Goal: Task Accomplishment & Management: Use online tool/utility

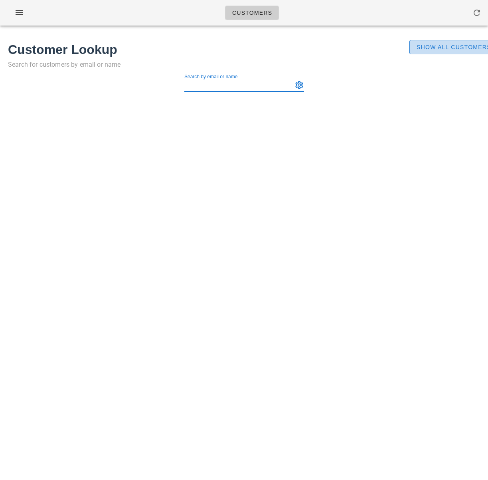
click at [447, 44] on span "Show All Customers" at bounding box center [453, 47] width 75 height 6
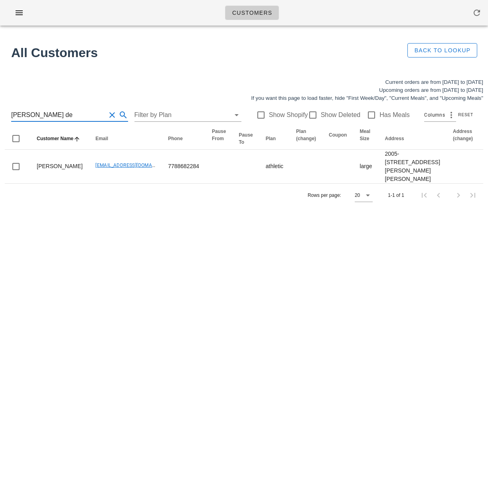
drag, startPoint x: 38, startPoint y: 115, endPoint x: 2, endPoint y: 113, distance: 36.0
click at [2, 113] on div "Current orders are from [DATE] to [DATE] Upcoming orders are from [DATE] to [DA…" at bounding box center [244, 142] width 488 height 138
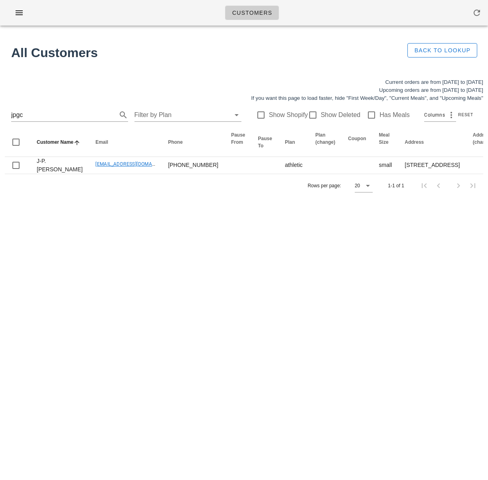
drag, startPoint x: 98, startPoint y: 271, endPoint x: 115, endPoint y: 247, distance: 29.8
click at [98, 271] on div "Customers Found 2 customers All Customers Back to Lookup Current orders are fro…" at bounding box center [244, 240] width 488 height 480
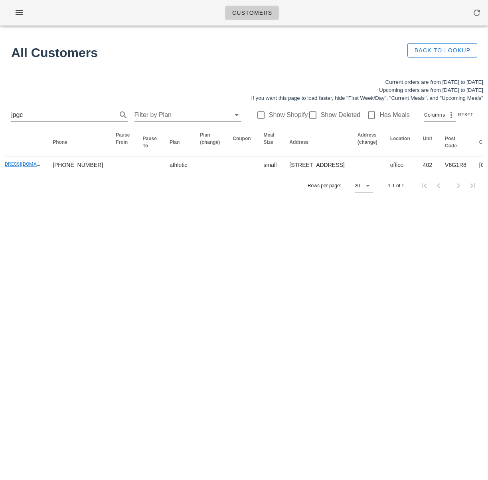
scroll to position [0, 141]
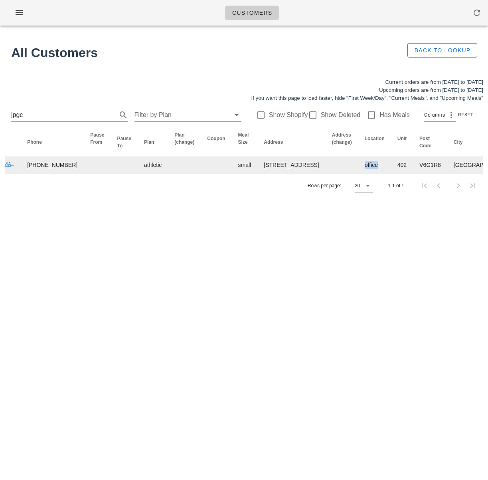
drag, startPoint x: 269, startPoint y: 176, endPoint x: 252, endPoint y: 178, distance: 17.2
click at [358, 174] on td "office" at bounding box center [374, 165] width 33 height 17
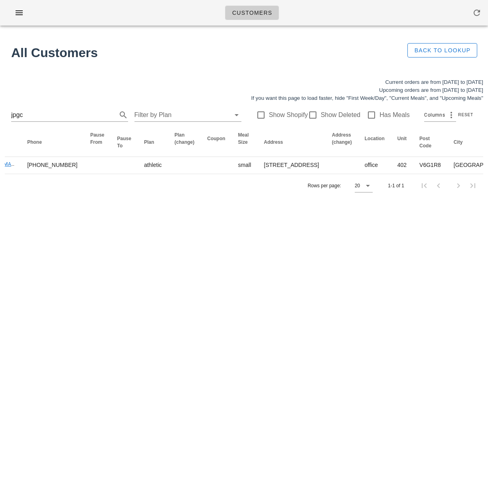
click at [248, 220] on div "Customers Found 2 customers All Customers Back to Lookup Current orders are fro…" at bounding box center [244, 240] width 488 height 480
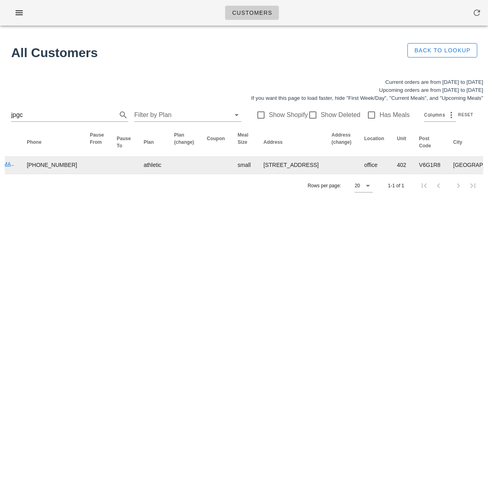
scroll to position [0, 142]
drag, startPoint x: 269, startPoint y: 175, endPoint x: 252, endPoint y: 174, distance: 17.6
click at [357, 174] on td "office" at bounding box center [373, 165] width 33 height 17
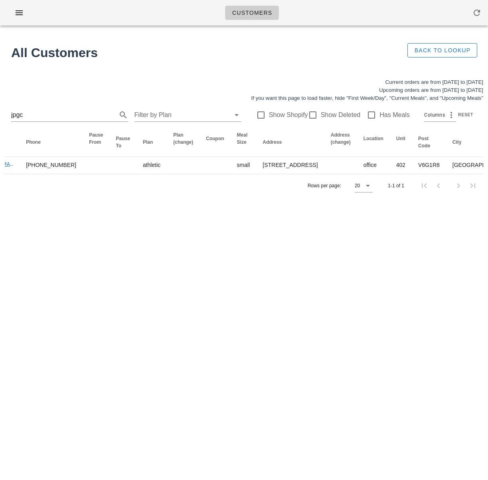
click at [246, 219] on div "Customers Found 2 customers All Customers Back to Lookup Current orders are fro…" at bounding box center [244, 240] width 488 height 480
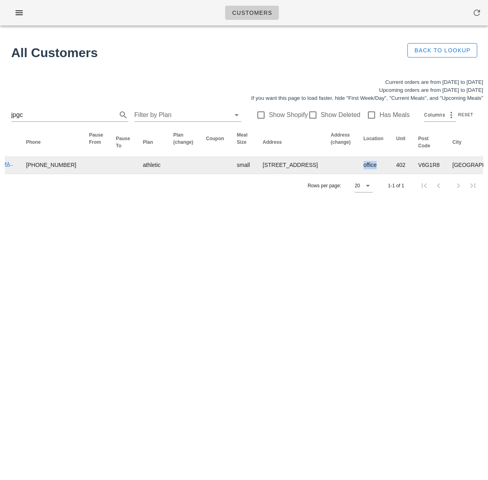
drag, startPoint x: 271, startPoint y: 176, endPoint x: 252, endPoint y: 175, distance: 18.4
click at [357, 174] on td "office" at bounding box center [373, 165] width 33 height 17
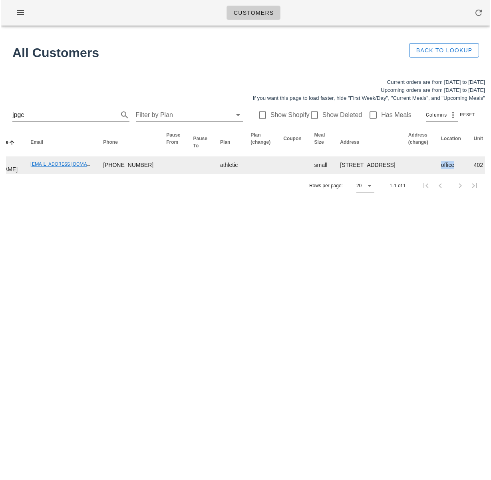
scroll to position [0, 0]
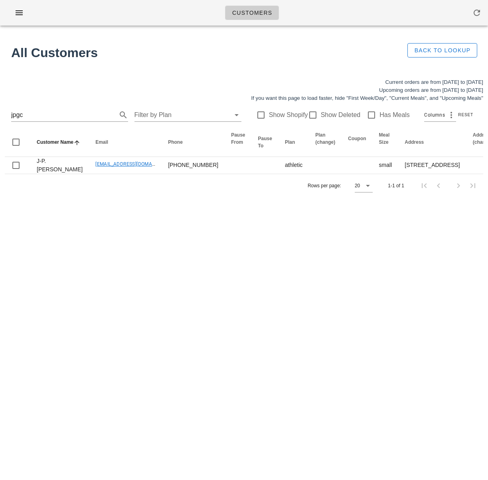
click at [251, 197] on div "Rows per page: 20 1-1 of 1" at bounding box center [244, 186] width 479 height 24
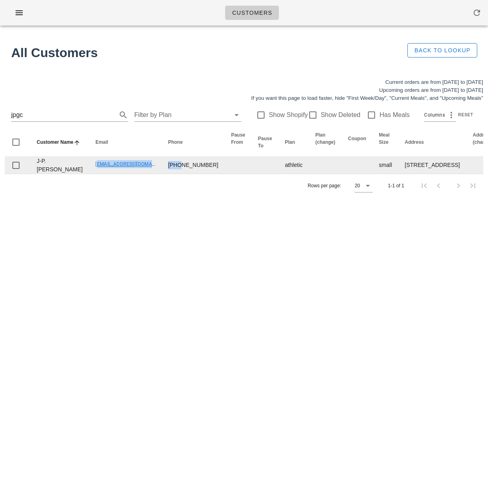
drag, startPoint x: 69, startPoint y: 173, endPoint x: 120, endPoint y: 175, distance: 51.5
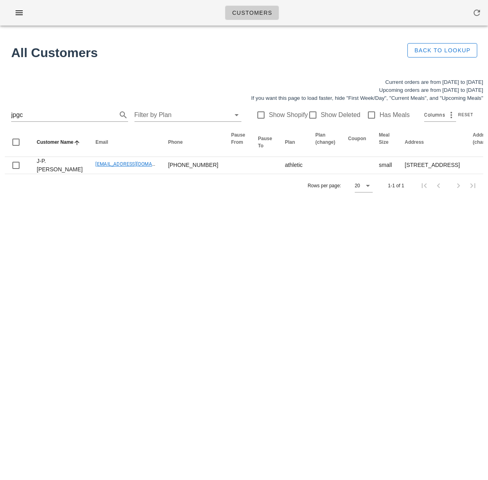
click at [105, 197] on div "Rows per page: 20 1-1 of 1" at bounding box center [244, 186] width 479 height 24
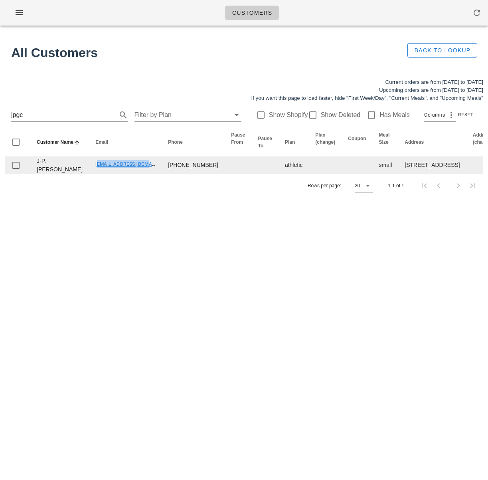
drag, startPoint x: 116, startPoint y: 174, endPoint x: 65, endPoint y: 175, distance: 50.3
click at [89, 174] on td "jpgclark@telus.net" at bounding box center [125, 165] width 73 height 17
drag, startPoint x: 82, startPoint y: 222, endPoint x: 72, endPoint y: 190, distance: 33.8
click at [81, 221] on div "Customers Found 2 customers All Customers Back to Lookup Current orders are fro…" at bounding box center [244, 240] width 488 height 480
drag, startPoint x: 65, startPoint y: 175, endPoint x: 115, endPoint y: 173, distance: 49.9
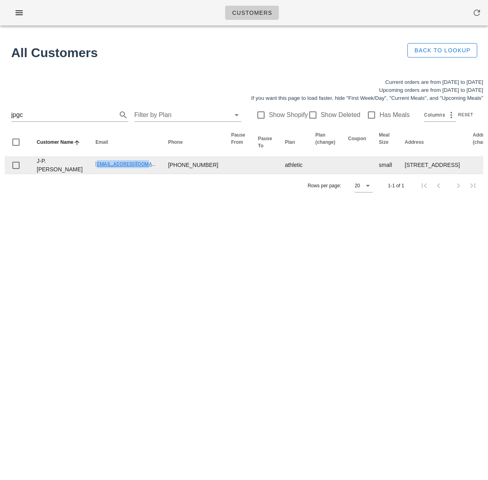
click at [115, 173] on td "jpgclark@telus.net" at bounding box center [125, 165] width 73 height 17
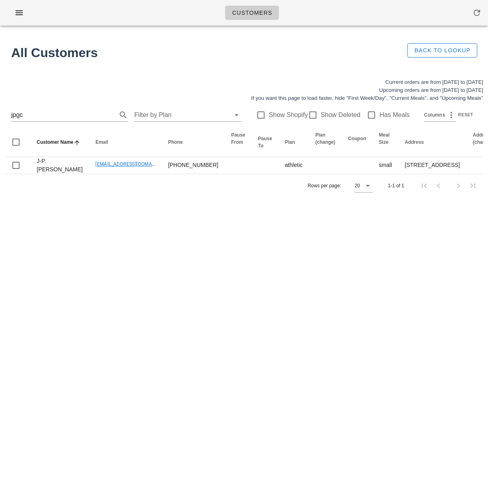
click at [93, 238] on div "Customers Found 2 customers All Customers Back to Lookup Current orders are fro…" at bounding box center [244, 240] width 488 height 480
click at [93, 202] on div "Current orders are from Sunday Aug 31 to Saturday Sep 06 Upcoming orders are fr…" at bounding box center [244, 137] width 488 height 129
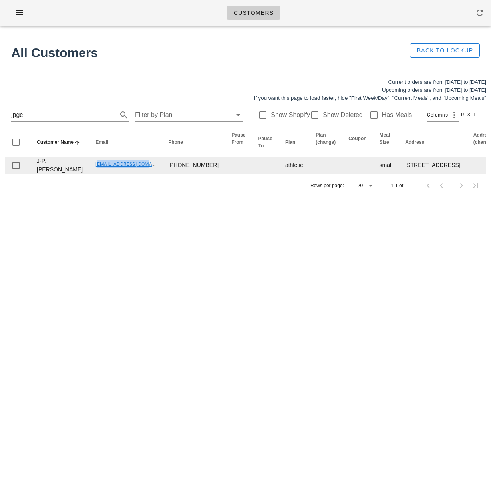
drag, startPoint x: 66, startPoint y: 174, endPoint x: 115, endPoint y: 175, distance: 48.3
click at [115, 174] on td "jpgclark@telus.net" at bounding box center [125, 165] width 73 height 17
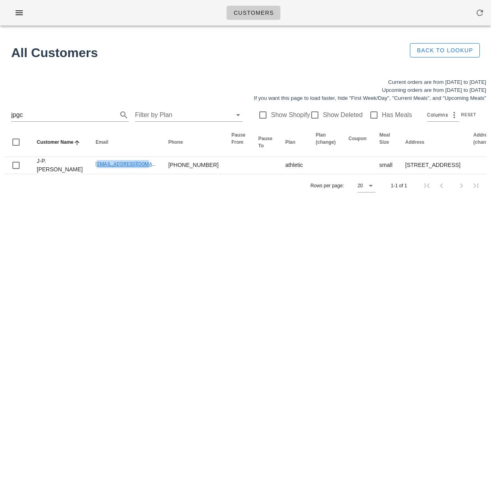
copy link "jpgclark@telus.net"
drag, startPoint x: 75, startPoint y: 115, endPoint x: 67, endPoint y: 116, distance: 8.0
click at [75, 115] on input "jpgc" at bounding box center [58, 115] width 95 height 13
drag, startPoint x: 67, startPoint y: 116, endPoint x: -16, endPoint y: 112, distance: 82.7
click at [0, 112] on html "Customers Found 2 customers All Customers Back to Lookup Current orders are fro…" at bounding box center [245, 240] width 491 height 480
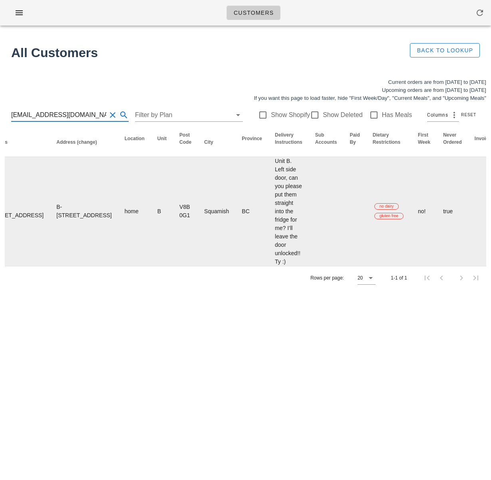
scroll to position [0, 533]
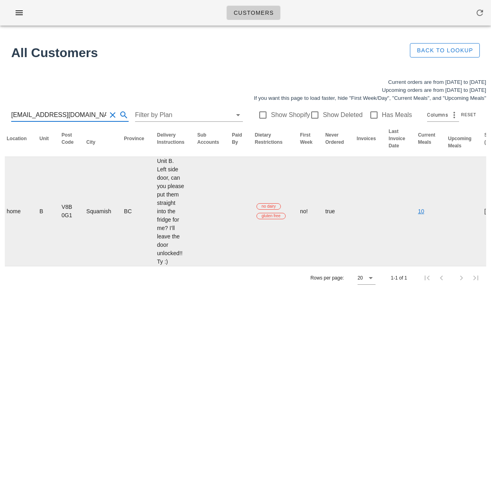
type input "serenaribecca96@gmail.com"
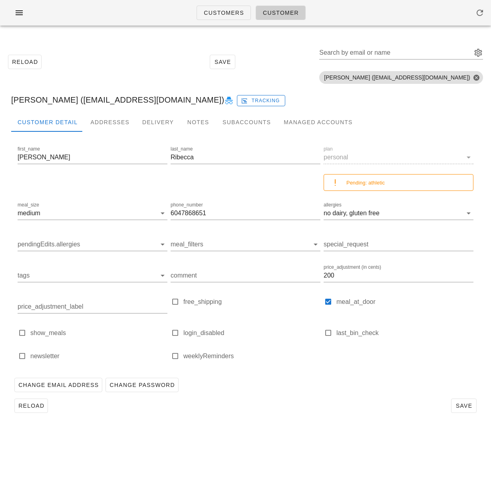
click at [331, 390] on div "Change Email Address Change Password" at bounding box center [245, 384] width 468 height 21
click at [285, 72] on div "Reload Save Search by email or name Include deleted accounts Include Shopify ac…" at bounding box center [245, 62] width 481 height 50
drag, startPoint x: 232, startPoint y: 14, endPoint x: 214, endPoint y: 26, distance: 21.2
click at [232, 14] on span "Customers" at bounding box center [223, 13] width 41 height 6
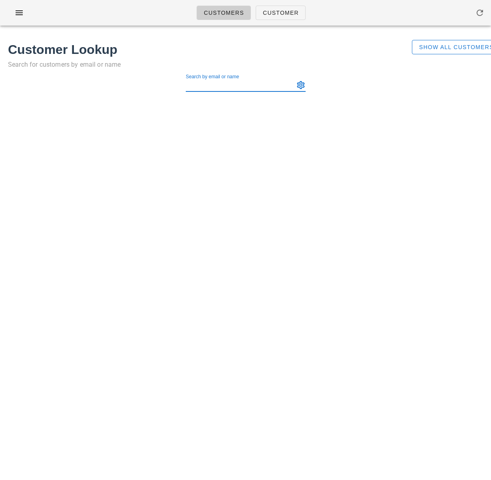
click at [230, 87] on input "Search by email or name" at bounding box center [239, 85] width 107 height 13
type input "jpg"
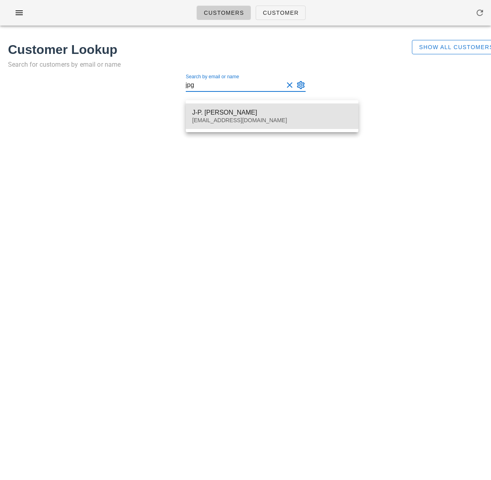
click at [242, 110] on div "J-P. Clark" at bounding box center [272, 113] width 160 height 8
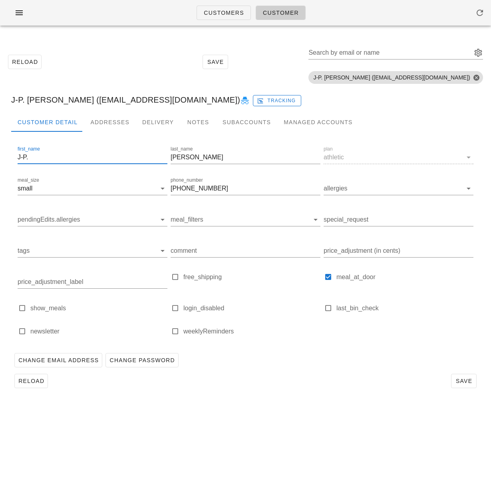
scroll to position [0, 0]
drag, startPoint x: 26, startPoint y: 157, endPoint x: 16, endPoint y: 158, distance: 9.6
click at [17, 158] on div "first_name J-P." at bounding box center [92, 158] width 153 height 31
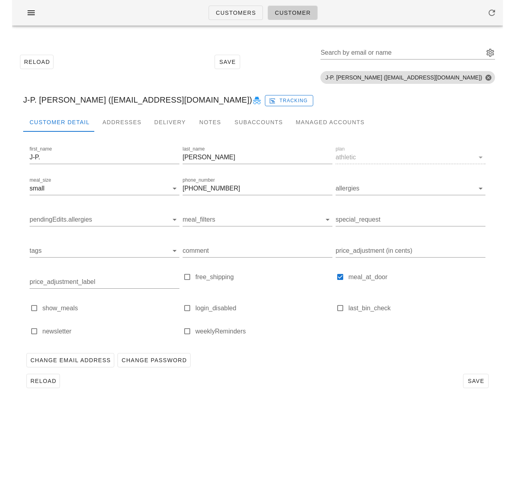
scroll to position [0, 0]
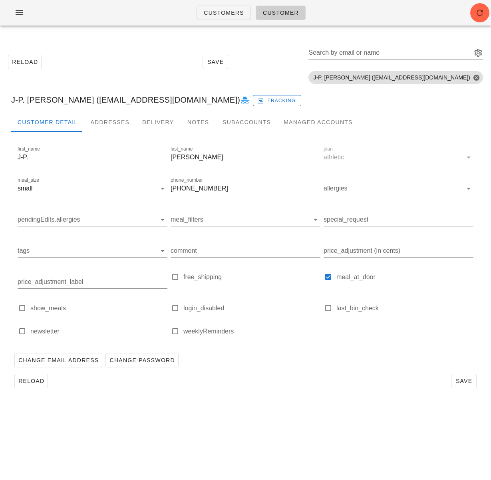
click at [57, 101] on div "J-P. Clark (jpgclark@telus.net) Tracking" at bounding box center [245, 100] width 481 height 26
drag, startPoint x: 50, startPoint y: 101, endPoint x: 117, endPoint y: 100, distance: 67.1
click at [117, 100] on div "J-P. Clark (jpgclark@telus.net) Tracking" at bounding box center [245, 100] width 481 height 26
copy div "jpgclark@telus.net"
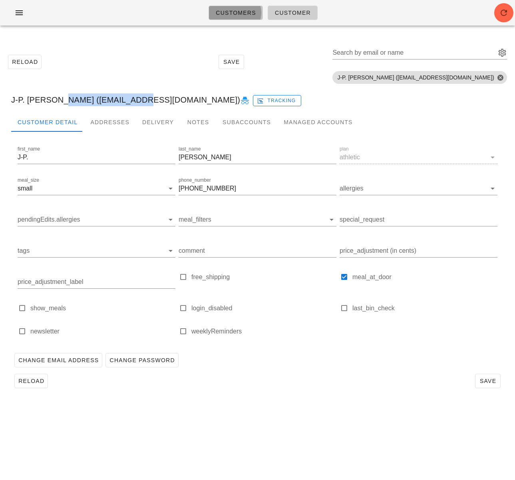
click at [235, 14] on span "Customers" at bounding box center [235, 13] width 41 height 6
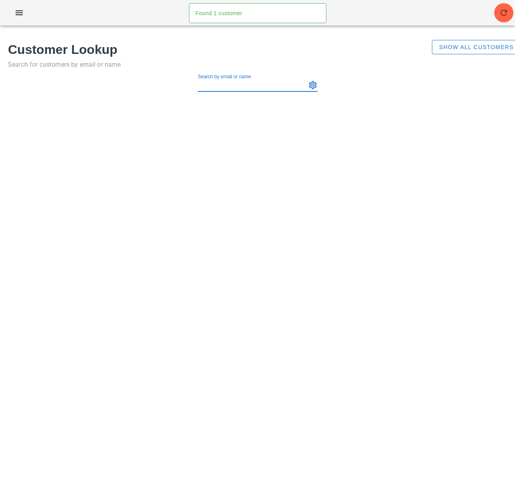
click at [231, 89] on input "Search by email or name" at bounding box center [251, 85] width 107 height 13
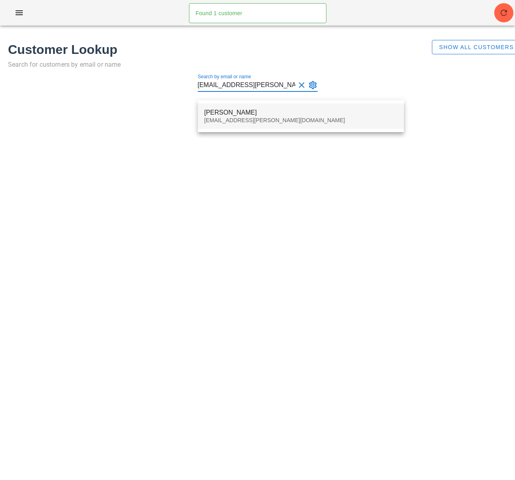
type input "chan.tania@gmail.com"
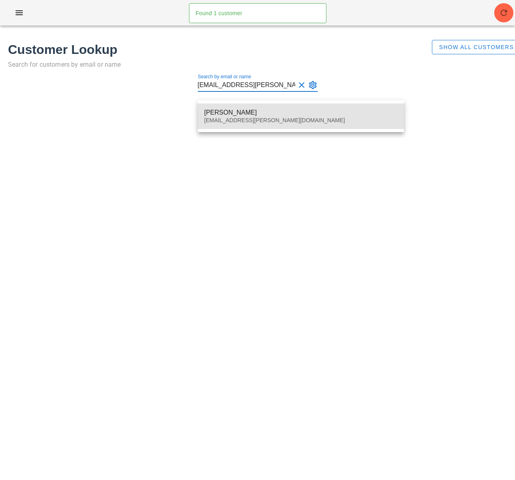
click at [240, 115] on div "Tania Chan" at bounding box center [300, 113] width 193 height 8
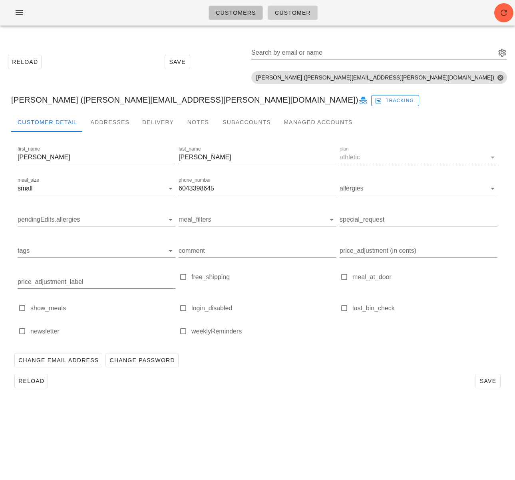
click at [241, 15] on span "Customers" at bounding box center [235, 13] width 41 height 6
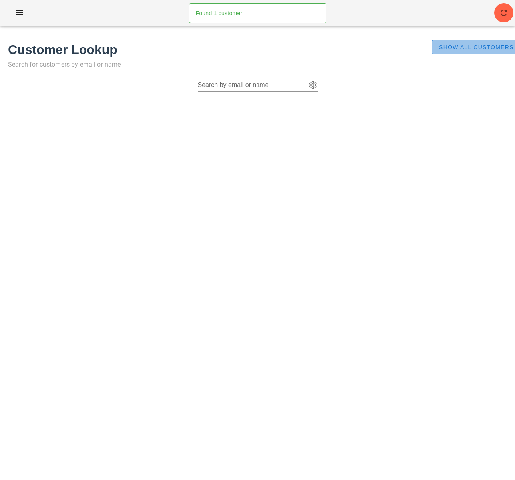
click at [487, 49] on span "Show All Customers" at bounding box center [475, 47] width 75 height 6
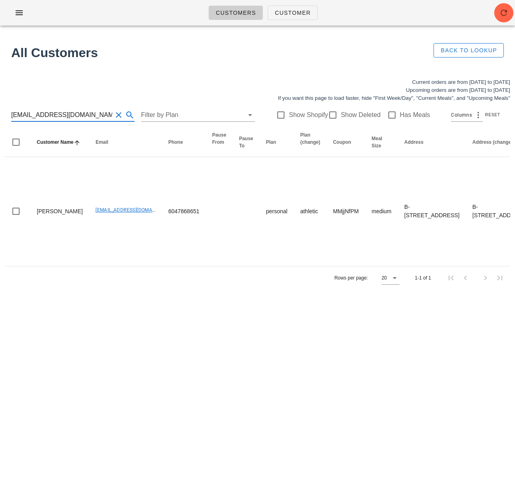
drag, startPoint x: 95, startPoint y: 113, endPoint x: -14, endPoint y: 112, distance: 108.2
click at [0, 112] on html "Customers Customer Found 1 customer All Customers Back to Lookup Current orders…" at bounding box center [257, 240] width 515 height 480
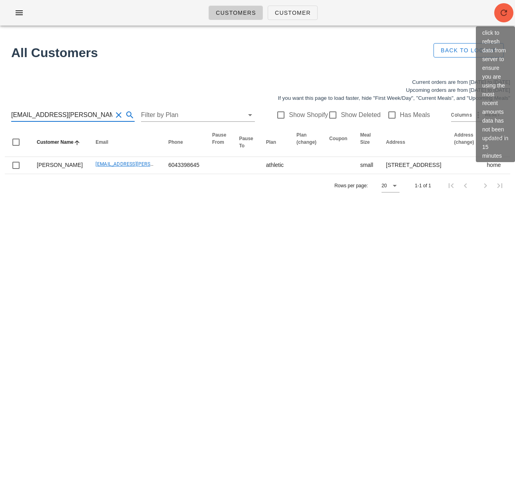
type input "chan.tania@gmail.com"
click at [488, 16] on icon "button" at bounding box center [504, 13] width 10 height 10
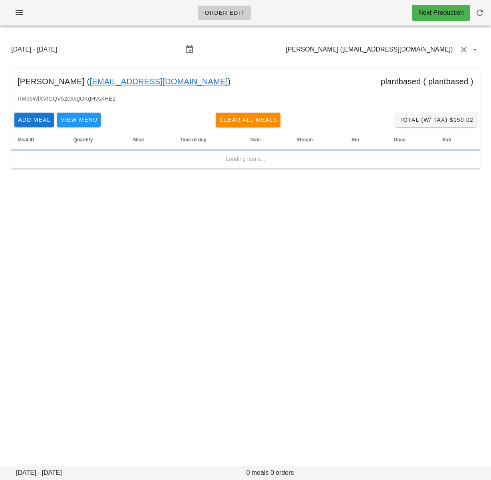
click at [324, 51] on input "[PERSON_NAME] ([EMAIL_ADDRESS][DOMAIN_NAME])" at bounding box center [371, 49] width 172 height 13
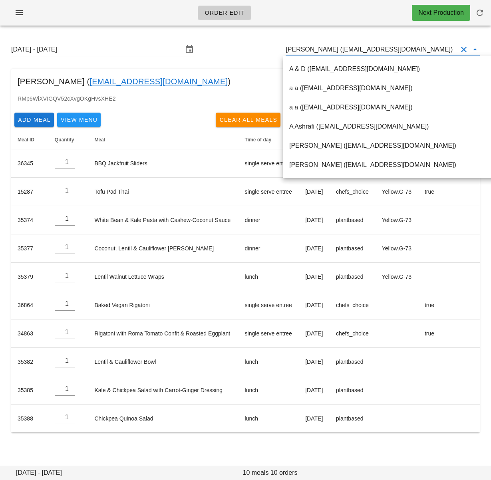
click at [325, 66] on div "A & D ([EMAIL_ADDRESS][DOMAIN_NAME])" at bounding box center [425, 69] width 272 height 8
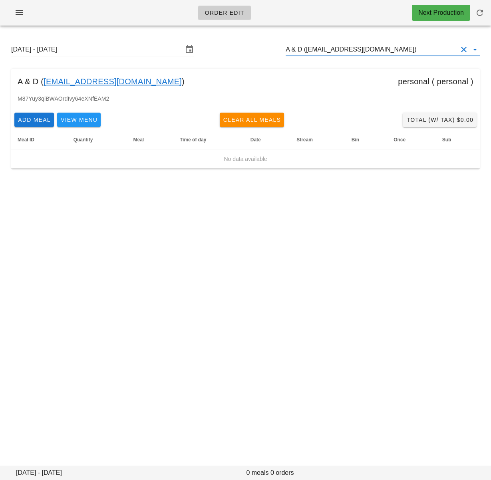
drag, startPoint x: 140, startPoint y: 51, endPoint x: 149, endPoint y: 53, distance: 8.9
click at [140, 51] on input "Sunday August 31 - Saturday September 6" at bounding box center [97, 49] width 172 height 13
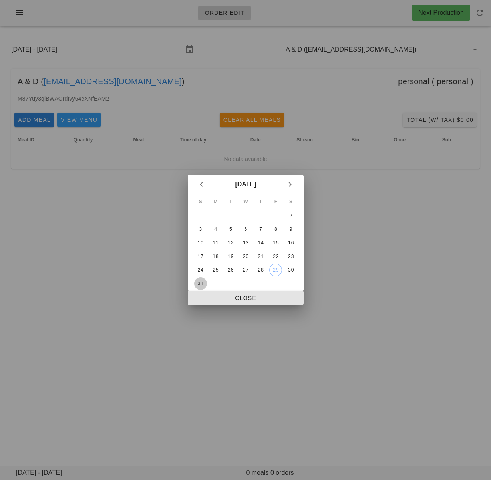
click at [196, 283] on div "31" at bounding box center [200, 284] width 13 height 6
click at [208, 299] on span "Close" at bounding box center [245, 298] width 103 height 6
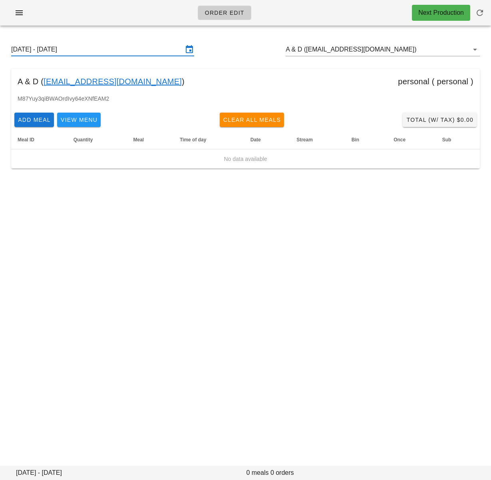
drag, startPoint x: 147, startPoint y: 53, endPoint x: 211, endPoint y: 189, distance: 150.4
click at [147, 53] on input "Sunday August 31 - Saturday September 6" at bounding box center [97, 49] width 172 height 13
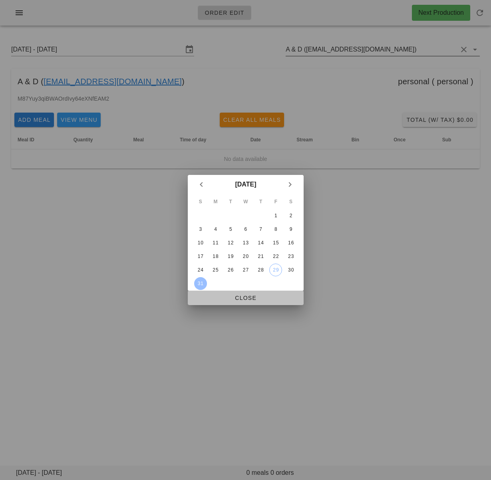
drag, startPoint x: 252, startPoint y: 296, endPoint x: 317, endPoint y: 48, distance: 256.3
click at [254, 291] on button "Close" at bounding box center [246, 298] width 116 height 14
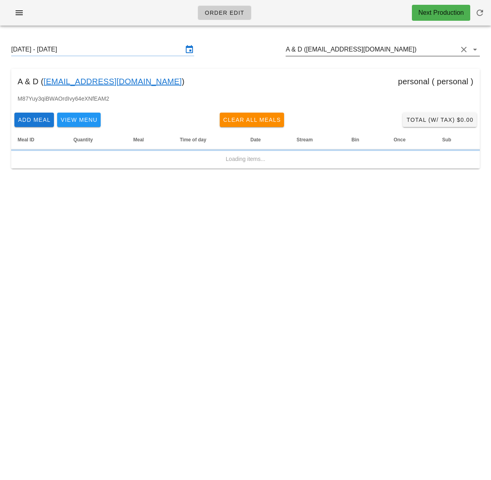
click at [317, 48] on input "A & D (anthyeung@gmail.com)" at bounding box center [371, 49] width 172 height 13
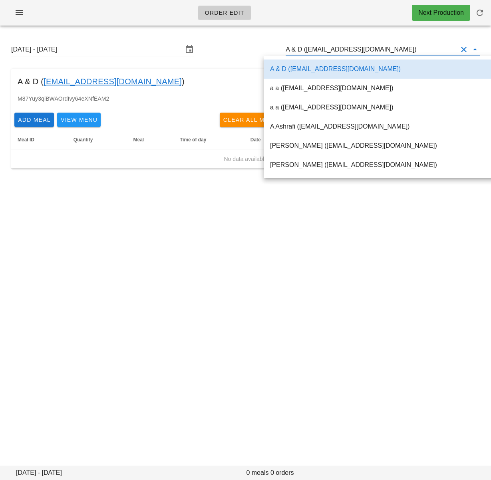
click at [317, 48] on input "A & D (anthyeung@gmail.com)" at bounding box center [371, 49] width 172 height 13
paste input "jpgclark@telus.net"
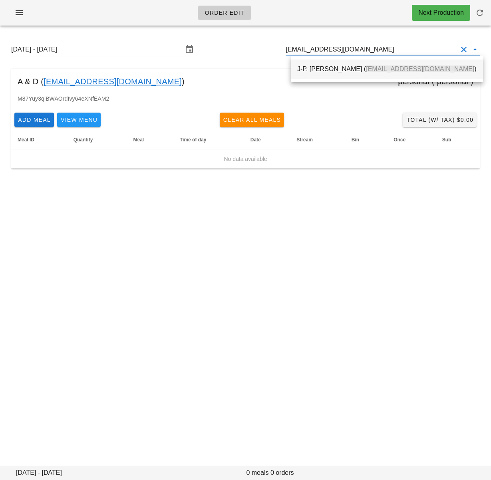
click at [323, 67] on div "J-P. Clark ( jpgclark@telus.net )" at bounding box center [386, 69] width 179 height 8
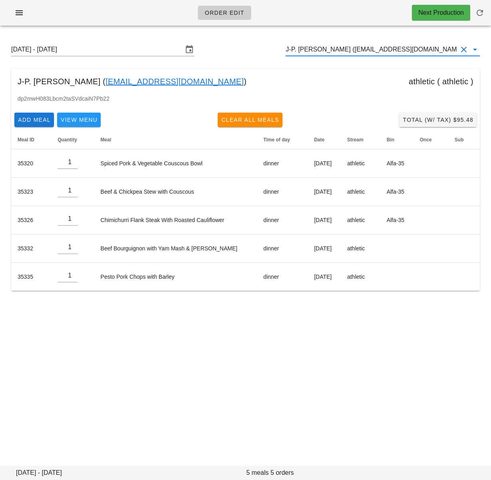
type input "J-P. Clark (jpgclark@telus.net)"
click at [160, 358] on div "Order Edit Next Production Sunday August 31 - Saturday September 6 J-P. Clark (…" at bounding box center [245, 240] width 491 height 480
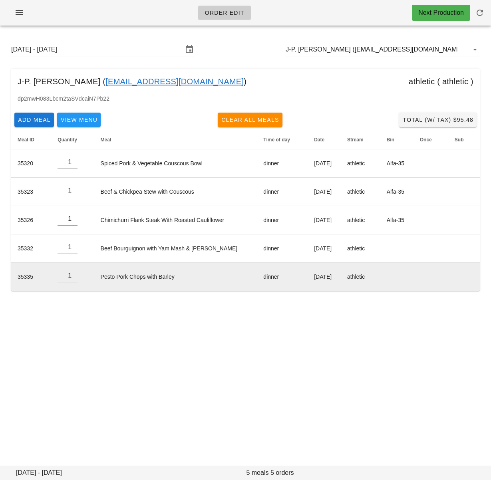
drag, startPoint x: 210, startPoint y: 385, endPoint x: 190, endPoint y: 284, distance: 103.0
click at [210, 382] on div "Order Edit Next Production Sunday August 31 - Saturday September 6 J-P. Clark (…" at bounding box center [245, 240] width 491 height 480
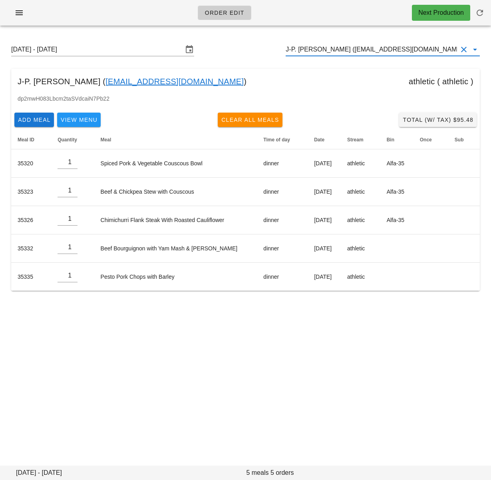
drag, startPoint x: 326, startPoint y: 49, endPoint x: 322, endPoint y: 50, distance: 4.0
click at [326, 49] on input "J-P. Clark (jpgclark@telus.net)" at bounding box center [371, 49] width 172 height 13
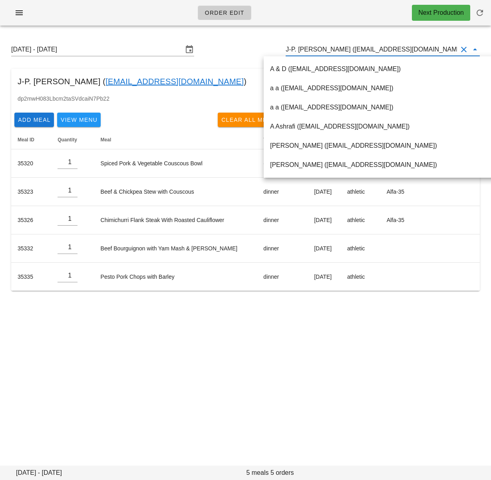
click at [320, 50] on input "J-P. Clark (jpgclark@telus.net)" at bounding box center [371, 49] width 172 height 13
drag, startPoint x: 320, startPoint y: 50, endPoint x: 372, endPoint y: 47, distance: 52.0
click at [372, 47] on input "J-P. Clark (jpgclark@telus.net)" at bounding box center [371, 49] width 172 height 13
drag, startPoint x: 323, startPoint y: 369, endPoint x: 326, endPoint y: 374, distance: 6.4
click at [321, 370] on div "Order Edit Next Production Sunday August 31 - Saturday September 6 J-P. Clark (…" at bounding box center [245, 240] width 491 height 480
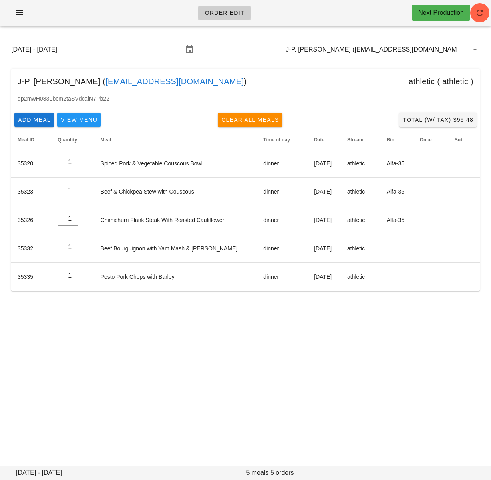
click at [246, 42] on div "Sunday August 31 - Saturday September 6 J-P. Clark (jpgclark@telus.net)" at bounding box center [245, 50] width 481 height 26
click at [372, 106] on div "dp2mwH083Lbcm2taSVdcaiN7Pb22" at bounding box center [245, 101] width 468 height 15
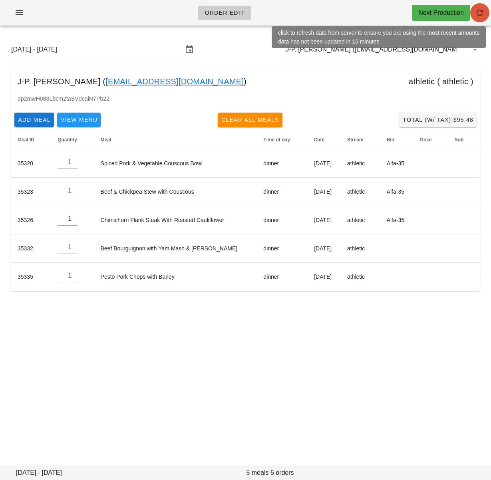
click at [477, 19] on button "button" at bounding box center [479, 12] width 19 height 19
click at [477, 12] on icon "button" at bounding box center [480, 13] width 10 height 10
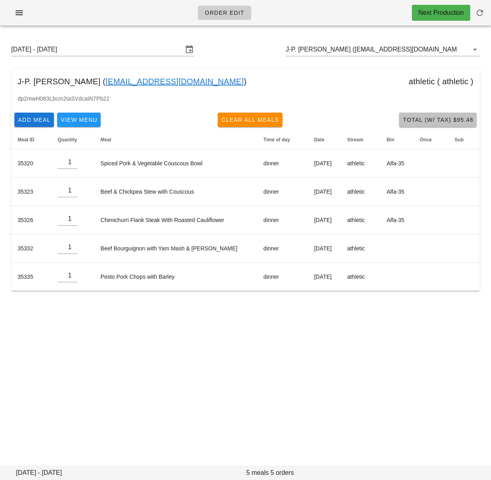
click at [426, 117] on span "Total (w/ Tax) $95.48" at bounding box center [437, 120] width 71 height 6
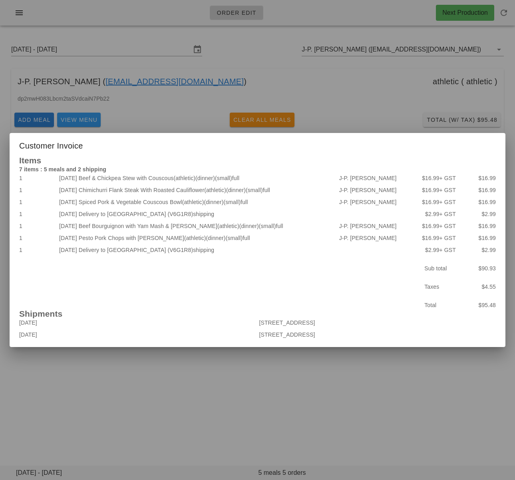
drag, startPoint x: 197, startPoint y: 81, endPoint x: 177, endPoint y: 82, distance: 20.0
click at [197, 81] on div at bounding box center [257, 240] width 515 height 480
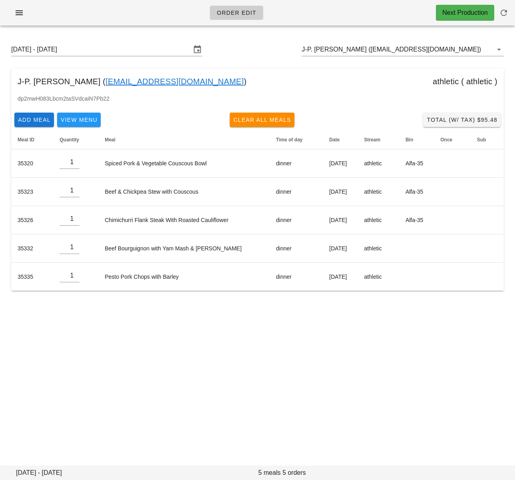
drag, startPoint x: 177, startPoint y: 82, endPoint x: 103, endPoint y: 2, distance: 108.8
click at [177, 82] on div "J-P. Clark ( jpgclark@telus.net ) athletic ( athletic )" at bounding box center [257, 82] width 492 height 26
click at [349, 56] on div "Sunday August 31 - Saturday September 6 J-P. Clark (jpgclark@telus.net)" at bounding box center [257, 50] width 505 height 26
click at [349, 55] on input "J-P. [PERSON_NAME] ([EMAIL_ADDRESS][DOMAIN_NAME])" at bounding box center [391, 49] width 180 height 13
click at [349, 55] on div "J-P. [PERSON_NAME] ([EMAIL_ADDRESS][DOMAIN_NAME])" at bounding box center [402, 49] width 202 height 13
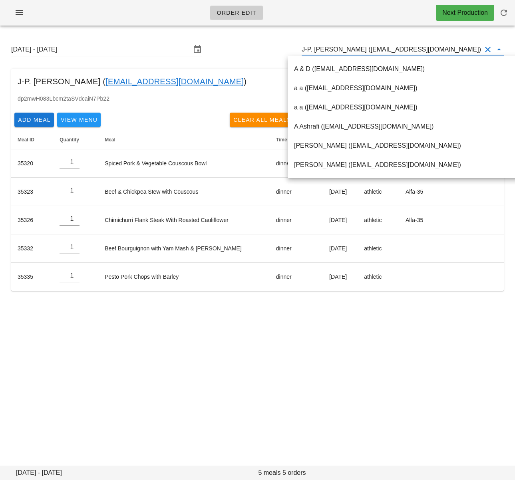
paste input "[EMAIL_ADDRESS][PERSON_NAME][DOMAIN_NAME]"
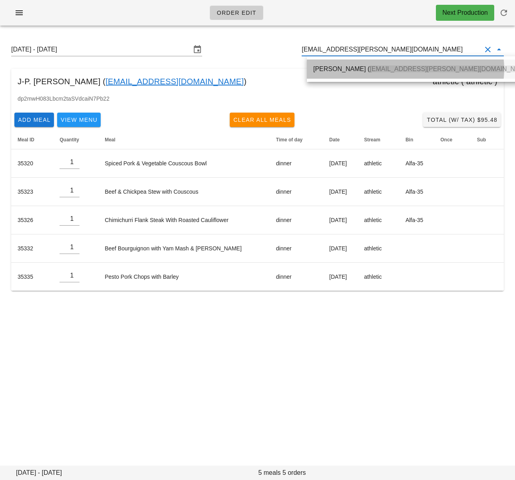
click at [369, 67] on span "[EMAIL_ADDRESS][PERSON_NAME][DOMAIN_NAME]" at bounding box center [449, 68] width 161 height 7
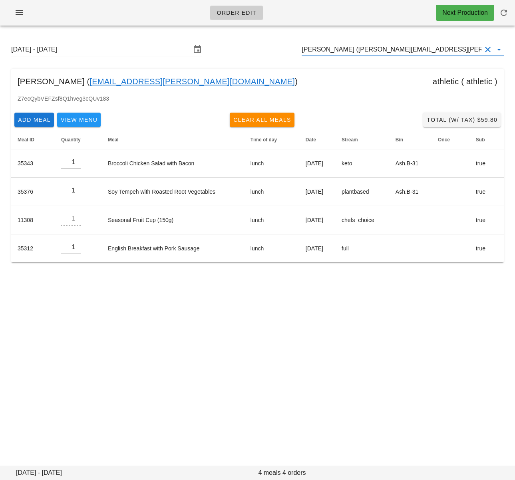
click at [358, 51] on input "[PERSON_NAME] ([PERSON_NAME][EMAIL_ADDRESS][PERSON_NAME][DOMAIN_NAME])" at bounding box center [391, 49] width 180 height 13
click at [357, 51] on input "[PERSON_NAME] ([PERSON_NAME][EMAIL_ADDRESS][PERSON_NAME][DOMAIN_NAME])" at bounding box center [391, 49] width 180 height 13
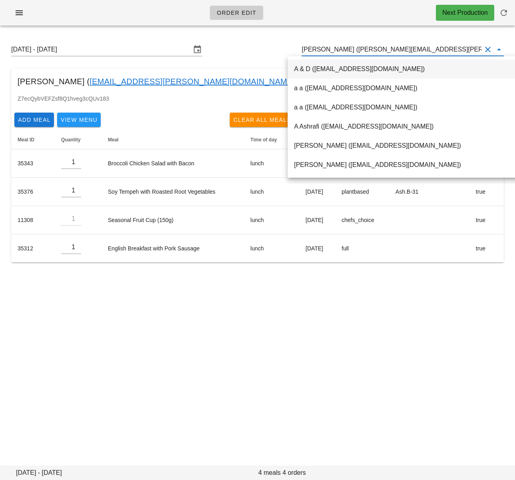
click at [357, 51] on input "[PERSON_NAME] ([PERSON_NAME][EMAIL_ADDRESS][PERSON_NAME][DOMAIN_NAME])" at bounding box center [391, 49] width 180 height 13
paste input "jaipaul.dhaliwal@gmail.com"
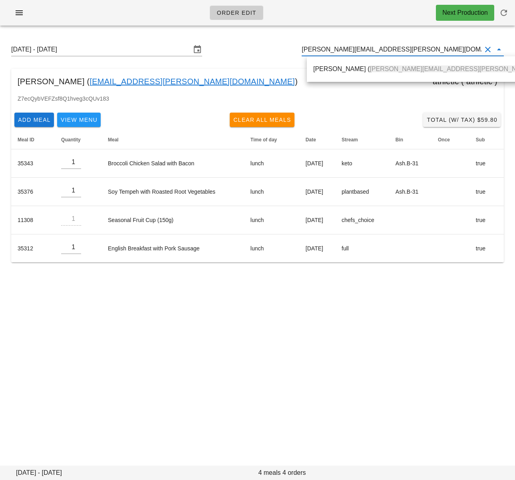
drag, startPoint x: 347, startPoint y: 69, endPoint x: 295, endPoint y: 61, distance: 53.0
click at [347, 69] on div "Jaipaul Dhaliwal ( jaipaul.dhaliwal@gmail.com )" at bounding box center [449, 69] width 272 height 8
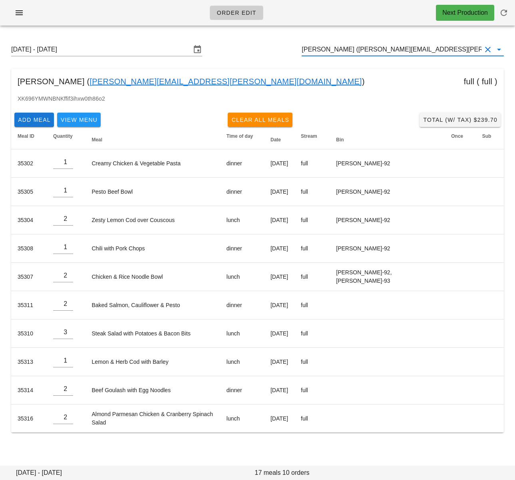
click at [384, 47] on input "Jaipaul Dhaliwal (jaipaul.dhaliwal@gmail.com)" at bounding box center [391, 49] width 180 height 13
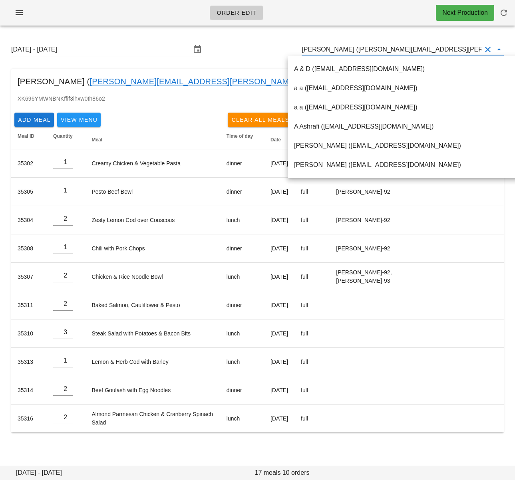
click at [351, 48] on input "Jaipaul Dhaliwal (jaipaul.dhaliwal@gmail.com)" at bounding box center [391, 49] width 180 height 13
click at [361, 52] on input "Jaipaul Dhaliwal (jaipaul.dhaliwal@gmail.com)" at bounding box center [391, 49] width 180 height 13
drag, startPoint x: 360, startPoint y: 50, endPoint x: 434, endPoint y: 46, distance: 73.9
click at [434, 46] on input "Jaipaul Dhaliwal (jaipaul.dhaliwal@gmail.com)" at bounding box center [391, 49] width 180 height 13
click at [149, 128] on div "Add Meal View Menu Clear All Meals Total (w/ Tax) $239.70" at bounding box center [257, 119] width 492 height 21
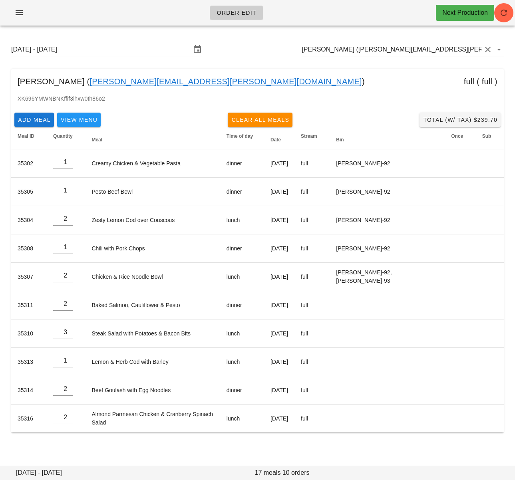
click at [341, 48] on input "Jaipaul Dhaliwal (jaipaul.dhaliwal@gmail.com)" at bounding box center [391, 49] width 180 height 13
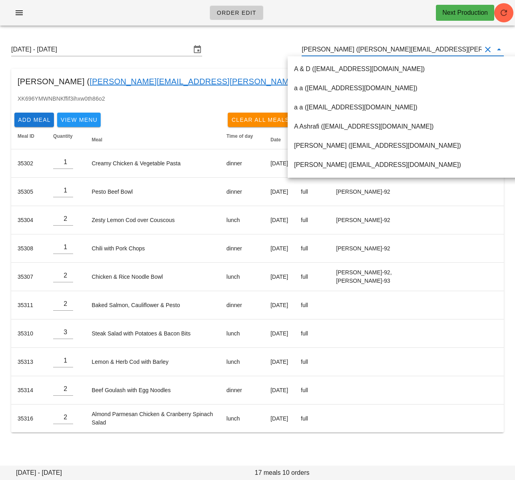
click at [341, 48] on input "Jaipaul Dhaliwal (jaipaul.dhaliwal@gmail.com)" at bounding box center [391, 49] width 180 height 13
paste input "chan.tania@gmail.com"
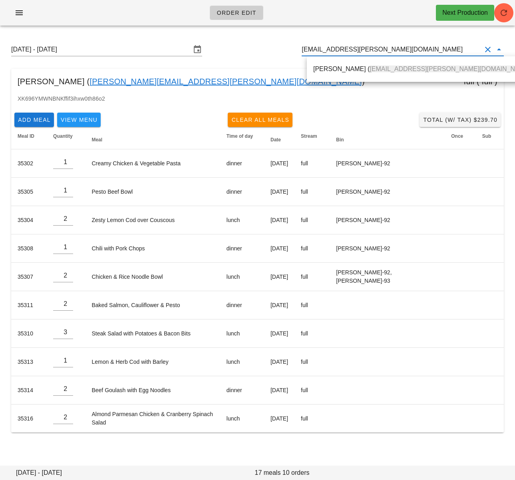
click at [340, 69] on div "Tania Chan ( Chan.tania@gmail.com )" at bounding box center [422, 69] width 219 height 8
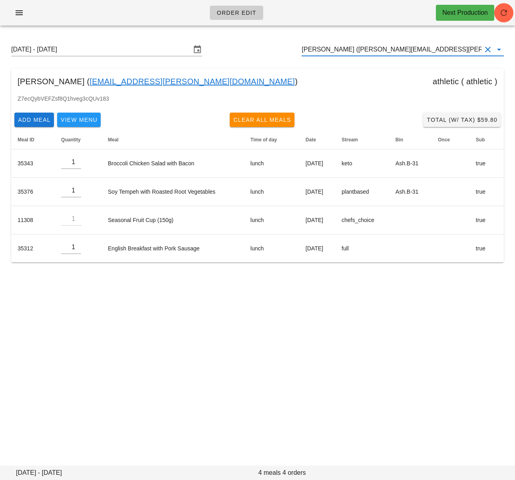
click at [389, 47] on input "Tania Chan (Chan.tania@gmail.com)" at bounding box center [391, 49] width 180 height 13
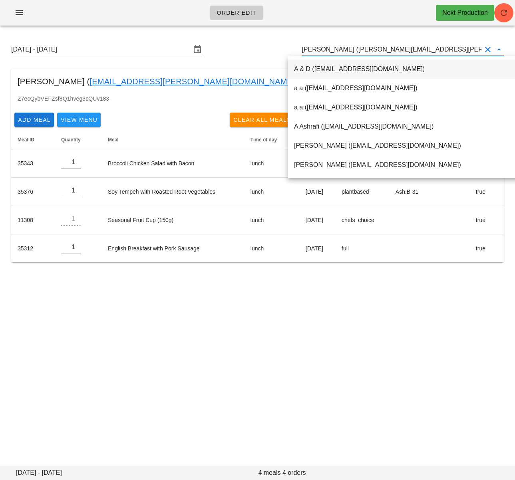
paste input "[EMAIL_ADDRESS][DOMAIN_NAME]"
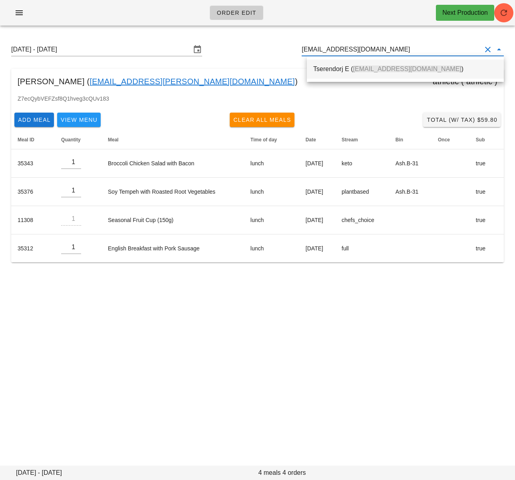
click at [371, 68] on span "[EMAIL_ADDRESS][DOMAIN_NAME]" at bounding box center [407, 68] width 108 height 7
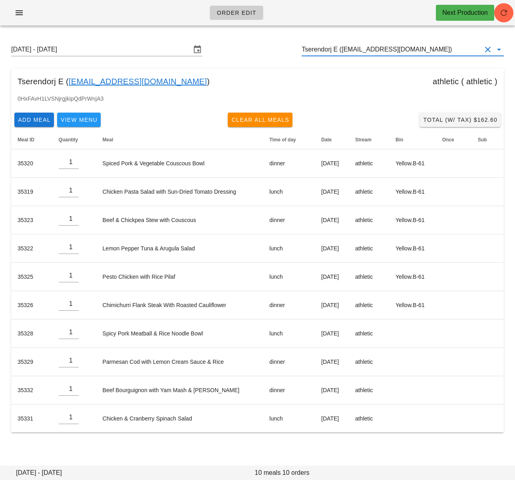
type input "Tserendorj E ([EMAIL_ADDRESS][DOMAIN_NAME])"
click at [200, 101] on div "0HxFAvH1LVSNjrgjkipQdPrWnjA3" at bounding box center [257, 101] width 492 height 15
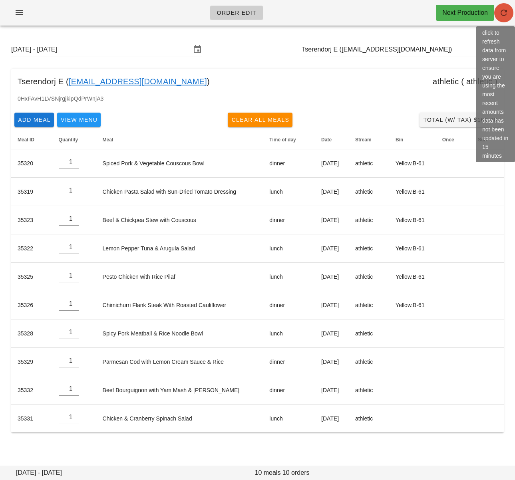
click at [490, 14] on icon "button" at bounding box center [504, 13] width 10 height 10
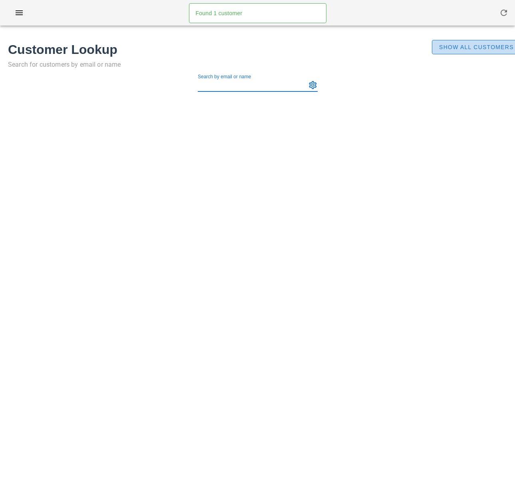
click at [441, 50] on span "Show All Customers" at bounding box center [475, 47] width 75 height 6
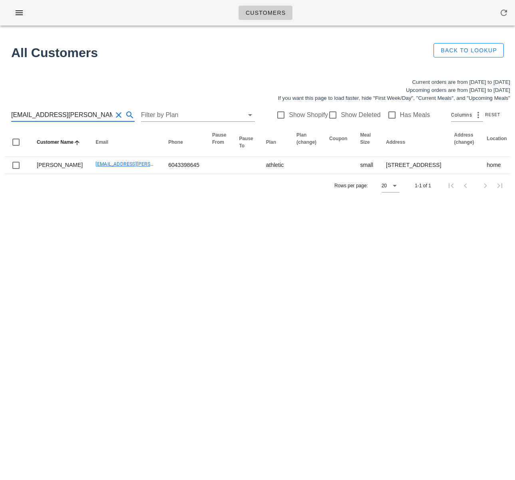
drag, startPoint x: 91, startPoint y: 112, endPoint x: -22, endPoint y: 113, distance: 113.4
click at [0, 113] on html "Customers Found 1 customer All Customers Back to Lookup Current orders are from…" at bounding box center [257, 240] width 515 height 480
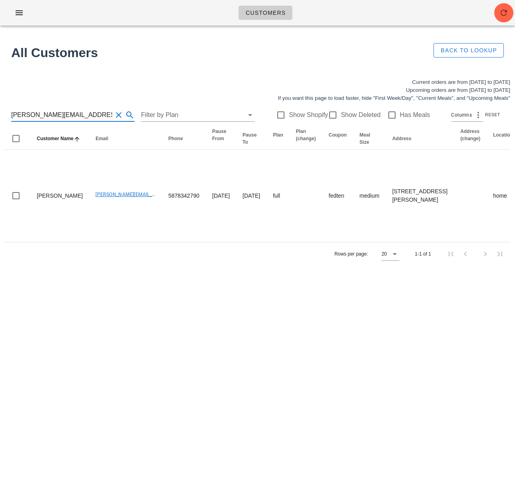
scroll to position [0, 0]
drag, startPoint x: 89, startPoint y: 112, endPoint x: 106, endPoint y: 115, distance: 17.5
click at [106, 115] on div "jaipaul.dhaliwal@gmail.com" at bounding box center [72, 115] width 123 height 13
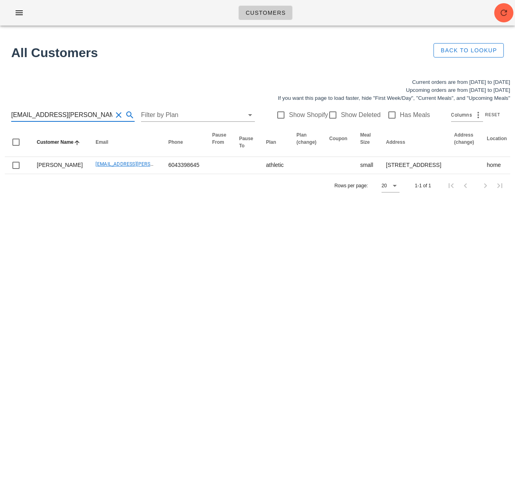
drag, startPoint x: 68, startPoint y: 115, endPoint x: -40, endPoint y: 109, distance: 107.6
click at [0, 109] on html "Customers Found 1 customer All Customers Back to Lookup Current orders are from…" at bounding box center [257, 240] width 515 height 480
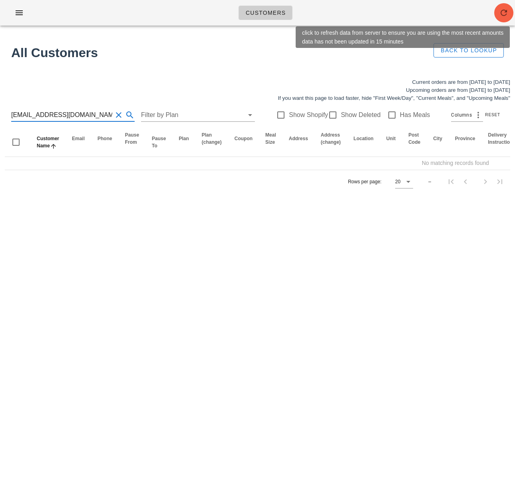
type input "nrobins180@gmail.com"
click at [507, 15] on icon "button" at bounding box center [504, 13] width 10 height 10
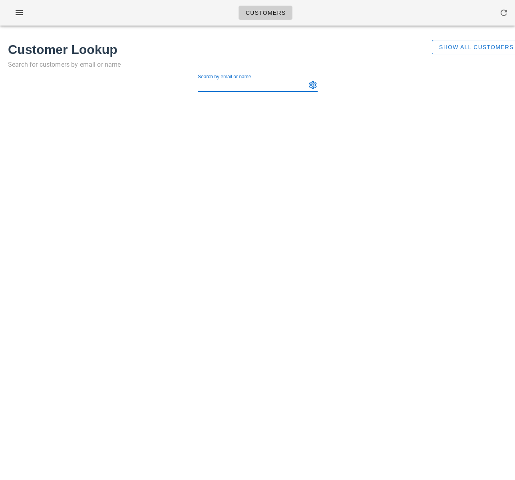
click at [223, 87] on div "Search by email or name" at bounding box center [251, 85] width 107 height 13
paste input "[EMAIL_ADDRESS][DOMAIN_NAME]"
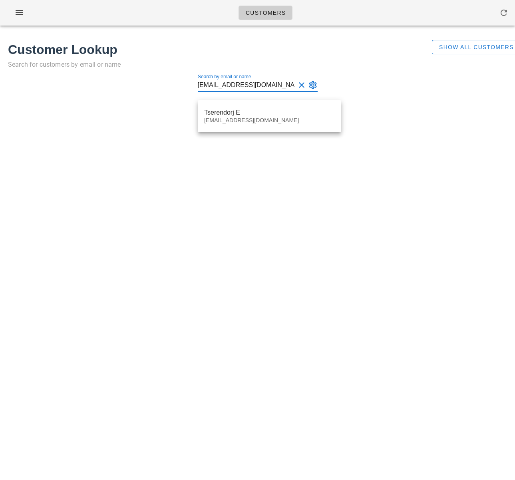
type input "[EMAIL_ADDRESS][DOMAIN_NAME]"
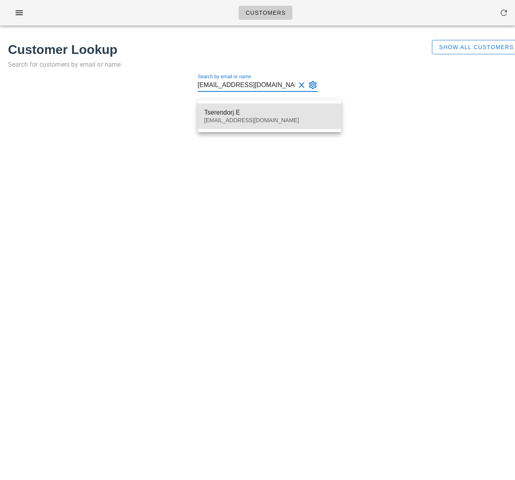
click at [206, 113] on div "Tserendorj E" at bounding box center [269, 113] width 131 height 8
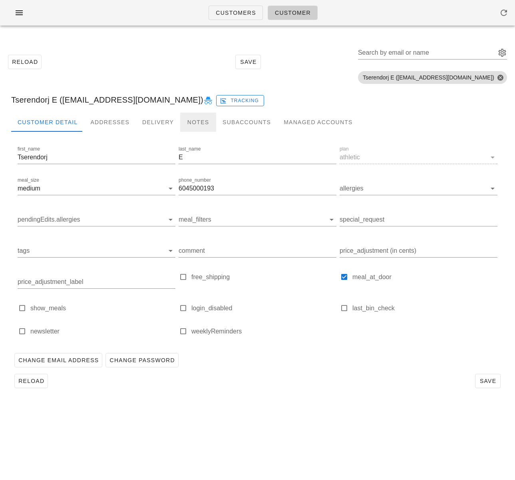
click at [186, 119] on div "Notes" at bounding box center [198, 122] width 36 height 19
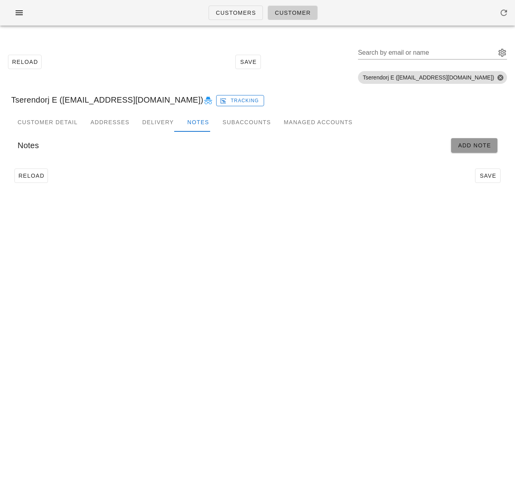
click at [455, 143] on button "Add Note" at bounding box center [474, 145] width 46 height 14
click at [47, 176] on input "Start" at bounding box center [68, 171] width 100 height 13
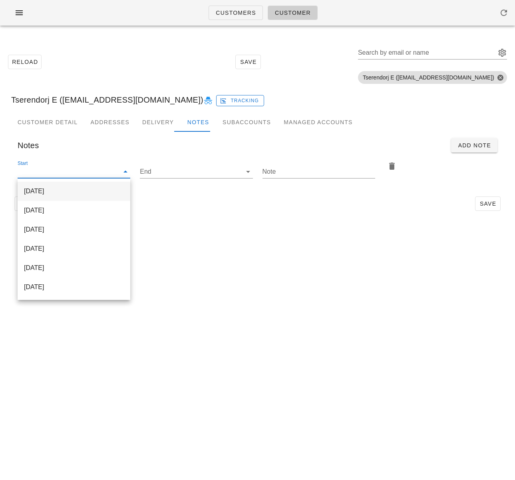
click at [49, 194] on div "[DATE]" at bounding box center [74, 191] width 100 height 8
type input "[DATE]"
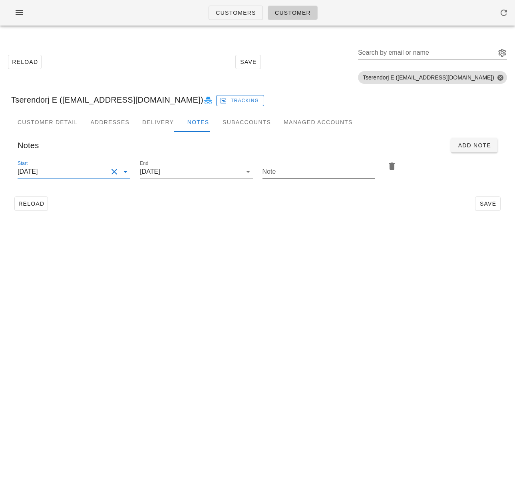
click at [285, 176] on input "Note" at bounding box center [318, 171] width 113 height 13
type input "Please add 2x [MEDICAL_DATA] return bags!!!"
click at [494, 198] on button "Save" at bounding box center [488, 203] width 26 height 14
click at [295, 171] on input "Please add 2x [MEDICAL_DATA] return bags!!!" at bounding box center [318, 171] width 113 height 13
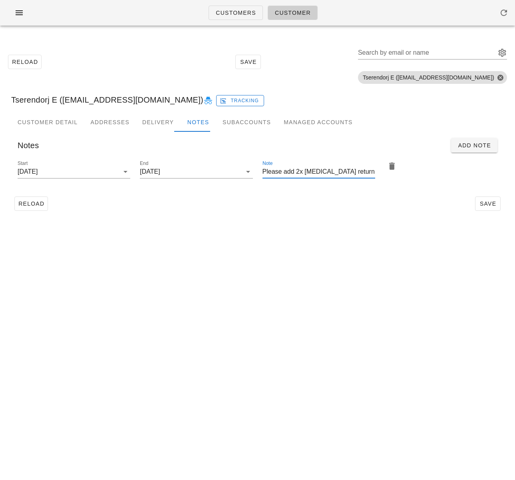
click at [295, 171] on input "Please add 2x [MEDICAL_DATA] return bags!!!" at bounding box center [318, 171] width 113 height 13
drag, startPoint x: 290, startPoint y: 248, endPoint x: 153, endPoint y: 228, distance: 137.9
click at [290, 248] on div "Customers Customer Reload Save Search by email or name Include deleted accounts…" at bounding box center [257, 240] width 515 height 480
click at [37, 205] on span "Reload" at bounding box center [31, 203] width 26 height 6
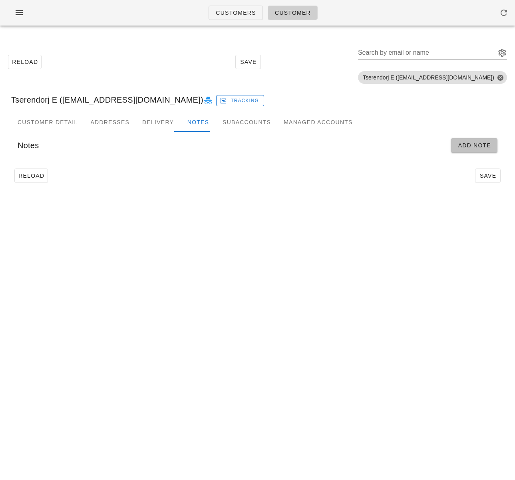
click at [473, 139] on button "Add Note" at bounding box center [474, 145] width 46 height 14
click at [90, 168] on input "Start" at bounding box center [68, 171] width 100 height 13
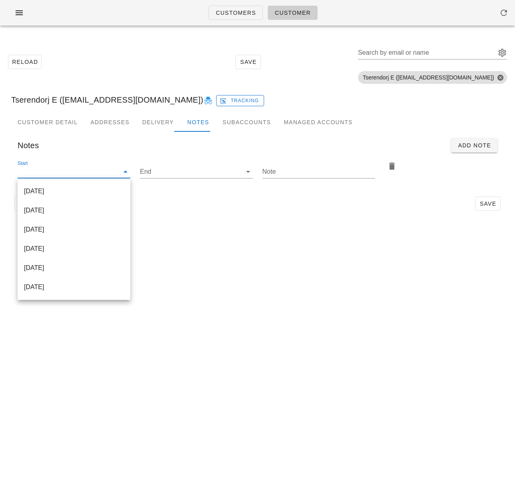
click at [93, 187] on div "[DATE]" at bounding box center [74, 190] width 100 height 17
type input "[DATE]"
click at [288, 172] on input "Note" at bounding box center [318, 171] width 113 height 13
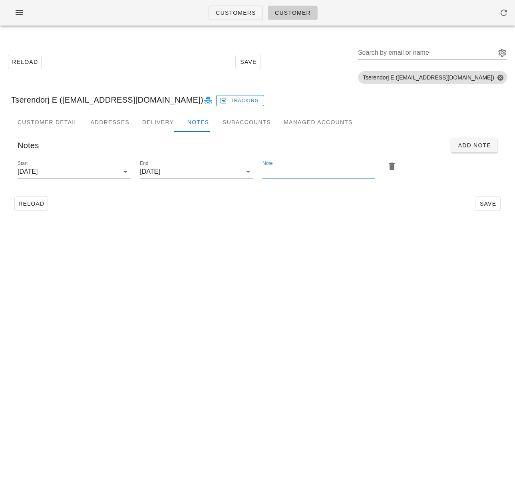
paste input "Please add 2x [MEDICAL_DATA] return bags!!!"
type input "Please add 2x [MEDICAL_DATA] return bags!!!"
click at [485, 203] on span "Save" at bounding box center [487, 203] width 18 height 6
drag, startPoint x: 114, startPoint y: 73, endPoint x: 68, endPoint y: 84, distance: 47.2
click at [114, 73] on div "Reload Save Search by email or name Include deleted accounts Include Shopify ac…" at bounding box center [257, 62] width 505 height 50
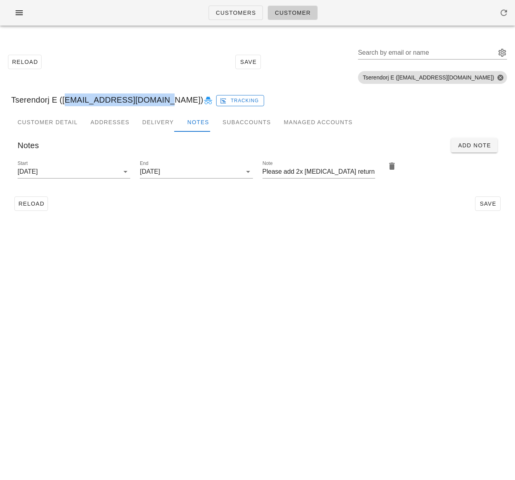
drag, startPoint x: 63, startPoint y: 100, endPoint x: 152, endPoint y: 99, distance: 89.8
click at [152, 99] on div "Tserendorj E ([EMAIL_ADDRESS][DOMAIN_NAME]) Tracking" at bounding box center [257, 100] width 505 height 26
copy div "[EMAIL_ADDRESS][DOMAIN_NAME]"
drag, startPoint x: 135, startPoint y: 246, endPoint x: 63, endPoint y: 207, distance: 81.3
click at [135, 246] on div "Customers Customer Reload Save Search by email or name Include deleted accounts…" at bounding box center [257, 240] width 515 height 480
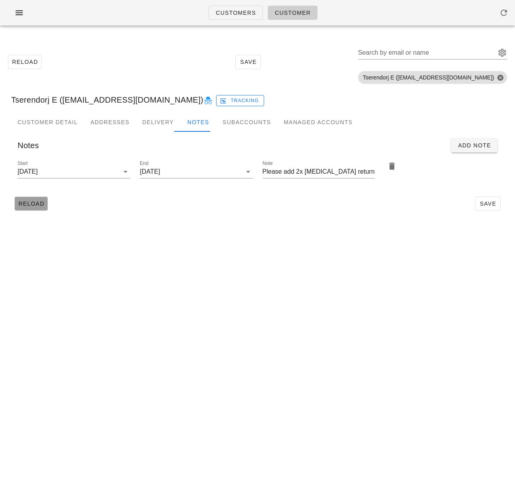
click at [42, 207] on span "Reload" at bounding box center [31, 203] width 26 height 6
click at [63, 125] on div "Customer Detail" at bounding box center [47, 122] width 73 height 19
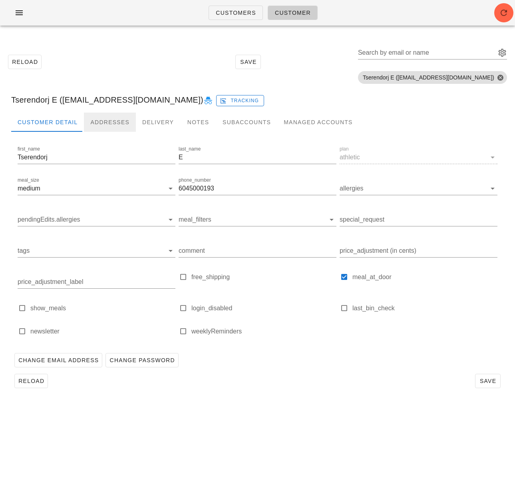
click at [103, 121] on div "Addresses" at bounding box center [110, 122] width 52 height 19
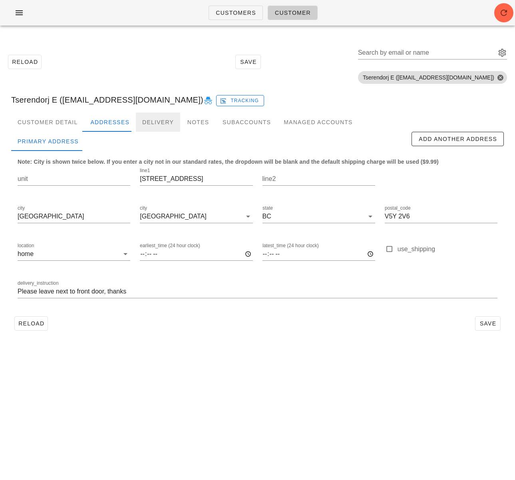
click at [163, 121] on div "Delivery" at bounding box center [158, 122] width 44 height 19
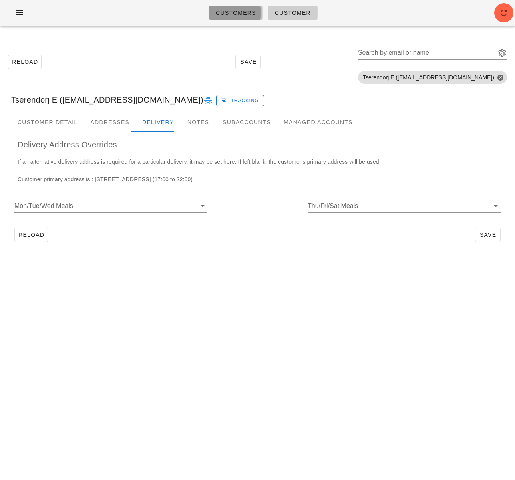
click at [236, 15] on span "Customers" at bounding box center [235, 13] width 41 height 6
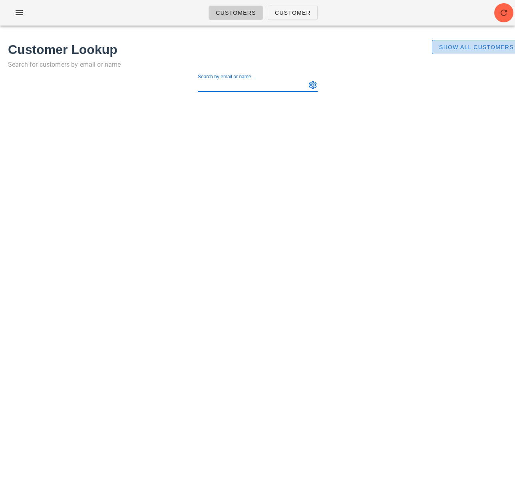
click at [458, 51] on button "Show All Customers" at bounding box center [476, 47] width 89 height 14
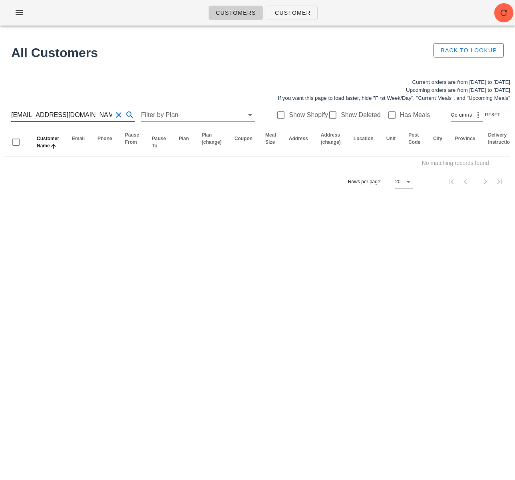
drag, startPoint x: 73, startPoint y: 114, endPoint x: 2, endPoint y: 111, distance: 71.1
click at [2, 111] on div "Current orders are from [DATE] to [DATE] Upcoming orders are from [DATE] to [DA…" at bounding box center [257, 135] width 515 height 125
type input "outstanding balance"
click at [154, 231] on div "Customers Customer No customers found for your search. All Customers Back to Lo…" at bounding box center [257, 240] width 515 height 480
click at [244, 424] on div "Customers Customer No customers found for your search. All Customers Back to Lo…" at bounding box center [257, 240] width 515 height 480
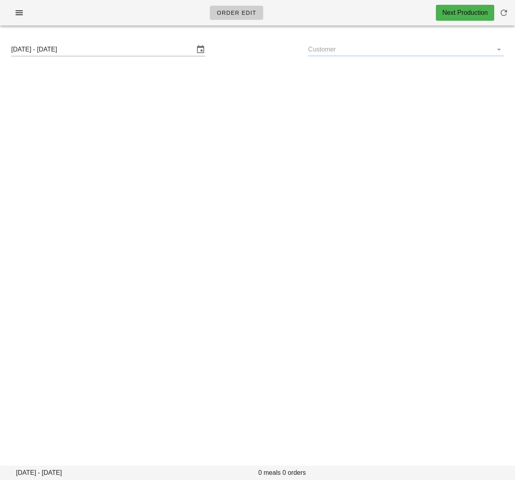
type input "Tserendorj E (ebtserendorj@gmail.com)"
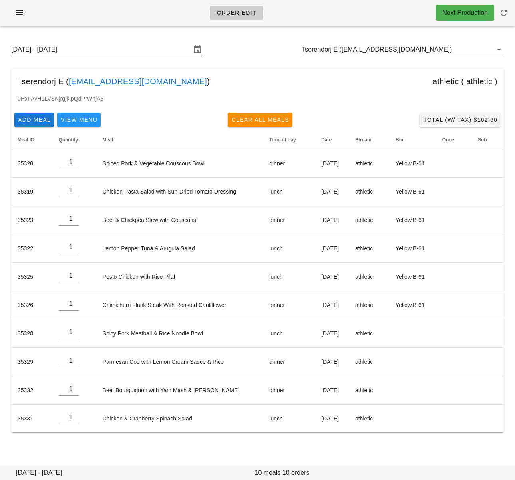
click at [91, 46] on input "Sunday August 31 - Saturday September 6" at bounding box center [101, 49] width 180 height 13
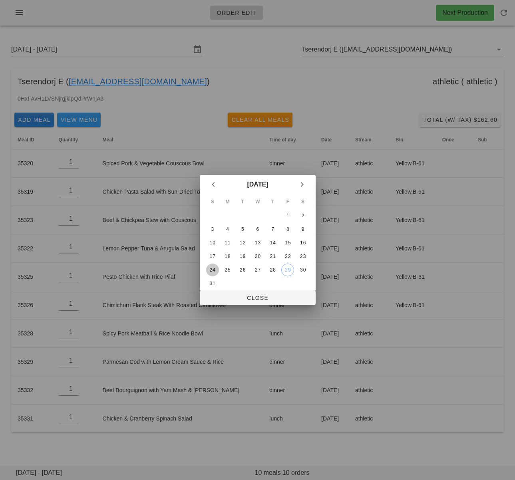
drag, startPoint x: 212, startPoint y: 268, endPoint x: 241, endPoint y: 306, distance: 48.1
click at [212, 268] on div "24" at bounding box center [212, 270] width 13 height 6
click at [243, 299] on span "Close" at bounding box center [257, 298] width 103 height 6
type input "Sunday August 24 - Saturday August 30"
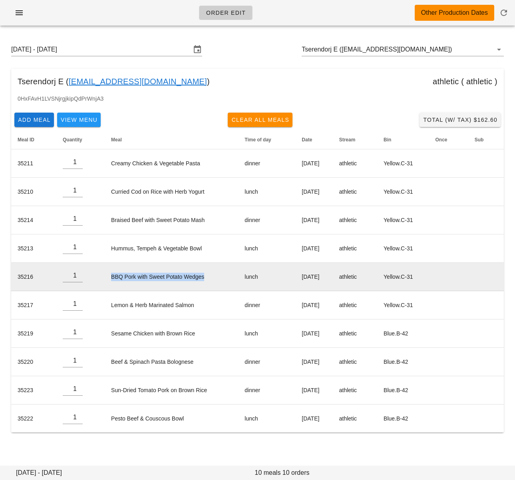
drag, startPoint x: 100, startPoint y: 275, endPoint x: 217, endPoint y: 275, distance: 117.4
click at [217, 275] on td "BBQ Pork with Sweet Potato Wedges" at bounding box center [171, 277] width 133 height 28
copy td "BBQ Pork with Sweet Potato Wedges"
drag, startPoint x: 279, startPoint y: 276, endPoint x: 336, endPoint y: 278, distance: 56.7
click at [332, 278] on td "Wednesday Aug 27" at bounding box center [313, 277] width 37 height 28
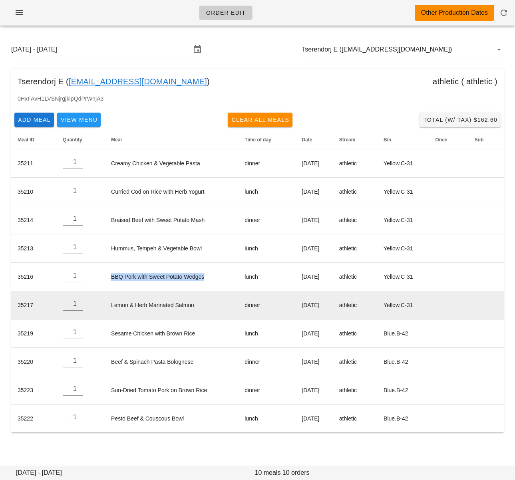
copy td "Wednesday Aug 27"
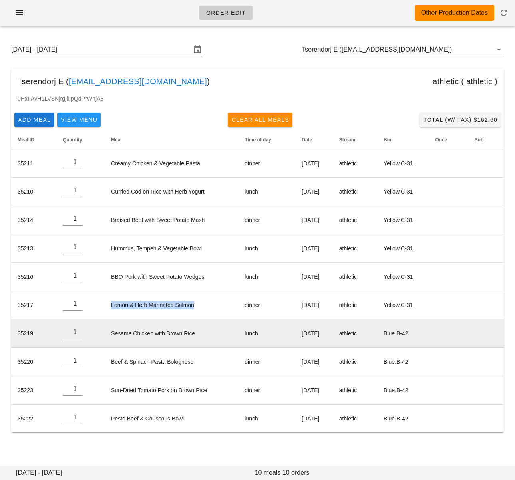
drag, startPoint x: 103, startPoint y: 306, endPoint x: 150, endPoint y: 333, distance: 54.0
click at [200, 307] on td "Lemon & Herb Marinated Salmon" at bounding box center [171, 305] width 133 height 28
copy td "Lemon & Herb Marinated Salmon"
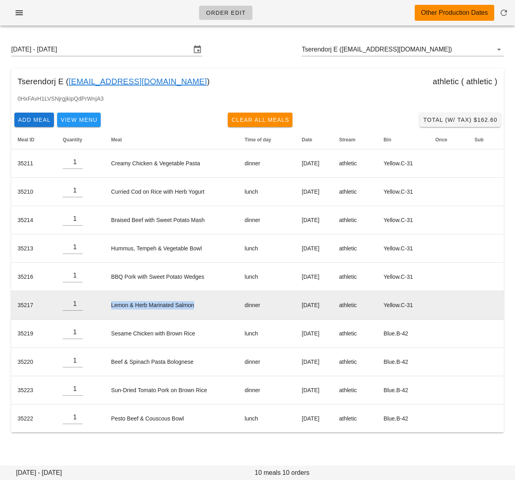
drag, startPoint x: 273, startPoint y: 305, endPoint x: 342, endPoint y: 305, distance: 68.7
click at [342, 305] on tr "35217 1 Lemon & Herb Marinated Salmon dinner Wednesday Aug 27 athletic Yellow.C…" at bounding box center [257, 305] width 492 height 28
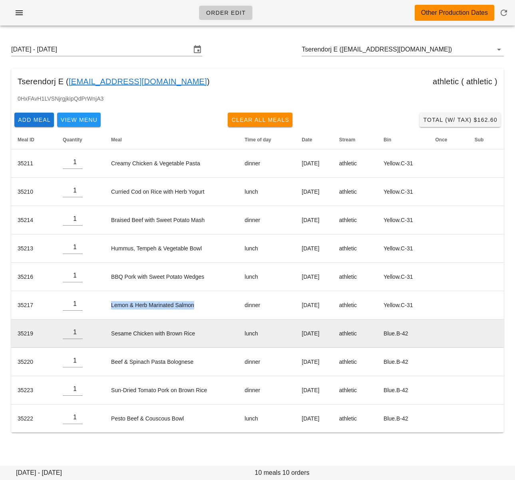
copy tr "Wednesday Aug 27"
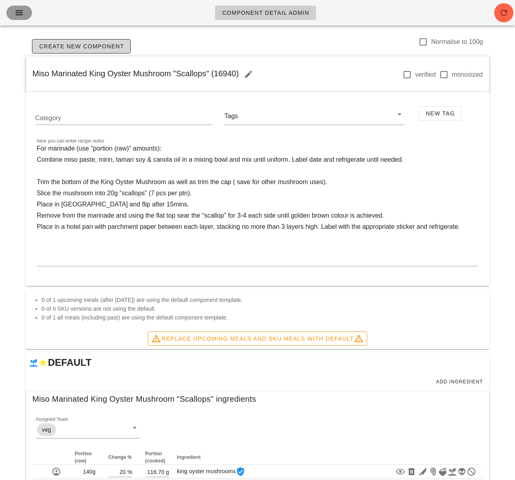
drag, startPoint x: 22, startPoint y: 11, endPoint x: 98, endPoint y: 96, distance: 113.7
click at [22, 11] on icon "button" at bounding box center [19, 13] width 10 height 10
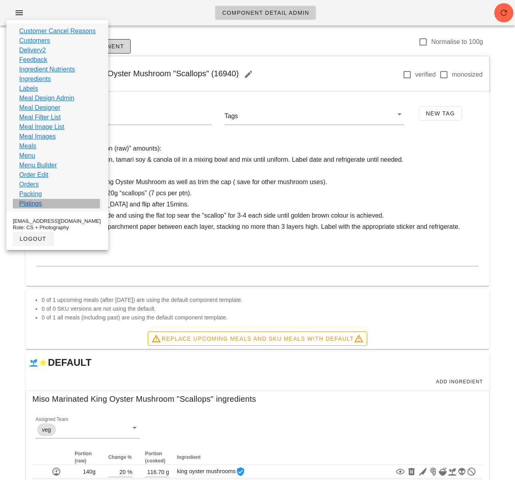
scroll to position [1, 0]
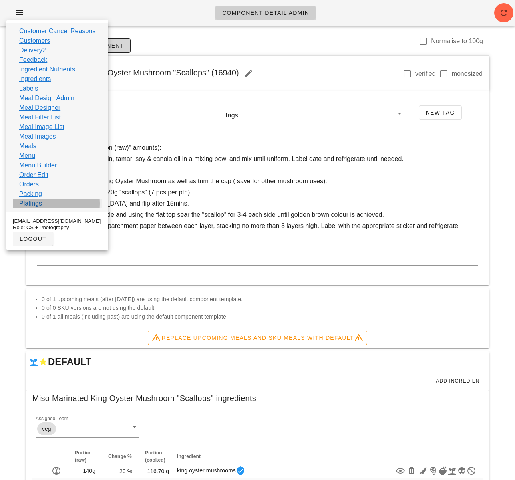
click at [37, 202] on link "Platings" at bounding box center [30, 204] width 23 height 10
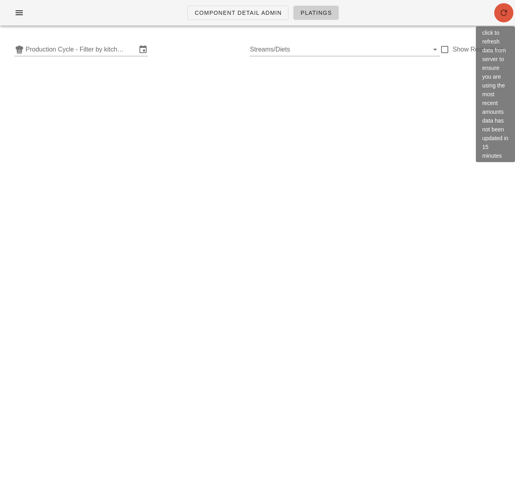
click at [499, 12] on icon "button" at bounding box center [504, 13] width 10 height 10
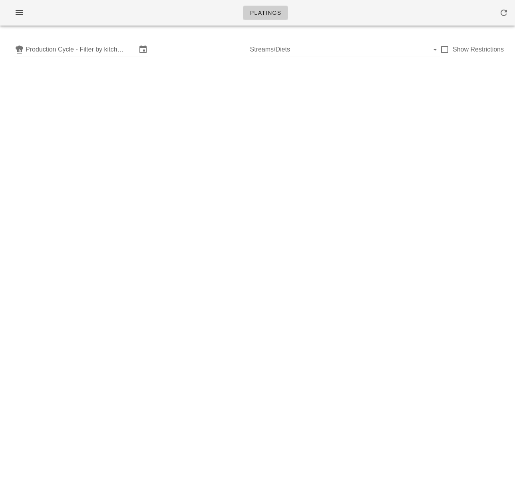
click at [68, 50] on input "Production Cycle - Filter by kitchen production schedules" at bounding box center [81, 49] width 111 height 13
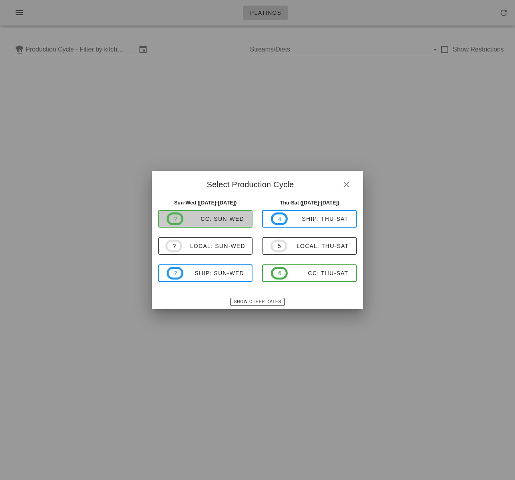
click at [218, 223] on span "? CC: Sun-Wed" at bounding box center [204, 218] width 77 height 13
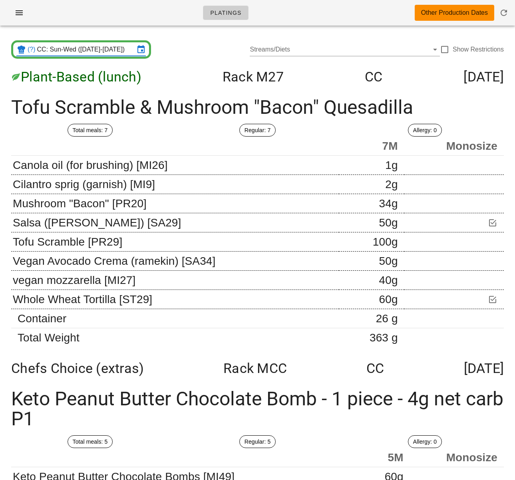
click at [172, 127] on div "Total meals: 7" at bounding box center [89, 130] width 167 height 22
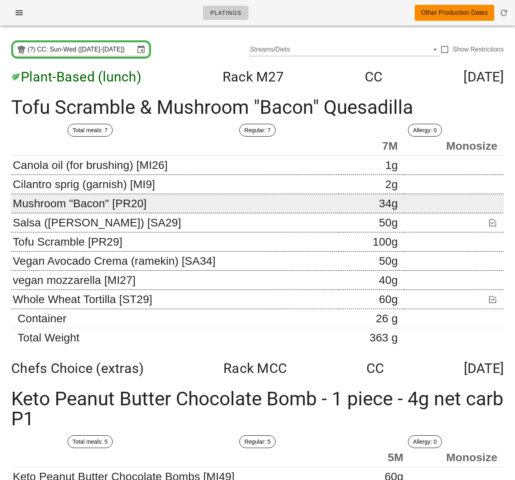
click at [265, 202] on td "Mushroom "Bacon" [PR20]" at bounding box center [174, 203] width 327 height 19
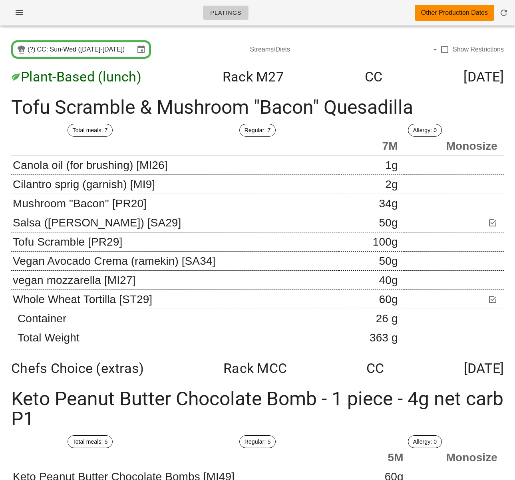
drag, startPoint x: 216, startPoint y: 44, endPoint x: 267, endPoint y: 19, distance: 56.6
click at [216, 44] on div "(?) CC: Sun-Wed ([DATE]-[DATE]) Streams/Diets Show Restrictions" at bounding box center [257, 50] width 505 height 26
click at [190, 51] on div "(?) CC: Sun-Wed (Aug 31-Sep 3) Streams/Diets Show Restrictions" at bounding box center [257, 50] width 505 height 26
click at [173, 42] on div "(?) CC: Sun-Wed (Aug 31-Sep 3) Streams/Diets Show Restrictions" at bounding box center [257, 50] width 505 height 26
click at [109, 51] on input "CC: Sun-Wed (Aug 31-Sep 3)" at bounding box center [85, 49] width 97 height 13
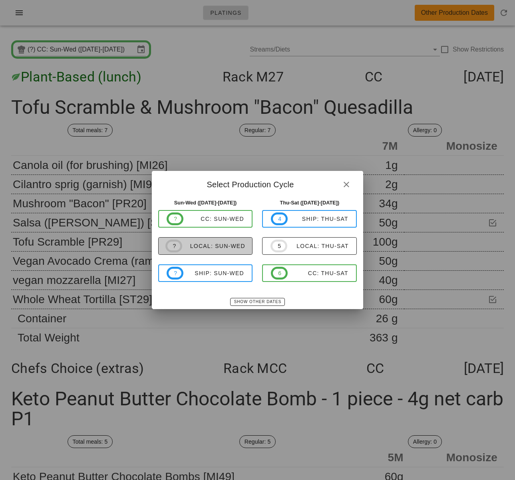
click at [224, 249] on div "local: Sun-Wed" at bounding box center [213, 246] width 63 height 6
type input "local: Sun-Wed (Aug 31-Sep 3)"
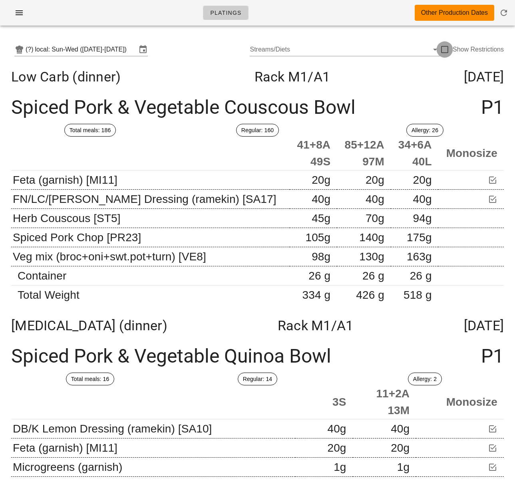
click at [448, 50] on div at bounding box center [445, 50] width 14 height 14
checkbox input "true"
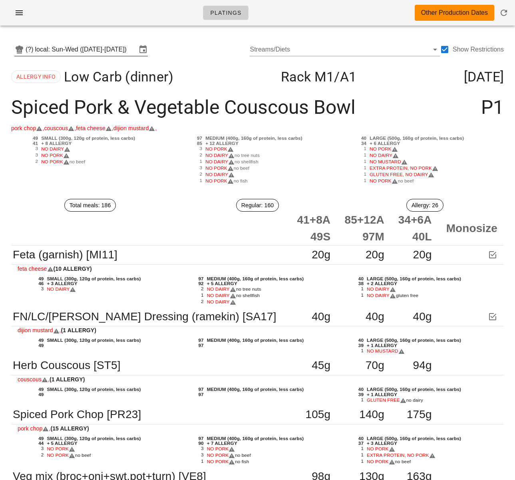
click at [116, 50] on input "local: Sun-Wed (Aug 31-Sep 3)" at bounding box center [85, 49] width 101 height 13
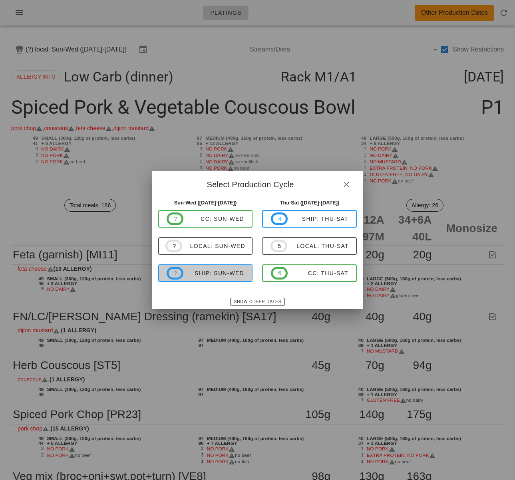
click at [233, 278] on span "? ship: Sun-Wed" at bounding box center [204, 273] width 77 height 13
type input "ship: Sun-Wed (Aug 31-Sep 3)"
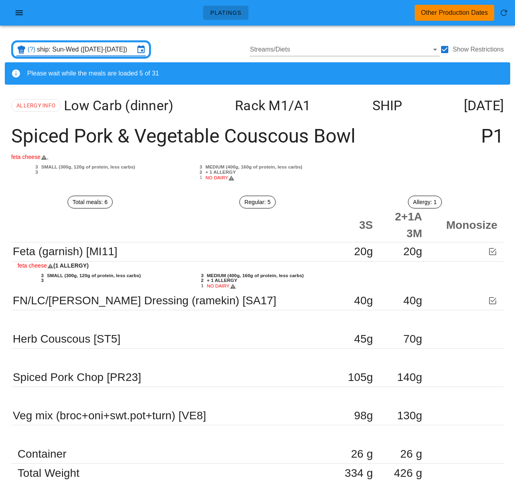
scroll to position [0, 0]
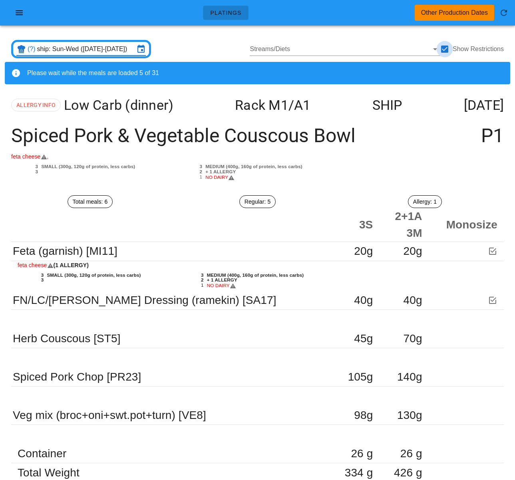
click at [445, 50] on div at bounding box center [445, 49] width 14 height 14
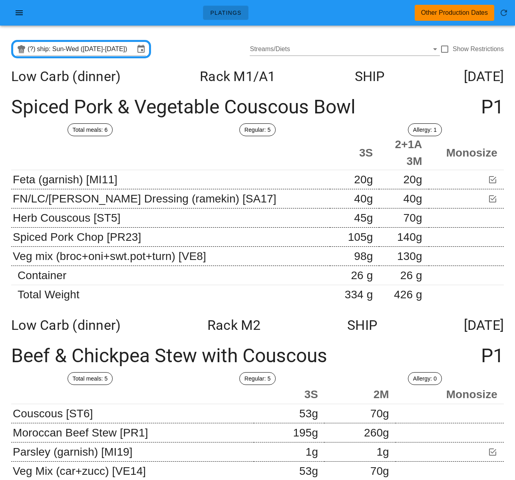
scroll to position [0, 0]
click at [447, 51] on div at bounding box center [445, 50] width 14 height 14
checkbox input "true"
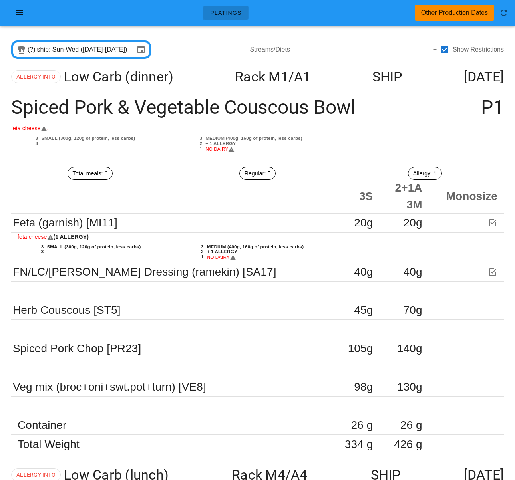
click at [421, 105] on div "Spiced Pork & Vegetable Couscous Bowl P1" at bounding box center [257, 107] width 505 height 33
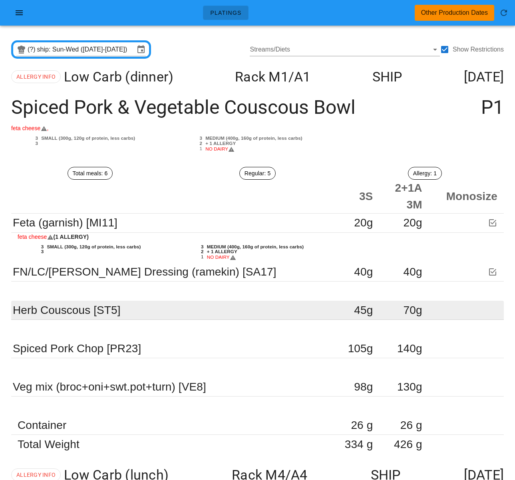
drag, startPoint x: 287, startPoint y: 299, endPoint x: 269, endPoint y: 302, distance: 18.2
click at [287, 300] on td at bounding box center [257, 290] width 492 height 19
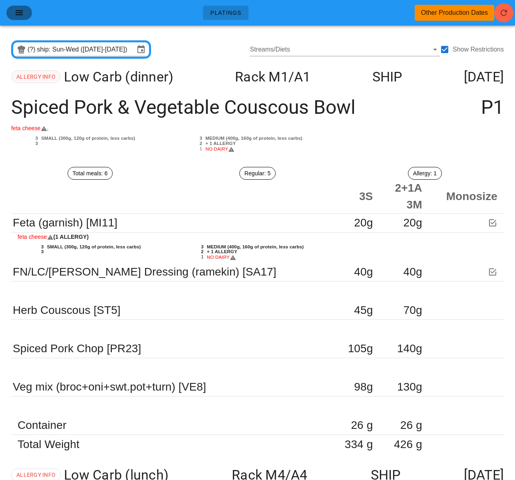
drag, startPoint x: 15, startPoint y: 13, endPoint x: 38, endPoint y: 79, distance: 69.7
click at [15, 13] on icon "button" at bounding box center [19, 13] width 10 height 10
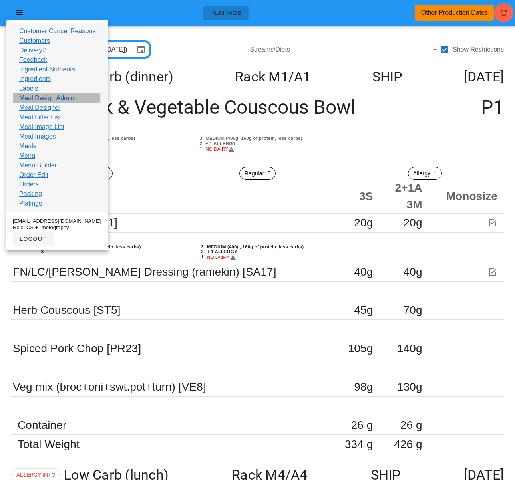
click at [44, 97] on link "Meal Design Admin" at bounding box center [46, 98] width 55 height 10
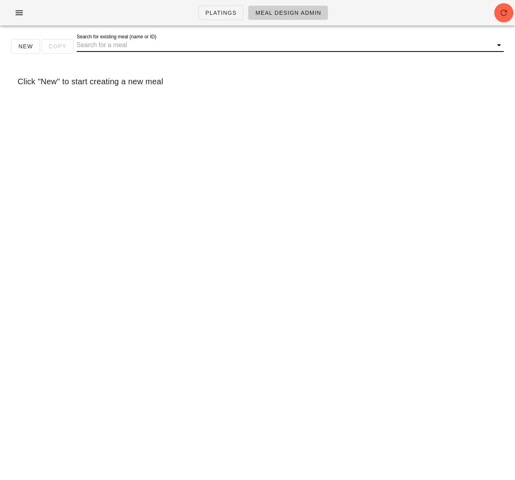
click at [139, 46] on input "Search for existing meal (name or ID)" at bounding box center [284, 45] width 414 height 13
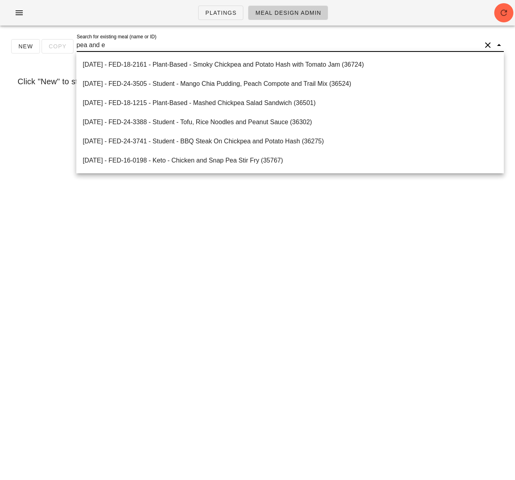
type input "pea and ed"
drag, startPoint x: 139, startPoint y: 47, endPoint x: 53, endPoint y: 46, distance: 86.2
click at [53, 46] on div "New Copy Search for existing meal (name or ID) pea and ed" at bounding box center [257, 50] width 505 height 26
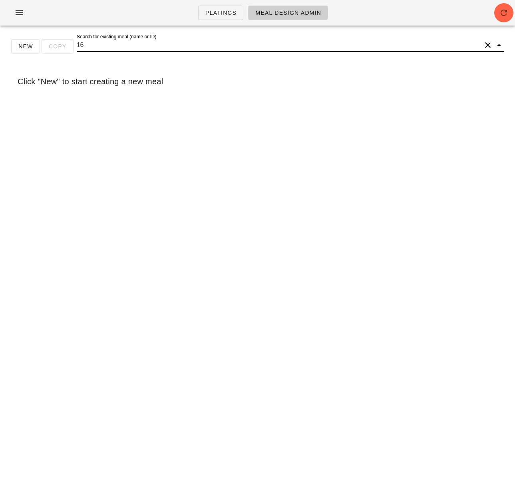
type input "1"
type input "C"
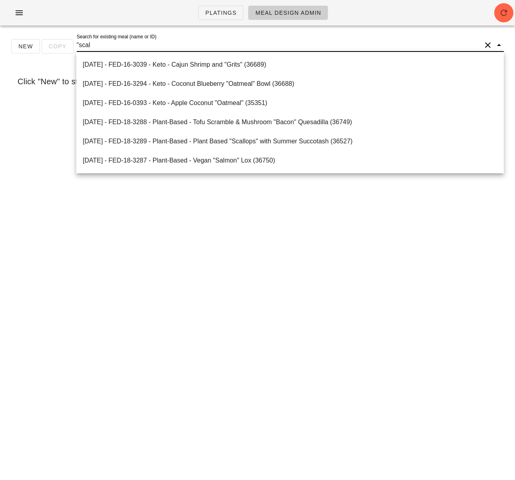
type input ""scall"
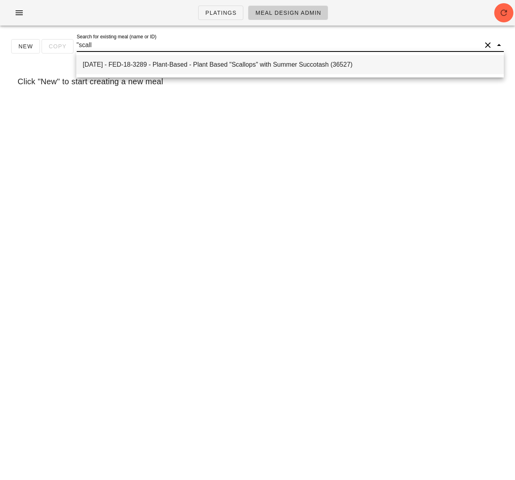
click at [157, 59] on div "2025-08-31 - FED-18-3289 - Plant-Based - Plant Based "Scallops" with Summer Suc…" at bounding box center [290, 64] width 414 height 17
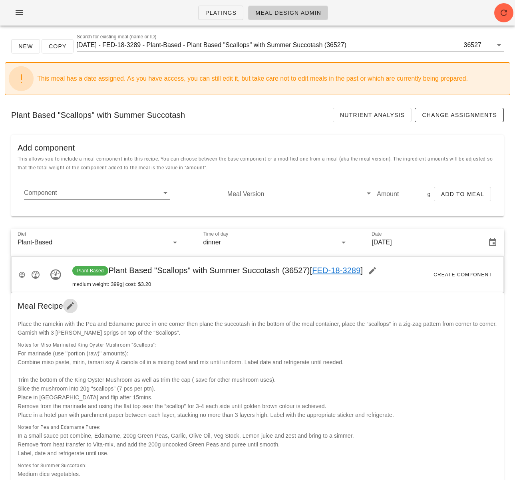
click at [70, 306] on icon "button" at bounding box center [70, 306] width 10 height 10
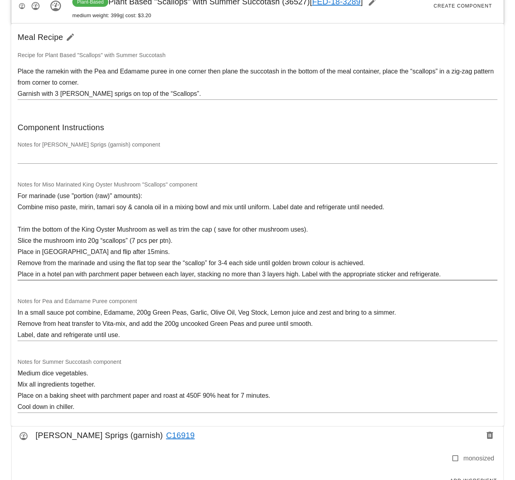
scroll to position [326, 0]
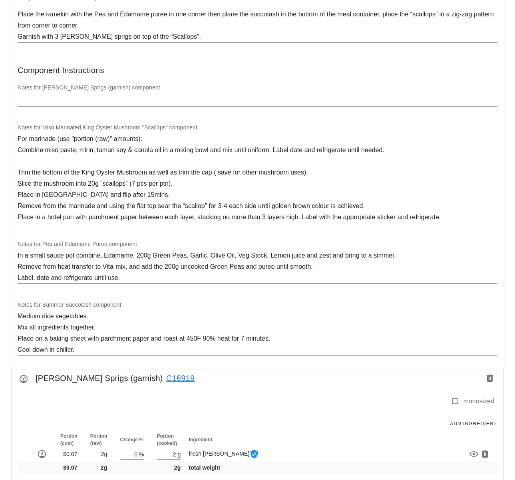
click at [138, 256] on textarea "In a small sauce pot combine, Edamame, 200g Green Peas, Garlic, Olive Oil, Veg …" at bounding box center [257, 267] width 479 height 34
drag, startPoint x: 137, startPoint y: 256, endPoint x: 151, endPoint y: 257, distance: 13.6
click at [151, 257] on textarea "In a small sauce pot combine, Edamame, 200g Green Peas, Garlic, Olive Oil, Veg …" at bounding box center [257, 267] width 479 height 34
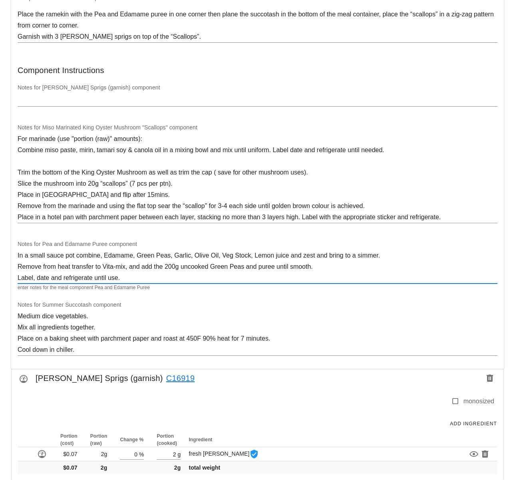
scroll to position [325, 0]
drag, startPoint x: 165, startPoint y: 266, endPoint x: 181, endPoint y: 267, distance: 16.0
click at [181, 267] on textarea "In a small sauce pot combine, Edamame, Green Peas, Garlic, Olive Oil, Veg Stock…" at bounding box center [257, 267] width 479 height 34
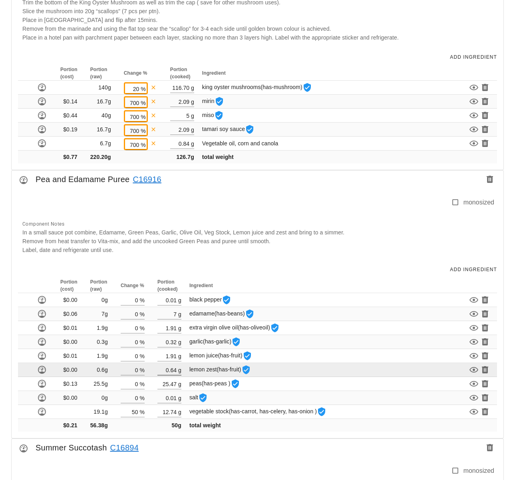
scroll to position [905, 0]
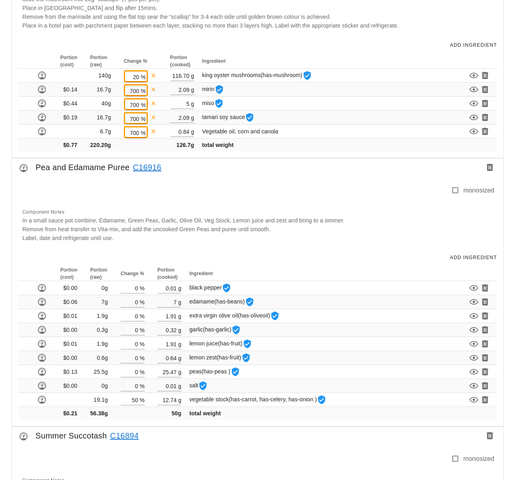
type textarea "In a small sauce pot combine, Edamame, Green Peas, Garlic, Olive Oil, Veg Stock…"
click at [139, 167] on link "C16916" at bounding box center [145, 167] width 32 height 13
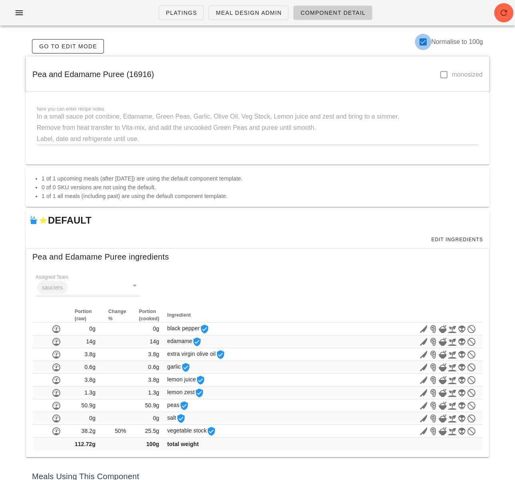
click at [422, 42] on div at bounding box center [423, 42] width 14 height 14
checkbox input "false"
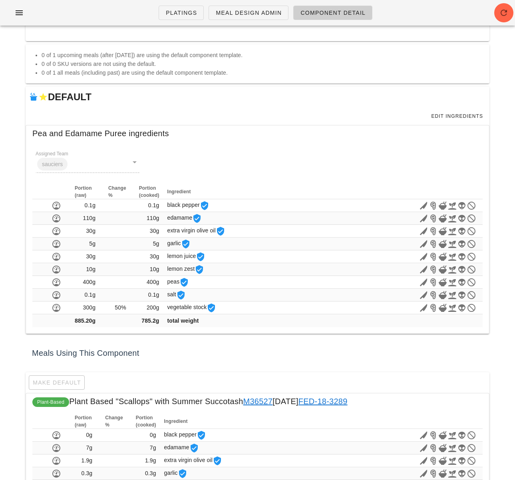
scroll to position [99, 0]
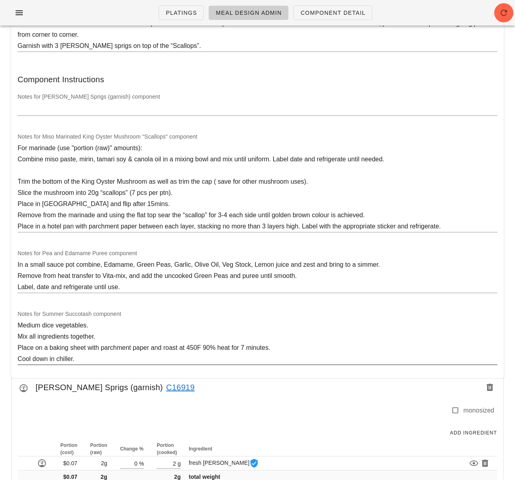
scroll to position [313, 0]
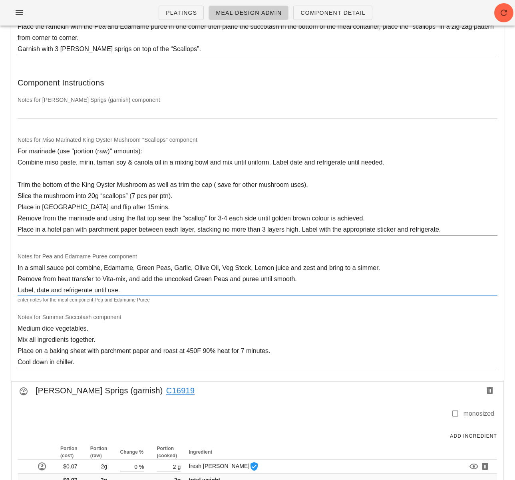
drag, startPoint x: 127, startPoint y: 292, endPoint x: 2, endPoint y: 263, distance: 128.2
click at [291, 319] on div "Notes for Summer Succotash component Medium dice vegetables. Mix all ingredient…" at bounding box center [257, 344] width 489 height 72
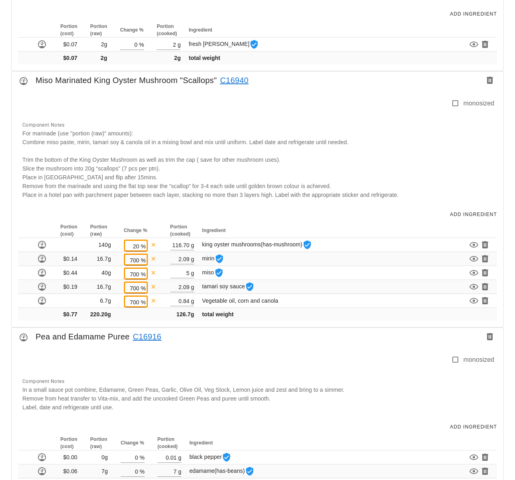
scroll to position [891, 0]
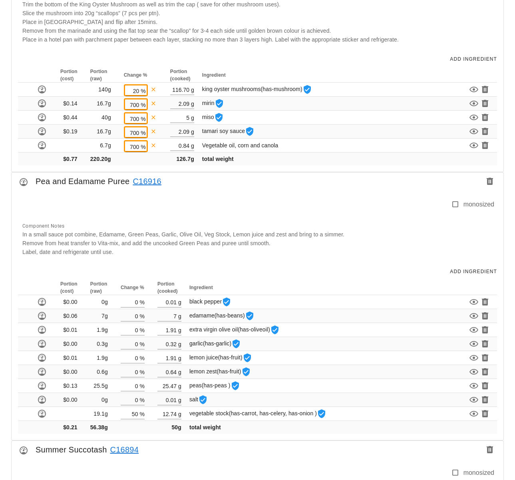
click at [151, 179] on link "C16916" at bounding box center [145, 181] width 32 height 13
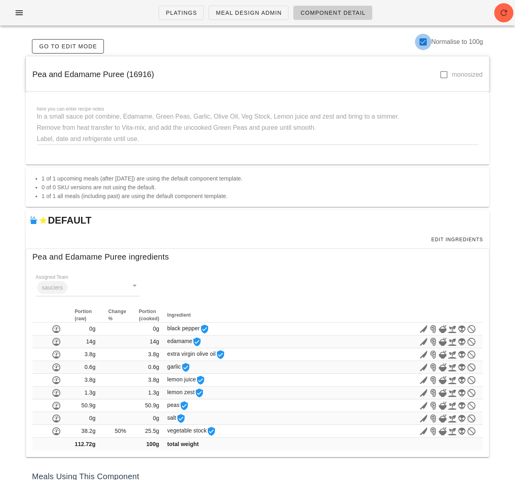
click at [424, 42] on div at bounding box center [423, 42] width 14 height 14
checkbox input "false"
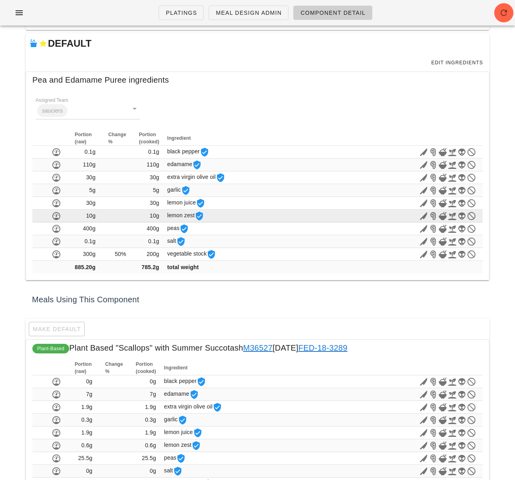
scroll to position [174, 0]
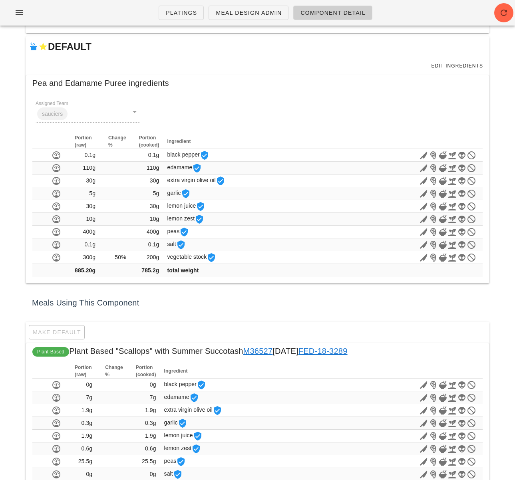
click at [257, 299] on div "Meals Using This Component" at bounding box center [257, 303] width 463 height 26
click at [206, 298] on div "Meals Using This Component" at bounding box center [257, 303] width 463 height 26
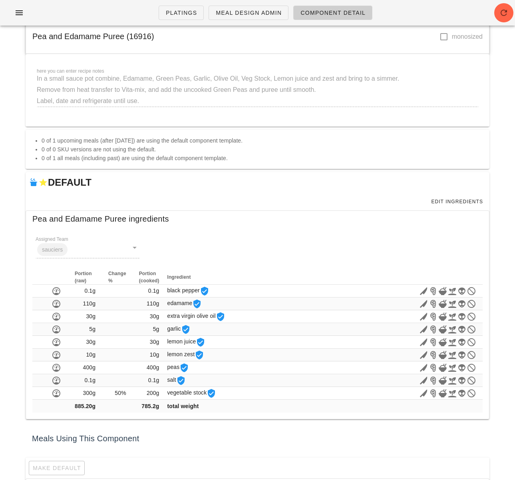
scroll to position [0, 0]
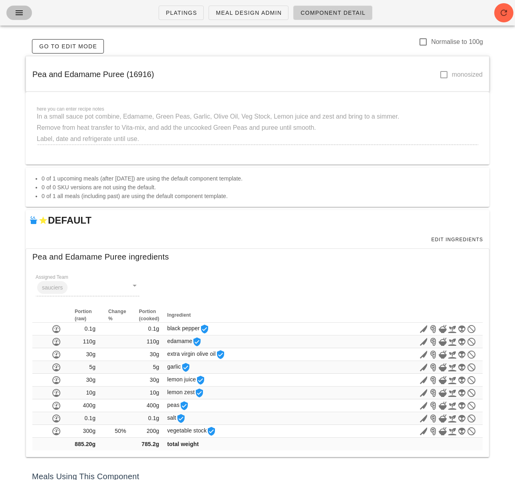
click at [18, 15] on icon "button" at bounding box center [19, 13] width 10 height 10
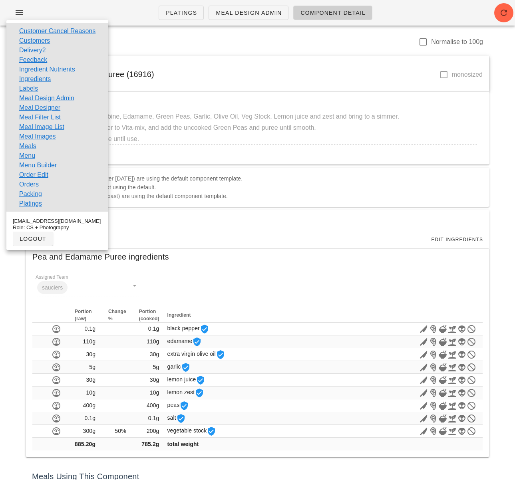
click at [169, 29] on div "Platings Meal Design Admin Component Detail" at bounding box center [257, 16] width 515 height 32
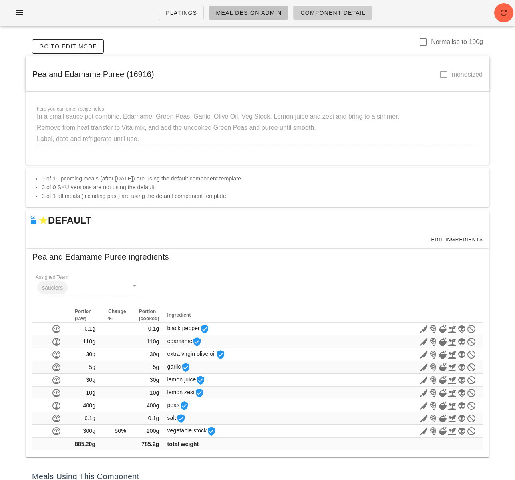
click at [238, 16] on span "Meal Design Admin" at bounding box center [248, 13] width 66 height 6
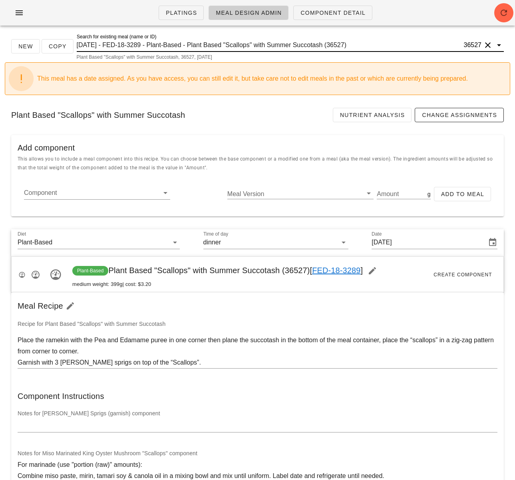
click at [184, 45] on input "2025-08-31 - FED-18-3289 - Plant-Based - Plant Based "Scallops" with Summer Suc…" at bounding box center [269, 45] width 385 height 13
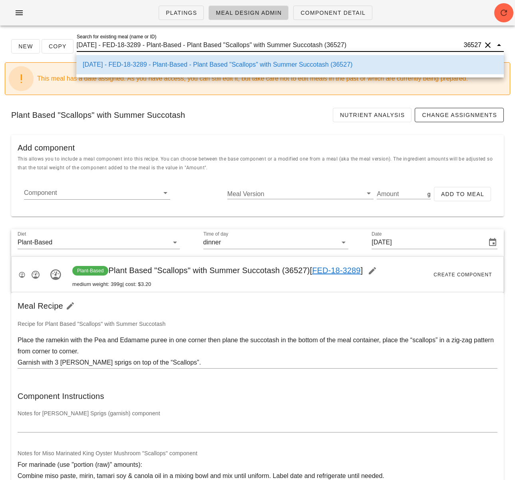
click at [184, 45] on input "2025-08-31 - FED-18-3289 - Plant-Based - Plant Based "Scallops" with Summer Suc…" at bounding box center [269, 45] width 385 height 13
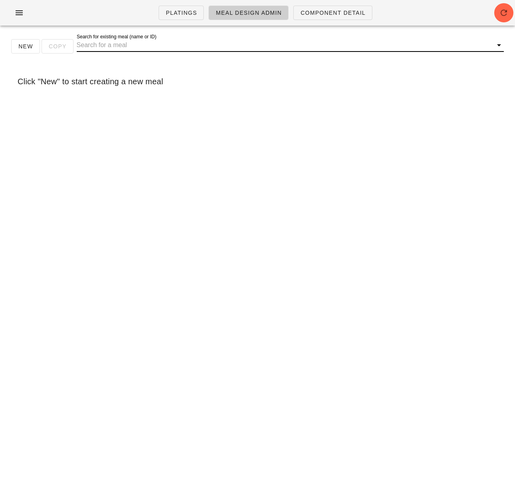
click at [198, 45] on input "Search for existing meal (name or ID)" at bounding box center [284, 45] width 414 height 13
type input "lox"
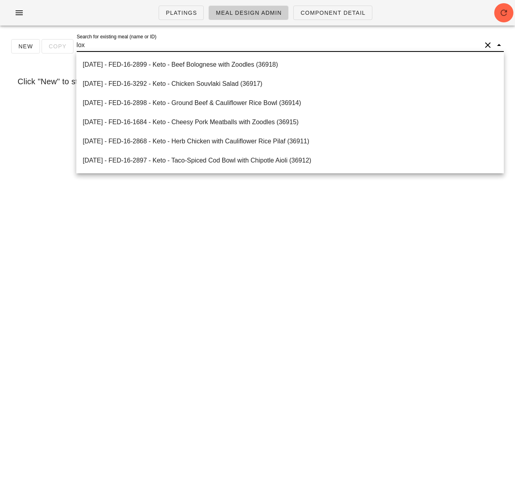
scroll to position [0, 0]
drag, startPoint x: 88, startPoint y: 47, endPoint x: 61, endPoint y: 46, distance: 26.8
click at [61, 46] on div "New Copy Search for existing meal (name or ID) lox" at bounding box center [257, 50] width 505 height 26
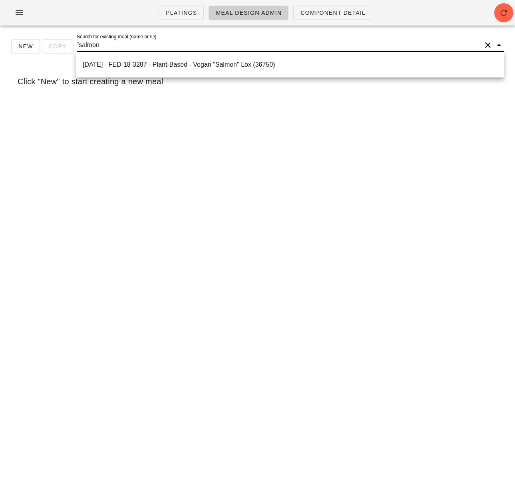
type input ""salmon""
click at [164, 67] on div "[DATE] - FED-18-3287 - Plant-Based - Vegan "Salmon" Lox (36750)" at bounding box center [290, 65] width 414 height 8
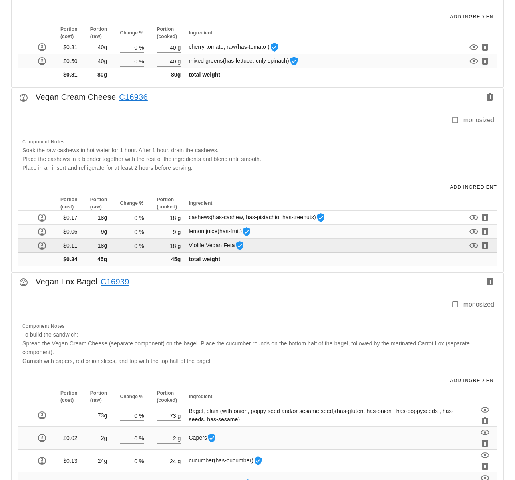
scroll to position [1104, 0]
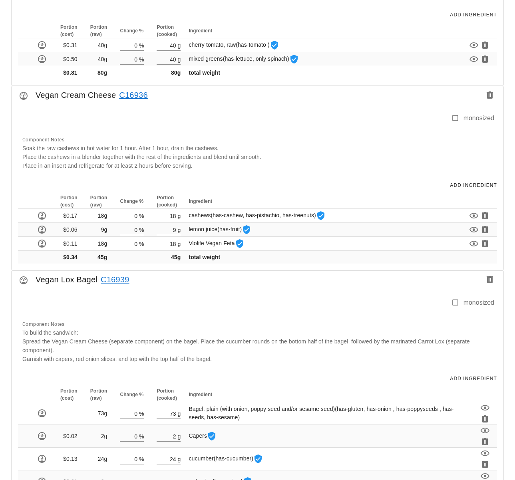
click at [131, 89] on link "C16936" at bounding box center [132, 95] width 32 height 13
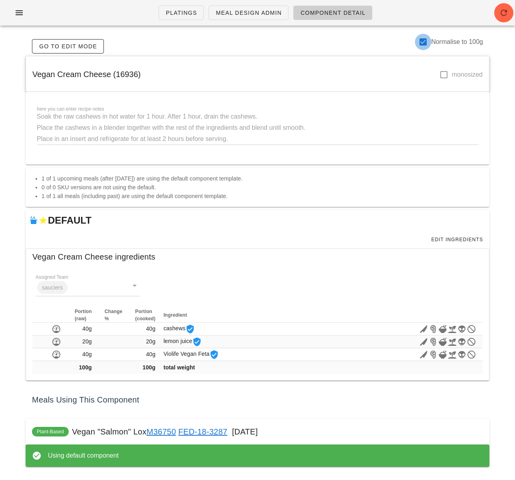
click at [422, 42] on div at bounding box center [423, 42] width 14 height 14
checkbox input "false"
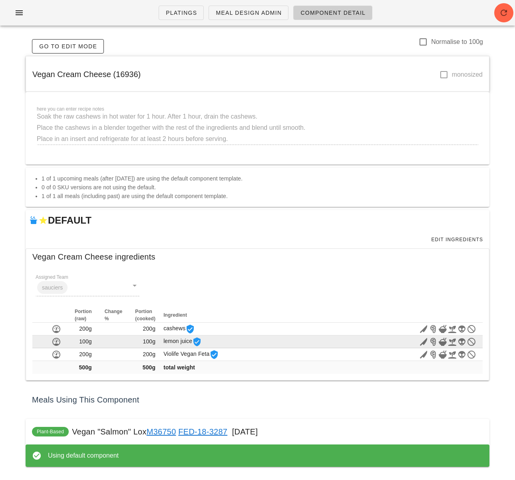
click at [147, 342] on span "100g" at bounding box center [149, 341] width 13 height 6
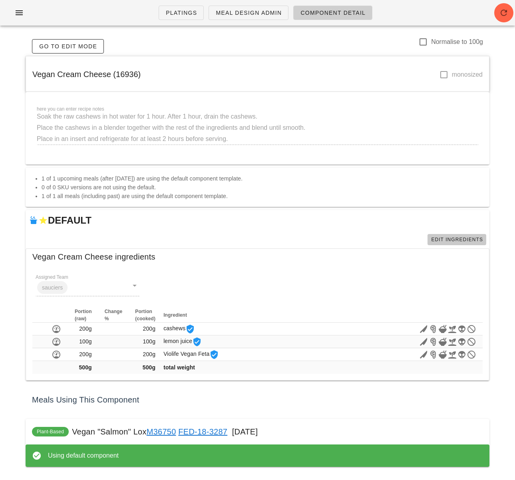
click at [455, 239] on span "Edit Ingredients" at bounding box center [456, 240] width 52 height 6
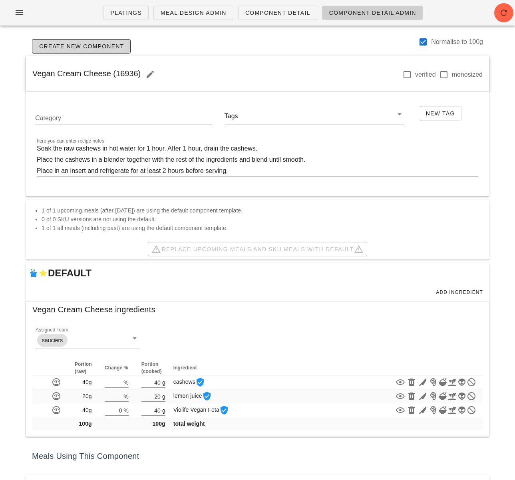
drag, startPoint x: 421, startPoint y: 40, endPoint x: 419, endPoint y: 54, distance: 14.1
click at [421, 40] on div at bounding box center [423, 42] width 14 height 14
checkbox input "false"
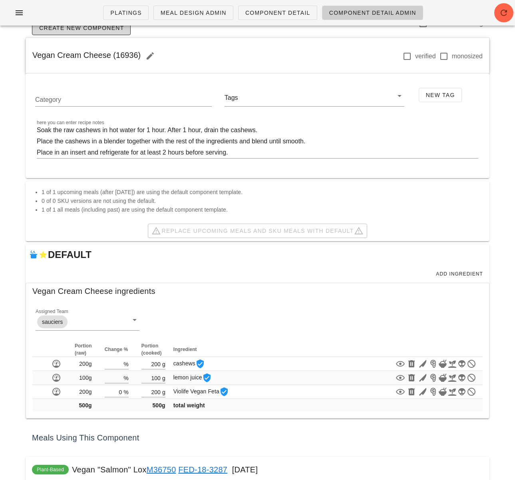
scroll to position [33, 0]
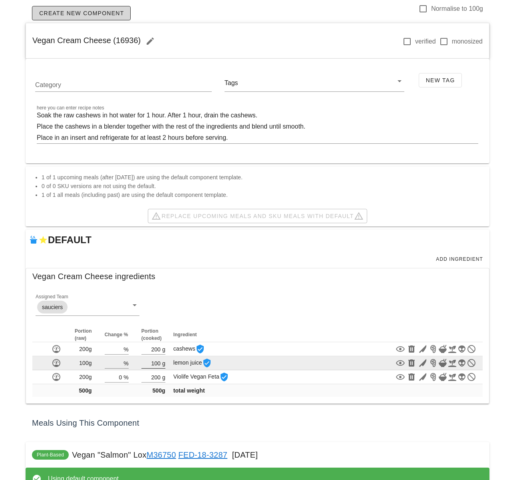
click at [158, 364] on input "100" at bounding box center [150, 363] width 19 height 10
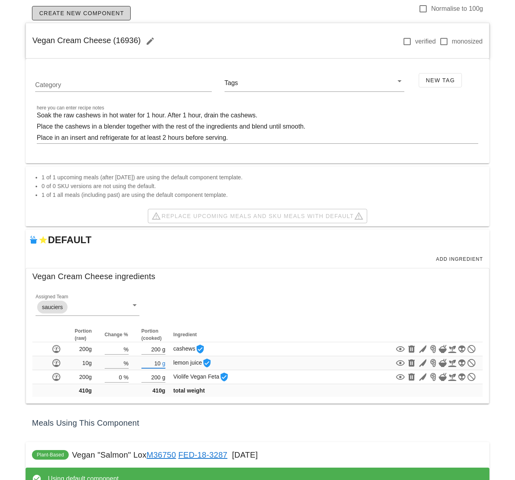
type input "10"
click at [264, 407] on div "Platings Meal Design Admin Component Detail Component Detail Admin Create New C…" at bounding box center [257, 234] width 515 height 534
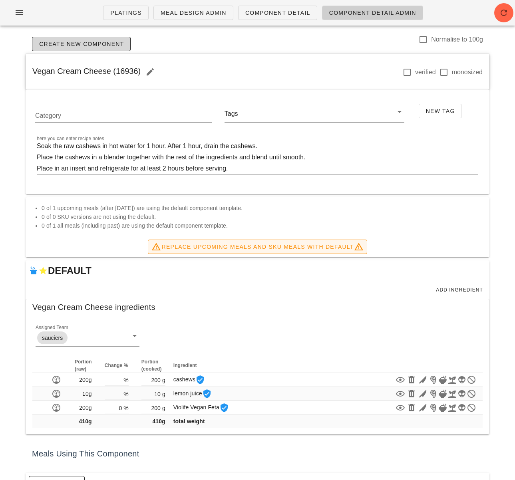
scroll to position [77, 0]
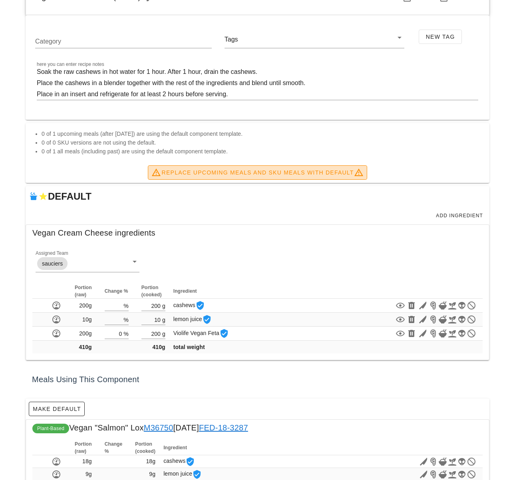
click at [280, 175] on span "Replace Upcoming Meals and SKU Meals with DEFAULT" at bounding box center [257, 173] width 212 height 10
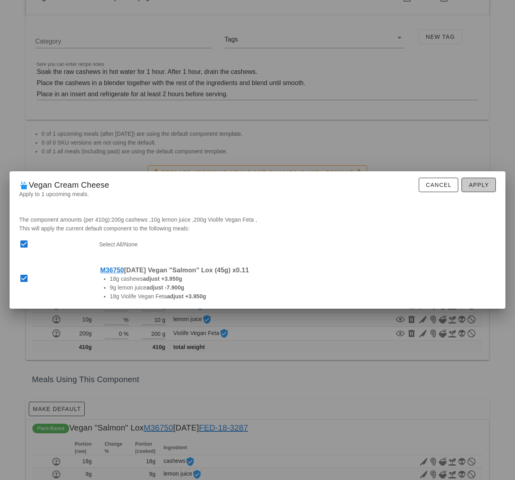
click at [486, 184] on span "Apply" at bounding box center [478, 185] width 21 height 6
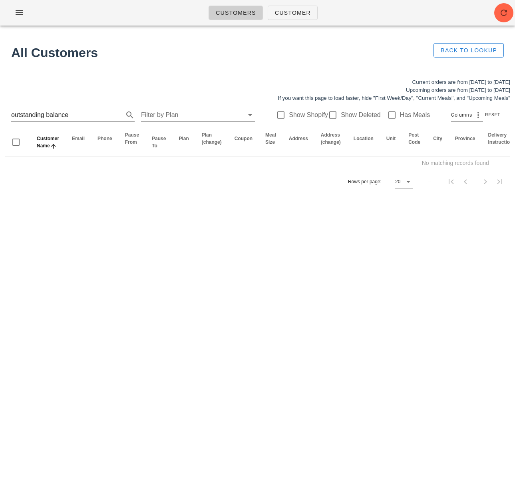
drag, startPoint x: 131, startPoint y: 70, endPoint x: 115, endPoint y: 71, distance: 16.4
click at [131, 70] on div "All Customers Back to Lookup" at bounding box center [257, 53] width 515 height 42
drag, startPoint x: 119, startPoint y: 312, endPoint x: 111, endPoint y: 307, distance: 9.7
click at [119, 311] on div "Customers Customer No customers found for your search. All Customers Back to Lo…" at bounding box center [257, 240] width 515 height 480
click at [505, 11] on icon "button" at bounding box center [504, 13] width 10 height 10
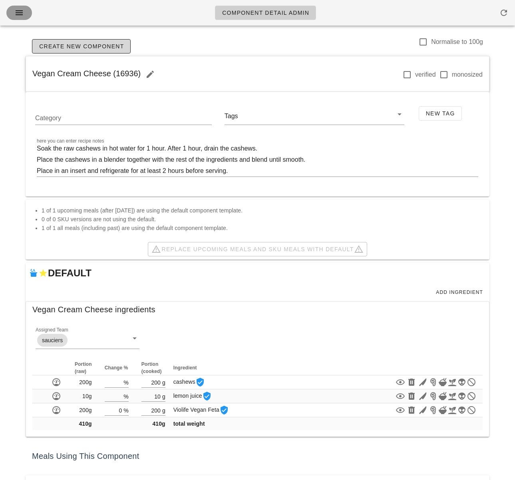
click at [21, 13] on icon "button" at bounding box center [19, 13] width 10 height 10
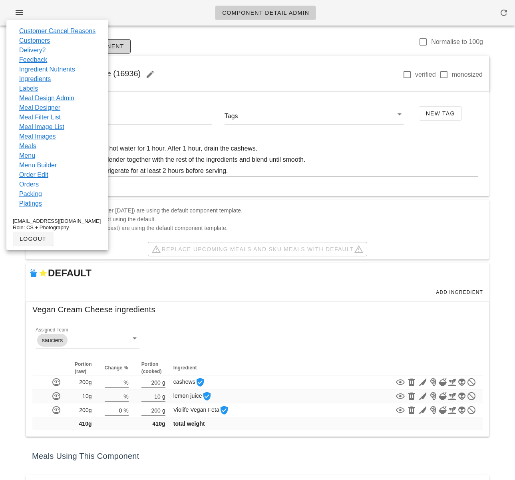
click at [110, 10] on div "Component Detail Admin" at bounding box center [257, 13] width 515 height 26
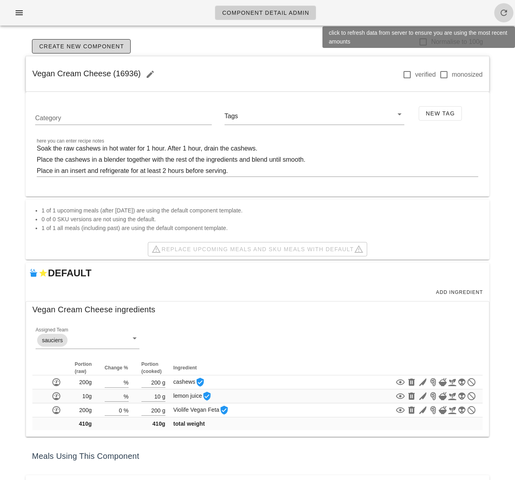
click at [505, 13] on icon "button" at bounding box center [504, 13] width 10 height 10
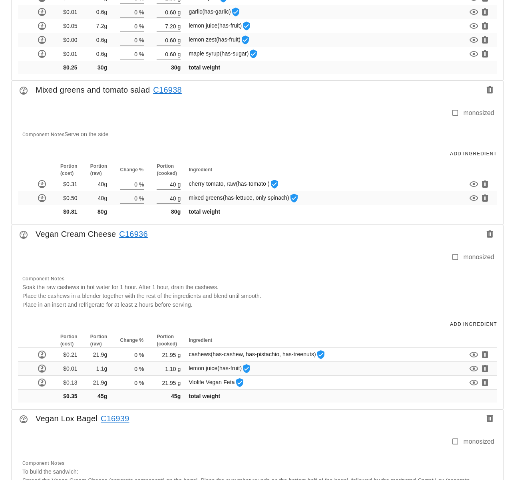
scroll to position [974, 0]
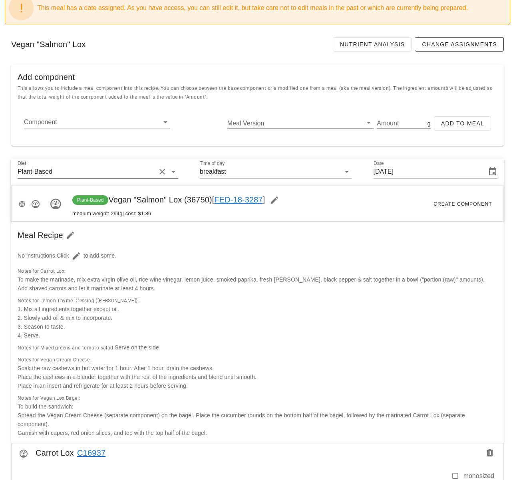
scroll to position [250, 0]
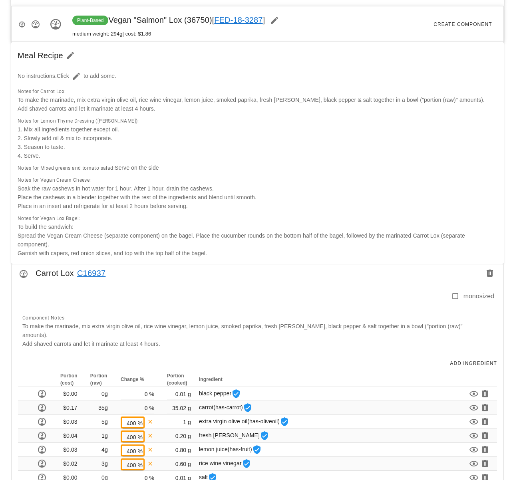
click at [180, 289] on div "monosized Component Notes To make the marinade, mix extra virgin olive oil, ric…" at bounding box center [257, 317] width 473 height 71
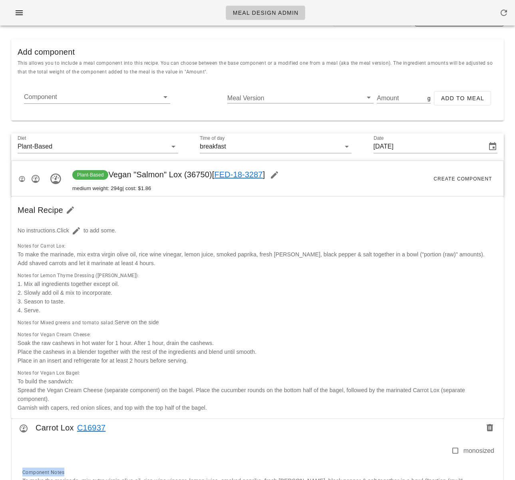
scroll to position [0, 0]
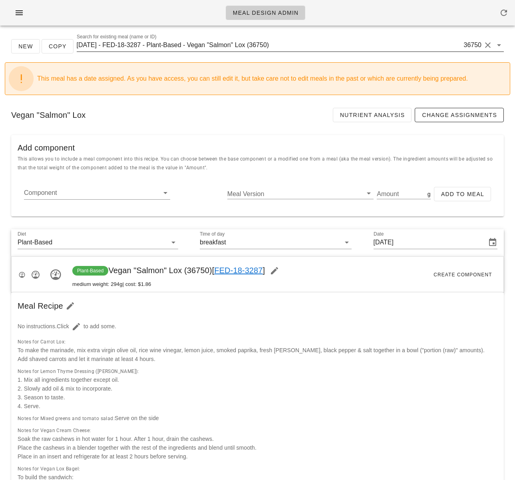
click at [206, 48] on input "[DATE] - FED-18-3287 - Plant-Based - Vegan "Salmon" Lox (36750)" at bounding box center [269, 45] width 385 height 13
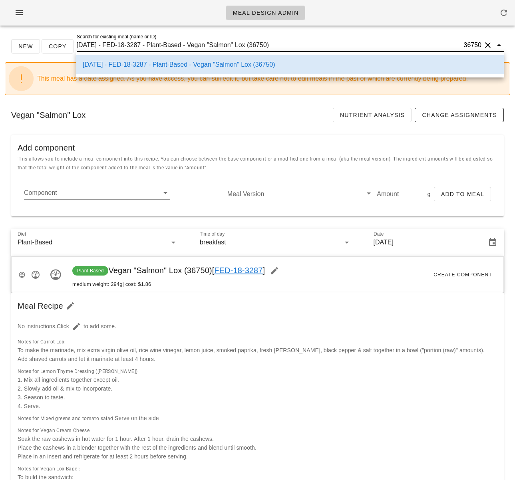
click at [206, 48] on input "[DATE] - FED-18-3287 - Plant-Based - Vegan "Salmon" Lox (36750)" at bounding box center [269, 45] width 385 height 13
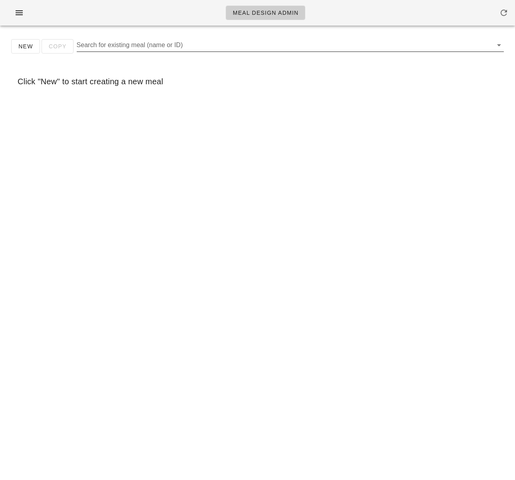
click at [182, 45] on input "Search for existing meal (name or ID)" at bounding box center [284, 45] width 414 height 13
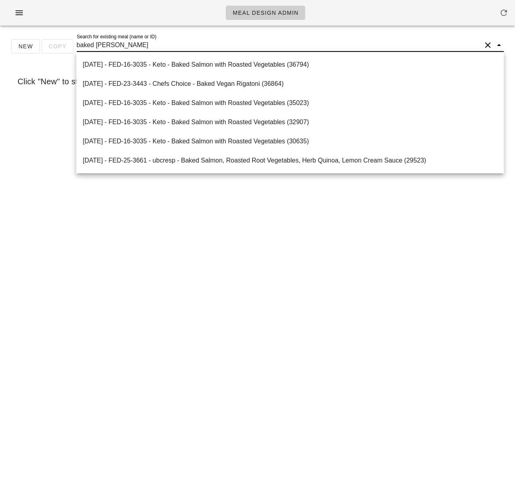
type input "baked vegan"
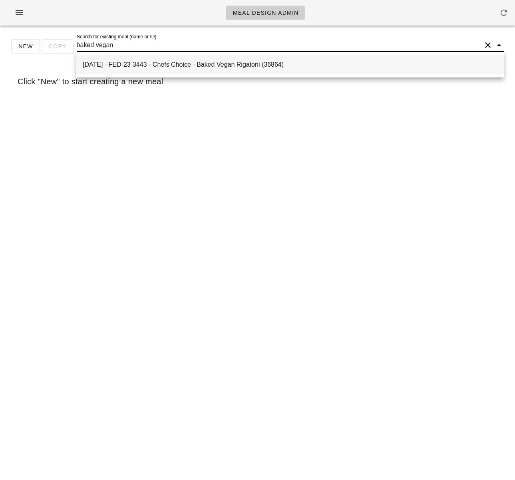
click at [209, 63] on div "[DATE] - FED-23-3443 - Chefs Choice - Baked Vegan Rigatoni (36864)" at bounding box center [290, 65] width 414 height 8
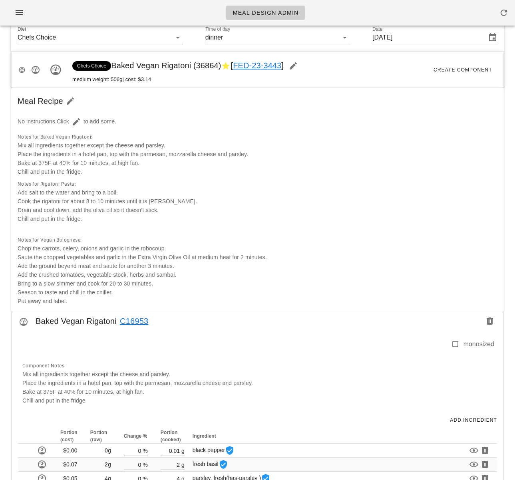
scroll to position [144, 0]
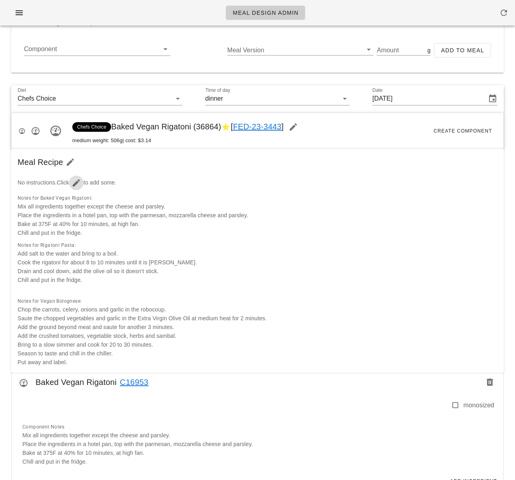
click at [81, 183] on icon "button" at bounding box center [76, 183] width 10 height 10
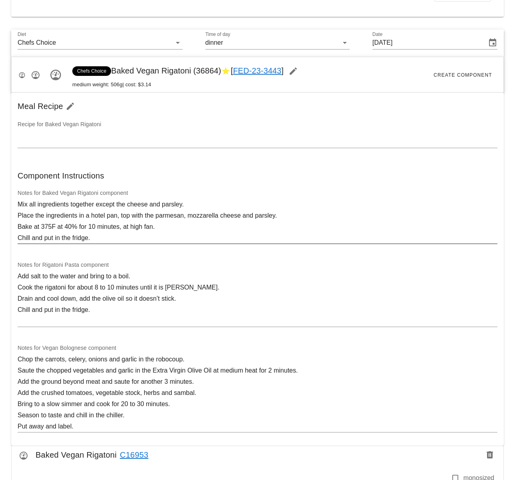
scroll to position [202, 0]
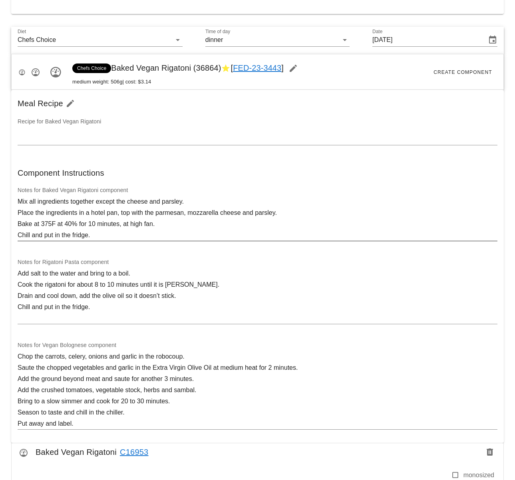
click at [97, 203] on textarea "Mix all ingredients together except the cheese and parsley. Place the ingredien…" at bounding box center [257, 218] width 479 height 45
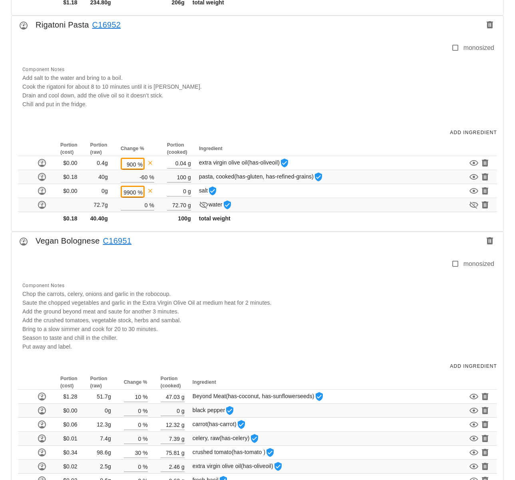
scroll to position [943, 0]
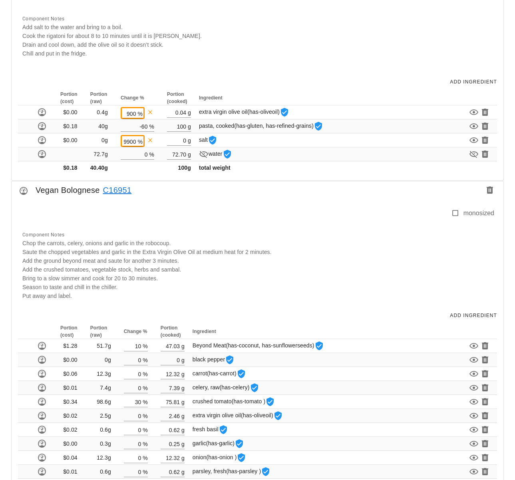
drag, startPoint x: 37, startPoint y: 190, endPoint x: 99, endPoint y: 190, distance: 62.3
click at [99, 190] on div "Vegan Bolognese C16951" at bounding box center [257, 192] width 491 height 22
copy div "Vegan Bolognese"
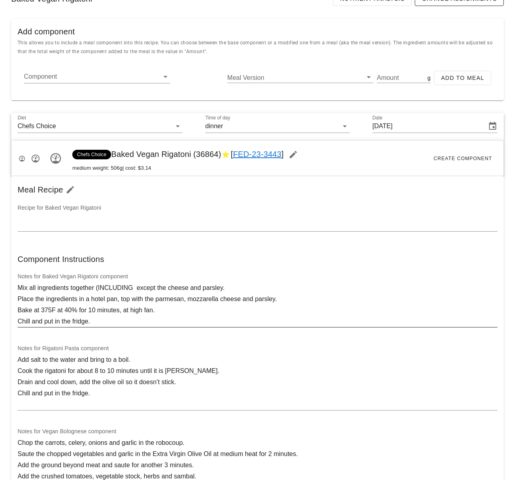
scroll to position [207, 0]
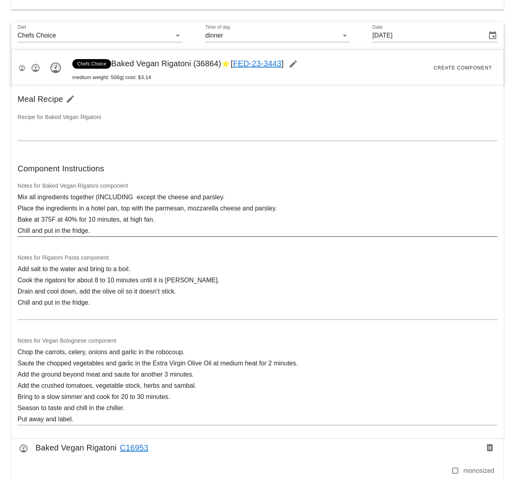
click at [139, 196] on textarea "Mix all ingredients together (INCLUDING except the cheese and parsley. Place th…" at bounding box center [257, 214] width 479 height 45
click at [136, 197] on textarea "Mix all ingredients together (INCLUDING except the cheese and parsley. Place th…" at bounding box center [257, 214] width 479 height 45
paste textarea "Vegan Bolognese"
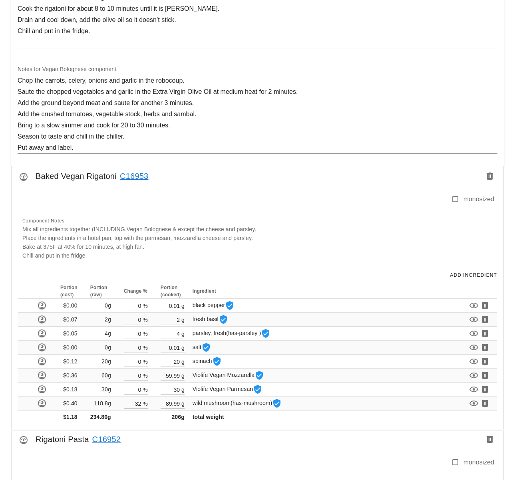
scroll to position [681, 0]
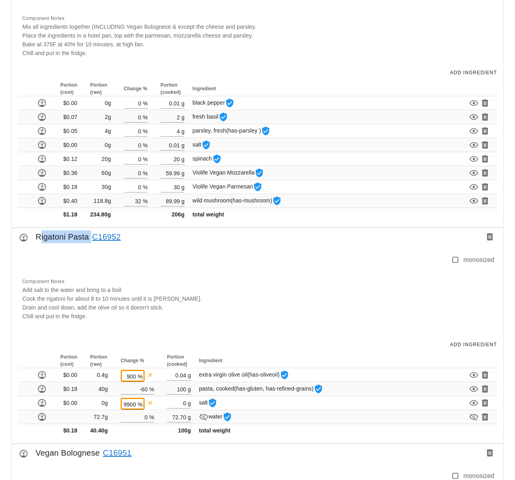
drag, startPoint x: 35, startPoint y: 239, endPoint x: 97, endPoint y: 246, distance: 62.7
click at [89, 241] on div "Rigatoni Pasta C16952" at bounding box center [257, 239] width 491 height 22
copy div "Rigatoni Pasta"
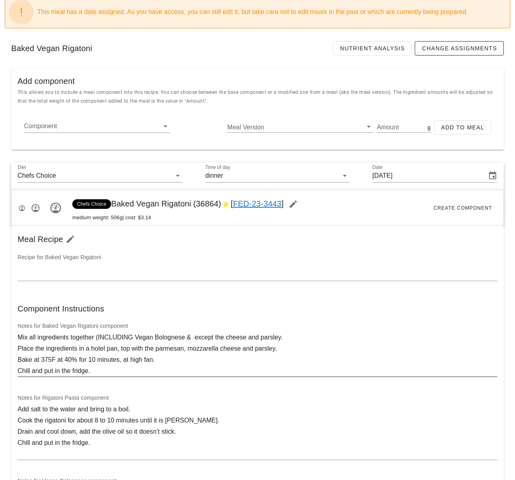
scroll to position [80, 0]
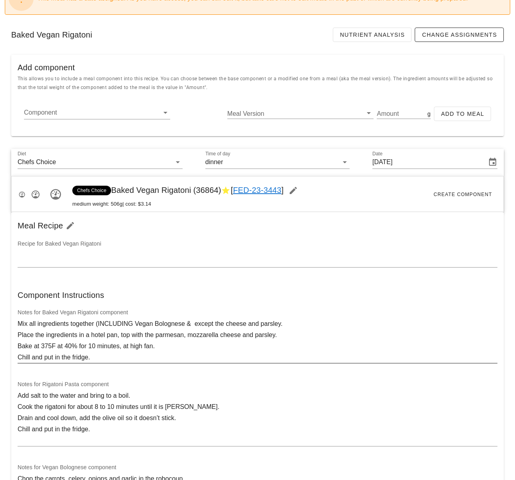
click at [197, 323] on textarea "Mix all ingredients together (INCLUDING Vegan Bolognese & except the cheese and…" at bounding box center [257, 340] width 479 height 45
click at [194, 324] on textarea "Mix all ingredients together (INCLUDING Vegan Bolognese & except the cheese and…" at bounding box center [257, 340] width 479 height 45
paste textarea "Rigatoni Pasta"
click at [101, 325] on textarea "Mix all ingredients together (INCLUDING Vegan Bolognese & Rigatoni Pasta except…" at bounding box center [257, 340] width 479 height 45
click at [236, 322] on textarea "Mix all ingredients together, INCLUDING Vegan Bolognese & Rigatoni Pasta except…" at bounding box center [257, 340] width 479 height 45
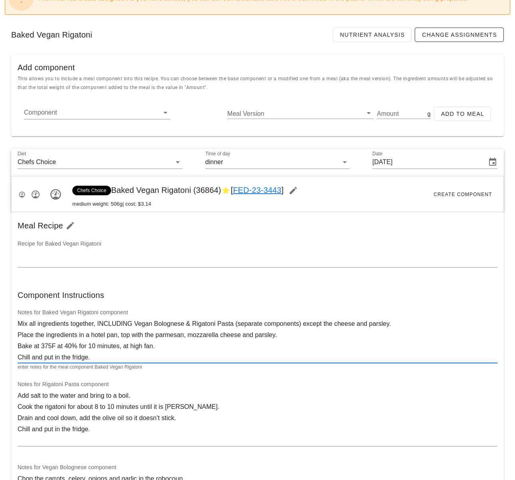
click at [313, 333] on textarea "Mix all ingredients together, INCLUDING Vegan Bolognese & Rigatoni Pasta (separ…" at bounding box center [257, 340] width 479 height 45
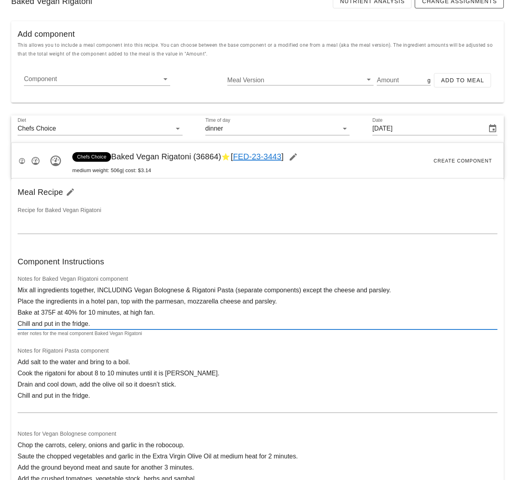
scroll to position [119, 0]
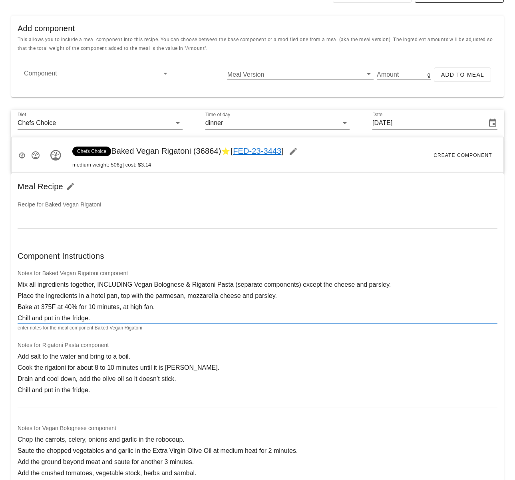
type textarea "Mix all ingredients together, INCLUDING Vegan Bolognese & Rigatoni Pasta (separ…"
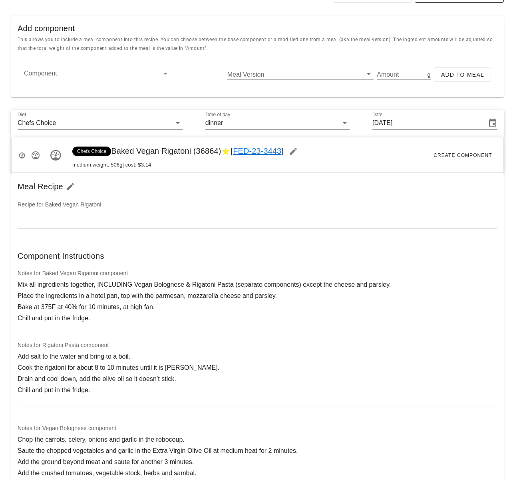
click at [290, 344] on div "Notes for Rigatoni Pasta component Add salt to the water and bring to a boil. C…" at bounding box center [257, 377] width 489 height 83
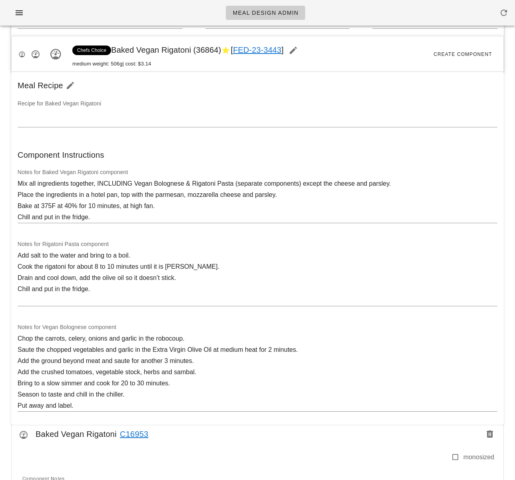
scroll to position [168, 0]
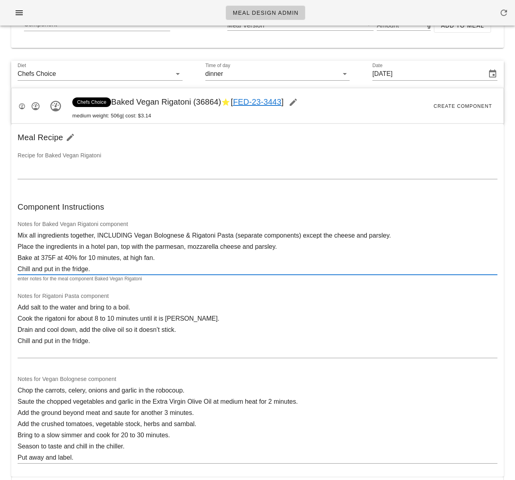
click at [168, 267] on textarea "Mix all ingredients together, INCLUDING Vegan Bolognese & Rigatoni Pasta (separ…" at bounding box center [257, 252] width 479 height 45
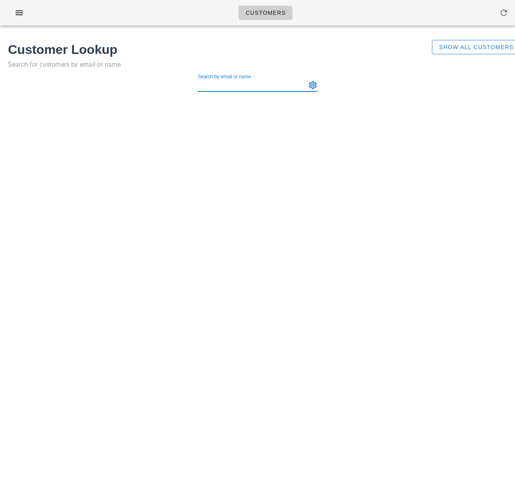
click at [211, 85] on input "Search by email or name" at bounding box center [251, 85] width 107 height 13
paste input "Carolyn Costigan"
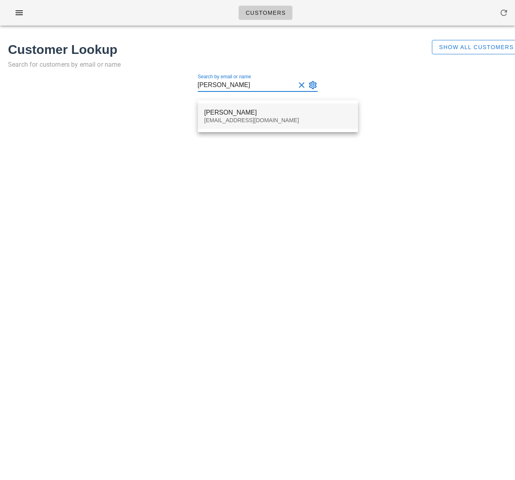
type input "Carolyn Costigan"
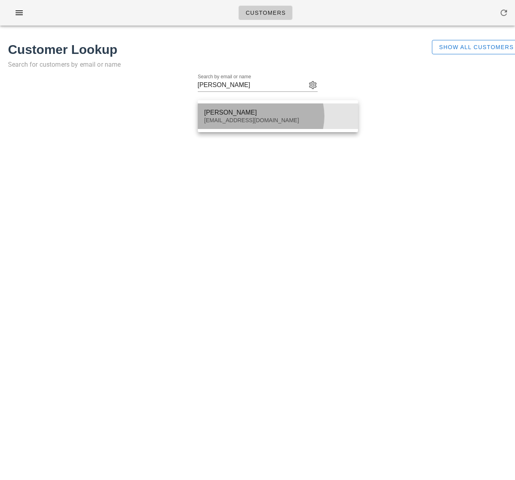
drag, startPoint x: 245, startPoint y: 118, endPoint x: 207, endPoint y: 119, distance: 37.9
click at [245, 118] on div "[EMAIL_ADDRESS][DOMAIN_NAME]" at bounding box center [277, 120] width 147 height 7
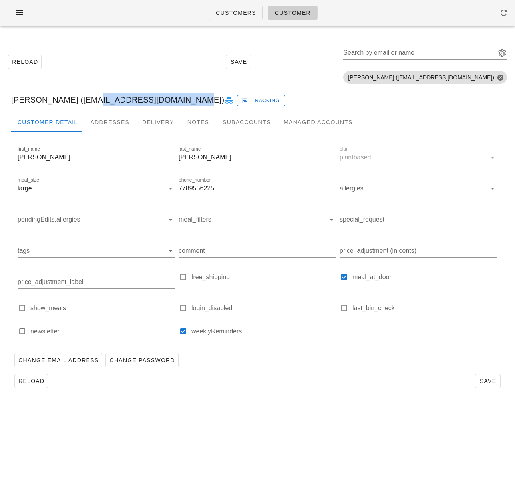
drag, startPoint x: 81, startPoint y: 101, endPoint x: 173, endPoint y: 103, distance: 92.6
click at [173, 103] on div "Carolyn Costigan (carolyncostigan@me.com) Tracking" at bounding box center [257, 100] width 505 height 26
copy div "[EMAIL_ADDRESS][DOMAIN_NAME]"
click at [2, 178] on div "Reload Save Search by email or name Include deleted accounts Include Shopify ac…" at bounding box center [257, 217] width 515 height 370
click at [119, 123] on div "Addresses" at bounding box center [110, 122] width 52 height 19
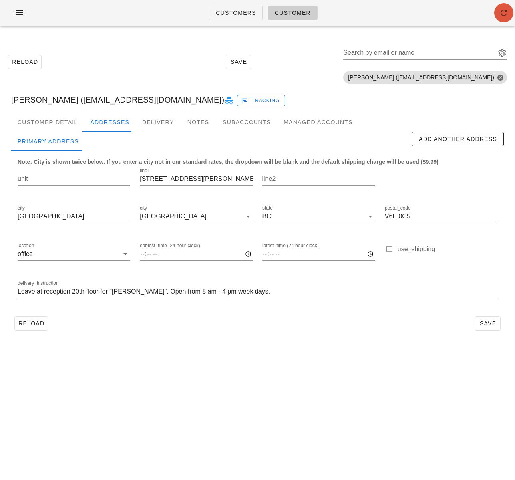
click at [503, 17] on icon "button" at bounding box center [504, 13] width 10 height 10
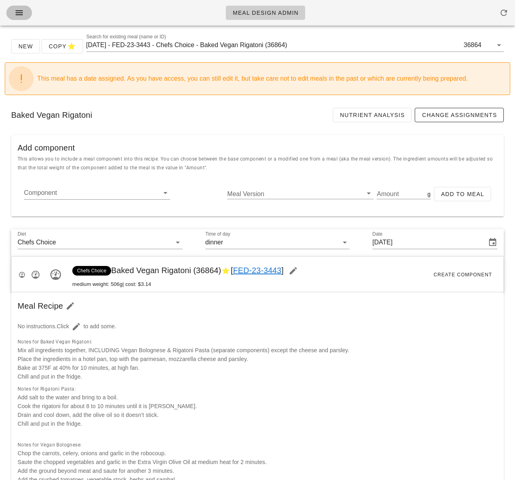
drag, startPoint x: 19, startPoint y: 17, endPoint x: 27, endPoint y: 22, distance: 9.5
click at [19, 17] on icon "button" at bounding box center [19, 13] width 10 height 10
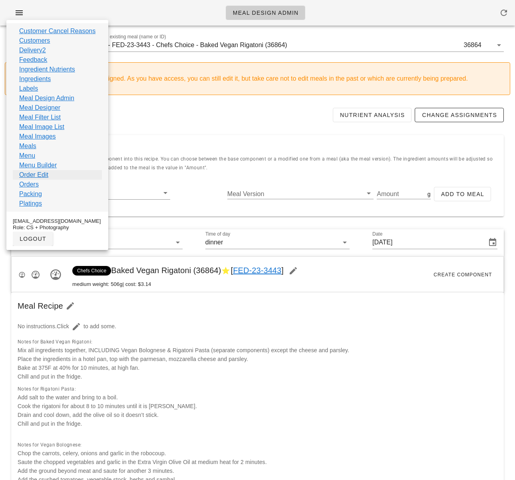
click at [41, 176] on link "Order Edit" at bounding box center [33, 175] width 29 height 10
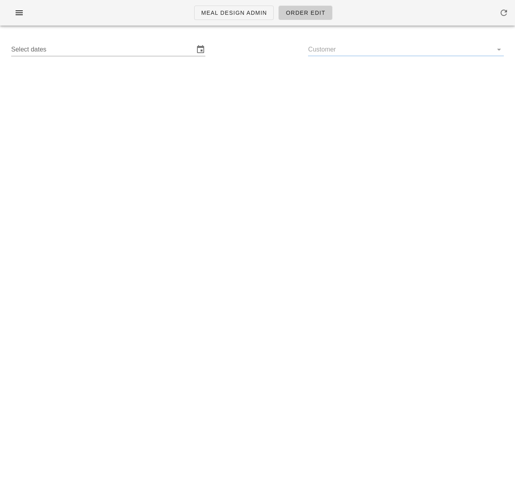
click at [335, 50] on input "Customer" at bounding box center [399, 49] width 183 height 13
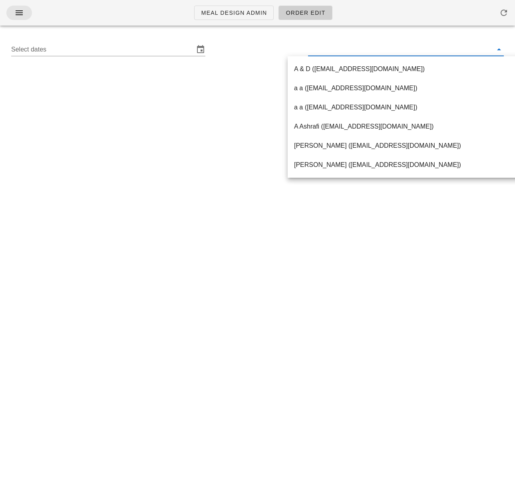
click at [19, 14] on icon "button" at bounding box center [19, 13] width 10 height 10
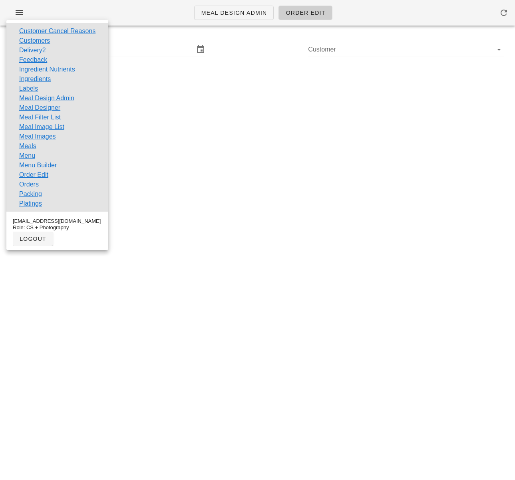
drag, startPoint x: 37, startPoint y: 184, endPoint x: 44, endPoint y: 185, distance: 7.2
click at [37, 184] on link "Orders" at bounding box center [29, 185] width 20 height 10
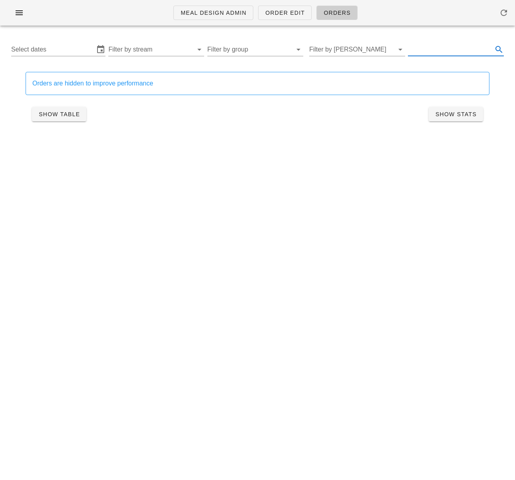
click at [444, 50] on input "text" at bounding box center [449, 49] width 83 height 13
paste input "Tofu Scramble & Mushroom "Bacon" Quesadilla"
type input "Tofu Scramble & Mushroom "Bacon" Quesadilla"
click at [72, 52] on input "Select dates" at bounding box center [52, 49] width 82 height 13
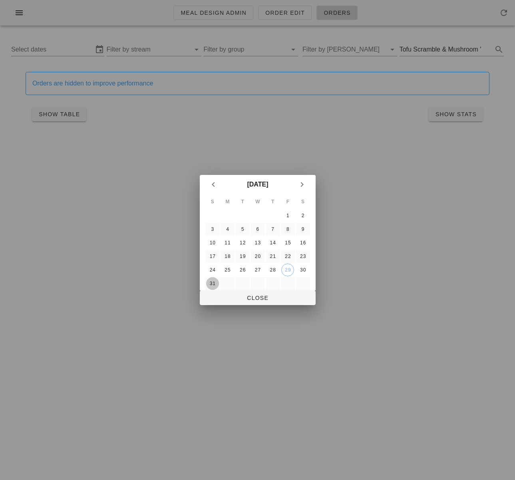
click at [214, 282] on div "31" at bounding box center [212, 284] width 13 height 6
click at [255, 298] on span "Close" at bounding box center [257, 298] width 103 height 6
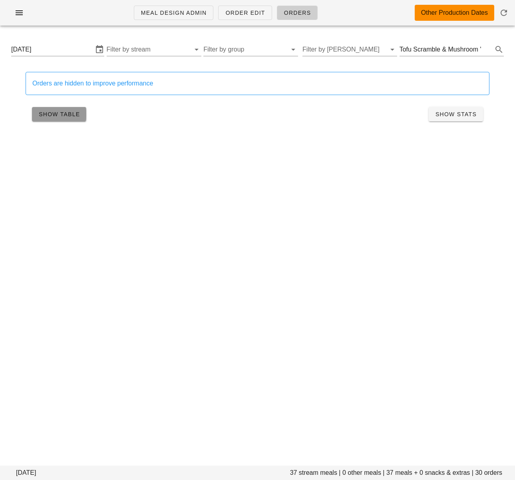
click at [69, 117] on span "Show Table" at bounding box center [59, 114] width 42 height 6
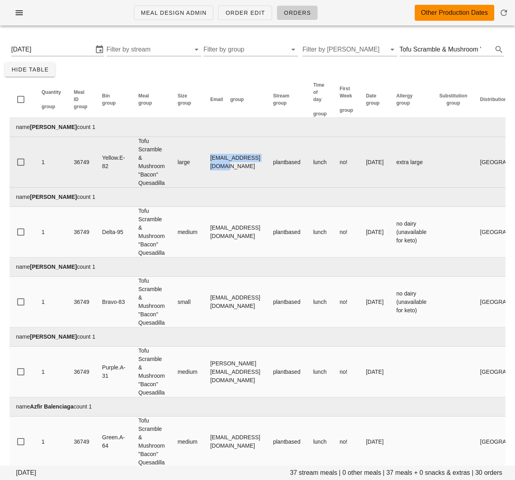
drag, startPoint x: 210, startPoint y: 161, endPoint x: 282, endPoint y: 160, distance: 72.7
click at [266, 161] on td "abbrandhawa@gmail.com" at bounding box center [235, 162] width 63 height 51
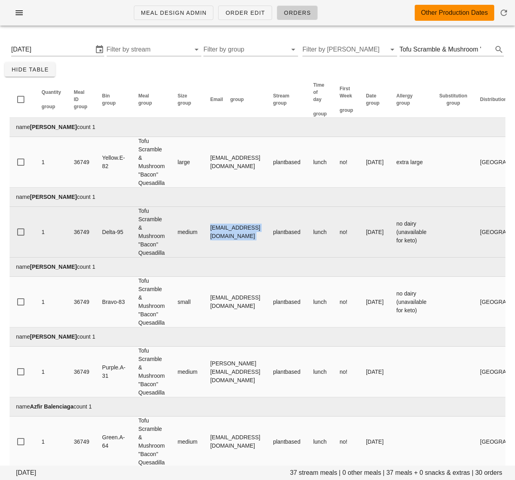
drag, startPoint x: 210, startPoint y: 235, endPoint x: 281, endPoint y: 219, distance: 72.8
click at [302, 232] on tr "1 36749 Delta-95 Tofu Scramble & Mushroom "Bacon" Quesadilla medium amritaminha…" at bounding box center [334, 232] width 649 height 51
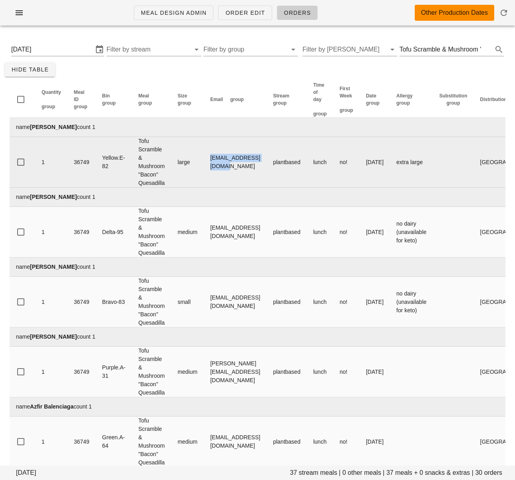
drag, startPoint x: 205, startPoint y: 162, endPoint x: 282, endPoint y: 162, distance: 76.6
click at [266, 162] on td "[EMAIL_ADDRESS][DOMAIN_NAME]" at bounding box center [235, 162] width 63 height 51
copy td "[EMAIL_ADDRESS][DOMAIN_NAME]"
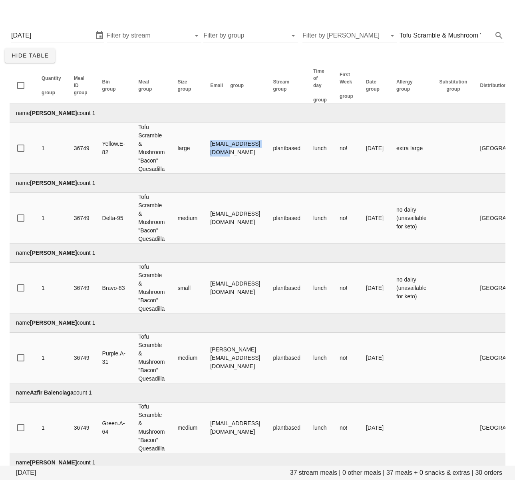
scroll to position [16, 0]
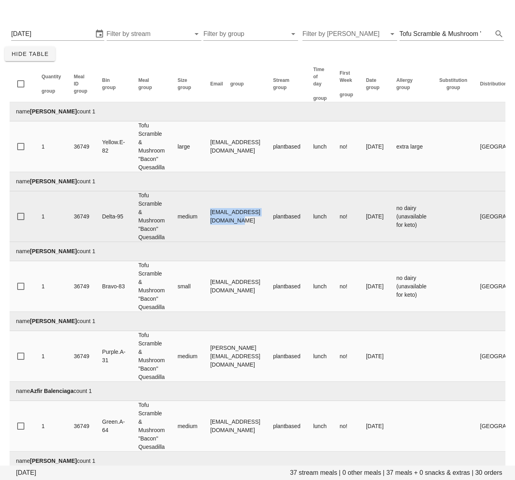
drag, startPoint x: 209, startPoint y: 216, endPoint x: 287, endPoint y: 218, distance: 77.9
click at [266, 218] on td "amritaminhas3@hotmail.com" at bounding box center [235, 216] width 63 height 51
copy td "amritaminhas3@hotmail.com"
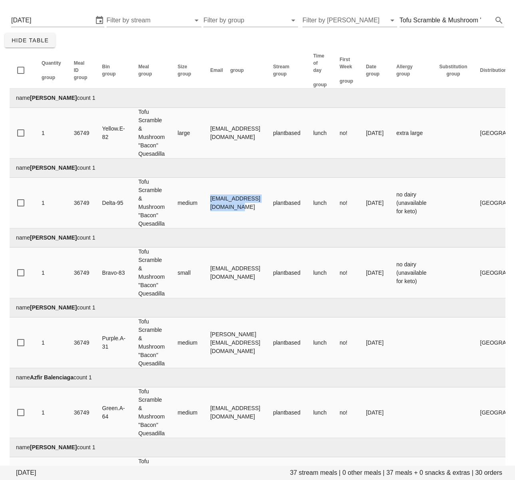
scroll to position [30, 0]
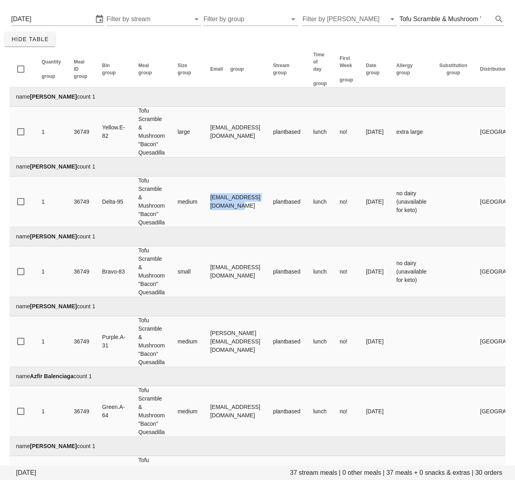
copy td "amritaminhas3@hotmail.com"
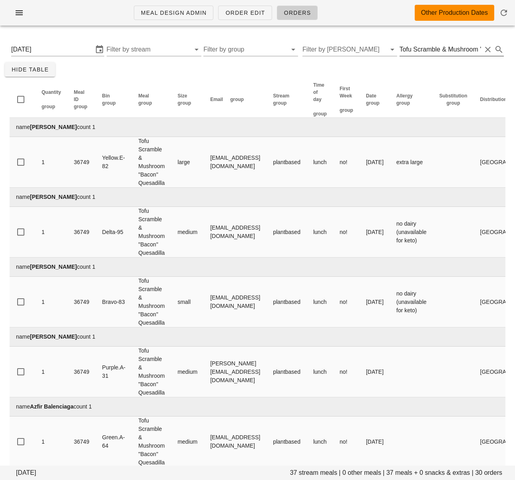
click at [430, 52] on input "Tofu Scramble & Mushroom "Bacon" Quesadilla" at bounding box center [440, 49] width 82 height 13
type input ""scallops""
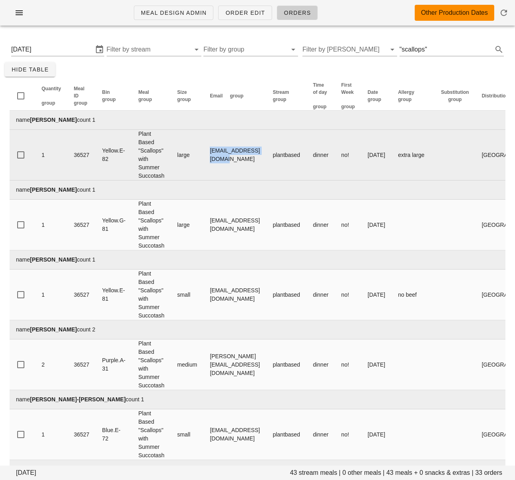
drag, startPoint x: 208, startPoint y: 156, endPoint x: 279, endPoint y: 144, distance: 72.1
click at [266, 156] on td "[EMAIL_ADDRESS][DOMAIN_NAME]" at bounding box center [234, 155] width 63 height 51
copy td "[EMAIL_ADDRESS][DOMAIN_NAME]"
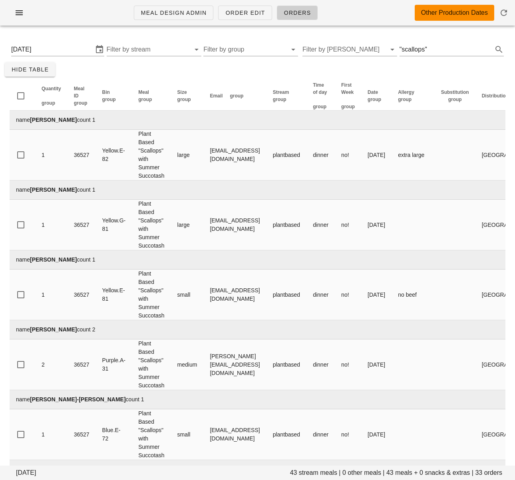
click at [246, 250] on td "name Amie Gibbins count 1" at bounding box center [335, 259] width 651 height 19
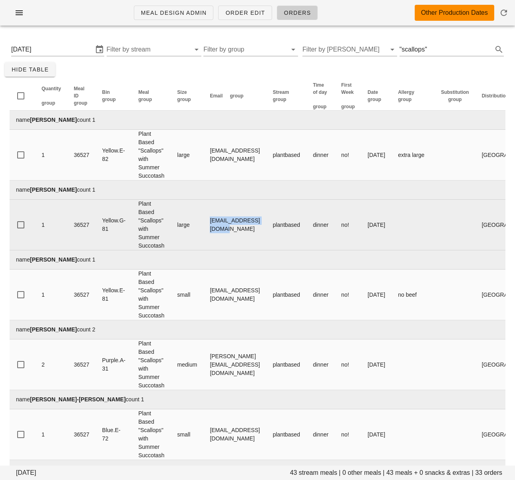
drag, startPoint x: 219, startPoint y: 228, endPoint x: 296, endPoint y: 228, distance: 77.1
click at [266, 228] on td "[EMAIL_ADDRESS][DOMAIN_NAME]" at bounding box center [234, 225] width 63 height 51
copy td "[EMAIL_ADDRESS][DOMAIN_NAME]"
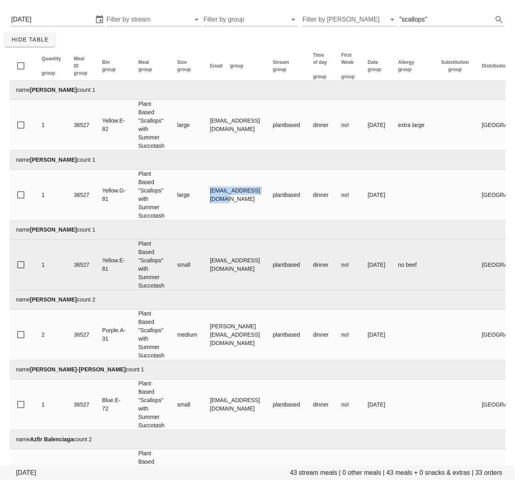
scroll to position [32, 0]
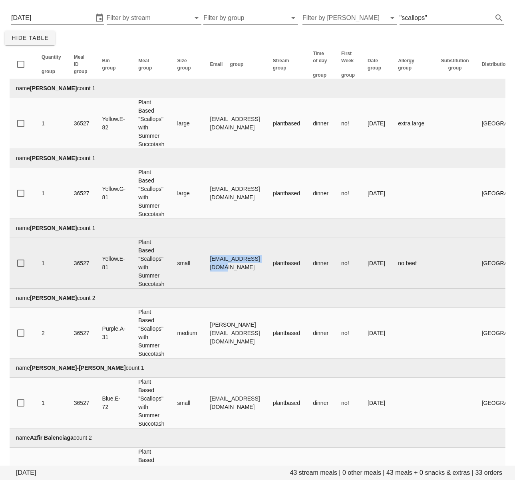
drag, startPoint x: 208, startPoint y: 266, endPoint x: 289, endPoint y: 265, distance: 80.6
click at [266, 265] on td "amiecamera@gmail.com" at bounding box center [234, 263] width 63 height 51
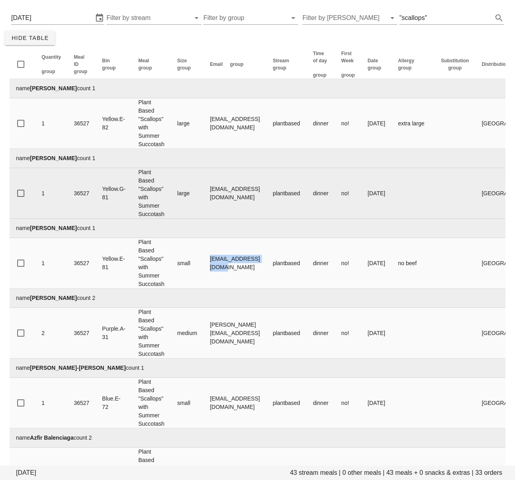
copy td "amiecamera@gmail.com"
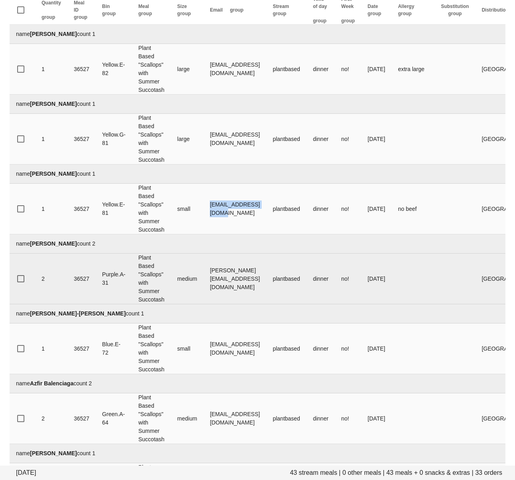
scroll to position [86, 0]
drag, startPoint x: 209, startPoint y: 279, endPoint x: 293, endPoint y: 278, distance: 83.8
click at [266, 278] on td "[PERSON_NAME][EMAIL_ADDRESS][DOMAIN_NAME]" at bounding box center [234, 278] width 63 height 51
copy td "[PERSON_NAME][EMAIL_ADDRESS][DOMAIN_NAME]"
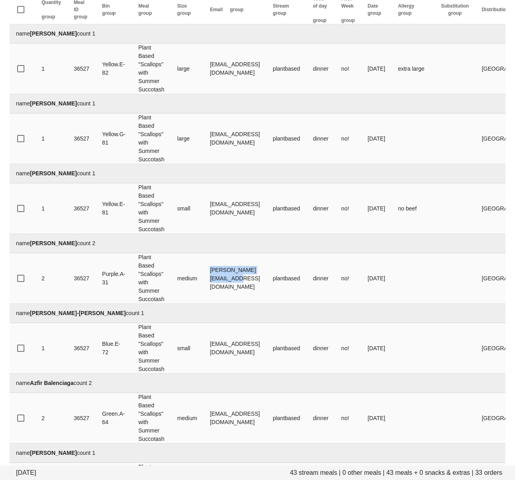
scroll to position [0, 0]
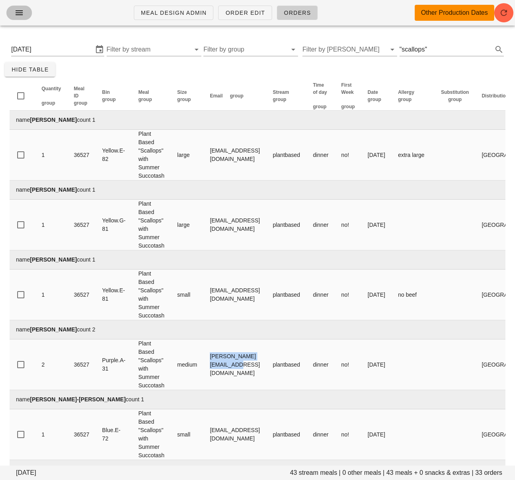
click at [22, 12] on icon "button" at bounding box center [19, 13] width 10 height 10
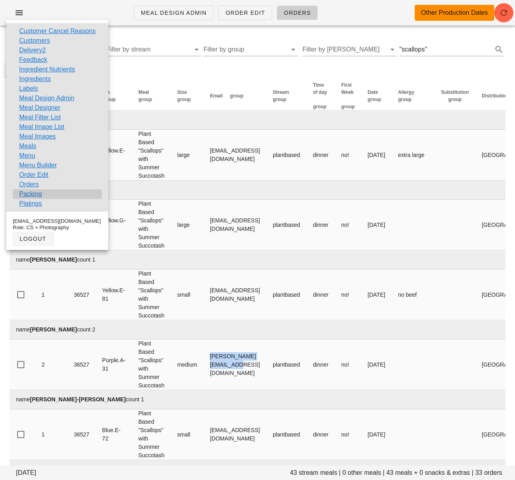
click at [49, 192] on div "Packing" at bounding box center [57, 194] width 89 height 10
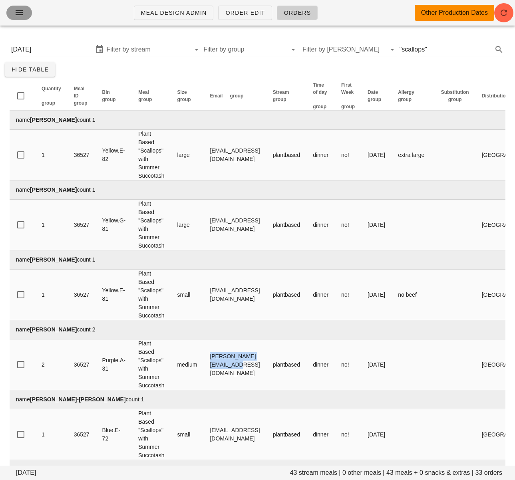
click at [18, 11] on icon "button" at bounding box center [19, 13] width 10 height 10
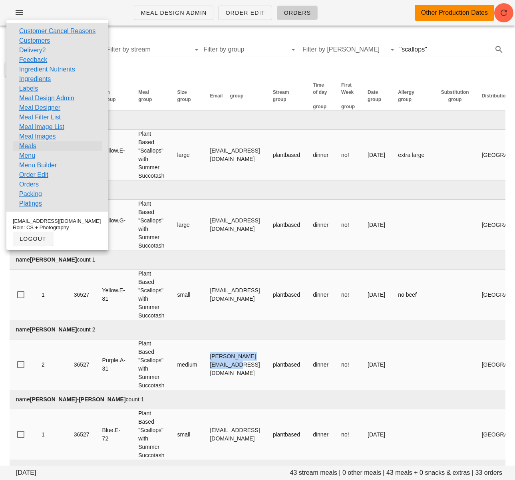
click at [27, 146] on link "Meals" at bounding box center [27, 146] width 17 height 10
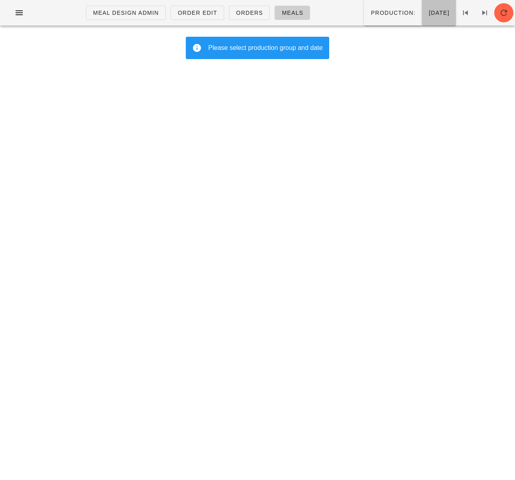
click at [434, 16] on span "Friday Aug 29" at bounding box center [438, 13] width 21 height 6
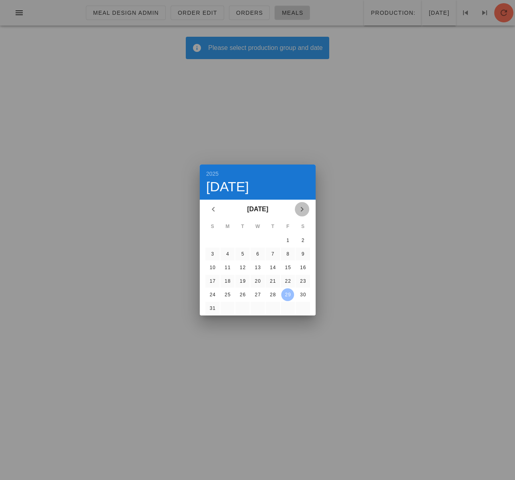
click at [303, 208] on icon "Next month" at bounding box center [302, 209] width 10 height 10
click at [214, 207] on icon "Previous month" at bounding box center [213, 209] width 10 height 10
click at [214, 306] on div "31" at bounding box center [212, 308] width 13 height 6
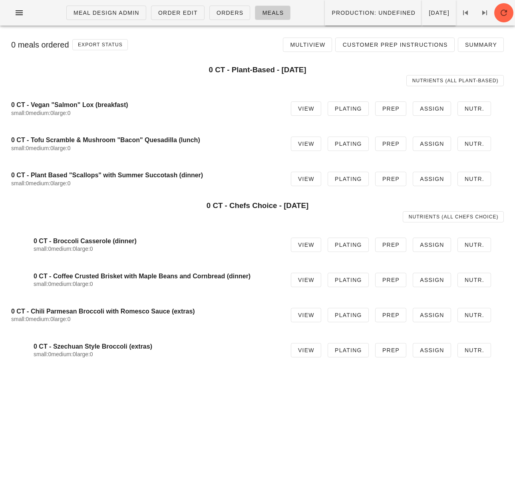
click at [224, 117] on div "0 CT - Vegan "Salmon" Lox (breakfast) small:0 medium:0 large:0" at bounding box center [144, 108] width 267 height 25
click at [299, 143] on link "View" at bounding box center [306, 144] width 30 height 14
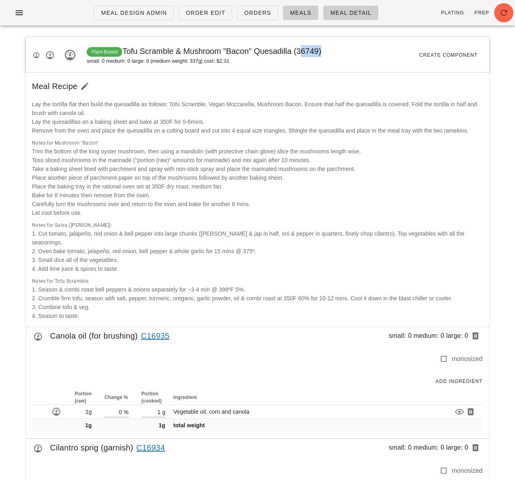
drag, startPoint x: 301, startPoint y: 51, endPoint x: 322, endPoint y: 51, distance: 21.2
click at [321, 51] on span "Plant-Based Tofu Scramble & Mushroom "Bacon" Quesadilla (36749)" at bounding box center [204, 51] width 234 height 9
copy span "36749"
click at [20, 11] on icon "button" at bounding box center [19, 13] width 10 height 10
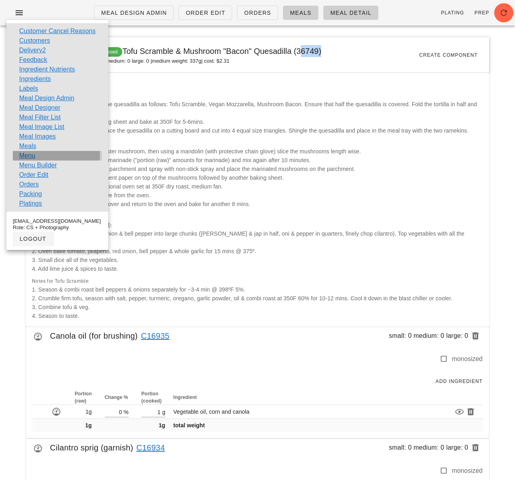
click at [40, 154] on div "Menu" at bounding box center [57, 156] width 89 height 10
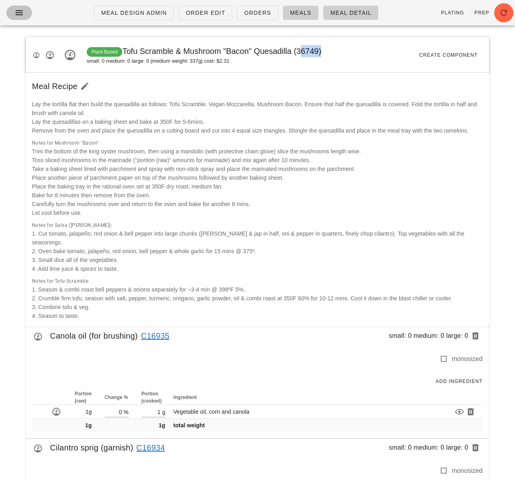
click at [15, 16] on icon "button" at bounding box center [19, 13] width 10 height 10
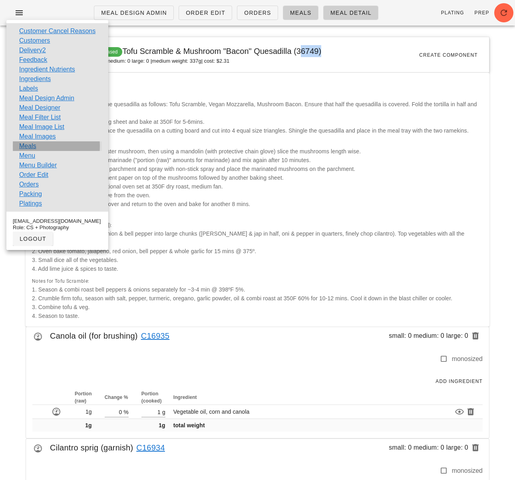
click at [30, 144] on link "Meals" at bounding box center [27, 146] width 17 height 10
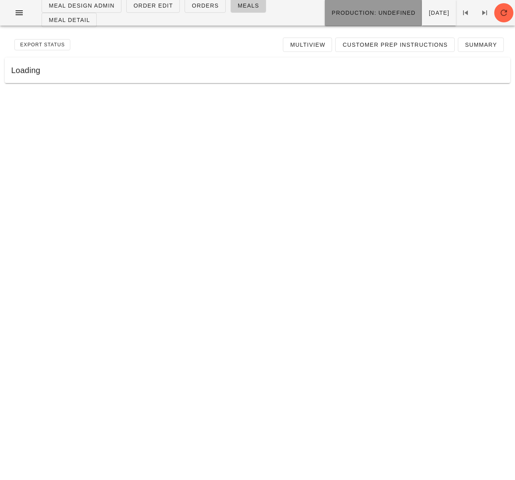
click at [354, 19] on button "Production: undefined" at bounding box center [373, 13] width 97 height 26
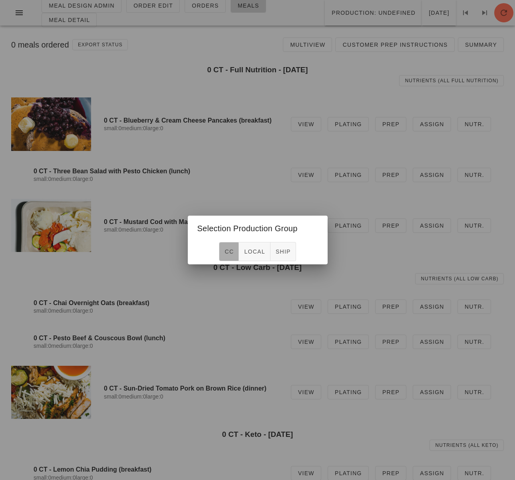
click at [230, 246] on button "CC" at bounding box center [229, 251] width 20 height 19
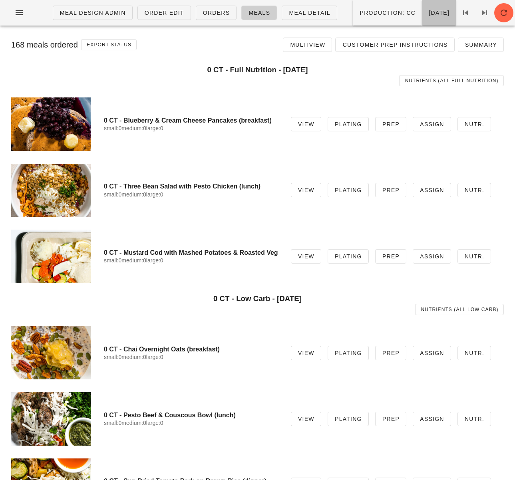
click at [428, 13] on span "Friday Aug 29" at bounding box center [438, 13] width 21 height 6
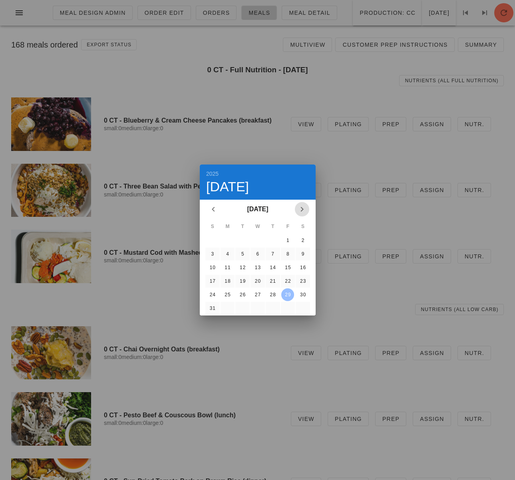
click at [302, 206] on icon "Next month" at bounding box center [302, 209] width 10 height 10
click at [226, 240] on div "1" at bounding box center [227, 241] width 13 height 6
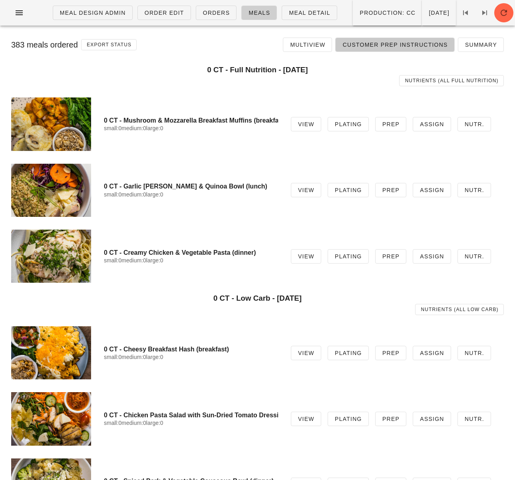
click at [366, 46] on span "Customer Prep Instructions" at bounding box center [394, 45] width 105 height 6
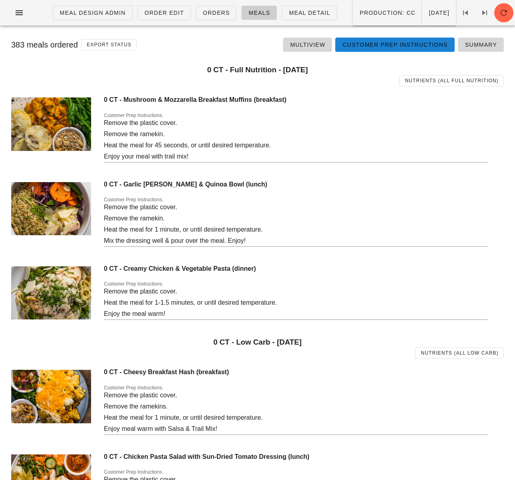
click at [367, 47] on span "Customer Prep Instructions" at bounding box center [394, 45] width 105 height 6
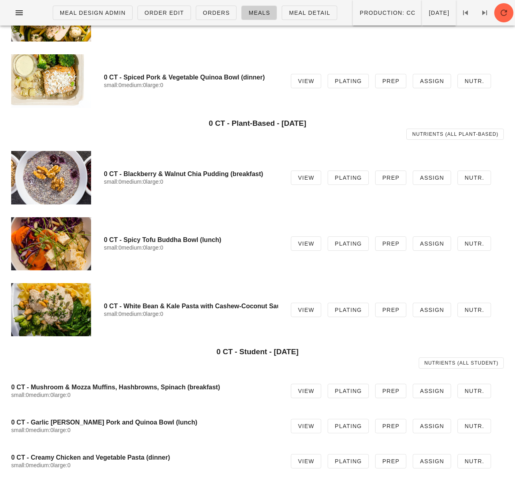
scroll to position [2196, 0]
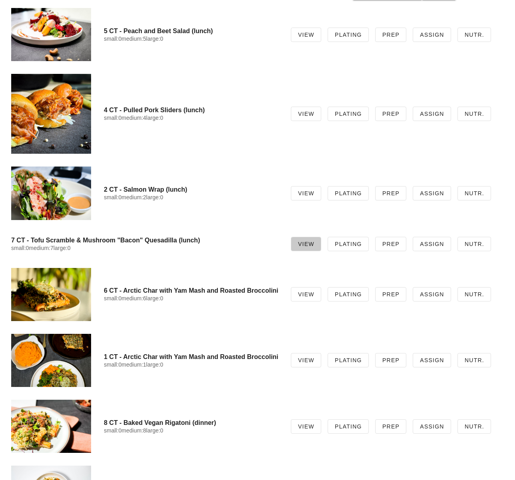
click at [312, 244] on span "View" at bounding box center [305, 244] width 17 height 6
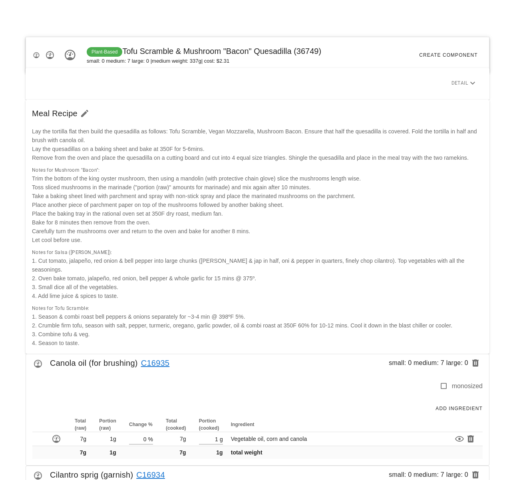
click at [34, 12] on div at bounding box center [257, 16] width 505 height 22
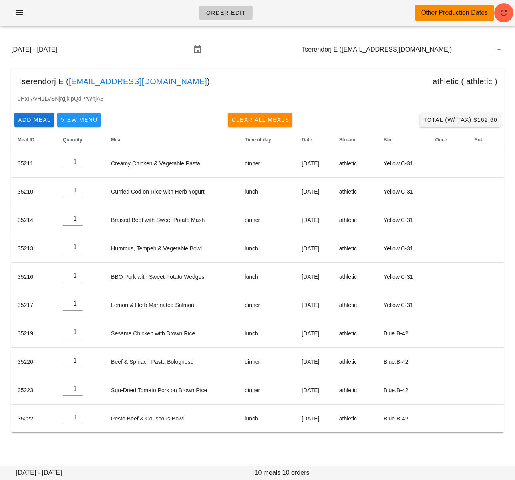
click at [331, 50] on input "Tserendorj E ([EMAIL_ADDRESS][DOMAIN_NAME])" at bounding box center [391, 49] width 180 height 13
paste input "[EMAIL_ADDRESS][DOMAIN_NAME]"
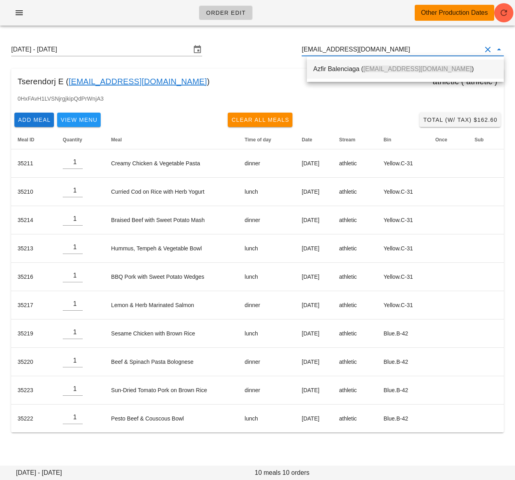
click at [333, 70] on div "Azfir Balenciaga ( [EMAIL_ADDRESS][DOMAIN_NAME] )" at bounding box center [405, 69] width 184 height 8
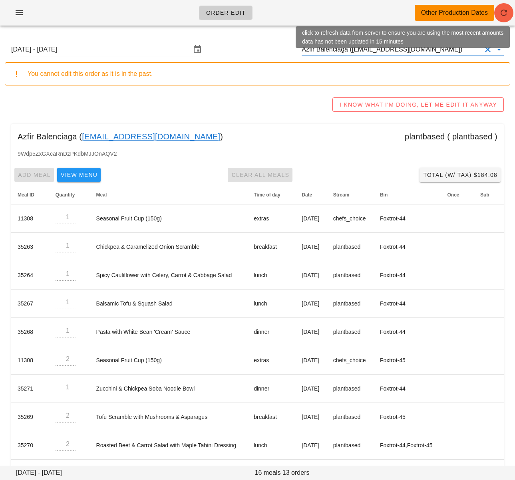
type input "Azfir Balenciaga ([EMAIL_ADDRESS][DOMAIN_NAME])"
click at [501, 16] on icon "button" at bounding box center [504, 13] width 10 height 10
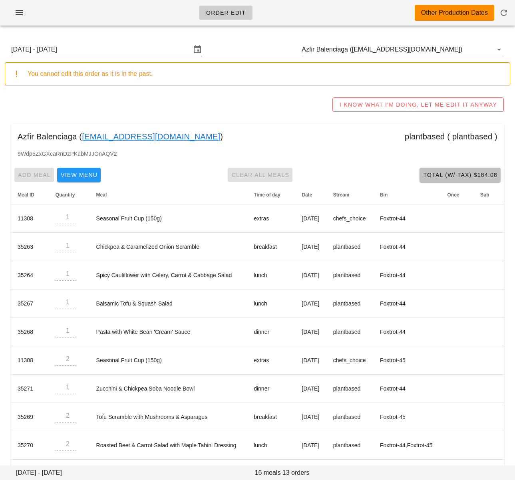
click at [434, 178] on span "Total (w/ Tax) $184.08" at bounding box center [459, 175] width 75 height 6
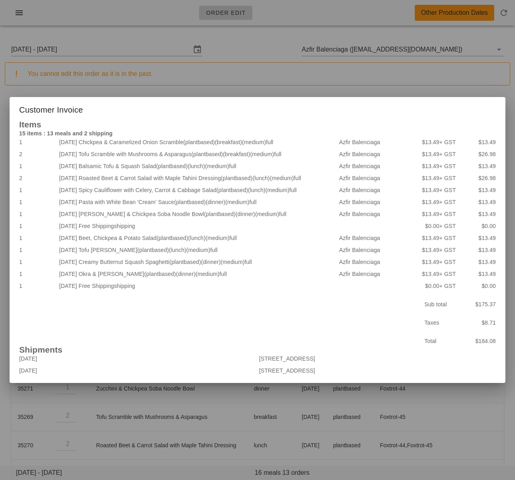
click at [216, 79] on div at bounding box center [257, 240] width 515 height 480
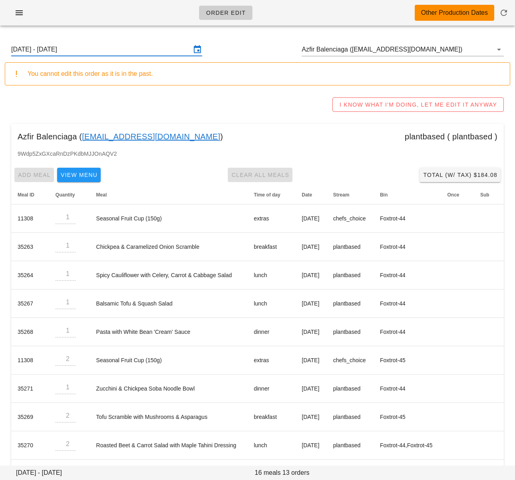
click at [170, 50] on input "Sunday August 24 - Saturday August 30" at bounding box center [101, 49] width 180 height 13
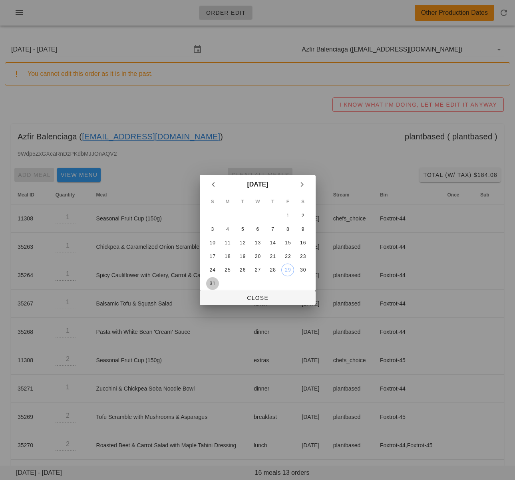
click at [212, 281] on div "31" at bounding box center [212, 284] width 13 height 6
click at [237, 296] on span "Close" at bounding box center [257, 298] width 103 height 6
type input "Sunday August 31 - Saturday September 6"
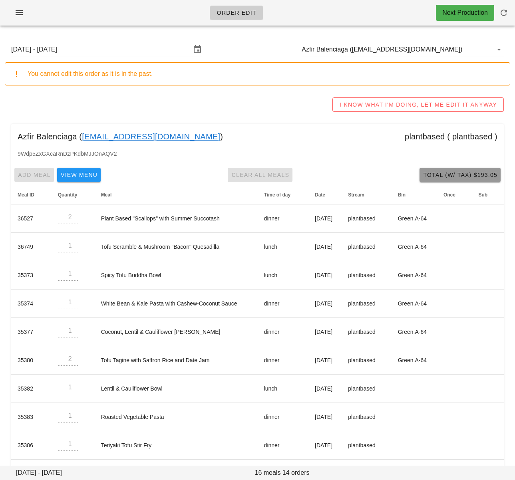
click at [444, 174] on span "Total (w/ Tax) $193.05" at bounding box center [459, 175] width 75 height 6
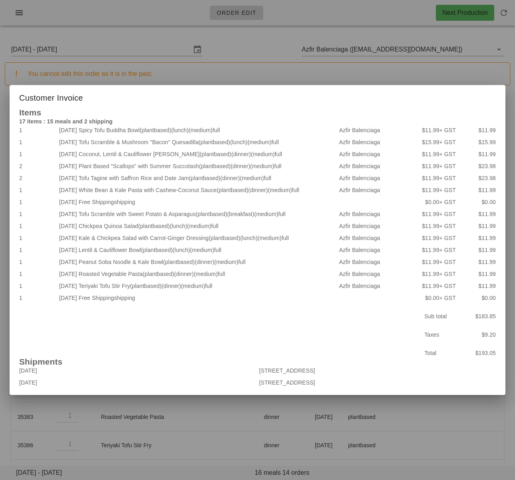
click at [251, 66] on div at bounding box center [257, 240] width 515 height 480
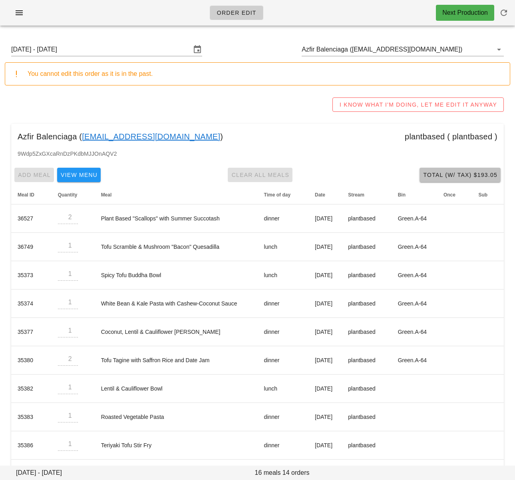
drag, startPoint x: 433, startPoint y: 169, endPoint x: 424, endPoint y: 166, distance: 9.2
click at [433, 169] on button "Total (w/ Tax) $193.05" at bounding box center [459, 175] width 81 height 14
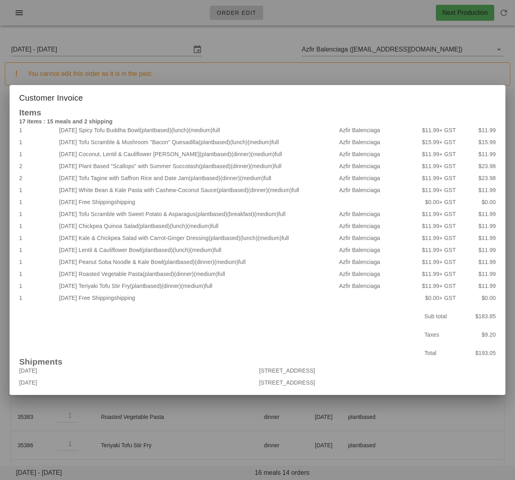
click at [283, 73] on div at bounding box center [257, 240] width 515 height 480
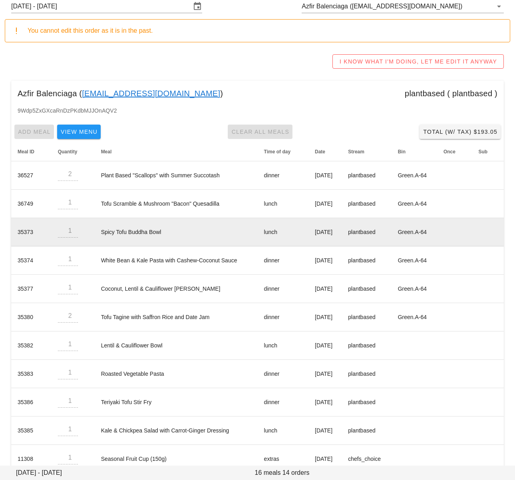
scroll to position [50, 0]
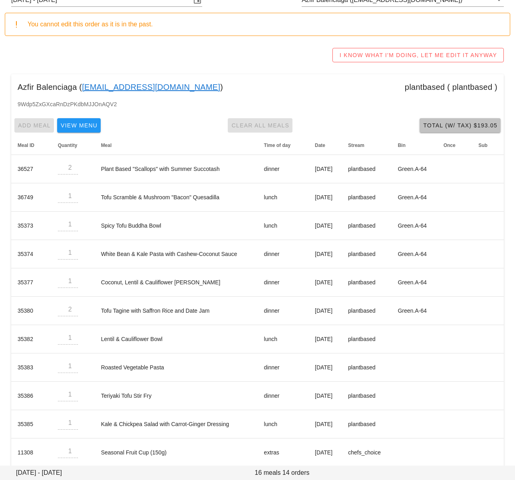
click at [442, 131] on button "Total (w/ Tax) $193.05" at bounding box center [459, 125] width 81 height 14
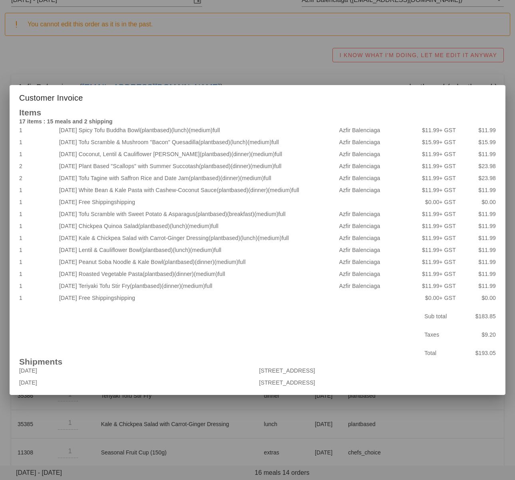
click at [235, 68] on div at bounding box center [257, 240] width 515 height 480
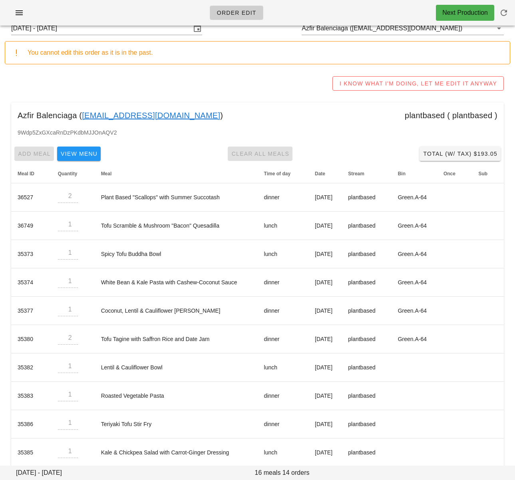
scroll to position [0, 0]
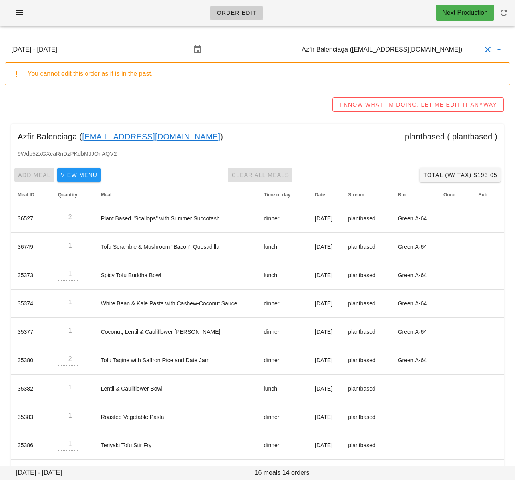
click at [374, 48] on input "Azfir Balenciaga (azfirb@gmail.com)" at bounding box center [391, 49] width 180 height 13
click at [364, 48] on input "Azfir Balenciaga (azfirb@gmail.com)" at bounding box center [391, 49] width 180 height 13
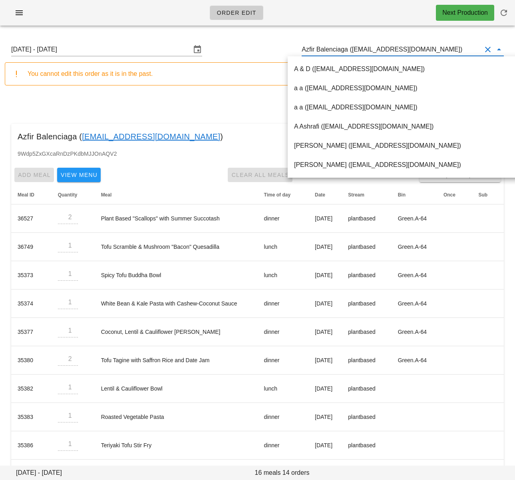
drag, startPoint x: 356, startPoint y: 50, endPoint x: 404, endPoint y: 48, distance: 47.5
click at [404, 48] on input "Azfir Balenciaga (azfirb@gmail.com)" at bounding box center [391, 49] width 180 height 13
drag, startPoint x: 252, startPoint y: 99, endPoint x: 275, endPoint y: 101, distance: 22.9
click at [252, 99] on div "I KNOW WHAT I'M DOING, LET ME EDIT IT ANYWAY" at bounding box center [257, 105] width 505 height 26
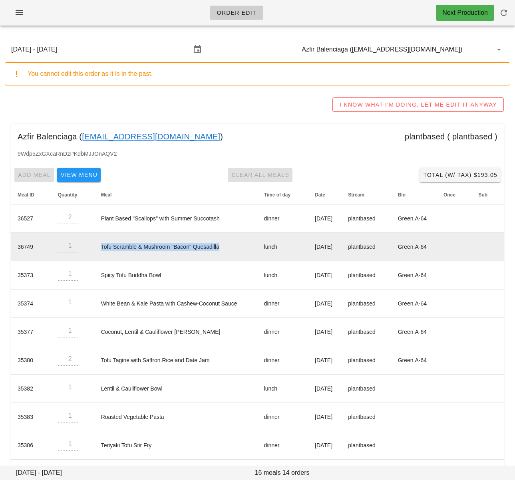
drag, startPoint x: 115, startPoint y: 246, endPoint x: 224, endPoint y: 246, distance: 109.8
click at [224, 246] on td "Tofu Scramble & Mushroom "Bacon" Quesadilla" at bounding box center [176, 247] width 163 height 28
copy td "Tofu Scramble & Mushroom "Bacon" Quesadilla"
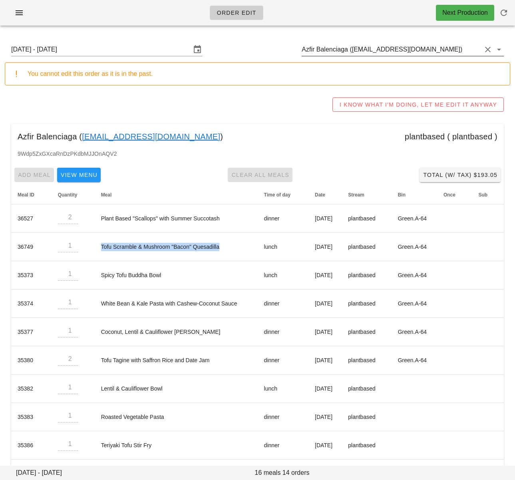
click at [356, 46] on input "Azfir Balenciaga (azfirb@gmail.com)" at bounding box center [391, 49] width 180 height 13
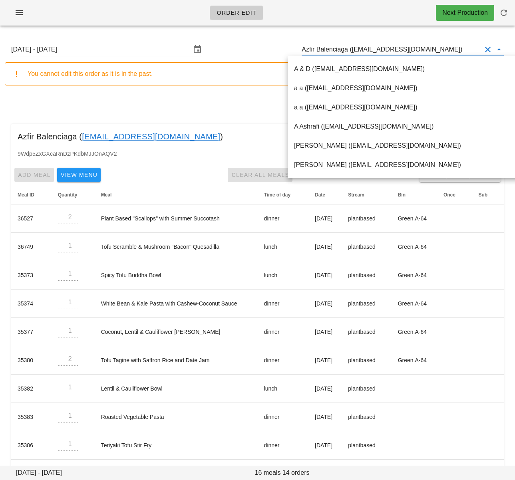
paste input "abbrandhawa@gmail.com"
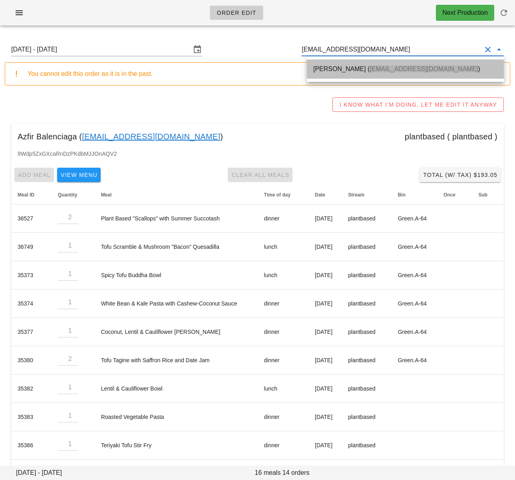
click at [356, 63] on div "abby randhawa ( abbrandhawa@gmail.com )" at bounding box center [405, 68] width 184 height 17
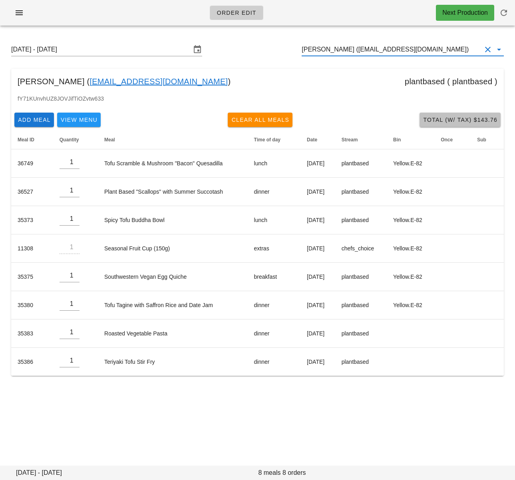
click at [444, 127] on button "Total (w/ Tax) $143.76" at bounding box center [459, 120] width 81 height 14
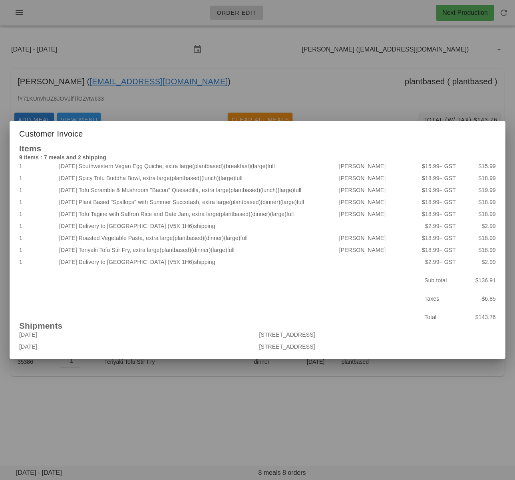
click at [349, 83] on div at bounding box center [257, 240] width 515 height 480
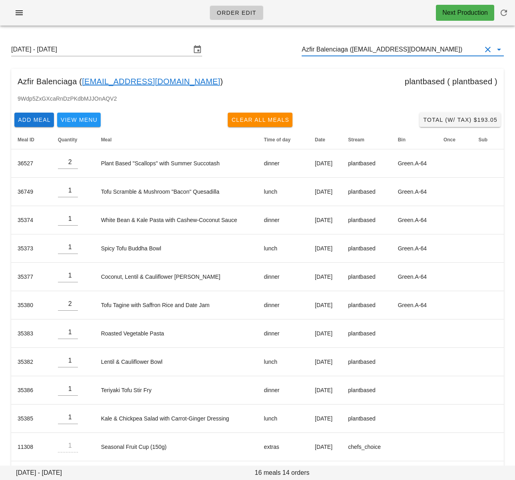
click at [361, 49] on input "Azfir Balenciaga (azfirb@gmail.com)" at bounding box center [391, 49] width 180 height 13
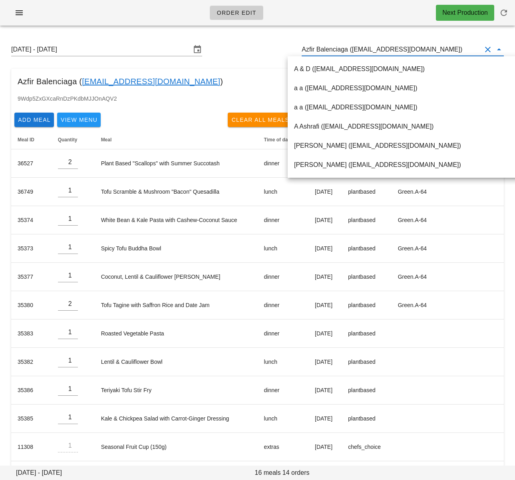
click at [361, 49] on input "Azfir Balenciaga (azfirb@gmail.com)" at bounding box center [391, 49] width 180 height 13
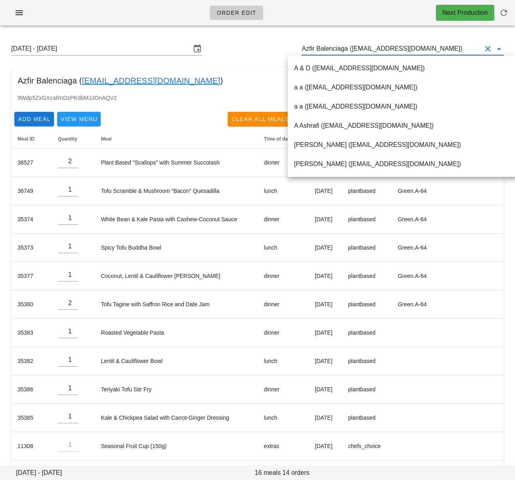
drag, startPoint x: 224, startPoint y: 53, endPoint x: 357, endPoint y: 81, distance: 136.6
click at [224, 53] on div "Sunday August 31 - Saturday September 6 Azfir Balenciaga (azfirb@gmail.com)" at bounding box center [257, 49] width 505 height 26
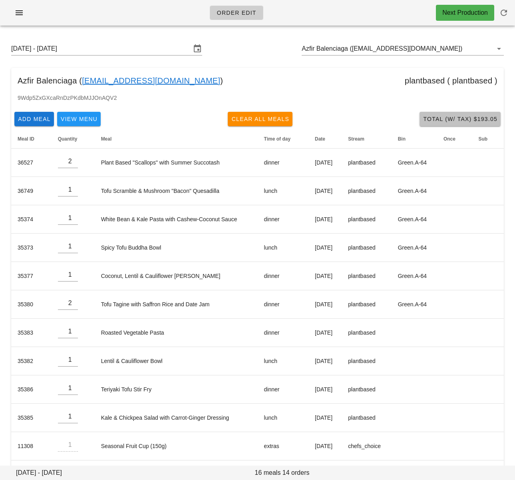
click at [479, 115] on button "Total (w/ Tax) $193.05" at bounding box center [459, 119] width 81 height 14
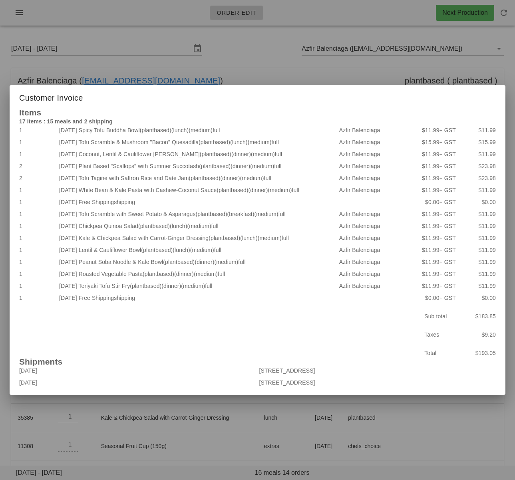
click at [273, 59] on div at bounding box center [257, 240] width 515 height 480
click at [254, 60] on div "Sunday August 31 - Saturday September 6 Azfir Balenciaga (azfirb@gmail.com)" at bounding box center [257, 49] width 505 height 26
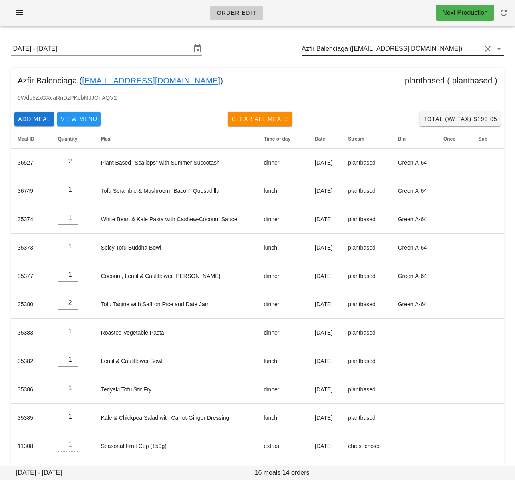
click at [408, 49] on input "Azfir Balenciaga (azfirb@gmail.com)" at bounding box center [391, 48] width 180 height 13
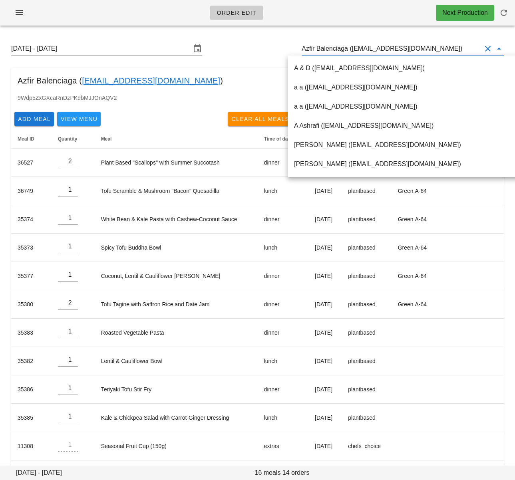
click at [408, 49] on input "Azfir Balenciaga (azfirb@gmail.com)" at bounding box center [391, 48] width 180 height 13
paste input "amritaminhas3@hotmail.com"
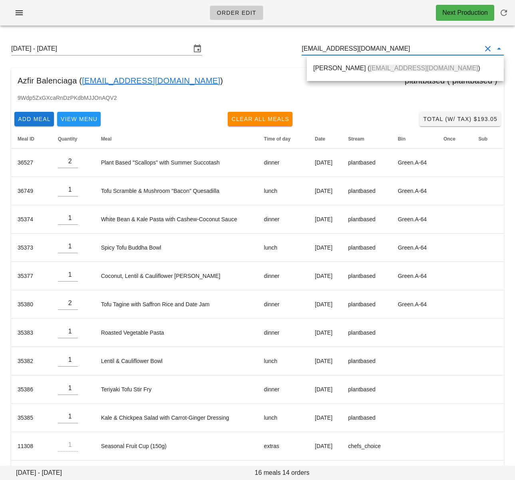
scroll to position [0, 0]
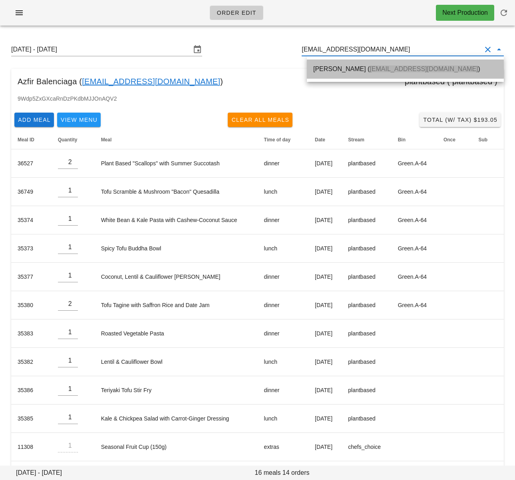
click at [411, 69] on span "amritaminhas3@hotmail.com" at bounding box center [423, 68] width 108 height 7
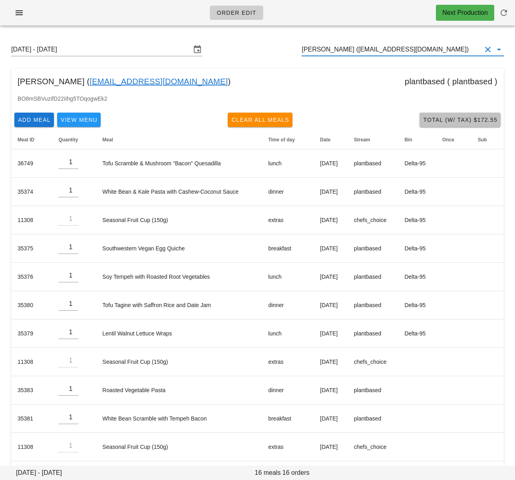
click at [454, 119] on span "Total (w/ Tax) $172.55" at bounding box center [459, 120] width 75 height 6
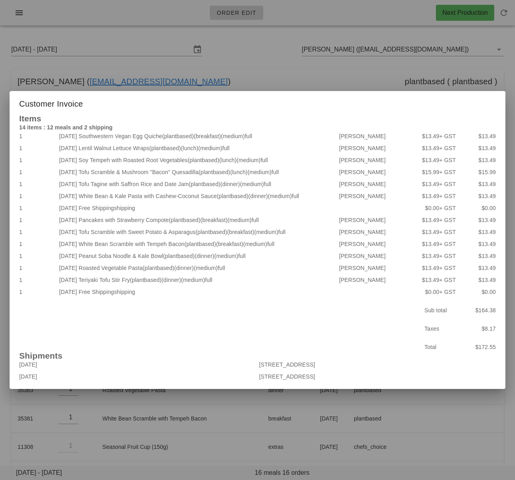
click at [275, 78] on div at bounding box center [257, 240] width 515 height 480
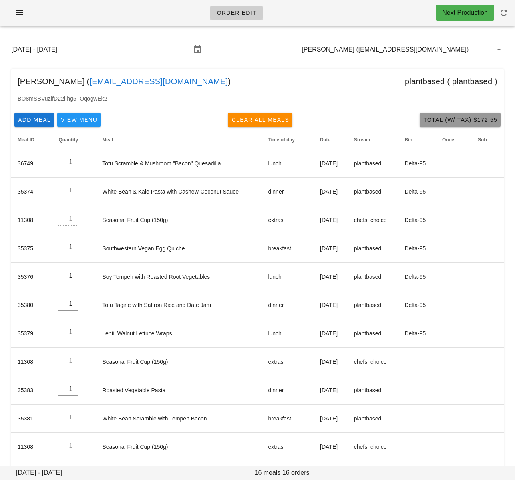
click at [475, 119] on span "Total (w/ Tax) $172.55" at bounding box center [459, 120] width 75 height 6
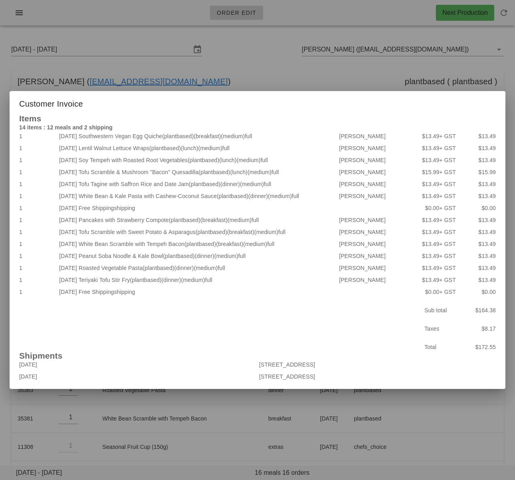
click at [268, 81] on div at bounding box center [257, 240] width 515 height 480
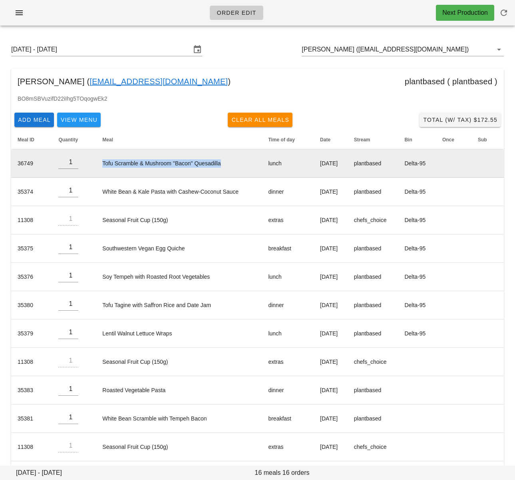
drag, startPoint x: 95, startPoint y: 162, endPoint x: 230, endPoint y: 161, distance: 134.9
click at [230, 161] on td "Tofu Scramble & Mushroom "Bacon" Quesadilla" at bounding box center [179, 163] width 166 height 28
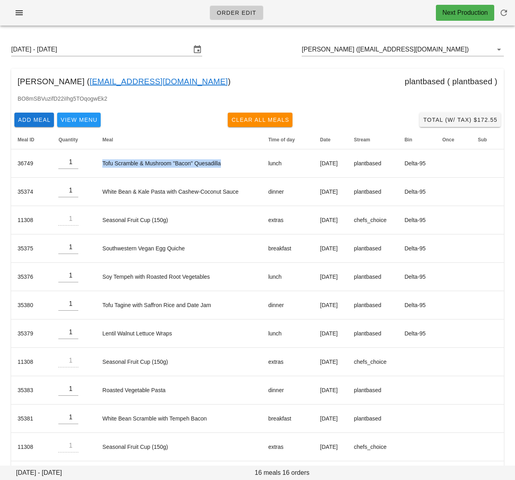
copy td "Tofu Scramble & Mushroom "Bacon" Quesadilla"
drag, startPoint x: 367, startPoint y: 50, endPoint x: 351, endPoint y: 51, distance: 16.0
click at [365, 50] on input "Amrita Minhas (amritaminhas3@hotmail.com)" at bounding box center [391, 49] width 180 height 13
click at [351, 51] on input "Amrita Minhas (amritaminhas3@hotmail.com)" at bounding box center [391, 49] width 180 height 13
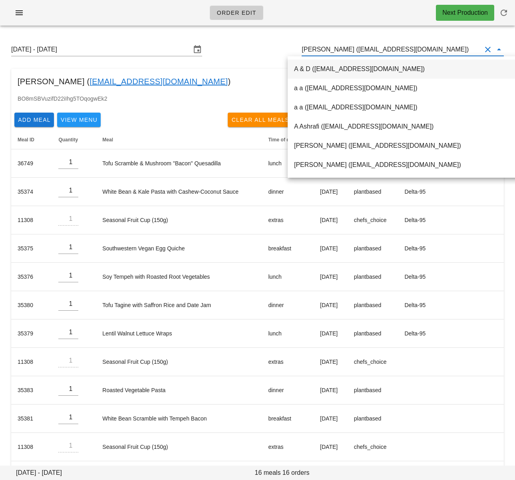
drag, startPoint x: 351, startPoint y: 50, endPoint x: 434, endPoint y: 49, distance: 82.3
click at [434, 49] on input "Amrita Minhas (amritaminhas3@hotmail.com)" at bounding box center [391, 49] width 180 height 13
click at [361, 50] on input "Amrita Minhas (amritaminhas3@hotmail.com)" at bounding box center [391, 49] width 180 height 13
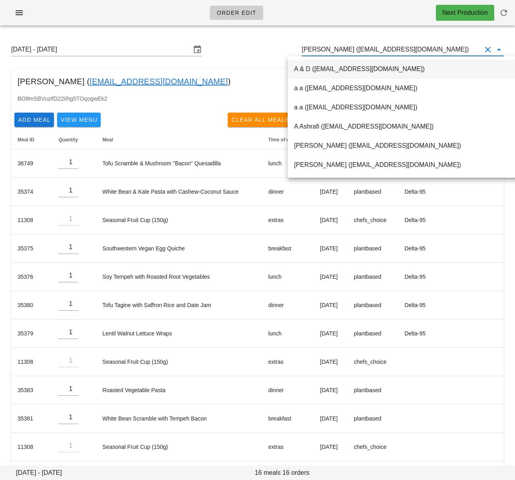
scroll to position [0, 0]
paste input "amiecamera@gmail.com"
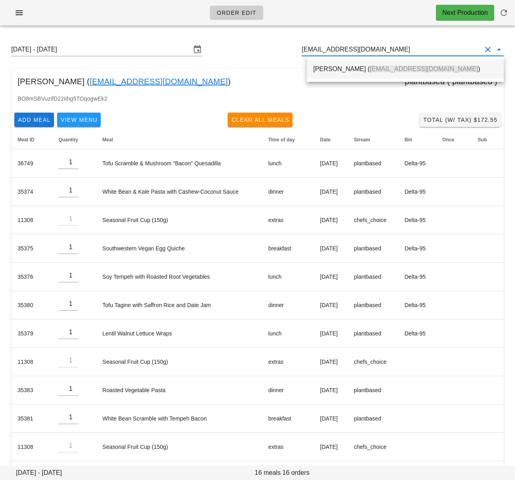
click at [369, 68] on span "amiecamera@gmail.com" at bounding box center [423, 68] width 108 height 7
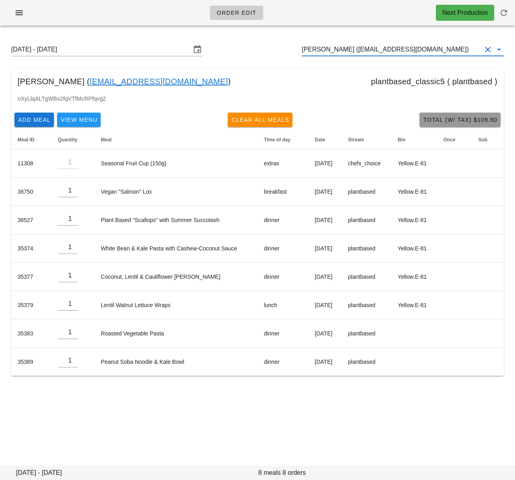
click at [439, 122] on span "Total (w/ Tax) $109.60" at bounding box center [459, 120] width 75 height 6
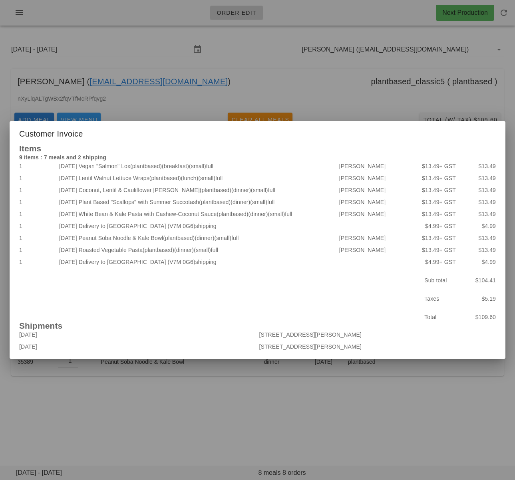
click at [285, 77] on div at bounding box center [257, 240] width 515 height 480
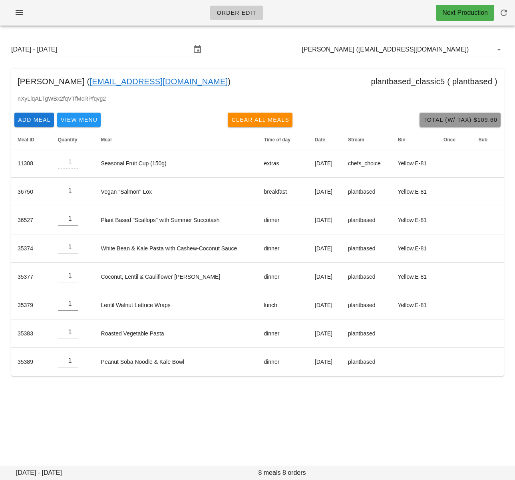
click at [444, 120] on span "Total (w/ Tax) $109.60" at bounding box center [459, 120] width 75 height 6
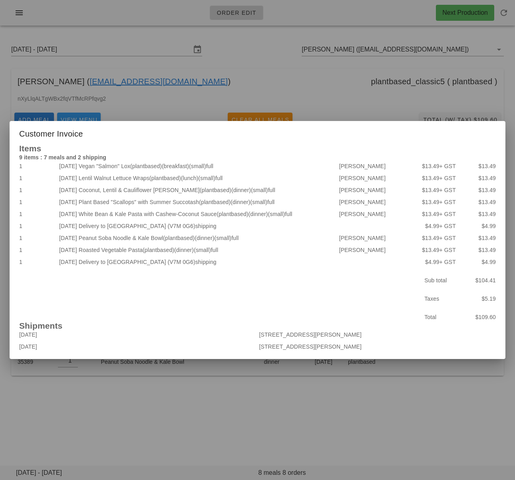
click at [331, 101] on div at bounding box center [257, 240] width 515 height 480
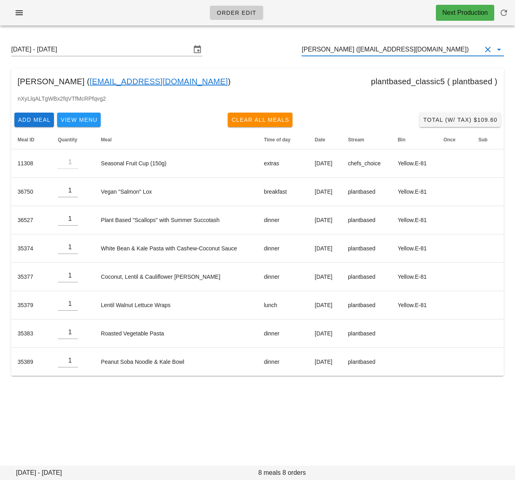
click at [356, 50] on input "Amie Gibbins (amiecamera@gmail.com)" at bounding box center [391, 49] width 180 height 13
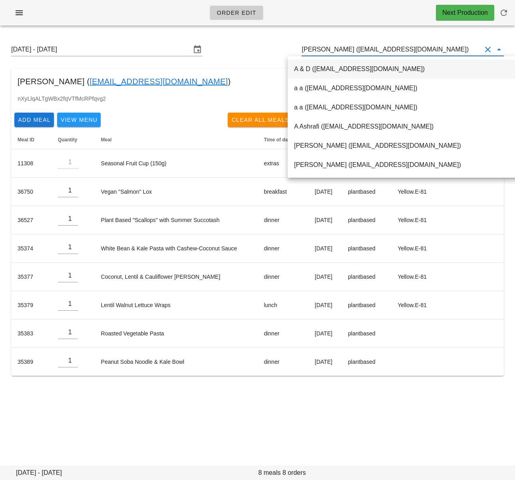
paste input "arthur.bobany@gmail.com"
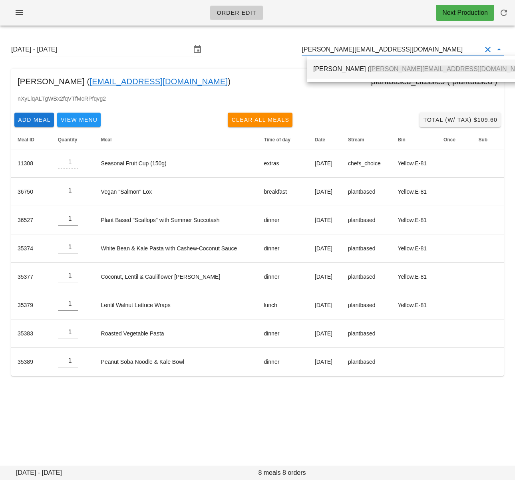
click at [352, 71] on div "Arthur Bobany ( arthur.bobany@gmail.com )" at bounding box center [422, 69] width 219 height 8
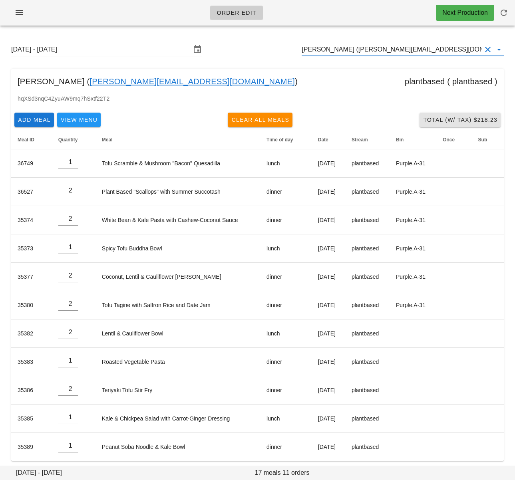
type input "Arthur Bobany (arthur.bobany@gmail.com)"
drag, startPoint x: 444, startPoint y: 118, endPoint x: 415, endPoint y: 115, distance: 28.9
click at [444, 118] on span "Total (w/ Tax) $218.23" at bounding box center [459, 120] width 75 height 6
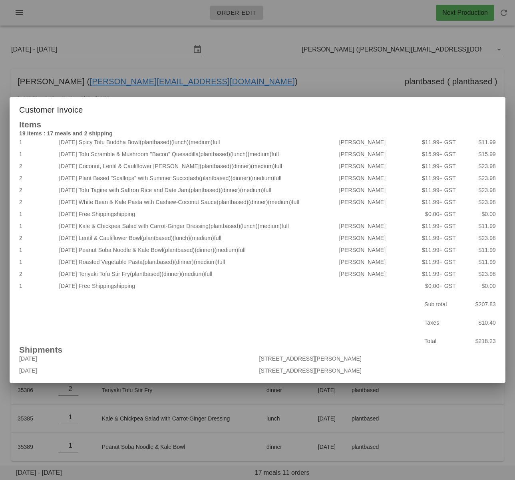
click at [271, 57] on div at bounding box center [257, 240] width 515 height 480
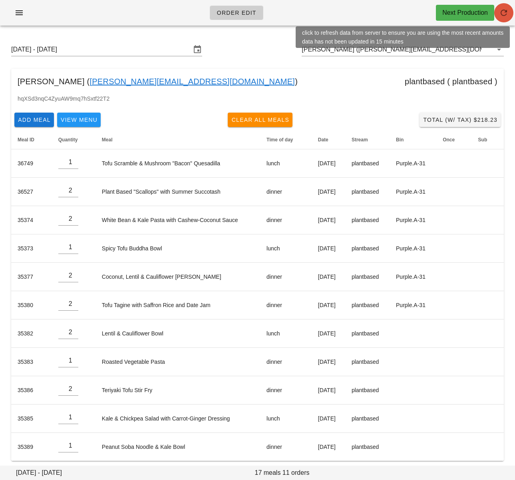
click at [502, 9] on icon "button" at bounding box center [504, 13] width 10 height 10
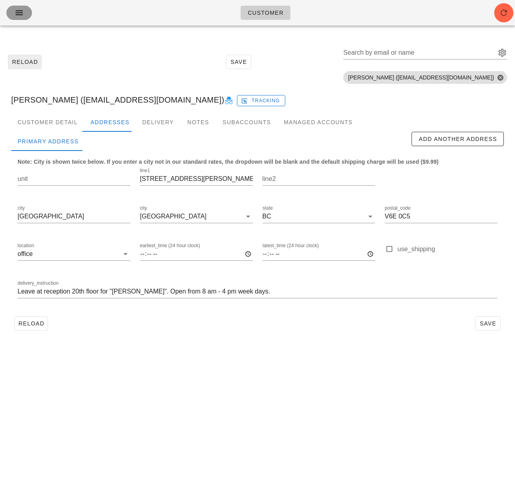
drag, startPoint x: 14, startPoint y: 10, endPoint x: 24, endPoint y: 57, distance: 48.2
click at [14, 10] on span "button" at bounding box center [19, 13] width 13 height 10
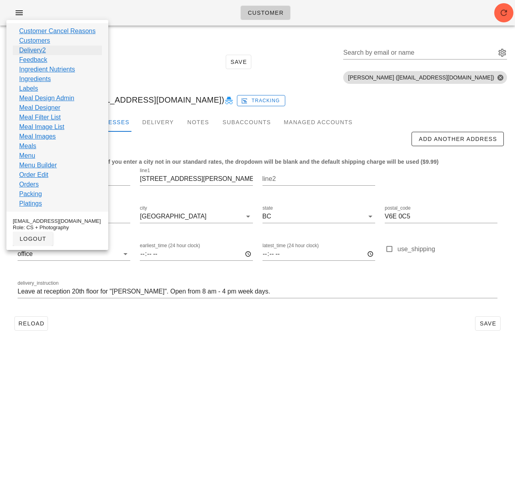
click at [37, 51] on link "Delivery2" at bounding box center [32, 51] width 27 height 10
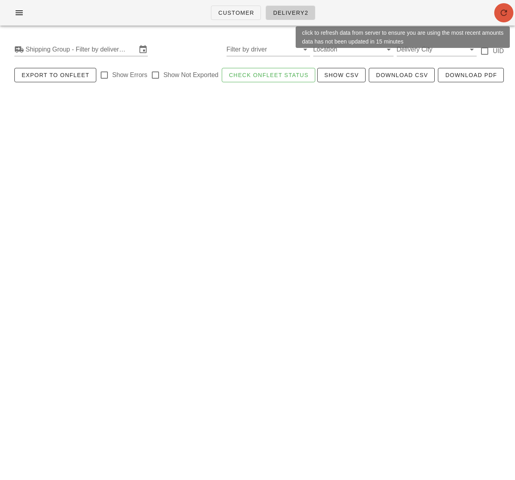
drag, startPoint x: 504, startPoint y: 11, endPoint x: 509, endPoint y: 137, distance: 125.9
click at [504, 12] on icon "button" at bounding box center [504, 13] width 10 height 10
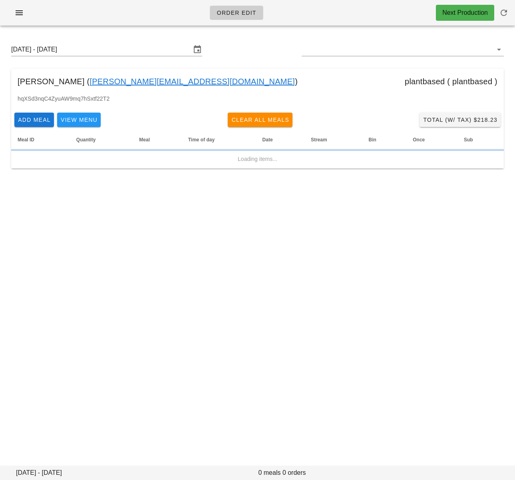
type input "[PERSON_NAME] ([PERSON_NAME][EMAIL_ADDRESS][DOMAIN_NAME])"
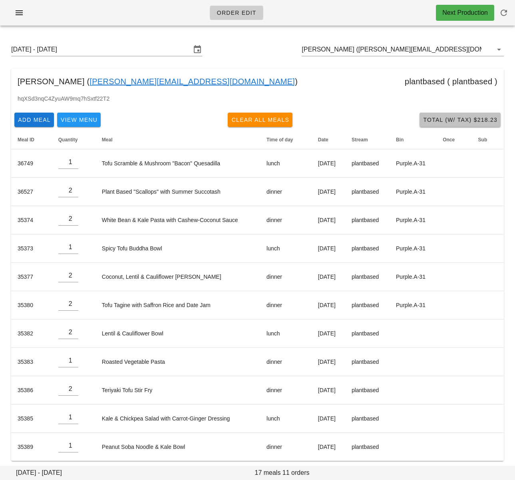
click at [446, 121] on span "Total (w/ Tax) $218.23" at bounding box center [459, 120] width 75 height 6
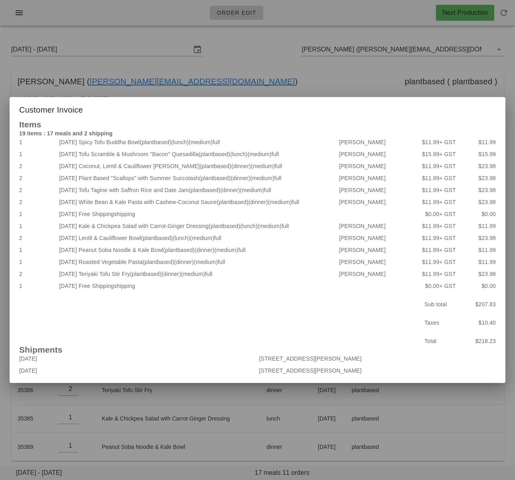
drag, startPoint x: 314, startPoint y: 79, endPoint x: 317, endPoint y: 66, distance: 13.1
click at [314, 79] on div at bounding box center [257, 240] width 515 height 480
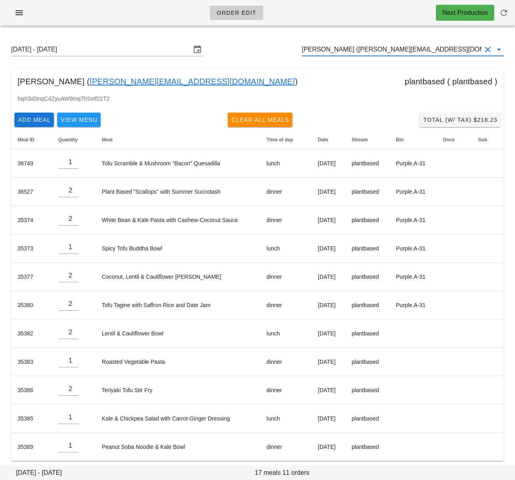
drag, startPoint x: 385, startPoint y: 44, endPoint x: 364, endPoint y: 47, distance: 20.6
click at [385, 44] on input "[PERSON_NAME] ([PERSON_NAME][EMAIL_ADDRESS][DOMAIN_NAME])" at bounding box center [391, 49] width 180 height 13
click at [364, 47] on input "[PERSON_NAME] ([PERSON_NAME][EMAIL_ADDRESS][DOMAIN_NAME])" at bounding box center [391, 49] width 180 height 13
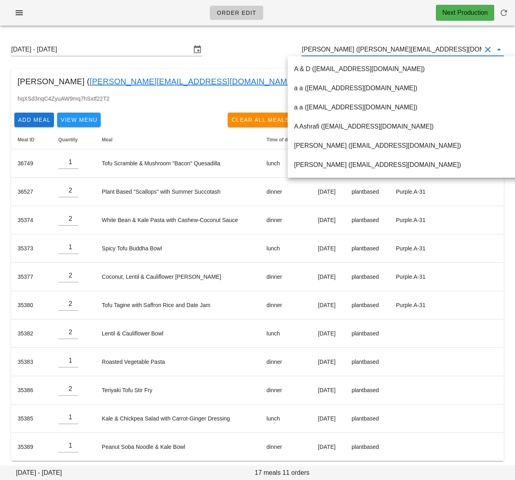
drag, startPoint x: 351, startPoint y: 49, endPoint x: 427, endPoint y: 48, distance: 75.5
click at [427, 48] on input "[PERSON_NAME] ([PERSON_NAME][EMAIL_ADDRESS][DOMAIN_NAME])" at bounding box center [391, 49] width 180 height 13
drag, startPoint x: 139, startPoint y: 8, endPoint x: 111, endPoint y: 8, distance: 27.9
click at [139, 8] on div "Order Edit Next Production" at bounding box center [257, 13] width 515 height 26
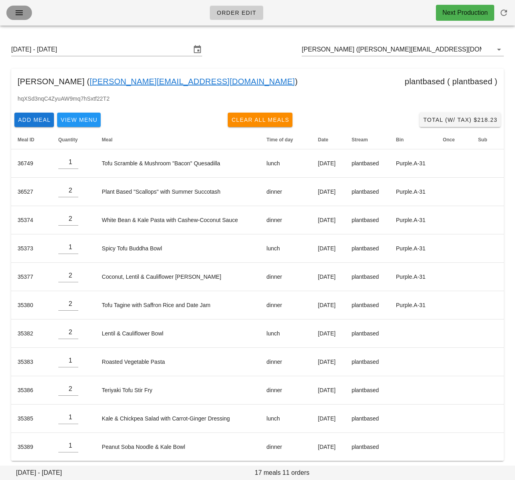
click at [20, 13] on icon "button" at bounding box center [19, 13] width 10 height 10
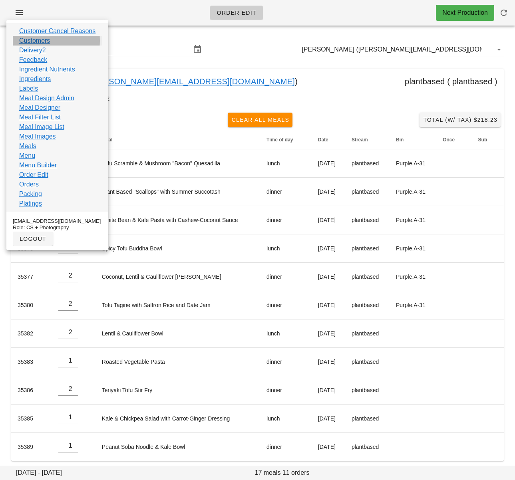
click at [35, 41] on link "Customers" at bounding box center [34, 41] width 31 height 10
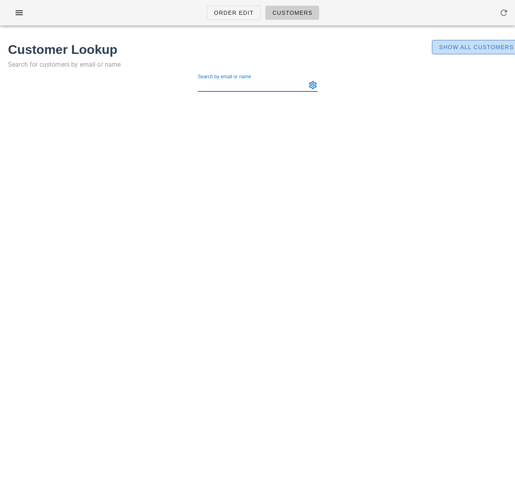
click at [475, 47] on span "Show All Customers" at bounding box center [475, 47] width 75 height 6
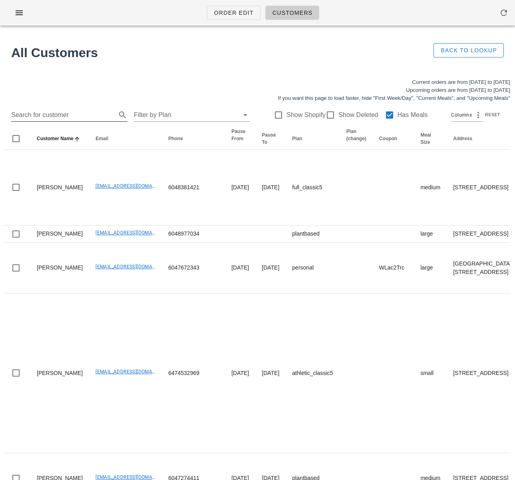
click at [75, 113] on input "Search for customer" at bounding box center [62, 115] width 103 height 13
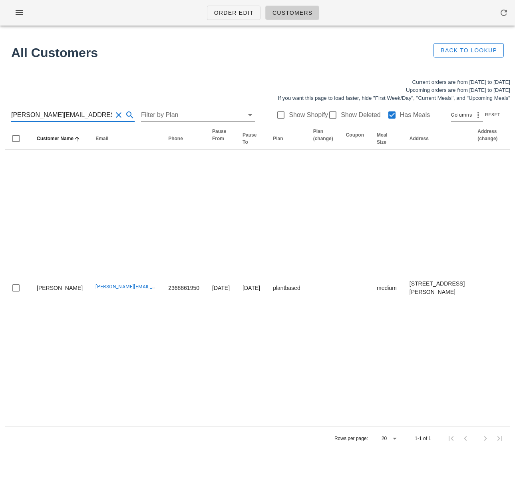
drag, startPoint x: 98, startPoint y: 116, endPoint x: -63, endPoint y: 109, distance: 161.4
click at [0, 109] on html "Order Edit Customers All Customers Back to Lookup Current orders are from [DATE…" at bounding box center [257, 240] width 515 height 480
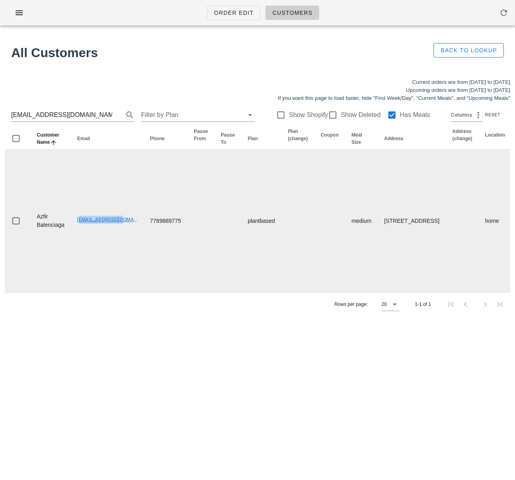
drag, startPoint x: 78, startPoint y: 227, endPoint x: 119, endPoint y: 228, distance: 41.1
click at [119, 228] on td "[EMAIL_ADDRESS][DOMAIN_NAME]" at bounding box center [107, 221] width 73 height 143
copy link "[EMAIL_ADDRESS][DOMAIN_NAME]"
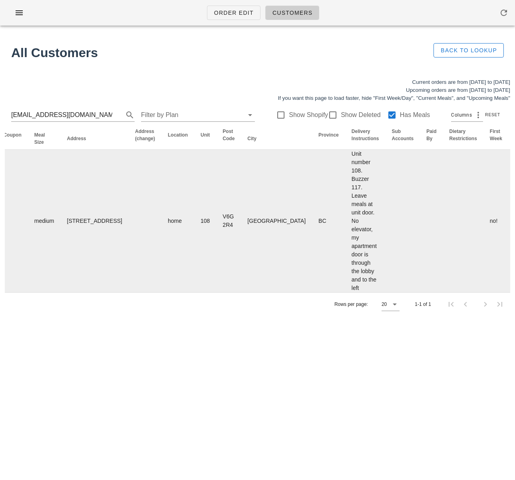
scroll to position [0, 422]
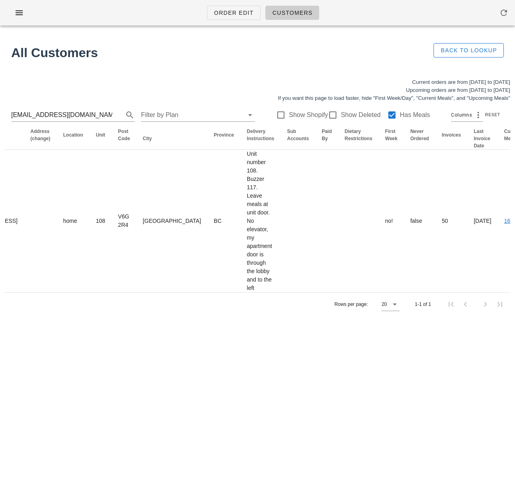
drag, startPoint x: 75, startPoint y: 112, endPoint x: -23, endPoint y: 107, distance: 97.5
click at [0, 107] on html "Order Edit Customers All Customers Back to Lookup Current orders are from [DATE…" at bounding box center [257, 240] width 515 height 480
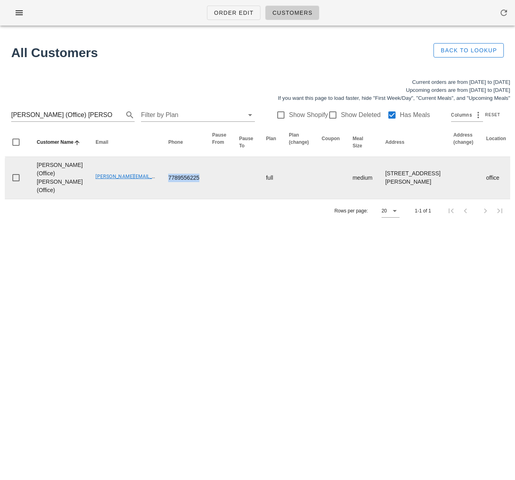
drag, startPoint x: 139, startPoint y: 196, endPoint x: 213, endPoint y: 198, distance: 74.3
copy td "7789556225"
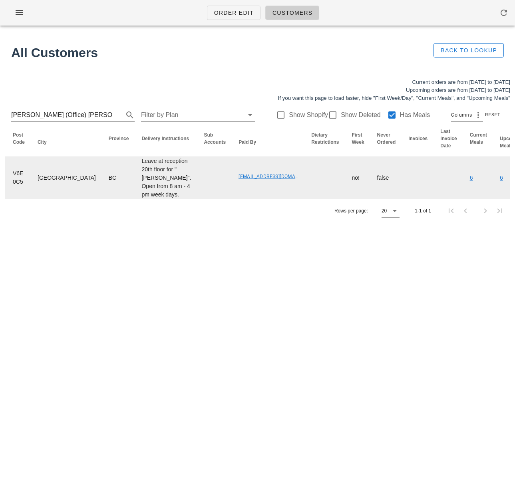
scroll to position [0, 394]
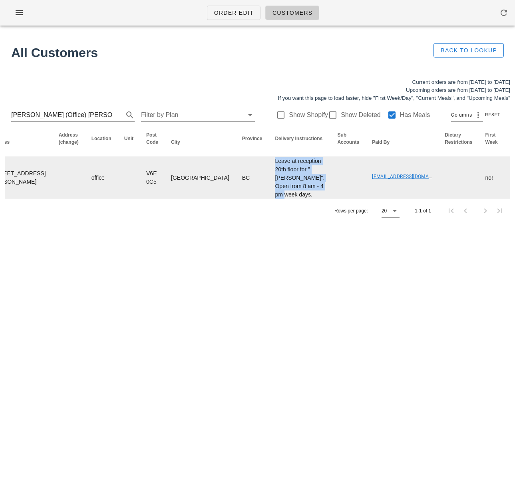
drag, startPoint x: 184, startPoint y: 169, endPoint x: 208, endPoint y: 231, distance: 66.2
click at [268, 199] on td "Leave at reception 20th floor for "[PERSON_NAME]". Open from 8 am - 4 pm week d…" at bounding box center [299, 178] width 62 height 42
copy td "Leave at reception 20th floor for "[PERSON_NAME]". Open from 8 am - 4 pm week d…"
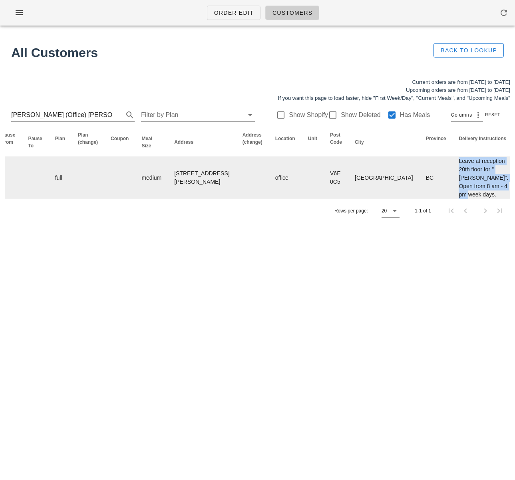
scroll to position [0, 0]
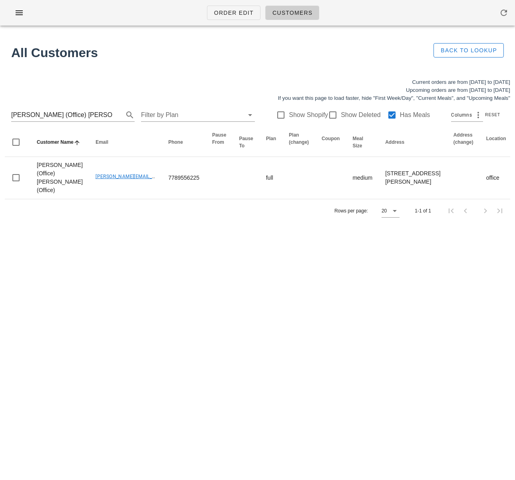
click at [170, 222] on div "Rows per page: 20 1-1 of 1" at bounding box center [257, 211] width 505 height 24
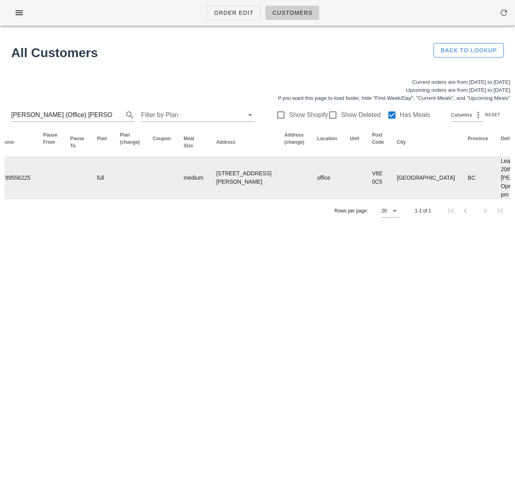
scroll to position [0, 270]
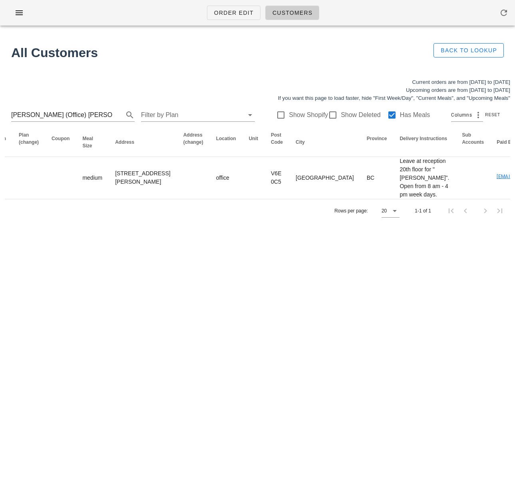
click at [272, 293] on div "Order Edit Customers All Customers Back to Lookup Current orders are from [DATE…" at bounding box center [257, 240] width 515 height 480
click at [62, 118] on input "[PERSON_NAME] (Office) [PERSON_NAME] (Office)" at bounding box center [61, 115] width 101 height 13
click at [78, 115] on input "[PERSON_NAME] (Office) [PERSON_NAME] (Office)" at bounding box center [61, 115] width 101 height 13
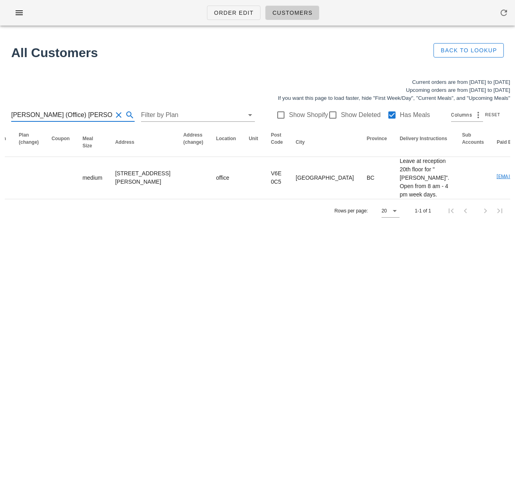
click at [78, 115] on input "[PERSON_NAME] (Office) [PERSON_NAME] (Office)" at bounding box center [61, 115] width 101 height 13
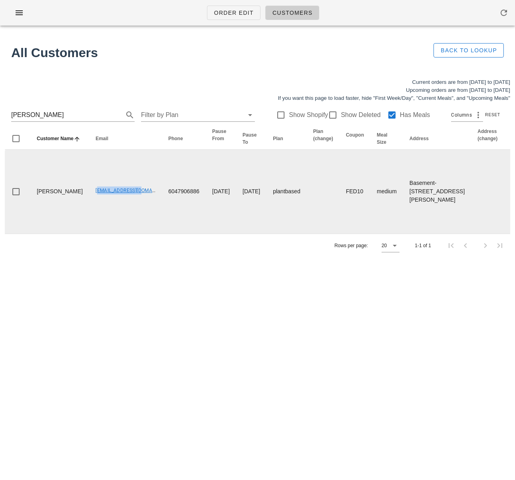
drag, startPoint x: 75, startPoint y: 202, endPoint x: 124, endPoint y: 204, distance: 48.7
click at [124, 204] on td "[EMAIL_ADDRESS][DOMAIN_NAME]" at bounding box center [125, 192] width 73 height 84
drag, startPoint x: 73, startPoint y: 215, endPoint x: 33, endPoint y: 197, distance: 44.3
copy tr "[PERSON_NAME] [EMAIL_ADDRESS][DOMAIN_NAME]"
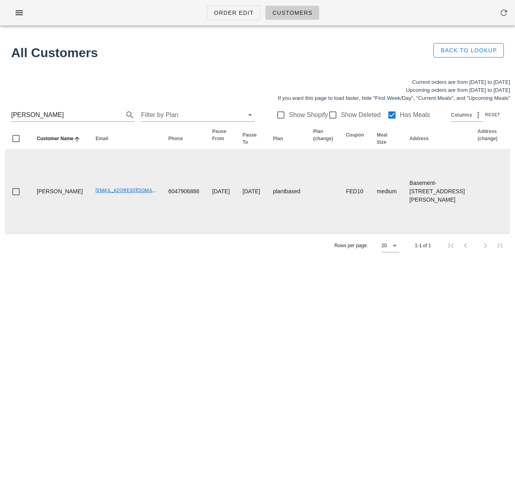
drag, startPoint x: 69, startPoint y: 216, endPoint x: 68, endPoint y: 210, distance: 5.7
click at [69, 215] on td "[PERSON_NAME]" at bounding box center [59, 192] width 59 height 84
drag, startPoint x: 59, startPoint y: 207, endPoint x: 166, endPoint y: 183, distance: 108.9
click at [35, 197] on td "[PERSON_NAME]" at bounding box center [59, 192] width 59 height 84
copy td "[PERSON_NAME]"
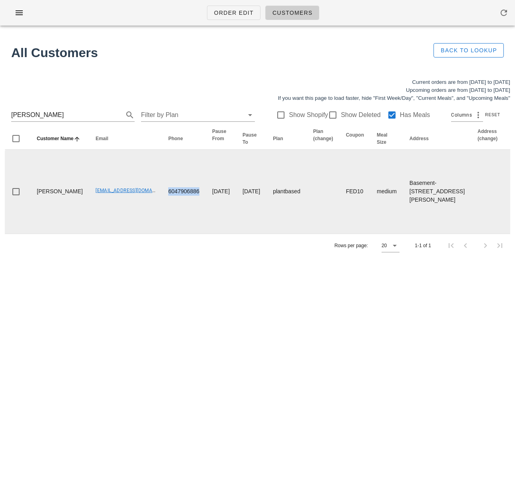
drag, startPoint x: 148, startPoint y: 200, endPoint x: 188, endPoint y: 201, distance: 39.5
click at [183, 202] on td "6047906886" at bounding box center [184, 192] width 44 height 84
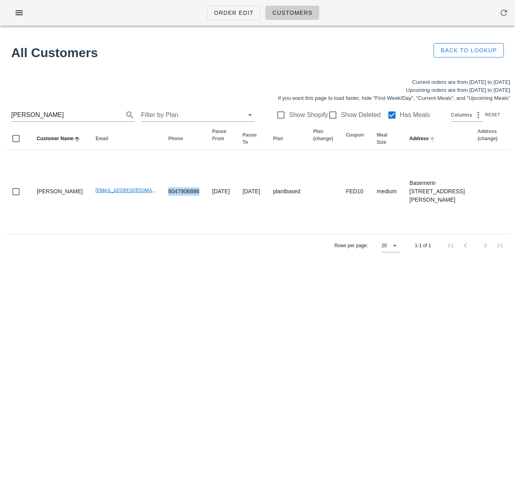
copy td "6047906886"
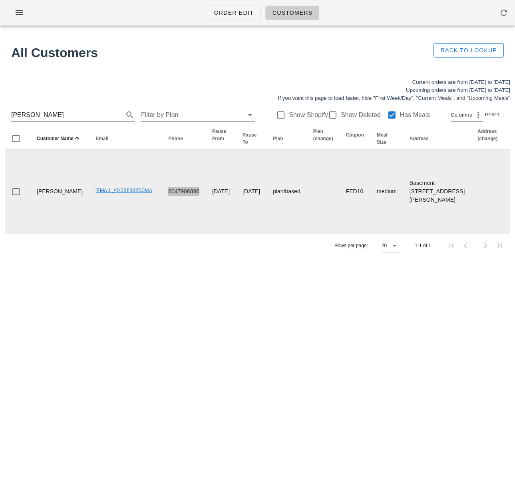
scroll to position [0, 473]
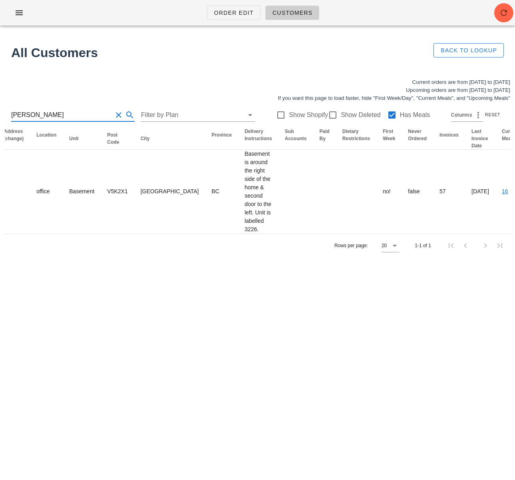
drag, startPoint x: 17, startPoint y: 112, endPoint x: -2, endPoint y: 110, distance: 18.9
click at [0, 110] on html "Order Edit Customers All Customers Back to Lookup Current orders are from [DATE…" at bounding box center [257, 240] width 515 height 480
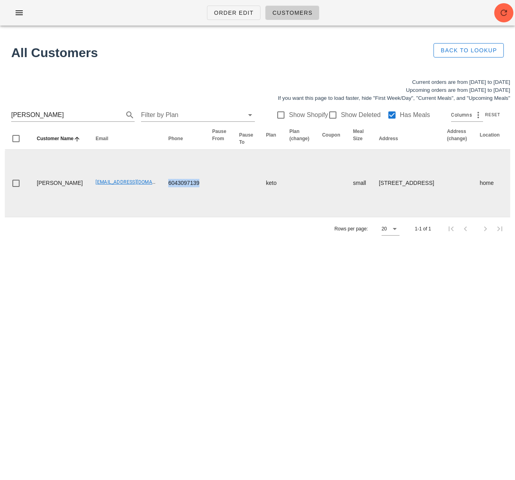
drag, startPoint x: 149, startPoint y: 200, endPoint x: 187, endPoint y: 198, distance: 38.7
click at [188, 200] on tr "[PERSON_NAME] [PERSON_NAME][EMAIL_ADDRESS][DOMAIN_NAME] 6043097139 keto small […" at bounding box center [524, 183] width 1039 height 67
copy td "6043097139"
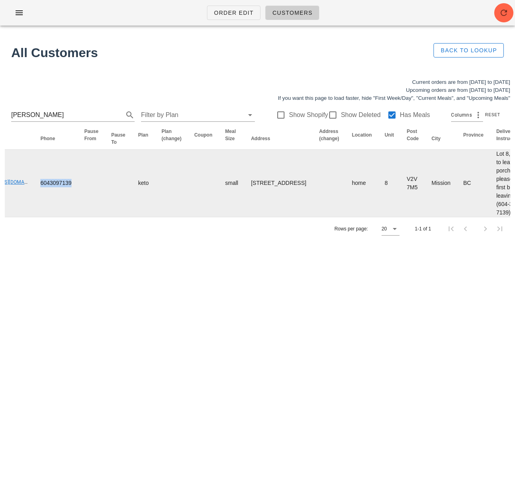
scroll to position [0, 369]
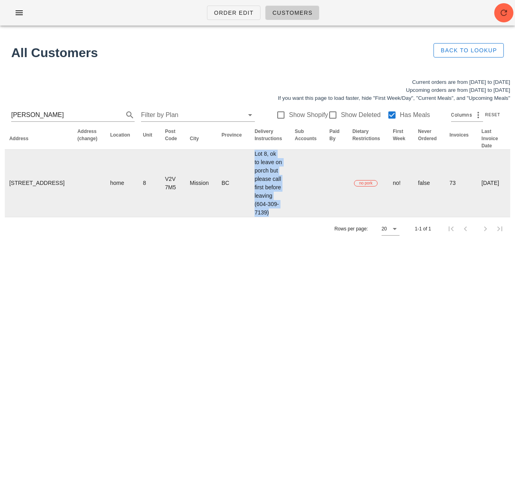
drag, startPoint x: 197, startPoint y: 168, endPoint x: 225, endPoint y: 237, distance: 74.9
click at [248, 217] on td "Lot 8, ok to leave on porch but please call first before leaving (604-309-7139)" at bounding box center [268, 183] width 40 height 67
copy td "Lot 8, ok to leave on porch but please call first before leaving (604-309-7139)"
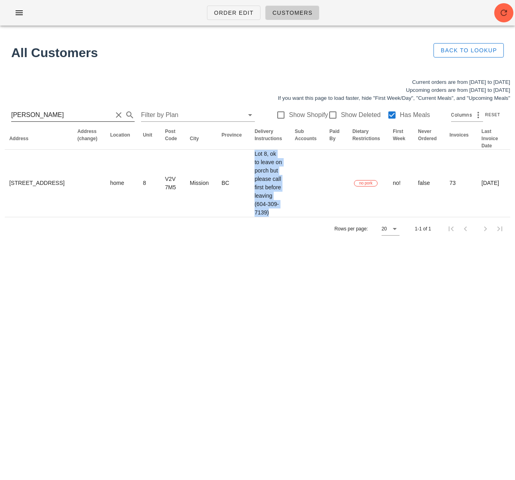
click at [73, 115] on input "[PERSON_NAME]" at bounding box center [61, 115] width 101 height 13
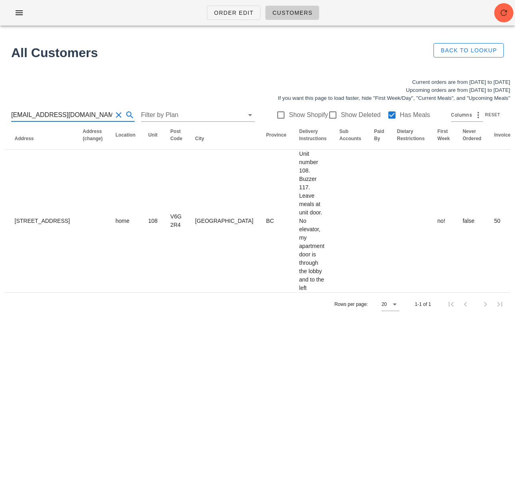
scroll to position [0, 0]
type input "[EMAIL_ADDRESS][DOMAIN_NAME]"
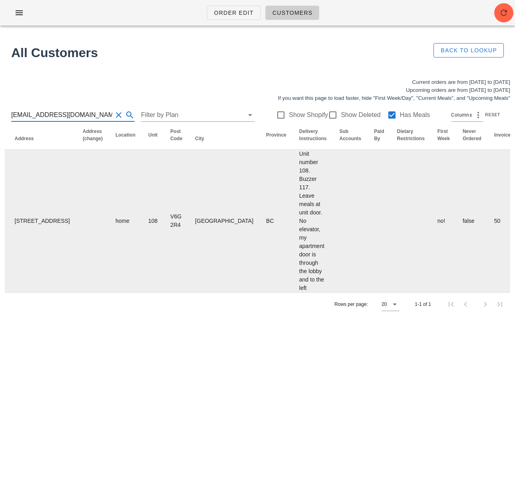
scroll to position [0, 483]
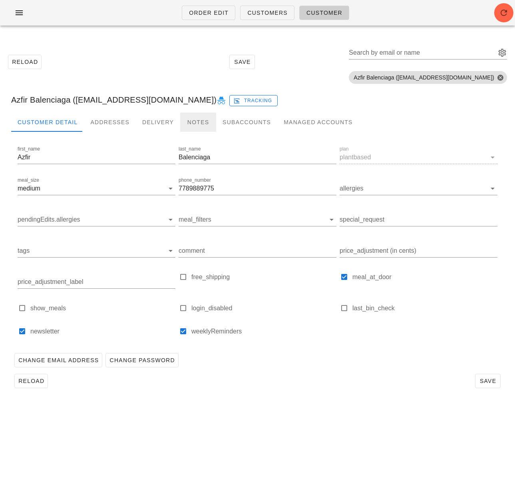
click at [184, 121] on div "Notes" at bounding box center [198, 122] width 36 height 19
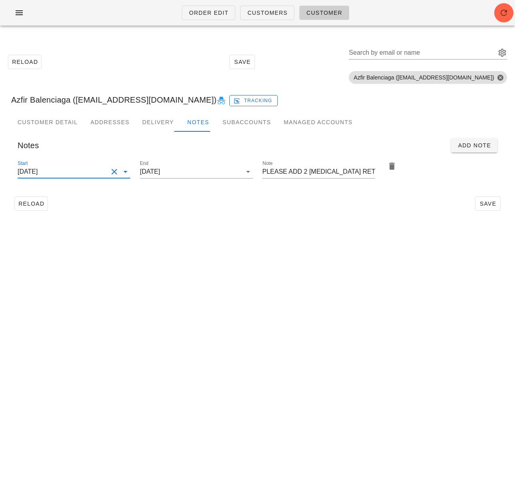
click at [93, 174] on input "[DATE]" at bounding box center [63, 171] width 90 height 13
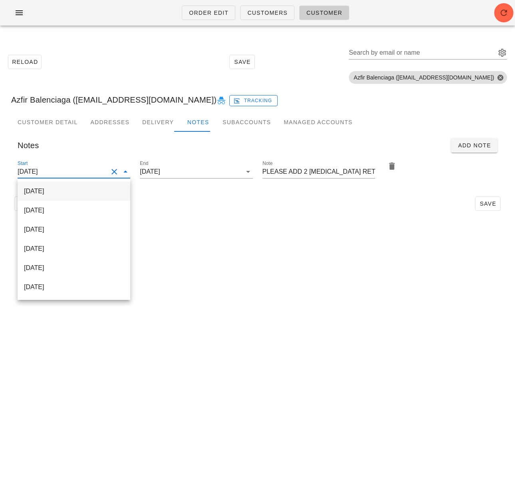
click at [95, 192] on div "[DATE]" at bounding box center [74, 191] width 100 height 8
type input "[DATE]"
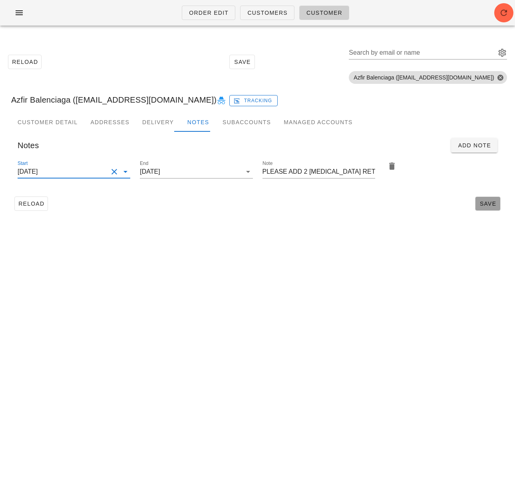
click at [489, 204] on span "Save" at bounding box center [487, 203] width 18 height 6
click at [424, 52] on input "Search by email or name" at bounding box center [421, 52] width 145 height 13
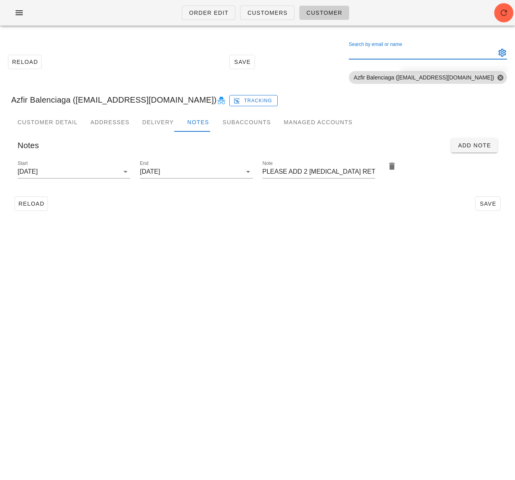
paste input "[PERSON_NAME]"
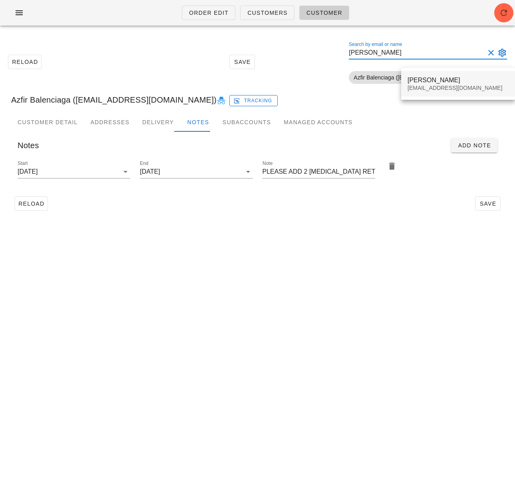
type input "[PERSON_NAME]"
click at [430, 81] on div "[PERSON_NAME]" at bounding box center [457, 80] width 101 height 8
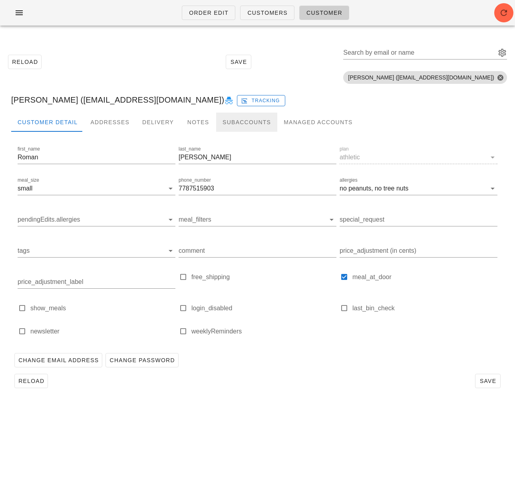
click at [230, 122] on div "Subaccounts" at bounding box center [246, 122] width 61 height 19
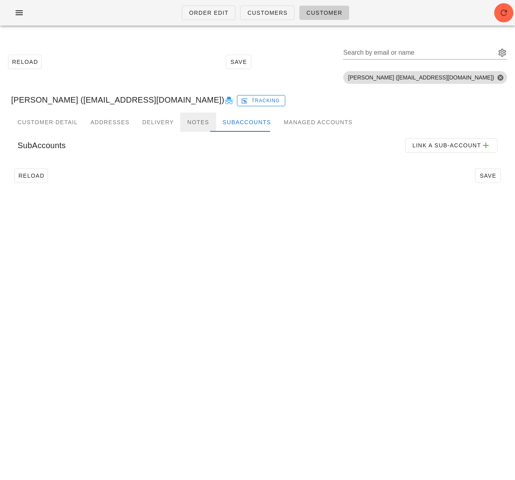
click at [180, 121] on div "Notes" at bounding box center [198, 122] width 36 height 19
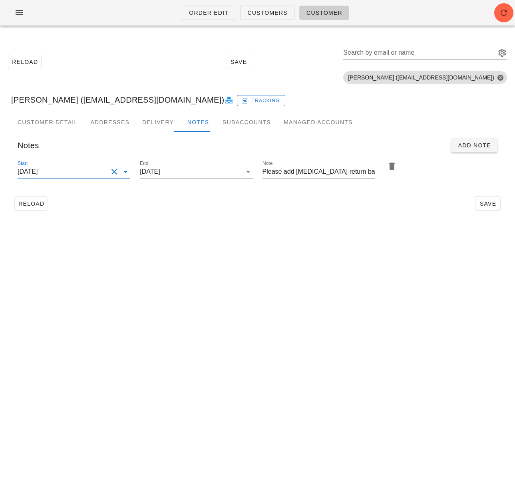
click at [93, 171] on input "[DATE]" at bounding box center [63, 171] width 90 height 13
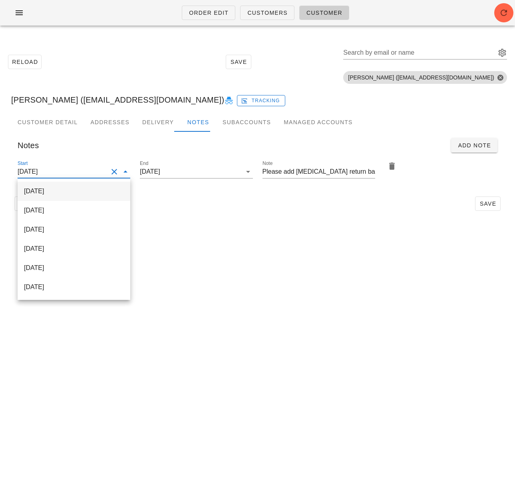
click at [98, 194] on div "[DATE]" at bounding box center [74, 191] width 100 height 8
type input "[DATE]"
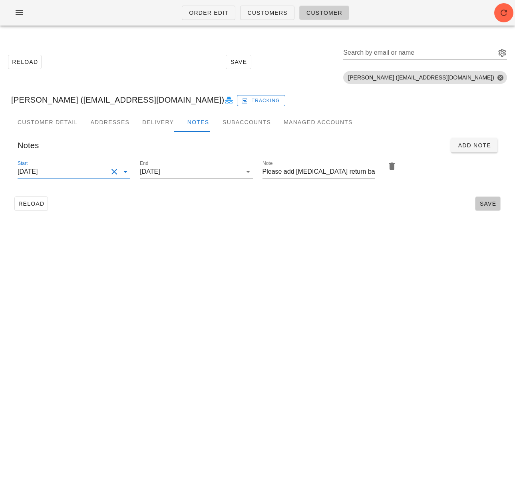
click at [489, 198] on button "Save" at bounding box center [488, 203] width 26 height 14
click at [410, 53] on input "Search by email or name" at bounding box center [418, 52] width 151 height 13
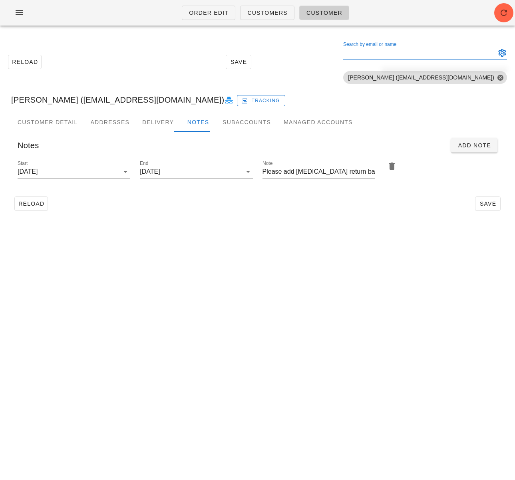
paste input "[PERSON_NAME]"
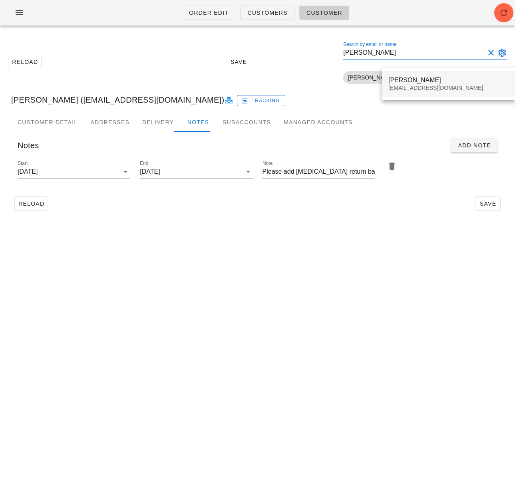
type input "[PERSON_NAME]"
click at [402, 76] on div "[PERSON_NAME]" at bounding box center [448, 80] width 120 height 8
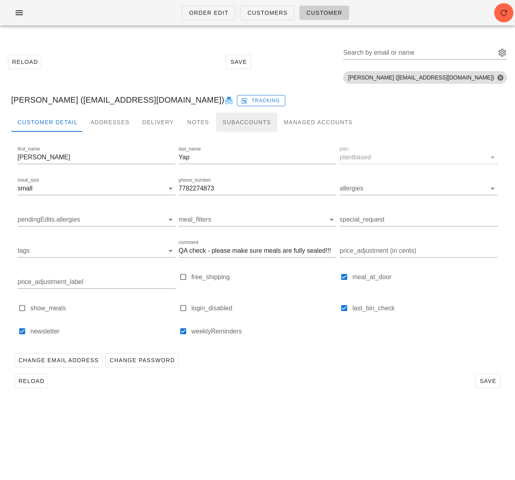
click at [233, 124] on div "Subaccounts" at bounding box center [246, 122] width 61 height 19
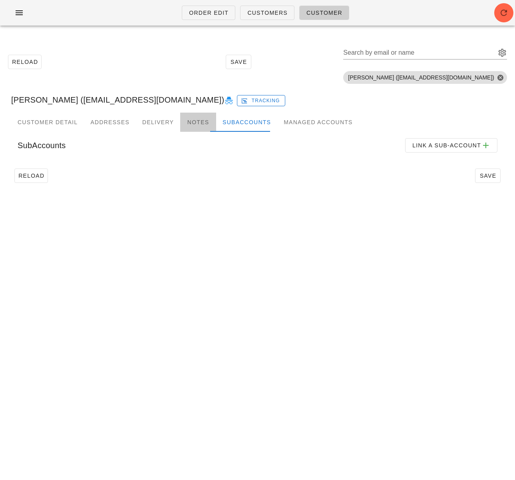
click at [198, 123] on div "Notes" at bounding box center [198, 122] width 36 height 19
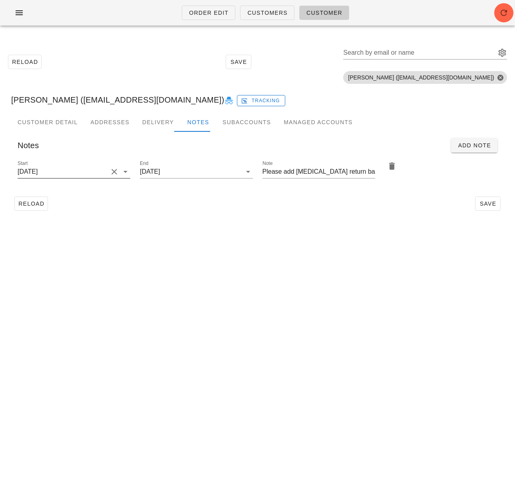
click at [54, 165] on input "[DATE]" at bounding box center [63, 171] width 90 height 13
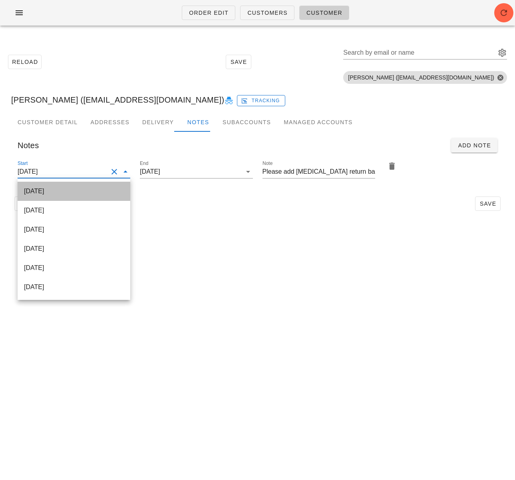
click at [65, 187] on div "[DATE]" at bounding box center [74, 190] width 100 height 17
type input "[DATE]"
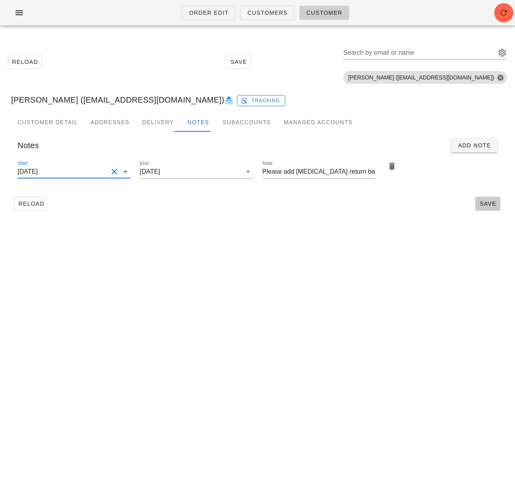
click at [491, 206] on span "Save" at bounding box center [487, 203] width 18 height 6
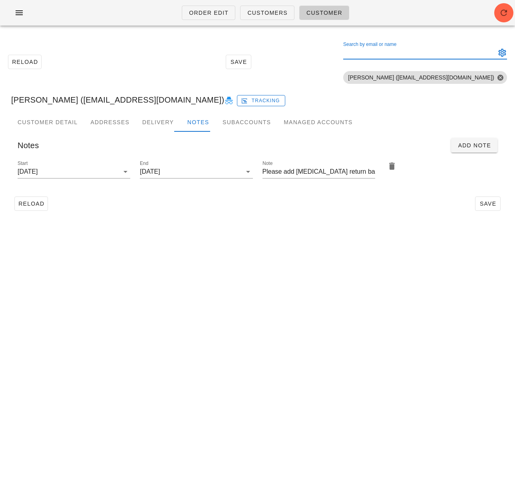
click at [416, 52] on input "Search by email or name" at bounding box center [418, 52] width 151 height 13
paste input "[PERSON_NAME]"
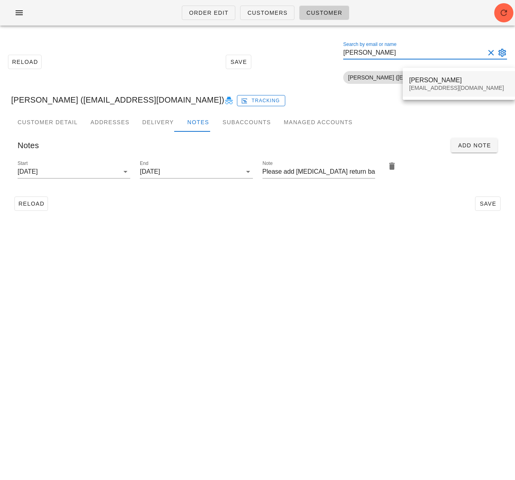
type input "[PERSON_NAME]"
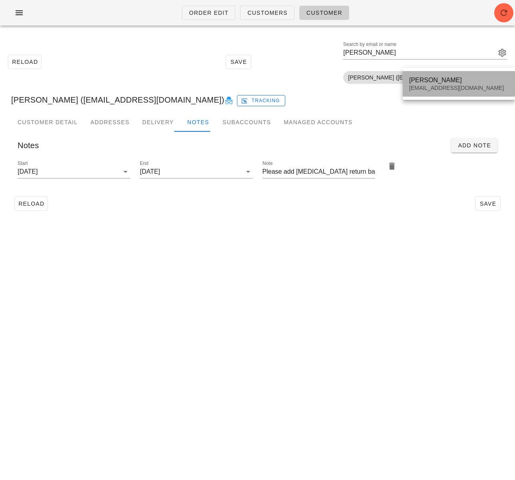
click at [416, 87] on div "[EMAIL_ADDRESS][DOMAIN_NAME]" at bounding box center [458, 88] width 99 height 7
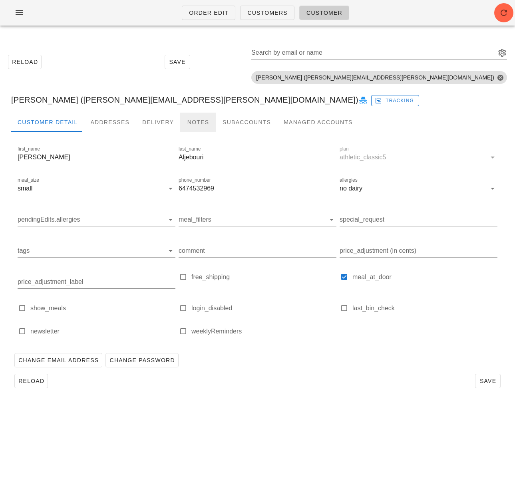
click at [188, 124] on div "Notes" at bounding box center [198, 122] width 36 height 19
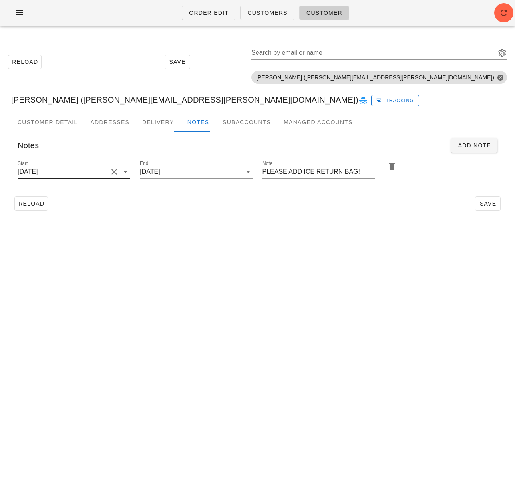
click at [90, 174] on input "[DATE]" at bounding box center [63, 171] width 90 height 13
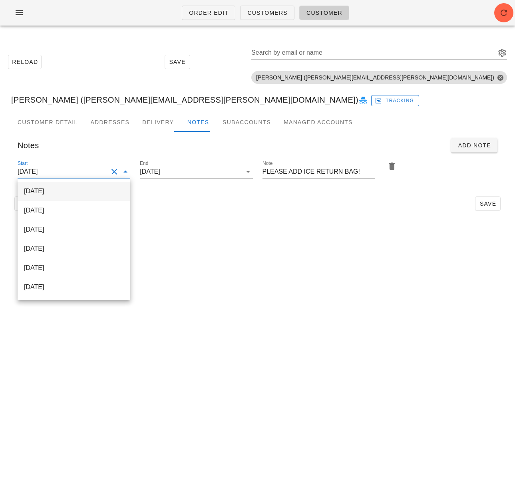
click at [85, 191] on div "[DATE]" at bounding box center [74, 191] width 100 height 8
type input "[DATE]"
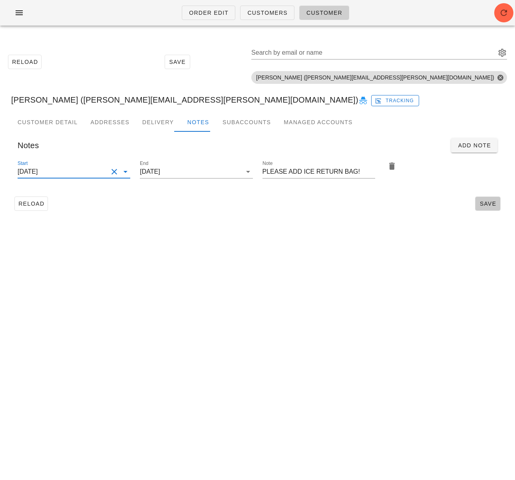
click at [494, 203] on span "Save" at bounding box center [487, 203] width 18 height 6
click at [397, 49] on input "Search by email or name" at bounding box center [372, 52] width 243 height 13
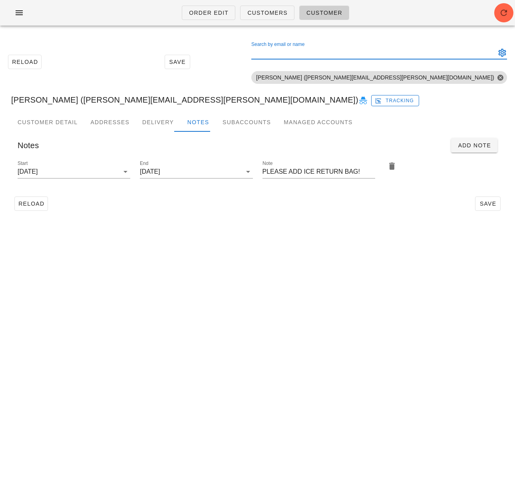
paste input "[PERSON_NAME]"
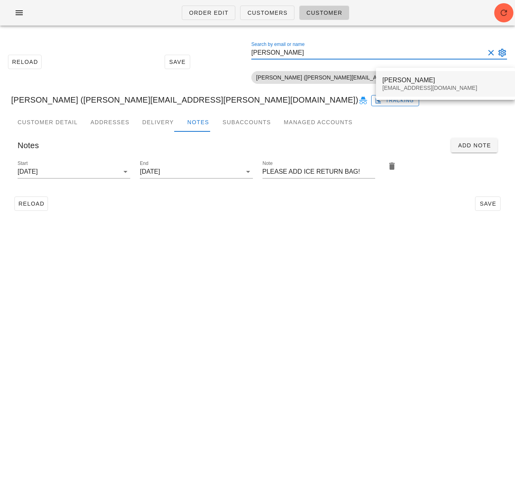
type input "[PERSON_NAME]"
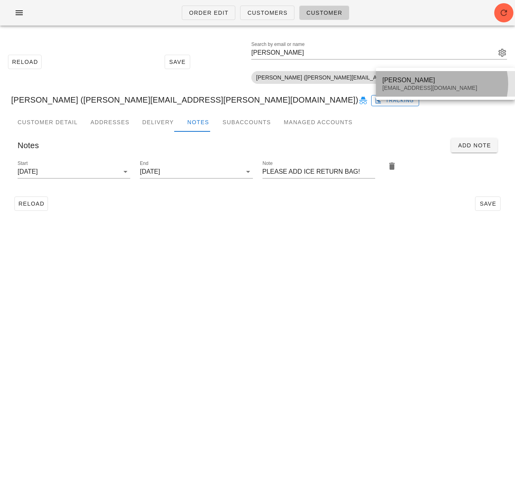
click at [390, 79] on div "[PERSON_NAME]" at bounding box center [445, 80] width 126 height 8
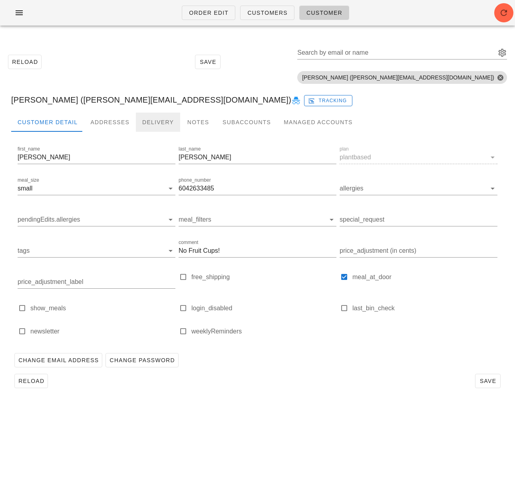
click at [156, 123] on div "Delivery" at bounding box center [158, 122] width 44 height 19
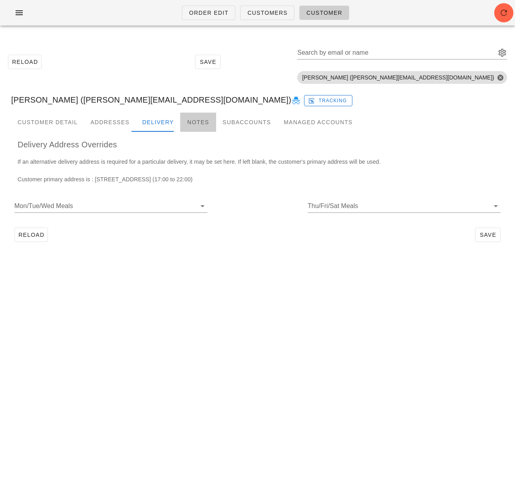
click at [186, 124] on div "Notes" at bounding box center [198, 122] width 36 height 19
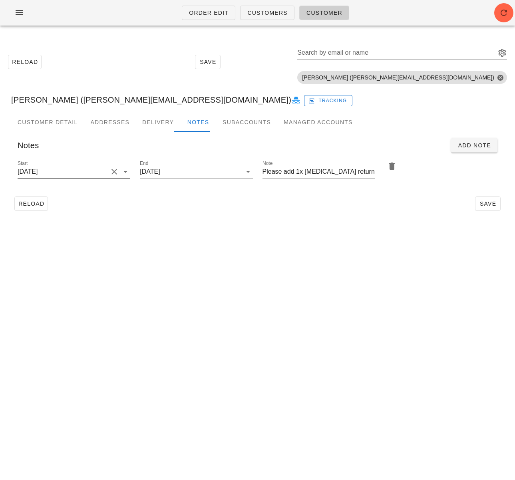
click at [78, 172] on input "[DATE]" at bounding box center [63, 171] width 90 height 13
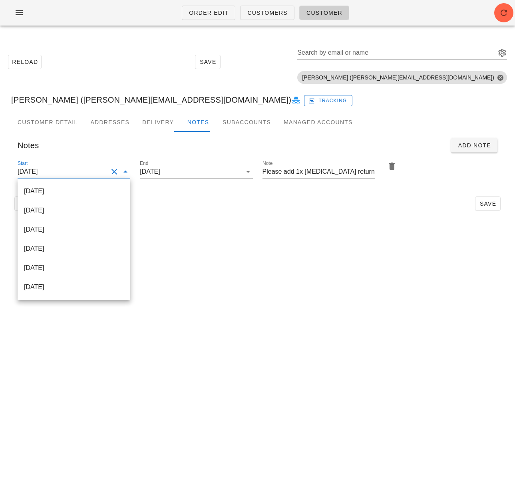
scroll to position [0, 0]
click at [79, 187] on div "[DATE]" at bounding box center [74, 191] width 100 height 8
type input "[DATE]"
drag, startPoint x: 361, startPoint y: 170, endPoint x: 367, endPoint y: 180, distance: 11.3
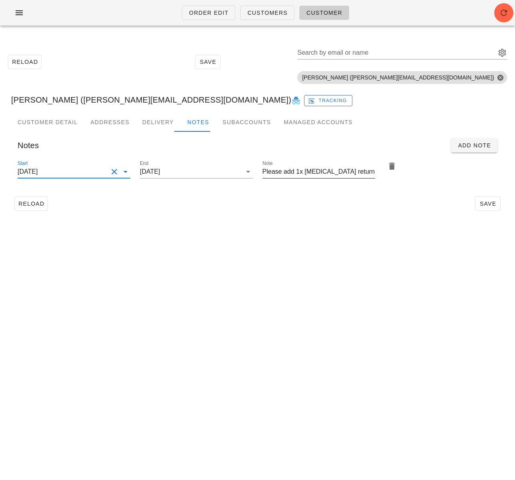
click at [360, 170] on input "Please add 1x [MEDICAL_DATA] return bags!" at bounding box center [318, 171] width 113 height 13
type input "Please add 1x [MEDICAL_DATA] return bag!"
click at [489, 202] on span "Save" at bounding box center [487, 203] width 18 height 6
click at [418, 52] on input "Search by email or name" at bounding box center [395, 52] width 197 height 13
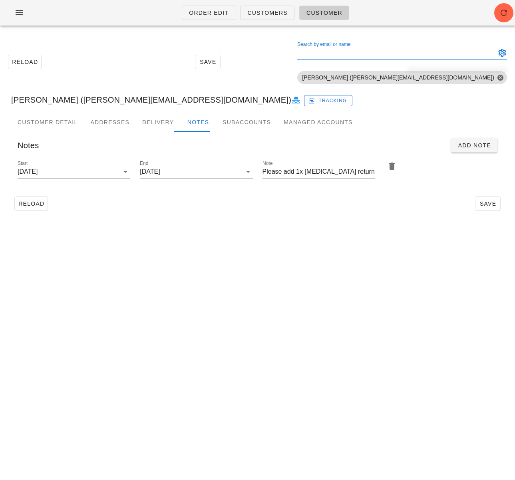
click at [418, 52] on input "Search by email or name" at bounding box center [395, 52] width 197 height 13
paste input "[PERSON_NAME]"
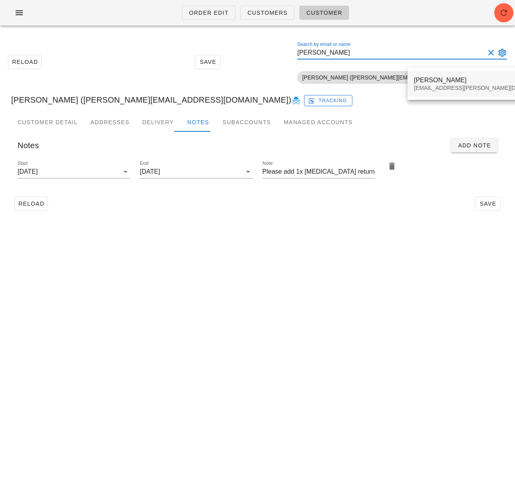
type input "[PERSON_NAME]"
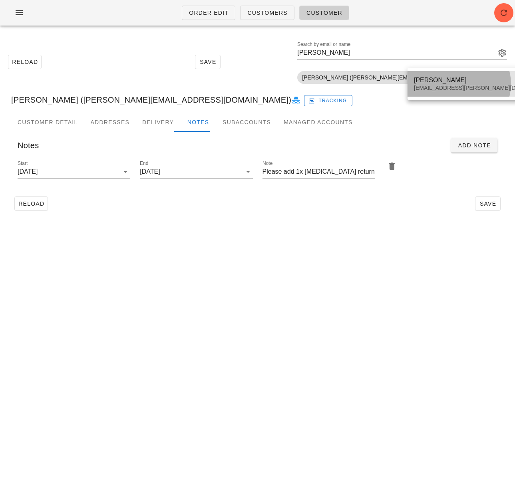
click at [429, 85] on div "[EMAIL_ADDRESS][PERSON_NAME][DOMAIN_NAME]" at bounding box center [484, 88] width 141 height 7
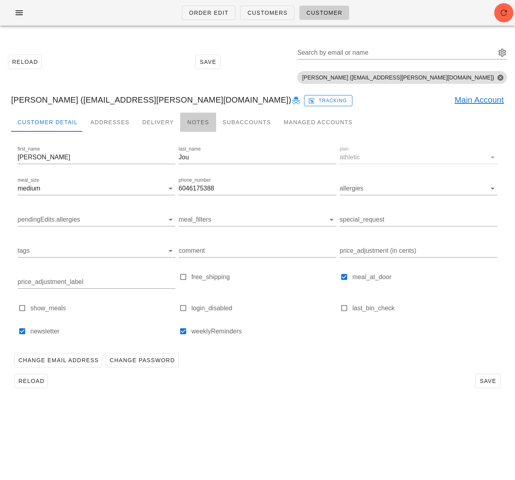
click at [191, 123] on div "Notes" at bounding box center [198, 122] width 36 height 19
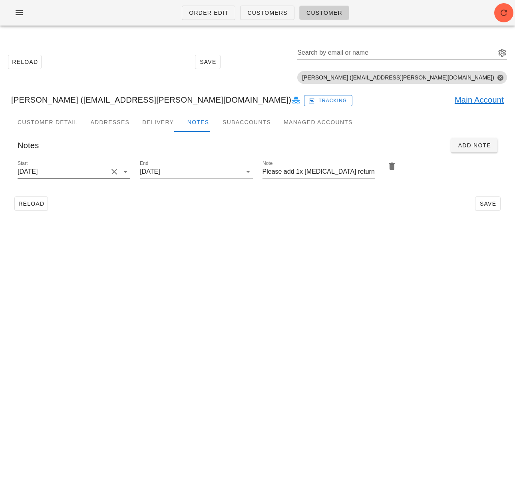
click at [58, 171] on input "[DATE]" at bounding box center [63, 171] width 90 height 13
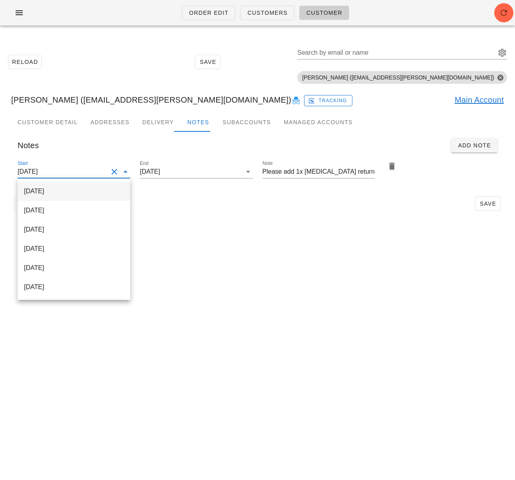
click at [64, 191] on div "[DATE]" at bounding box center [74, 191] width 100 height 8
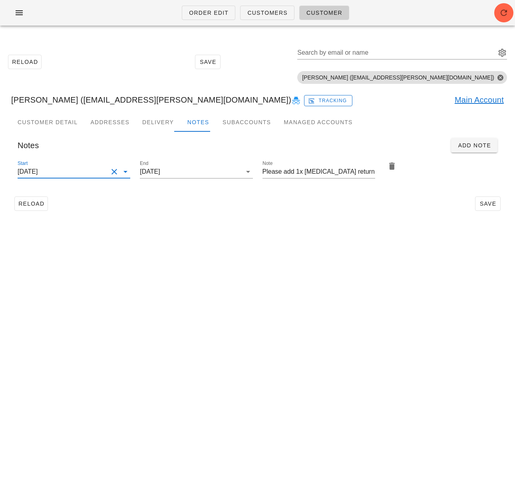
type input "[DATE]"
click at [489, 204] on span "Save" at bounding box center [487, 203] width 18 height 6
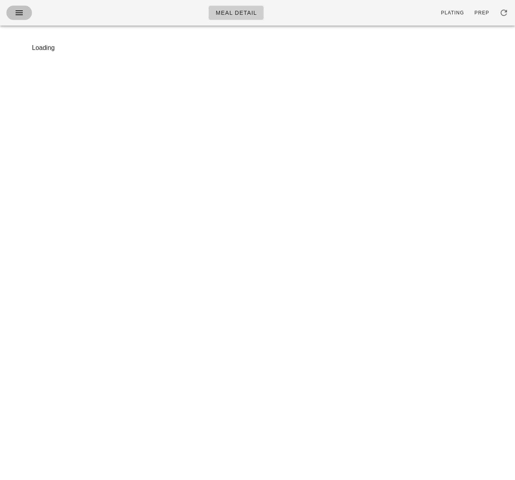
click at [15, 13] on icon "button" at bounding box center [19, 13] width 10 height 10
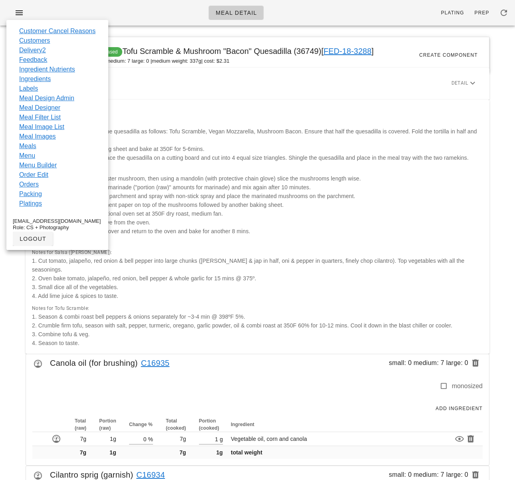
drag, startPoint x: 230, startPoint y: 77, endPoint x: 235, endPoint y: 77, distance: 4.8
click at [230, 77] on div at bounding box center [238, 83] width 428 height 24
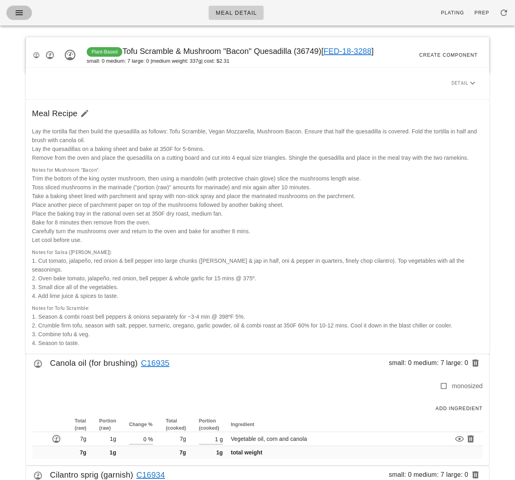
click at [21, 12] on icon "button" at bounding box center [19, 13] width 10 height 10
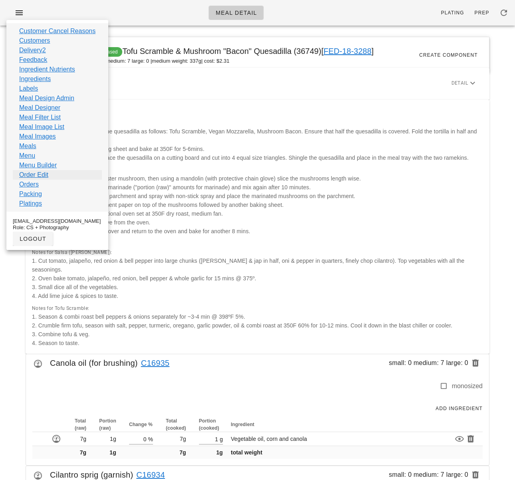
click at [41, 176] on link "Order Edit" at bounding box center [33, 175] width 29 height 10
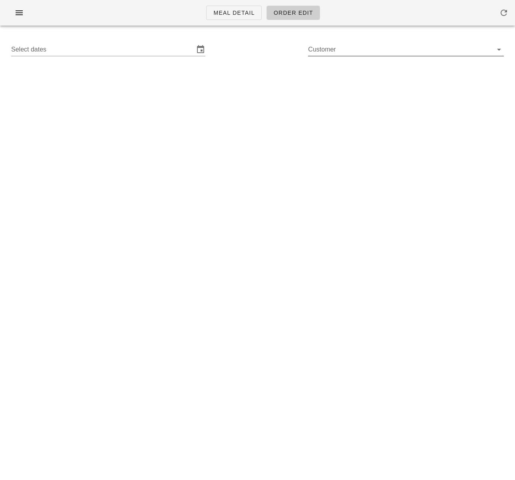
click at [334, 53] on input "Customer" at bounding box center [399, 49] width 183 height 13
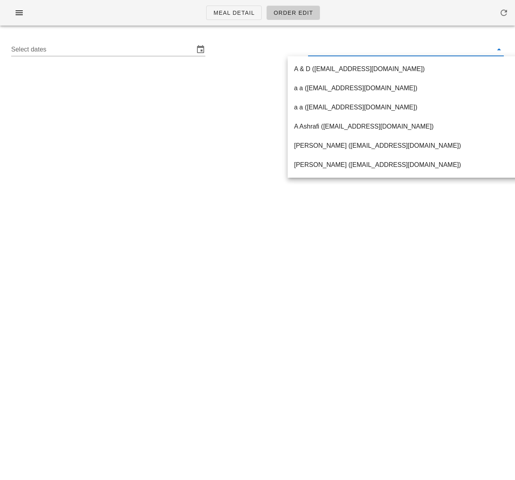
paste input "[EMAIL_ADDRESS][DOMAIN_NAME]"
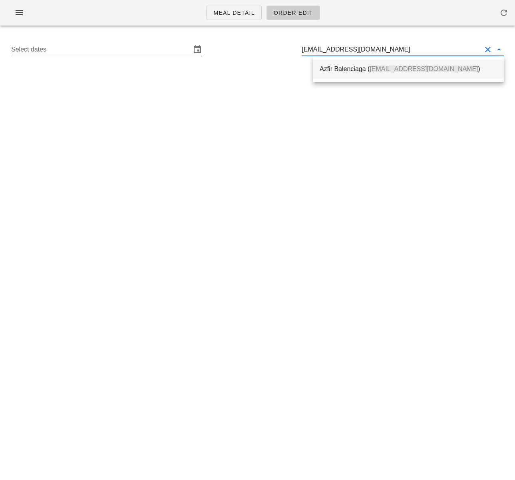
click at [335, 64] on div "Azfir Balenciaga ( [EMAIL_ADDRESS][DOMAIN_NAME] )" at bounding box center [408, 68] width 178 height 17
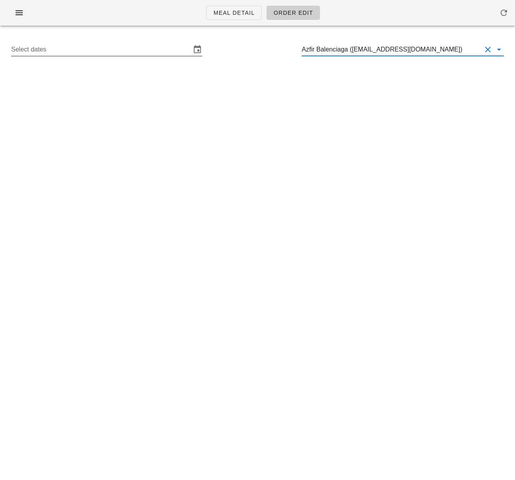
type input "Azfir Balenciaga ([EMAIL_ADDRESS][DOMAIN_NAME])"
click at [163, 49] on input "Select dates" at bounding box center [101, 49] width 180 height 13
click at [110, 50] on input "Select dates" at bounding box center [101, 49] width 180 height 13
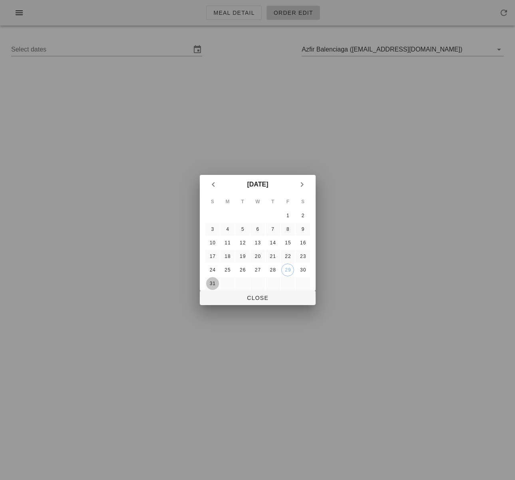
click at [213, 279] on button "31" at bounding box center [212, 283] width 13 height 13
drag, startPoint x: 220, startPoint y: 296, endPoint x: 2, endPoint y: 323, distance: 219.3
click at [219, 296] on span "Close" at bounding box center [257, 298] width 103 height 6
type input "[DATE] - [DATE]"
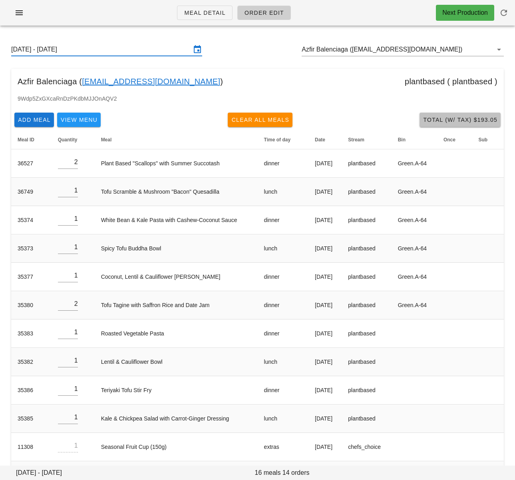
click at [455, 118] on span "Total (w/ Tax) $193.05" at bounding box center [459, 120] width 75 height 6
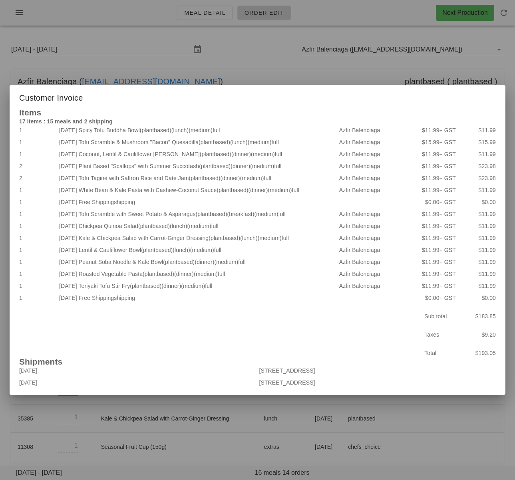
click at [224, 77] on div at bounding box center [257, 240] width 515 height 480
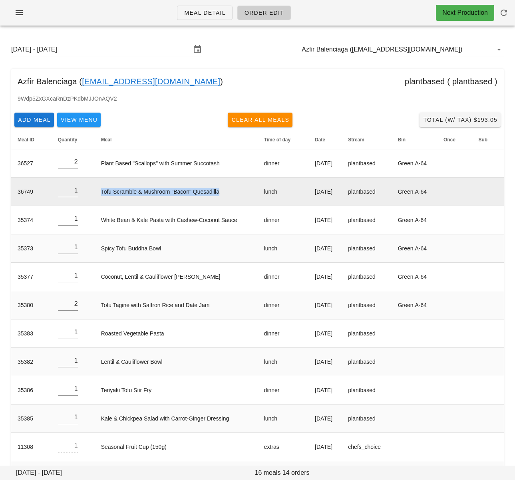
drag, startPoint x: 93, startPoint y: 193, endPoint x: 236, endPoint y: 190, distance: 142.5
click at [236, 190] on td "Tofu Scramble & Mushroom "Bacon" Quesadilla" at bounding box center [176, 192] width 163 height 28
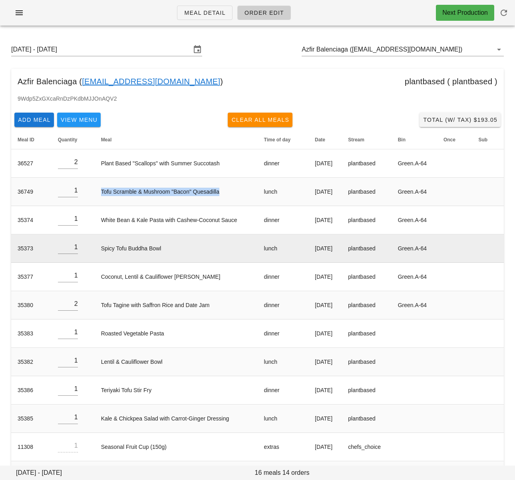
copy td "Tofu Scramble & Mushroom "Bacon" Quesadilla"
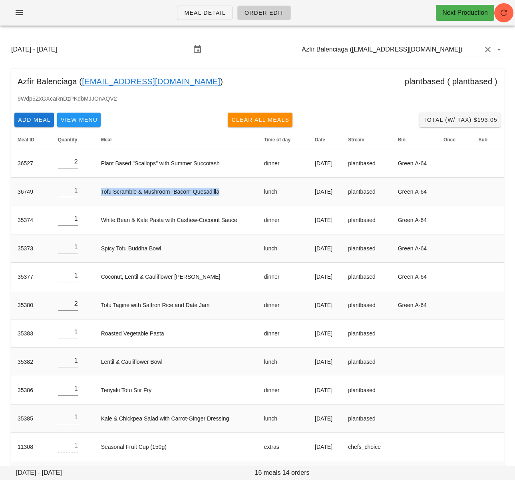
click at [335, 50] on input "Azfir Balenciaga ([EMAIL_ADDRESS][DOMAIN_NAME])" at bounding box center [391, 49] width 180 height 13
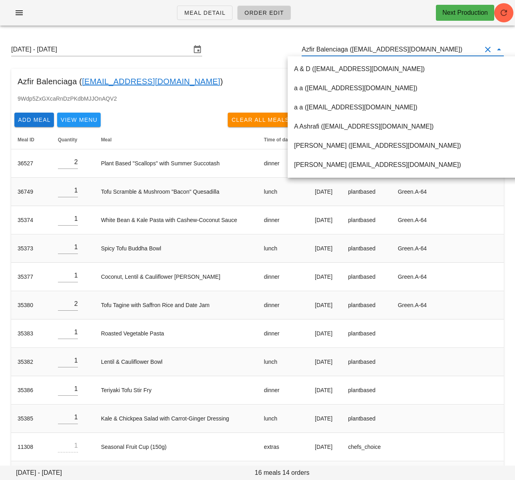
paste input "[PERSON_NAME]"
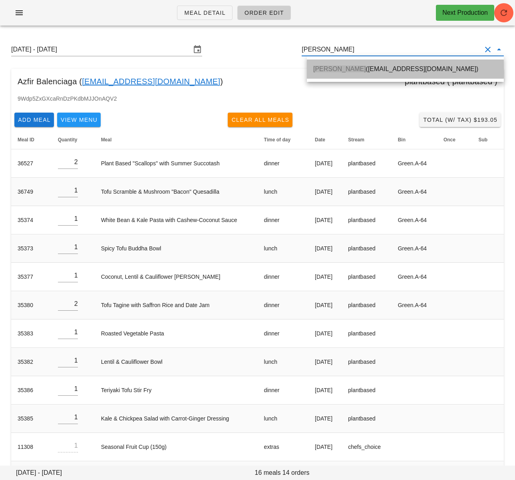
click at [328, 66] on span "[PERSON_NAME]" at bounding box center [339, 68] width 53 height 7
type input "[PERSON_NAME] ([EMAIL_ADDRESS][DOMAIN_NAME])"
click at [505, 14] on icon "button" at bounding box center [504, 13] width 10 height 10
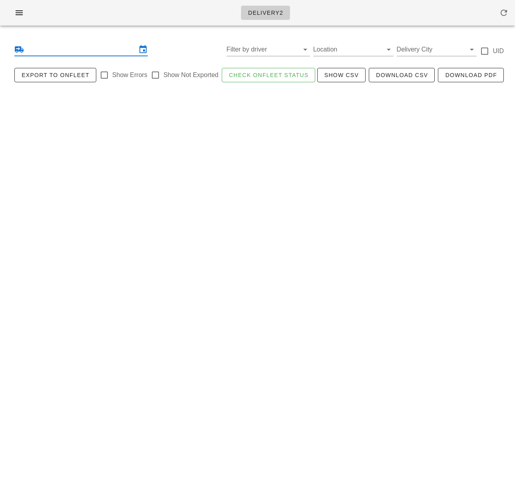
click at [68, 51] on input "text" at bounding box center [81, 49] width 111 height 13
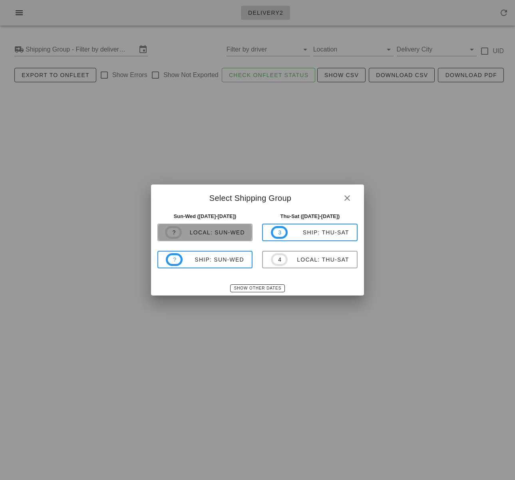
click at [210, 231] on div "local: Sun-Wed" at bounding box center [213, 232] width 63 height 6
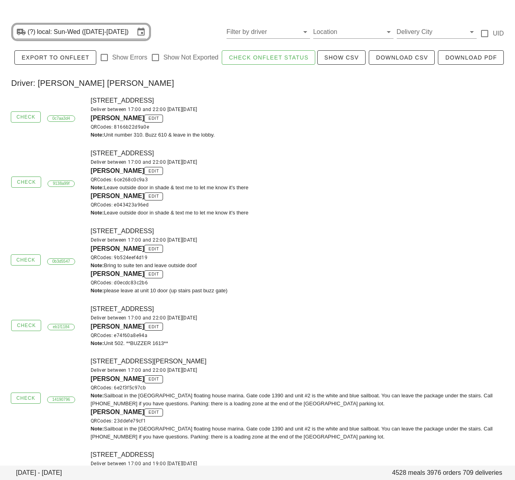
scroll to position [30, 0]
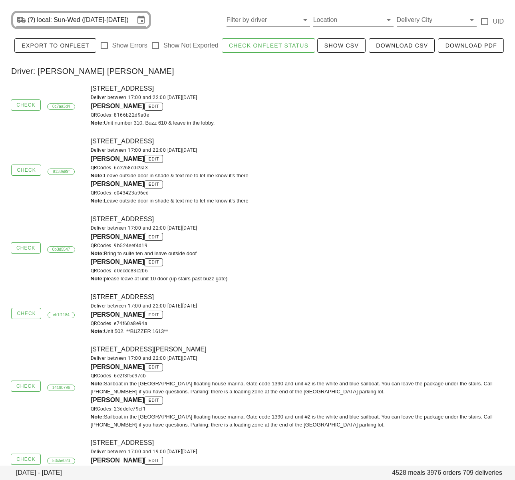
click at [281, 147] on div "Deliver between 17:00 and 22:00 [DATE][DATE]" at bounding box center [300, 150] width 419 height 8
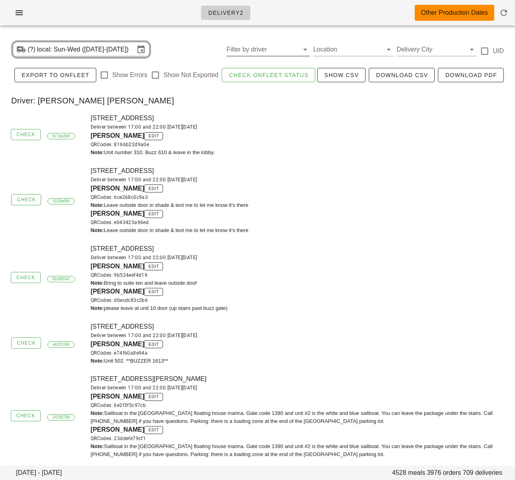
click at [258, 52] on input "Filter by driver" at bounding box center [261, 49] width 71 height 13
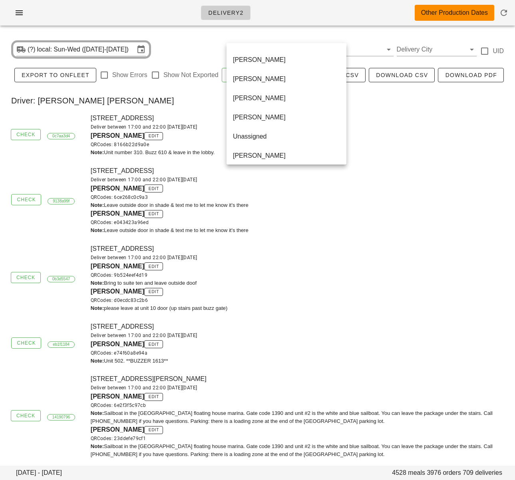
scroll to position [441, 0]
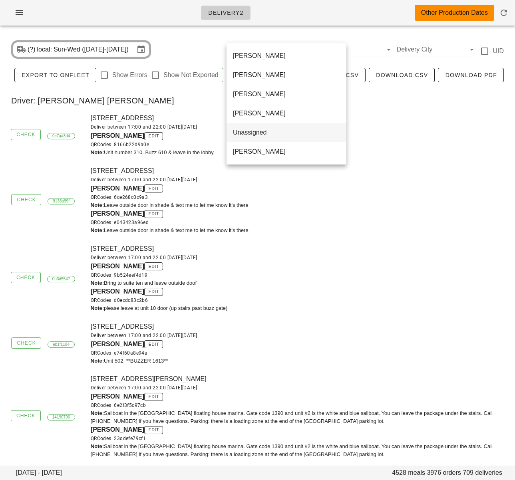
click at [261, 128] on div "Unassigned" at bounding box center [286, 132] width 107 height 17
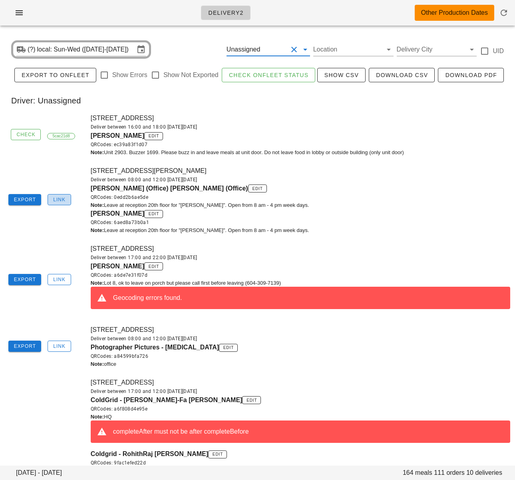
click at [61, 201] on span "Link" at bounding box center [59, 200] width 13 height 6
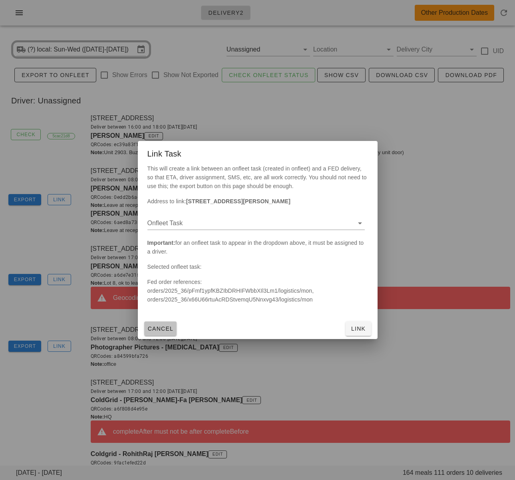
click at [166, 325] on span "Cancel" at bounding box center [160, 328] width 26 height 6
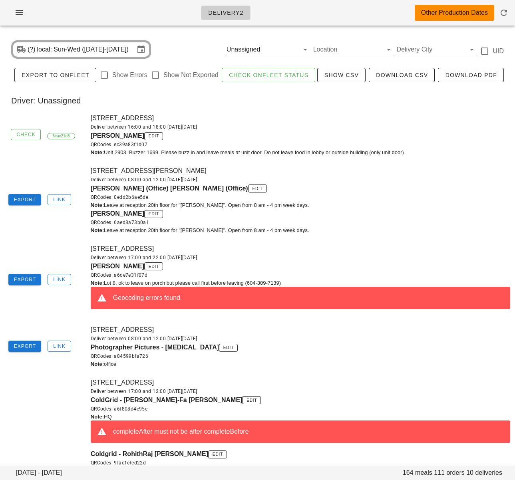
click at [44, 245] on div "Export Link [STREET_ADDRESS] Deliver between 17:00 and 22:00 [DATE][DATE] [PERS…" at bounding box center [257, 279] width 515 height 81
click at [22, 199] on span "Export" at bounding box center [25, 200] width 23 height 6
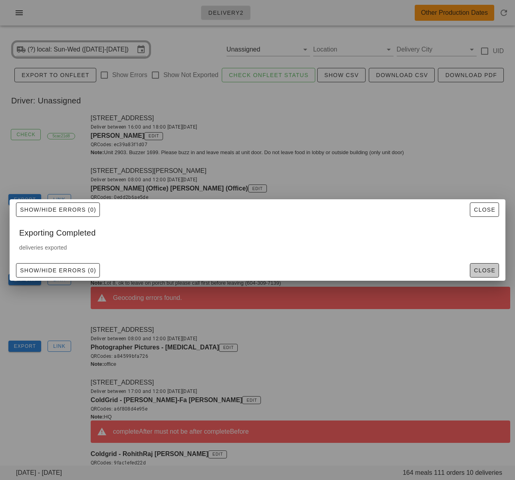
click at [476, 276] on button "Close" at bounding box center [483, 270] width 29 height 14
click at [485, 267] on div "[PERSON_NAME] edit QRCodes: a6de7e31f07d" at bounding box center [300, 270] width 419 height 18
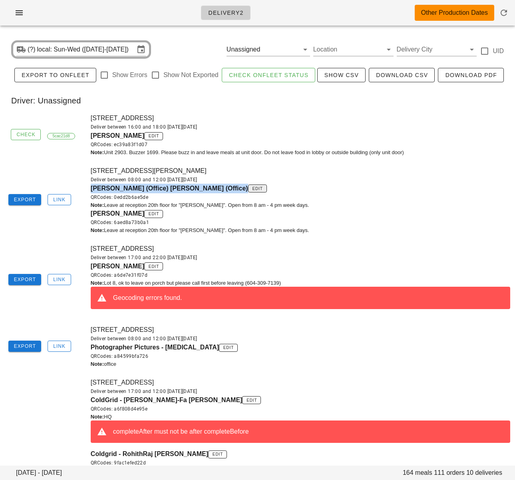
drag, startPoint x: 91, startPoint y: 188, endPoint x: 189, endPoint y: 187, distance: 98.6
click at [189, 187] on div "[PERSON_NAME] (Office) [PERSON_NAME] (Office) edit QRCodes: 0edd2b6ae5de" at bounding box center [300, 193] width 419 height 18
copy span "[PERSON_NAME] (Office) [PERSON_NAME] (Office)"
click at [359, 193] on div "QRCodes: 0edd2b6ae5de" at bounding box center [300, 197] width 419 height 8
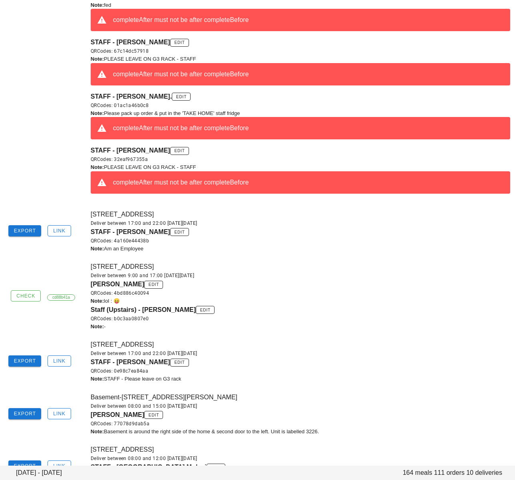
scroll to position [761, 0]
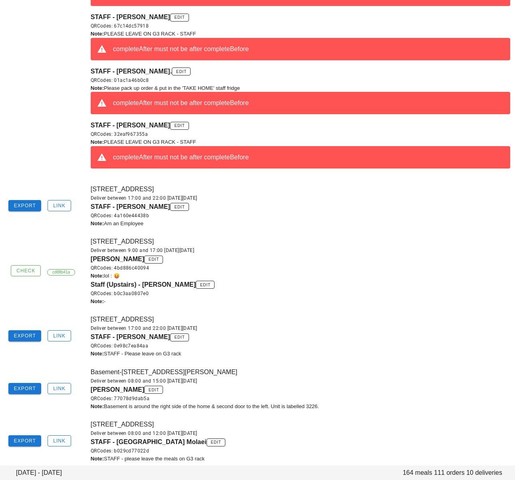
drag, startPoint x: 90, startPoint y: 390, endPoint x: 151, endPoint y: 390, distance: 61.1
click at [144, 390] on span "[PERSON_NAME]" at bounding box center [117, 389] width 53 height 7
copy span "[PERSON_NAME]"
drag, startPoint x: 293, startPoint y: 198, endPoint x: 283, endPoint y: 190, distance: 13.3
click at [293, 198] on div "Deliver between 17:00 and 22:00 [DATE][DATE]" at bounding box center [300, 198] width 419 height 8
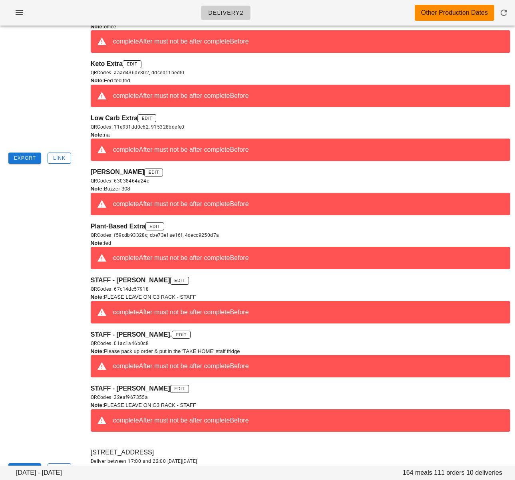
scroll to position [0, 0]
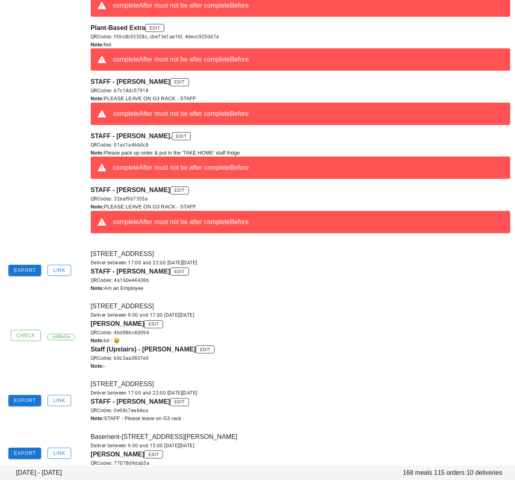
scroll to position [761, 0]
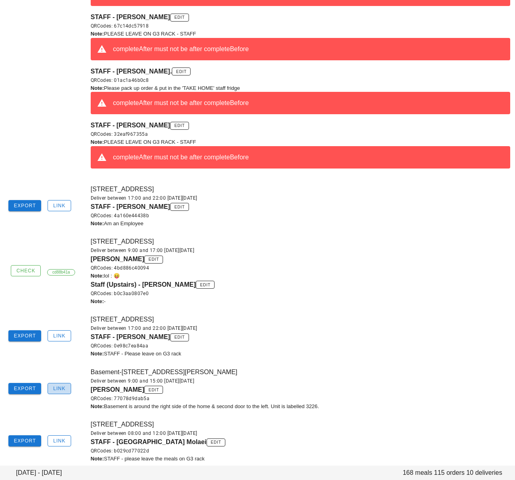
drag, startPoint x: 59, startPoint y: 386, endPoint x: 82, endPoint y: 386, distance: 23.2
click at [59, 386] on span "Link" at bounding box center [59, 389] width 13 height 6
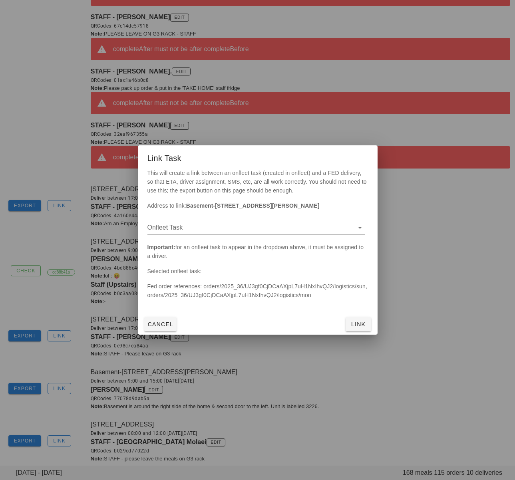
click at [222, 221] on input "Onfleet Task" at bounding box center [249, 227] width 204 height 13
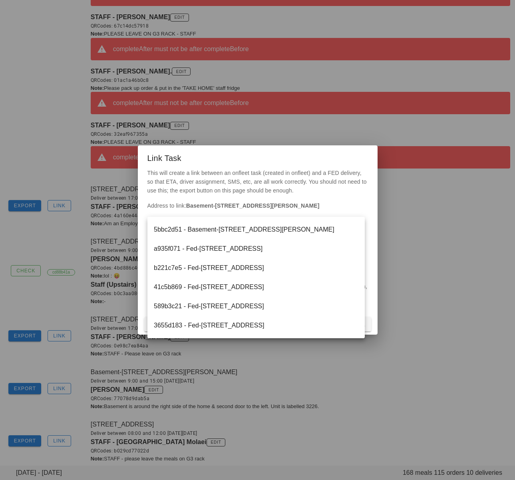
scroll to position [137, 0]
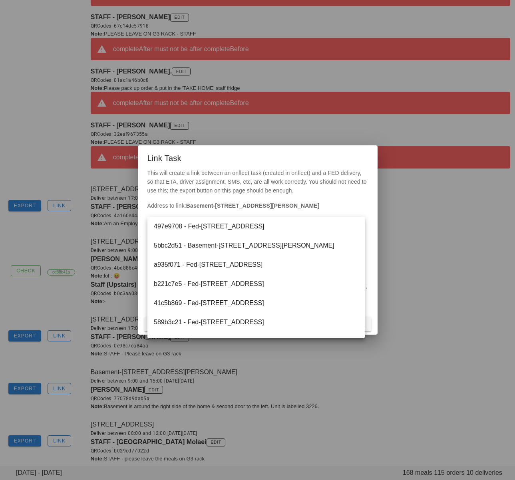
click at [242, 244] on div "5bbc2d51 - Basement-3226 Napier Street, Vancouver, V5K2X1" at bounding box center [256, 246] width 204 height 8
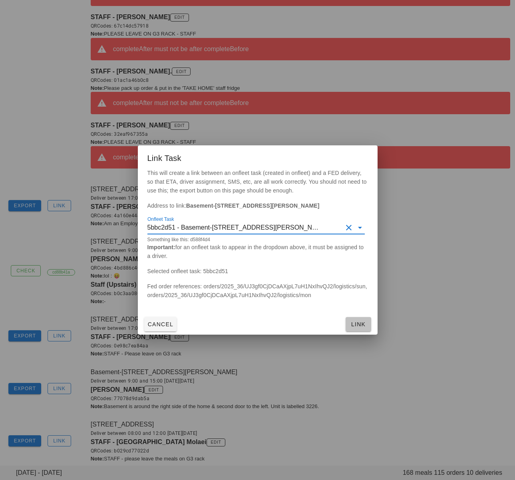
click at [354, 327] on span "Link" at bounding box center [358, 324] width 19 height 6
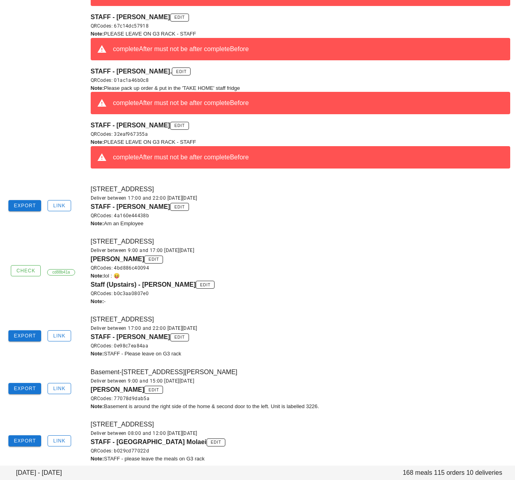
click at [394, 311] on div "845-Terminal Ave, Vancouver, V6A2M9 Deliver between 17:00 and 22:00 on Sunday A…" at bounding box center [300, 336] width 429 height 53
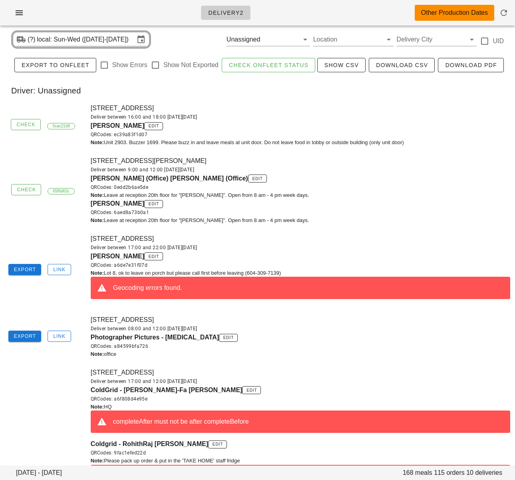
scroll to position [0, 0]
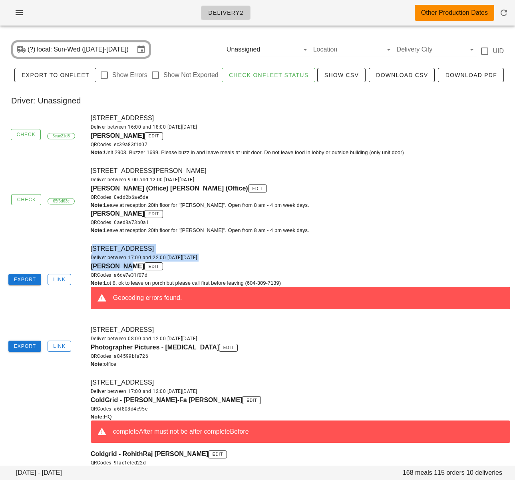
drag, startPoint x: 82, startPoint y: 267, endPoint x: 125, endPoint y: 267, distance: 43.1
click at [125, 267] on div "Export Link 8-9201 Shook Road, Mission, V2V7M5 Deliver between 17:00 and 22:00 …" at bounding box center [257, 279] width 515 height 81
click at [123, 266] on span "Mary Mackenzie" at bounding box center [117, 266] width 53 height 7
drag, startPoint x: 138, startPoint y: 266, endPoint x: 90, endPoint y: 266, distance: 47.9
click at [91, 266] on span "Mary Mackenzie" at bounding box center [117, 266] width 53 height 7
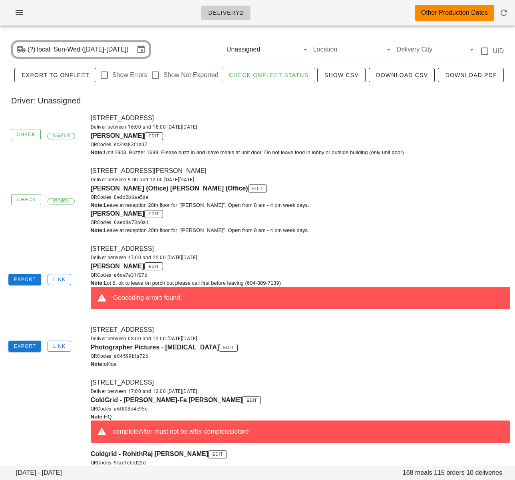
copy span "Mary Mackenzie"
click at [340, 242] on div "8-9201 Shook Road, Mission, V2V7M5 Deliver between 17:00 and 22:00 on Sunday Au…" at bounding box center [300, 279] width 429 height 81
click at [297, 116] on div "[STREET_ADDRESS] Deliver between 16:00 and 18:00 [DATE][DATE] [PERSON_NAME] edi…" at bounding box center [300, 135] width 429 height 53
click at [348, 144] on div "QRCodes: ec39a83f1d07" at bounding box center [300, 145] width 419 height 8
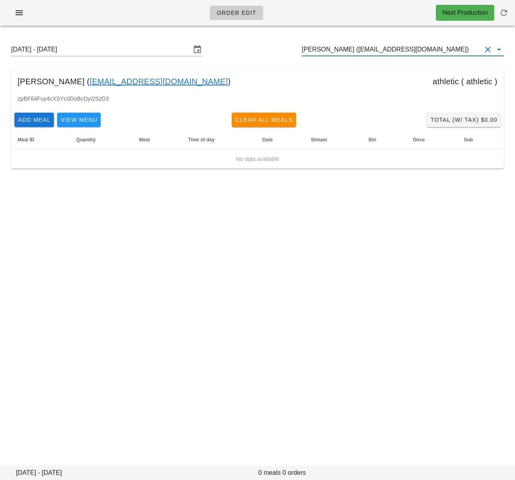
click at [335, 51] on input "[PERSON_NAME] ([EMAIL_ADDRESS][DOMAIN_NAME])" at bounding box center [391, 49] width 180 height 13
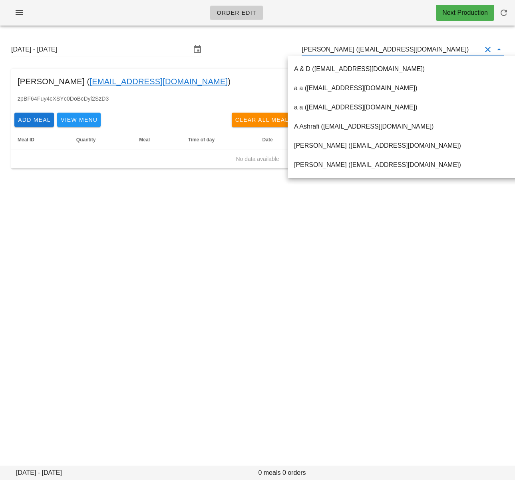
click at [335, 51] on input "[PERSON_NAME] ([EMAIL_ADDRESS][DOMAIN_NAME])" at bounding box center [391, 49] width 180 height 13
paste input "[PERSON_NAME]"
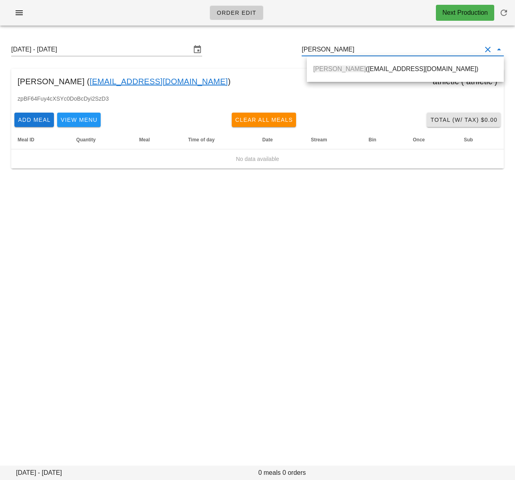
click at [338, 62] on div "[PERSON_NAME] ([EMAIL_ADDRESS][DOMAIN_NAME])" at bounding box center [405, 68] width 184 height 17
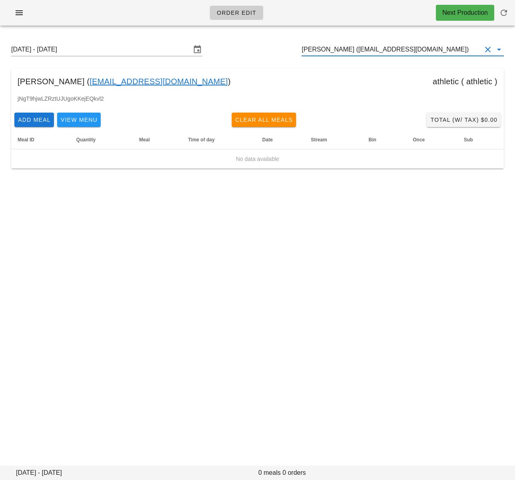
click at [415, 53] on input "[PERSON_NAME] ([EMAIL_ADDRESS][DOMAIN_NAME])" at bounding box center [391, 49] width 180 height 13
click at [410, 49] on input "[PERSON_NAME] ([EMAIL_ADDRESS][DOMAIN_NAME])" at bounding box center [391, 49] width 180 height 13
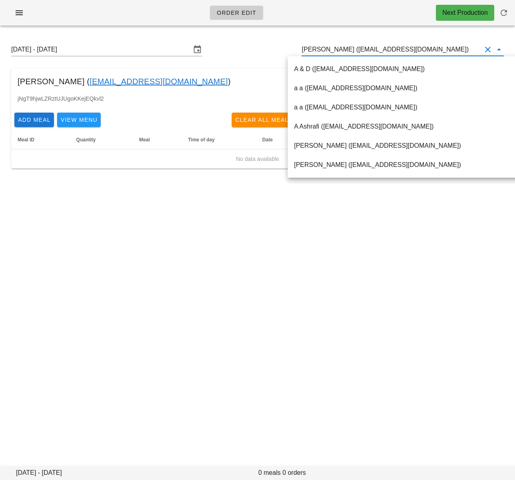
paste input "[PERSON_NAME]"
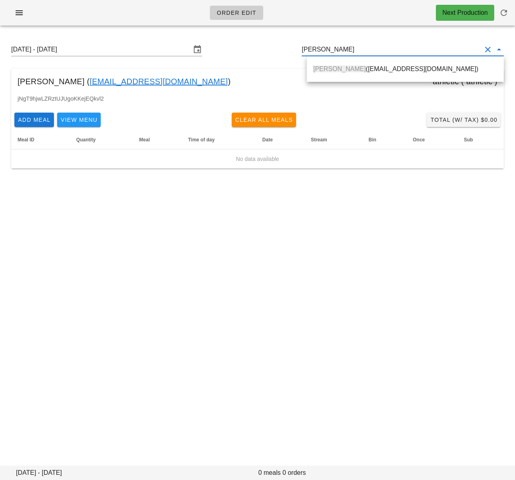
drag, startPoint x: 356, startPoint y: 71, endPoint x: 513, endPoint y: 137, distance: 171.2
click at [356, 71] on div "[PERSON_NAME] ([EMAIL_ADDRESS][DOMAIN_NAME])" at bounding box center [405, 69] width 184 height 8
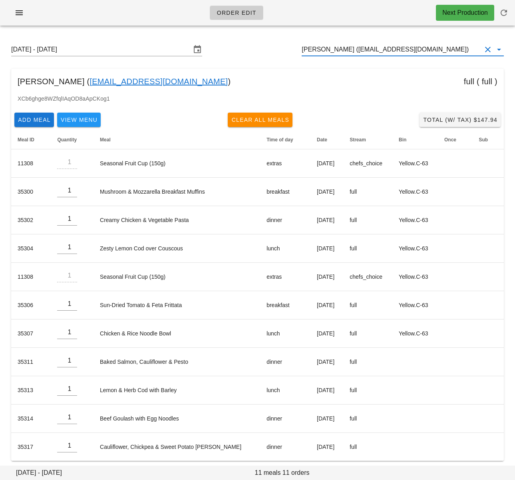
click at [339, 49] on input "[PERSON_NAME] ([EMAIL_ADDRESS][DOMAIN_NAME])" at bounding box center [391, 49] width 180 height 13
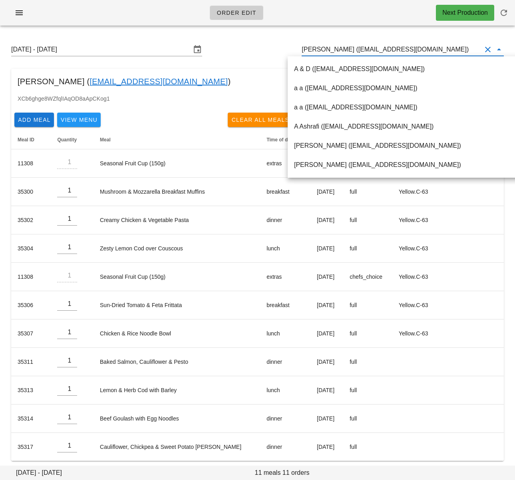
click at [339, 49] on input "Helene Jacob (Audreyfwatt@gmail.com)" at bounding box center [391, 49] width 180 height 13
paste input "Linda Manestar"
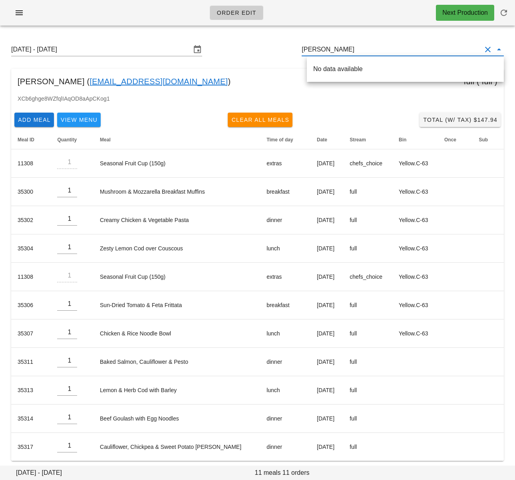
click at [323, 49] on input "Linda Manestar" at bounding box center [391, 49] width 180 height 13
click at [347, 65] on div "Linda Manestar (autumn.manestar@gmail.com)" at bounding box center [422, 68] width 218 height 17
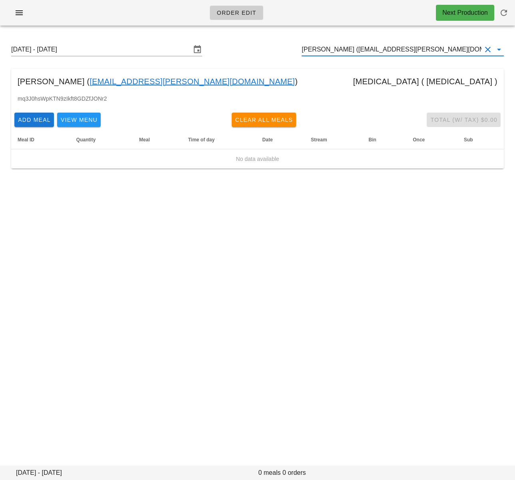
click at [390, 48] on input "Linda Manestar (autumn.manestar@gmail.com)" at bounding box center [391, 49] width 180 height 13
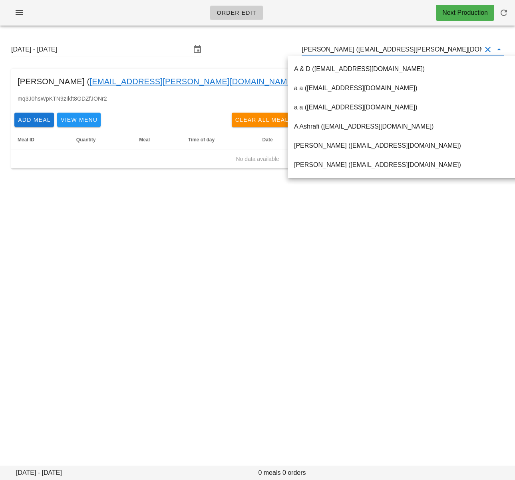
click at [390, 48] on input "Linda Manestar (autumn.manestar@gmail.com)" at bounding box center [391, 49] width 180 height 13
paste input "Andres Soto"
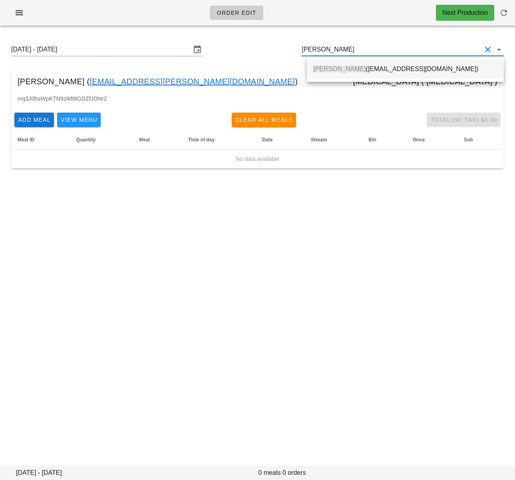
click at [380, 68] on div "Andres Soto (andressotovalverde@gmail.com)" at bounding box center [405, 69] width 184 height 8
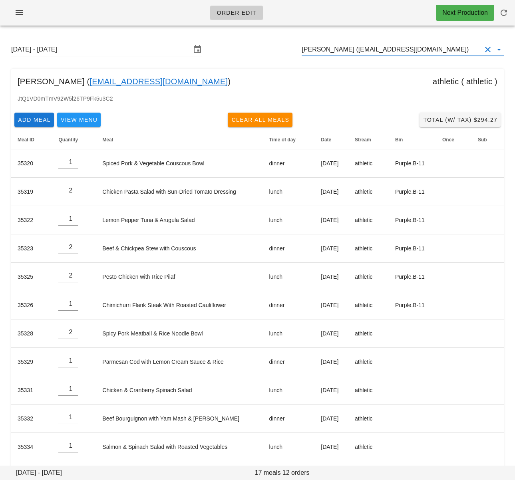
click at [343, 52] on input "Andres Soto (andressotovalverde@gmail.com)" at bounding box center [391, 49] width 180 height 13
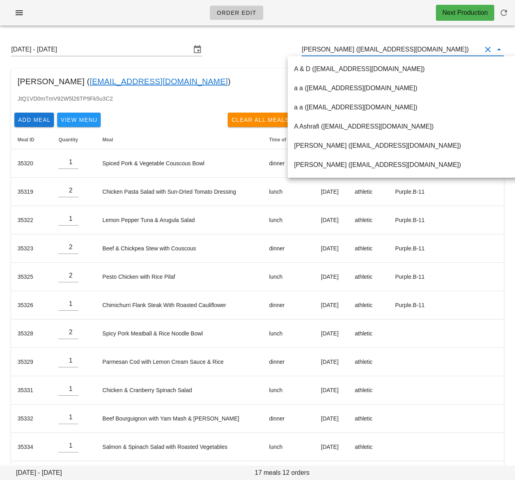
click at [343, 52] on input "Andres Soto (andressotovalverde@gmail.com)" at bounding box center [391, 49] width 180 height 13
paste input "Steph Mz"
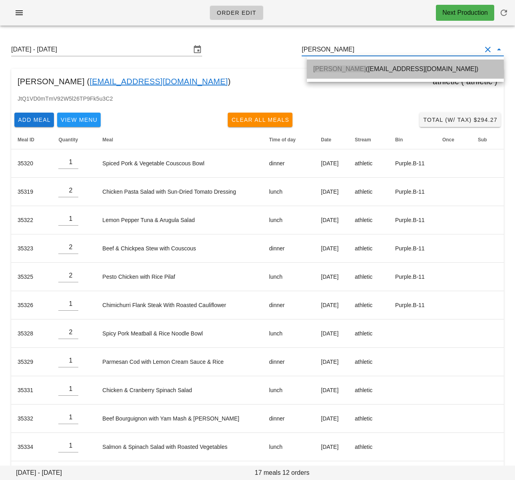
click at [352, 69] on div "Steph Mz (stephmunez@gmail.com)" at bounding box center [405, 69] width 184 height 8
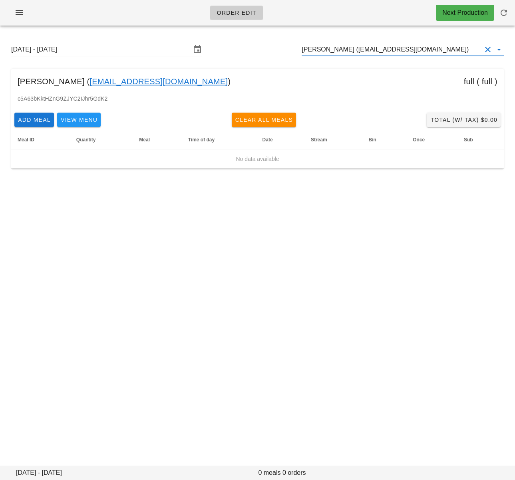
click at [370, 53] on input "Steph Mz (stephmunez@gmail.com)" at bounding box center [391, 49] width 180 height 13
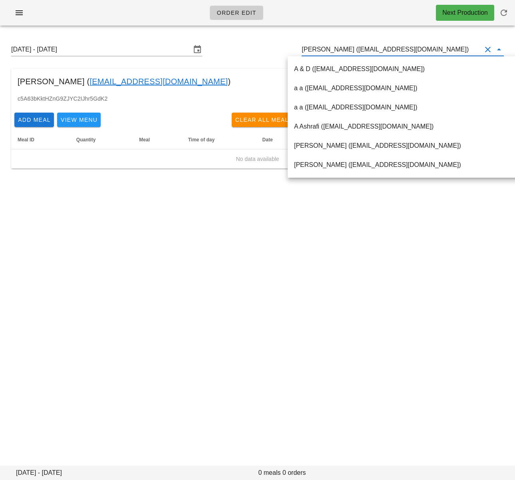
click at [370, 53] on input "Steph Mz (stephmunez@gmail.com)" at bounding box center [391, 49] width 180 height 13
paste input "Travis Dunn"
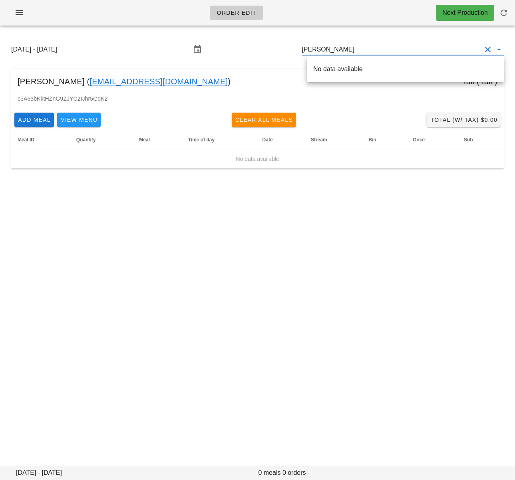
click at [324, 51] on input "Travis Dunn" at bounding box center [391, 49] width 180 height 13
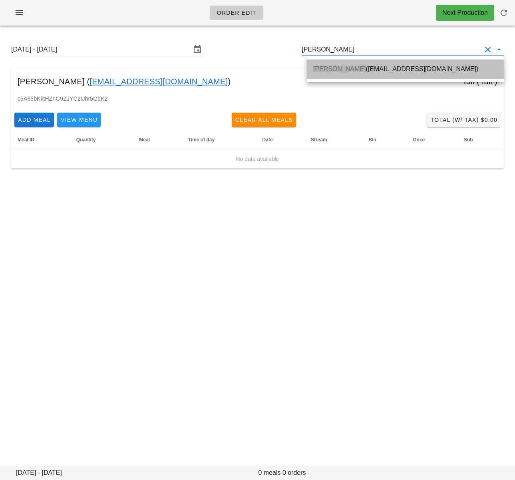
click at [323, 64] on div "Travis Dunn (Travisajdunn@gmail.com)" at bounding box center [405, 68] width 184 height 17
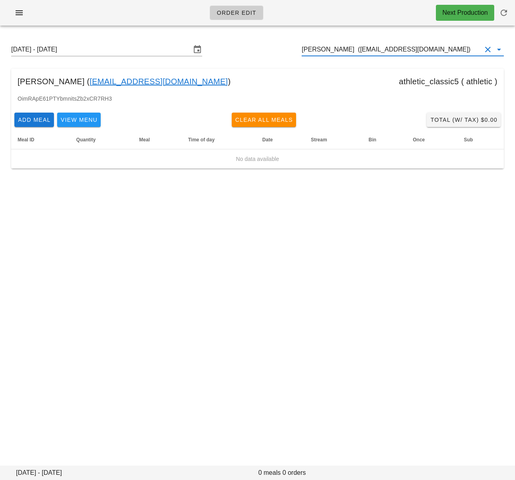
click at [374, 51] on input "Travis Dunn (Travisajdunn@gmail.com)" at bounding box center [391, 49] width 180 height 13
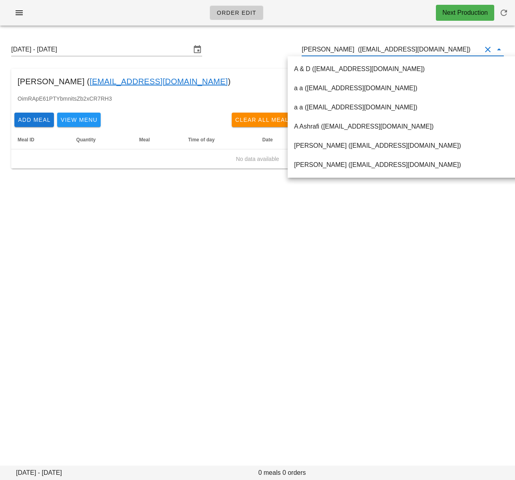
click at [374, 51] on input "Travis Dunn (Travisajdunn@gmail.com)" at bounding box center [391, 49] width 180 height 13
paste input "Michael Rutherford"
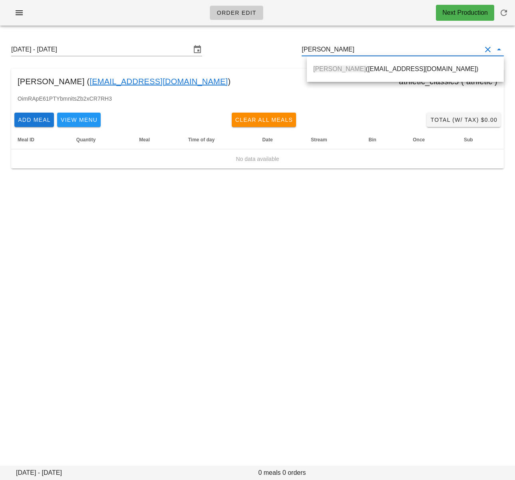
click at [377, 62] on div "Michael Rutherford (mik2793@gmail.com)" at bounding box center [405, 68] width 184 height 17
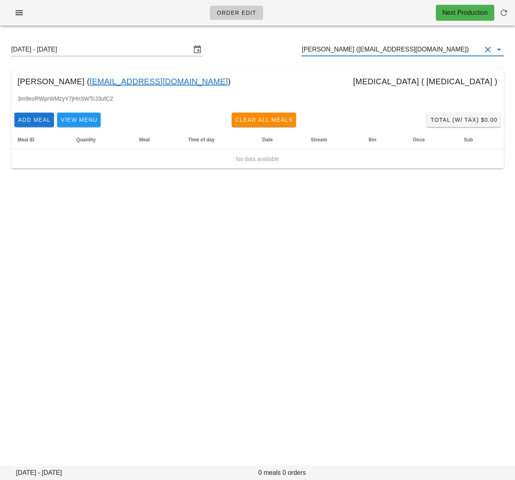
click at [325, 48] on input "Michael Rutherford (mik2793@gmail.com)" at bounding box center [391, 49] width 180 height 13
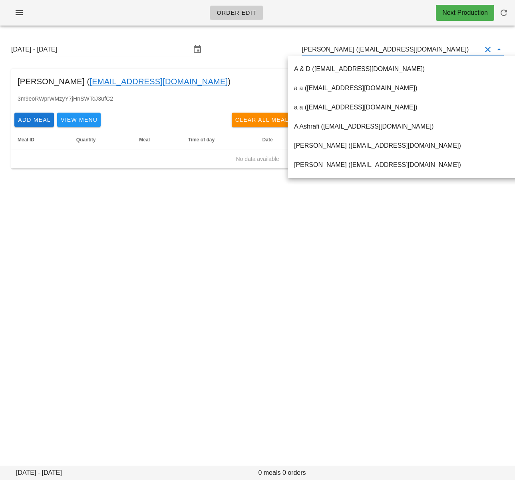
click at [325, 48] on input "Michael Rutherford (mik2793@gmail.com)" at bounding box center [391, 49] width 180 height 13
paste input "Roman Medvedev"
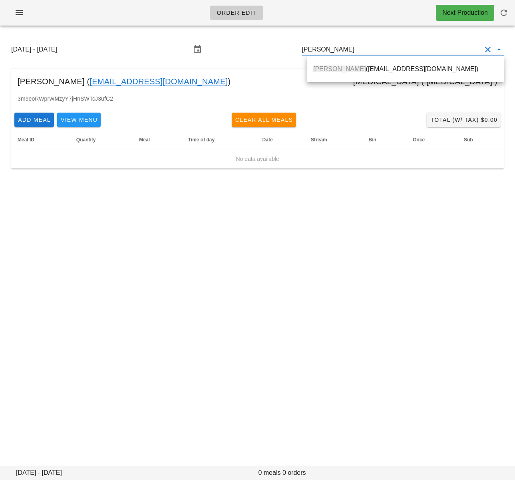
drag, startPoint x: 343, startPoint y: 66, endPoint x: 511, endPoint y: 121, distance: 176.7
click at [343, 66] on span "Roman Medvedev" at bounding box center [339, 68] width 53 height 7
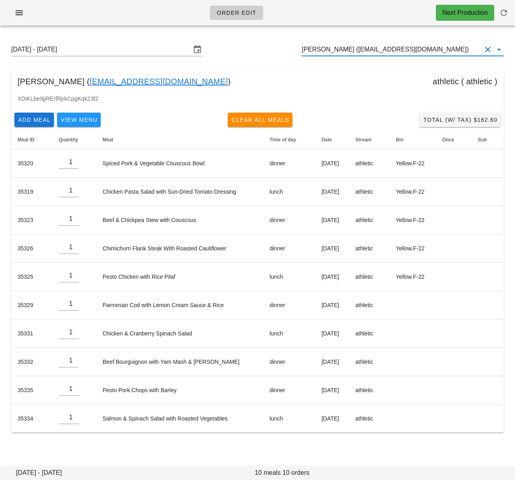
click at [329, 53] on input "Roman Medvedev (leromango@gmail.com)" at bounding box center [391, 49] width 180 height 13
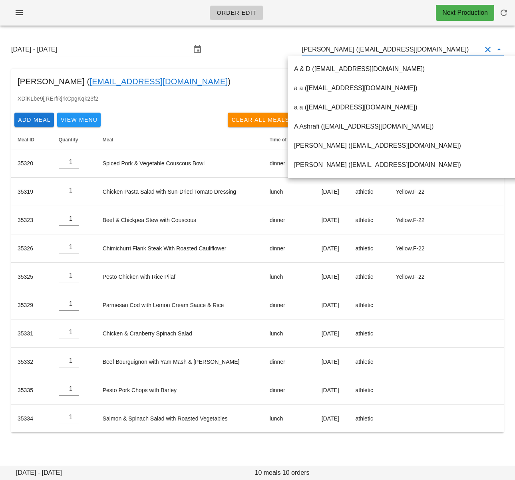
click at [329, 53] on input "Roman Medvedev (leromango@gmail.com)" at bounding box center [391, 49] width 180 height 13
paste input "Cindy Hsiao"
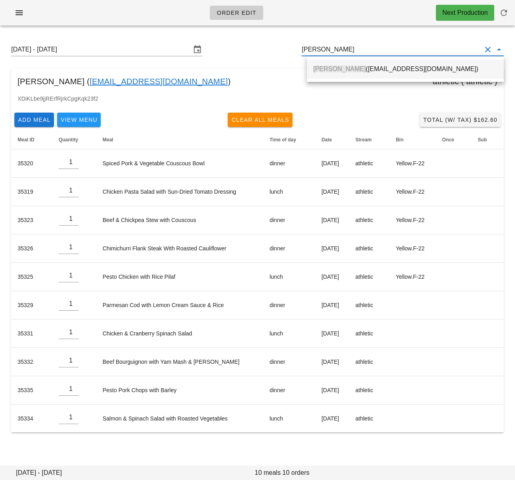
click at [328, 66] on span "Cindy Hsiao" at bounding box center [339, 68] width 53 height 7
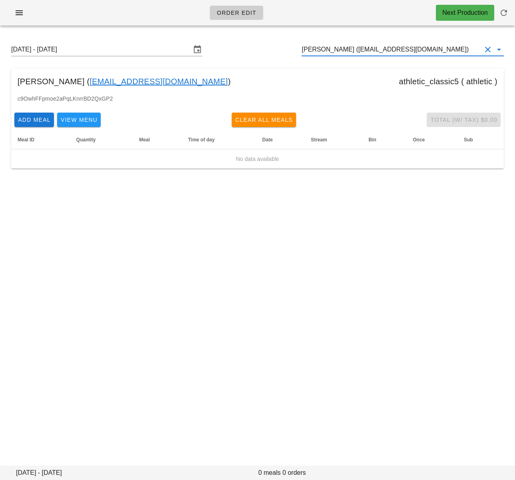
click at [342, 49] on input "Cindy Hsiao (cindyhcindyh89@gmail.com)" at bounding box center [391, 49] width 180 height 13
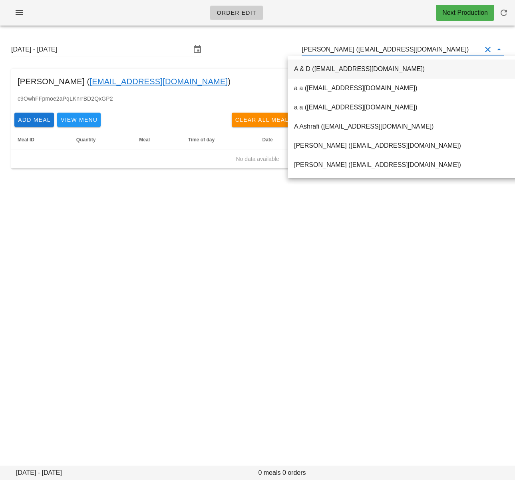
paste input "Jalisha Yap"
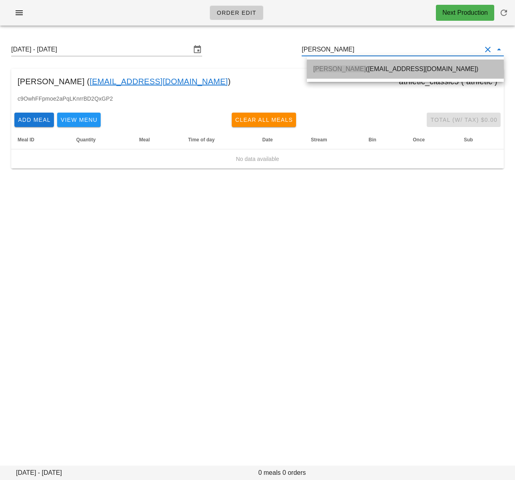
click at [351, 68] on div "Jalisha Yap (jalishayap@gmail.com)" at bounding box center [405, 69] width 184 height 8
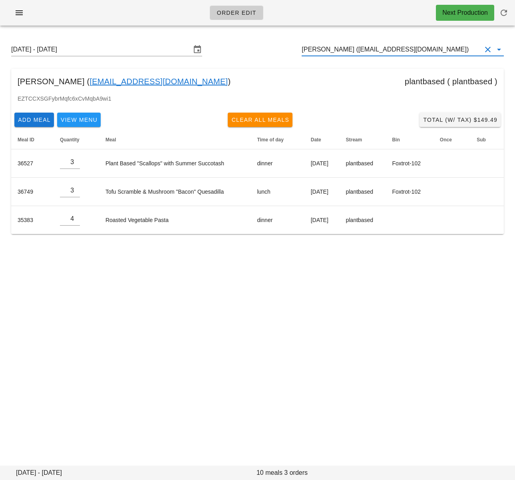
click at [333, 44] on input "Jalisha Yap (jalishayap@gmail.com)" at bounding box center [391, 49] width 180 height 13
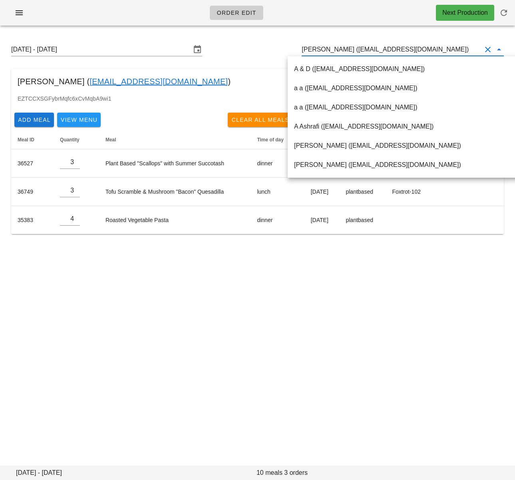
click at [333, 44] on input "Jalisha Yap (jalishayap@gmail.com)" at bounding box center [391, 49] width 180 height 13
paste input "Bora"
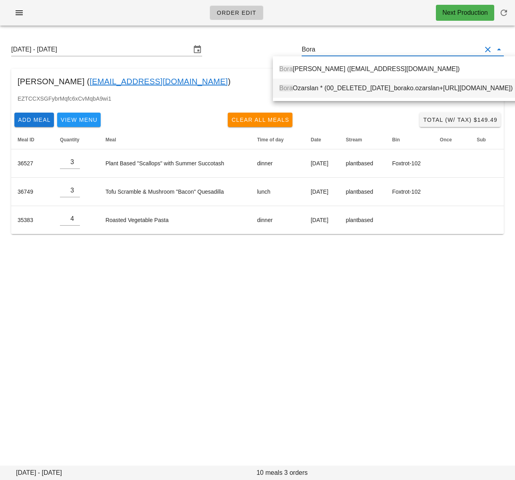
click at [317, 88] on div "Bora Ozarslan * (00_DELETED_2025-08-28_borako.ozarslan+fed___gmail.com)" at bounding box center [395, 88] width 233 height 8
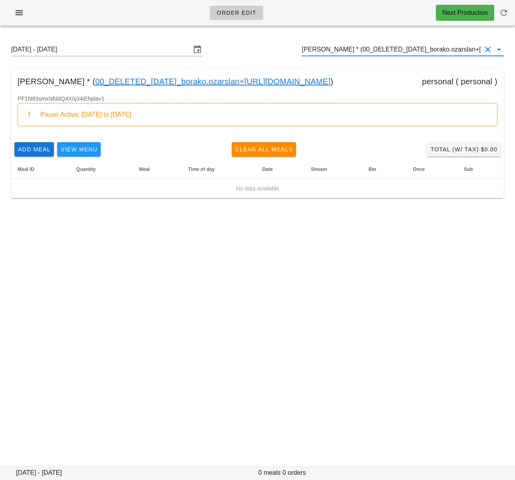
click at [343, 51] on input "Bora Ozarslan * (00_DELETED_2025-08-28_borako.ozarslan+fed___gmail.com)" at bounding box center [391, 49] width 180 height 13
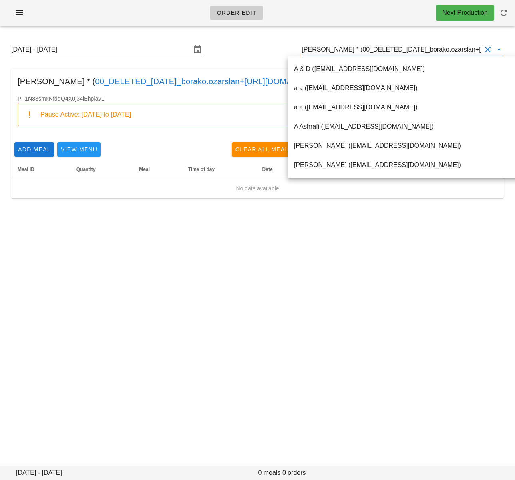
click at [343, 51] on input "Bora Ozarslan * (00_DELETED_2025-08-28_borako.ozarslan+fed___gmail.com)" at bounding box center [391, 49] width 180 height 13
paste input "ronte Kelly"
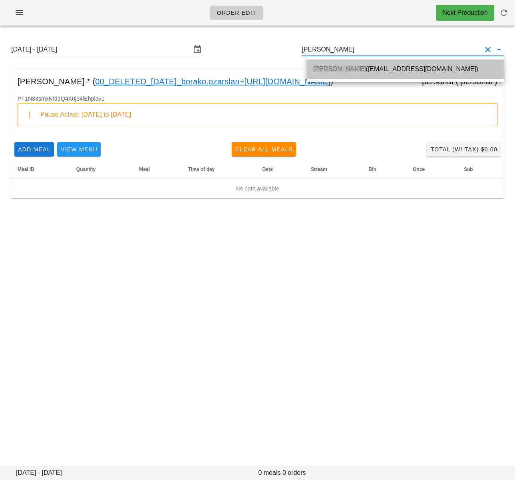
click at [348, 65] on div "Bronte Kelly (bpkelly@ualberta.ca)" at bounding box center [405, 69] width 184 height 8
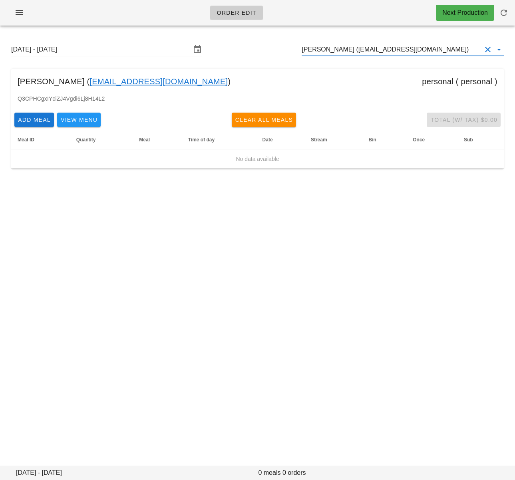
click at [322, 51] on input "Bronte Kelly (bpkelly@ualberta.ca)" at bounding box center [391, 49] width 180 height 13
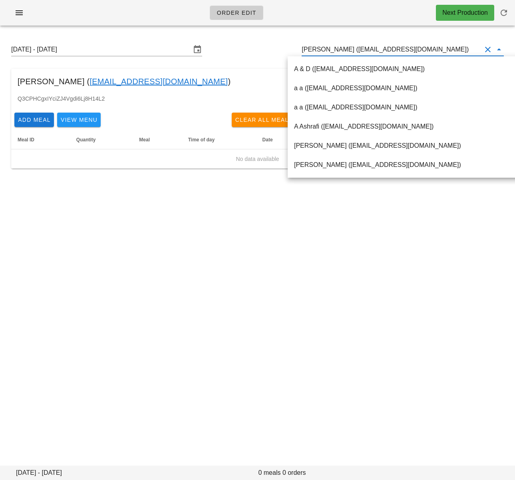
click at [322, 51] on input "Bronte Kelly (bpkelly@ualberta.ca)" at bounding box center [391, 49] width 180 height 13
paste input "Abdul Aljebouri"
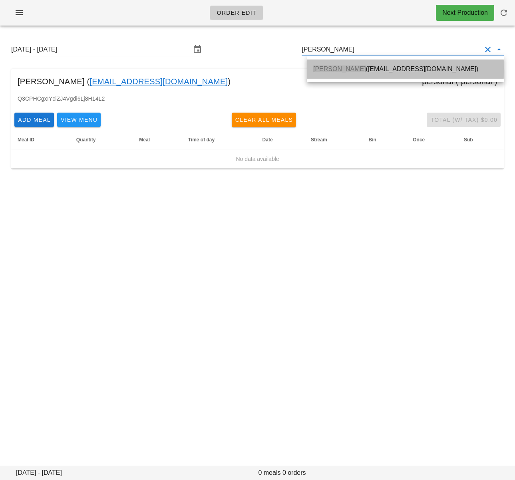
click at [335, 66] on span "Abdul Aljebouri" at bounding box center [339, 68] width 53 height 7
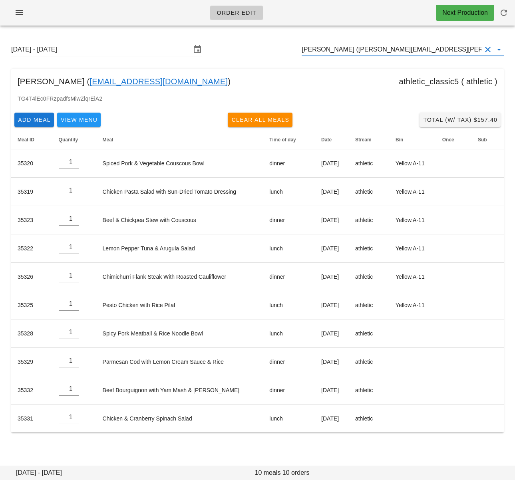
click at [353, 55] on div "Abdul Aljebouri (abdul.aljebouri@icloud.com)" at bounding box center [402, 49] width 202 height 13
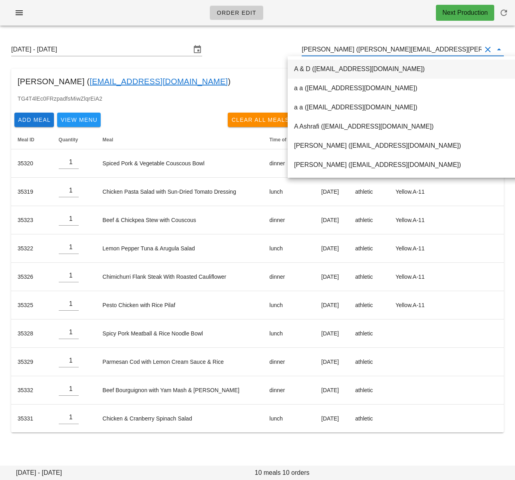
click at [352, 52] on input "Abdul Aljebouri (abdul.aljebouri@icloud.com)" at bounding box center [391, 49] width 180 height 13
paste input "Kathy Brandon"
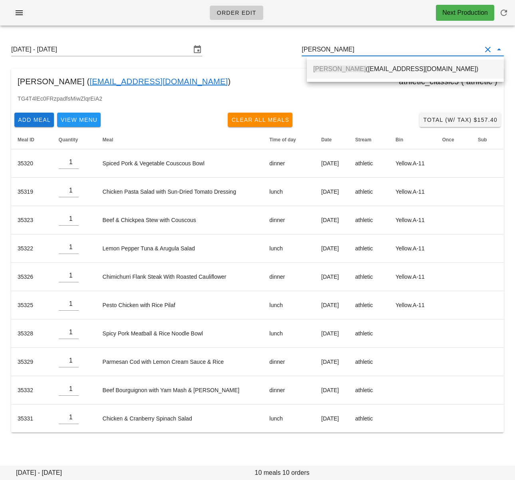
click at [341, 71] on span "Kathy Brandon" at bounding box center [339, 68] width 53 height 7
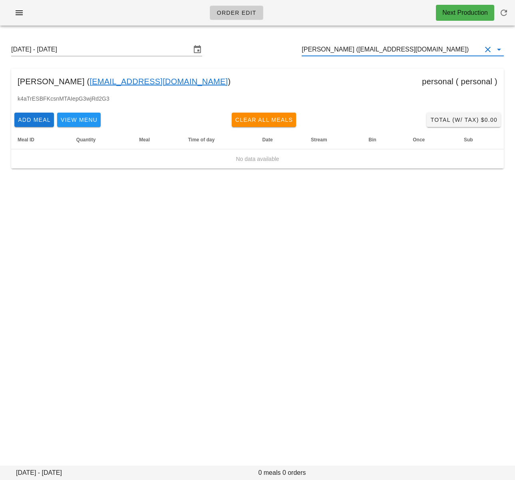
click at [333, 47] on input "Kathy Brandon (katbrandon@hotmail.com)" at bounding box center [391, 49] width 180 height 13
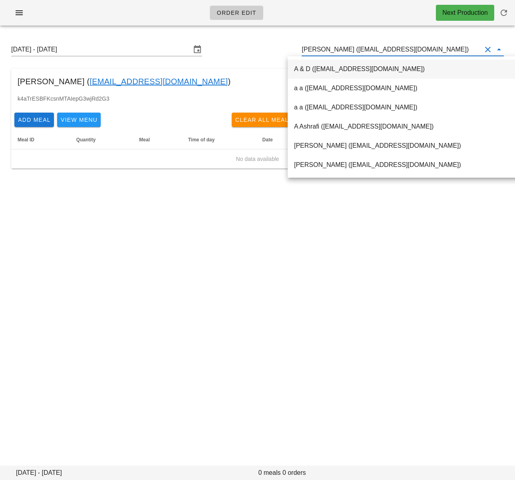
click at [333, 47] on input "Kathy Brandon (katbrandon@hotmail.com)" at bounding box center [391, 49] width 180 height 13
paste input "Ruth Gill"
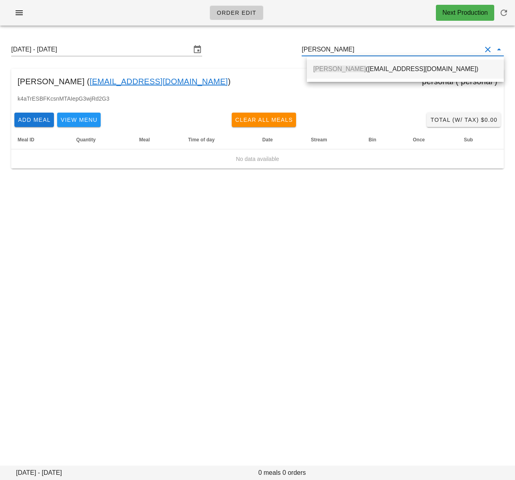
drag, startPoint x: 338, startPoint y: 70, endPoint x: 495, endPoint y: 103, distance: 160.7
click at [338, 70] on div "Ruth Gill (ruthegill@hotmail.com)" at bounding box center [405, 69] width 184 height 8
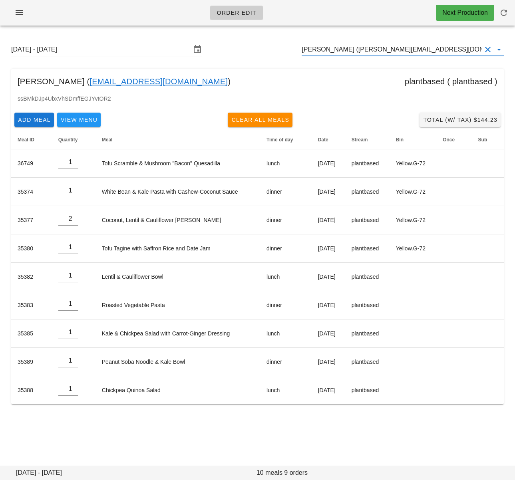
click at [360, 50] on input "Ruth Gill (ruthegill@hotmail.com)" at bounding box center [391, 49] width 180 height 13
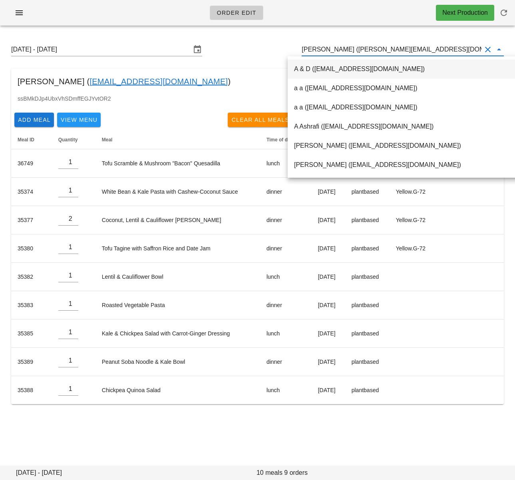
click at [360, 50] on input "Ruth Gill (ruthegill@hotmail.com)" at bounding box center [391, 49] width 180 height 13
paste input "Jeffrey Jou"
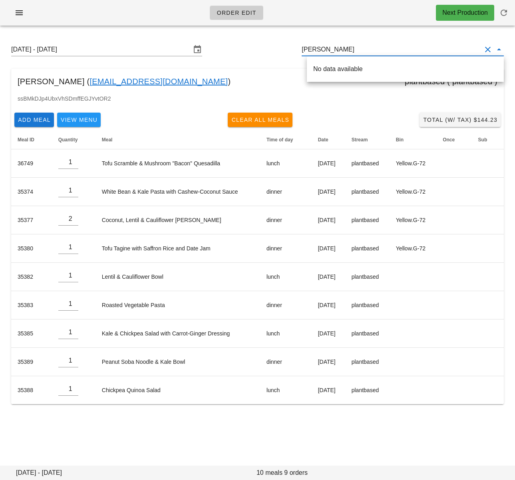
click at [359, 67] on div "No data available" at bounding box center [405, 69] width 184 height 8
click at [328, 50] on input "Jeffrey Jou" at bounding box center [391, 49] width 180 height 13
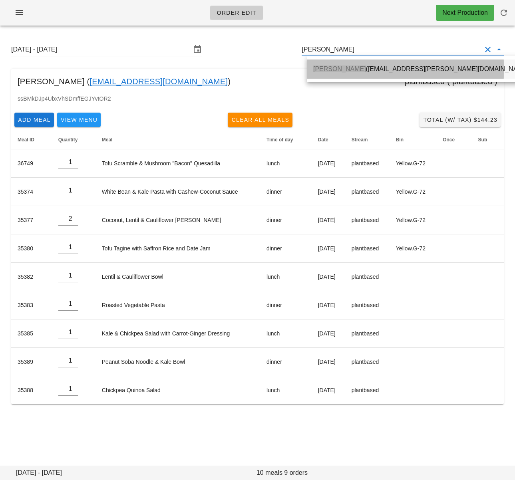
click at [364, 71] on div "Jeffrey Jou (Jou.Jeffrey@gmail.com)" at bounding box center [422, 69] width 218 height 8
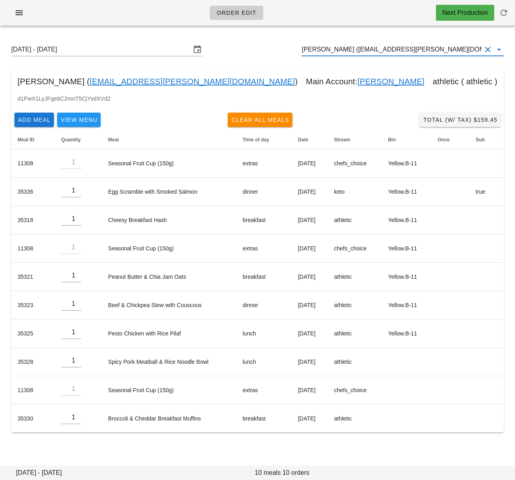
click at [328, 47] on input "Jeffrey Jou (Jou.Jeffrey@gmail.com)" at bounding box center [391, 49] width 180 height 13
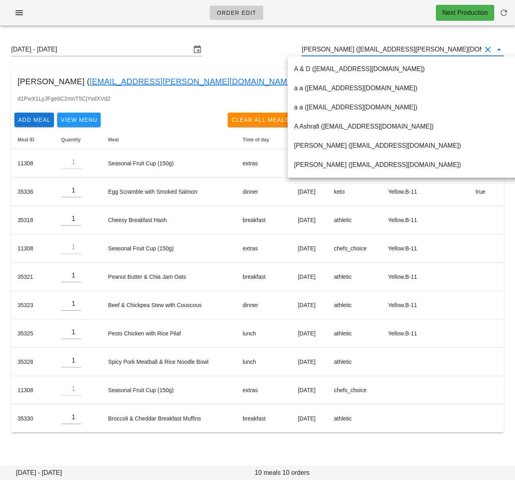
paste input "Rajdeep Sidhu"
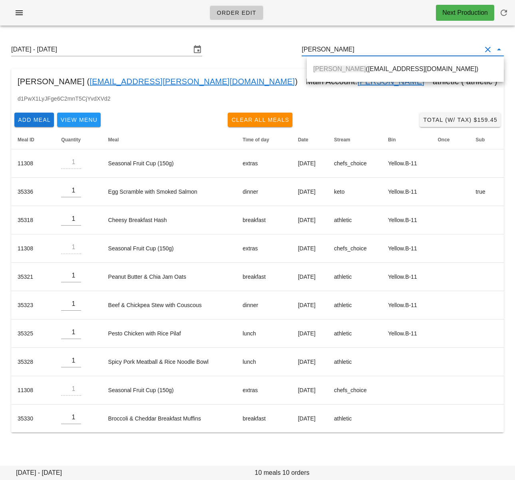
click at [342, 64] on div "Rajdeep Sidhu (rajdeepsdh87@gmail.com)" at bounding box center [405, 68] width 184 height 17
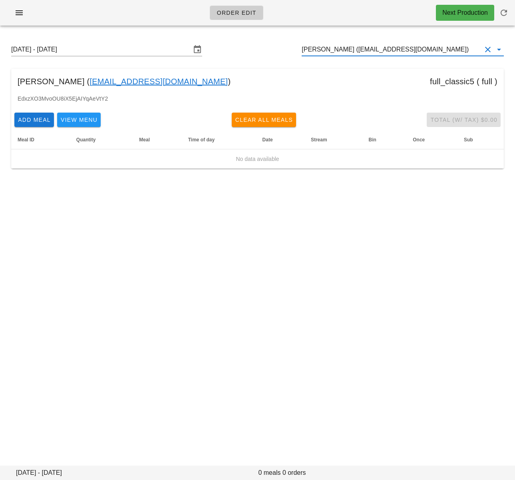
click at [329, 52] on input "Rajdeep Sidhu (rajdeepsdh87@gmail.com)" at bounding box center [391, 49] width 180 height 13
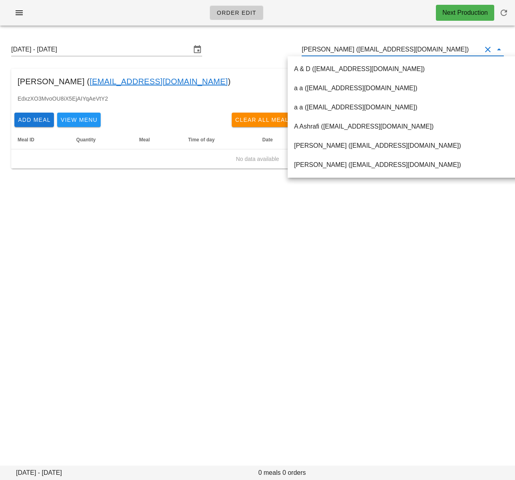
click at [329, 52] on input "Rajdeep Sidhu (rajdeepsdh87@gmail.com)" at bounding box center [391, 49] width 180 height 13
paste input "Jennifer Mawby"
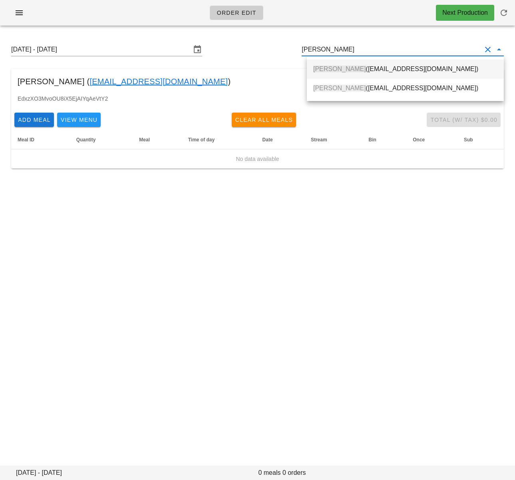
click at [337, 64] on div "Jennifer Mawby (jjtmstudio@gmail.com)" at bounding box center [405, 68] width 184 height 17
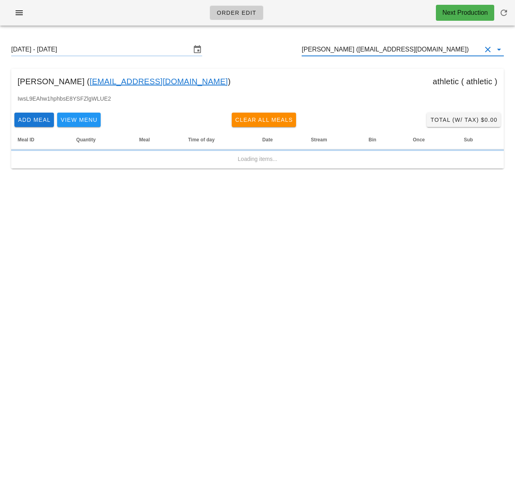
click at [339, 50] on input "Jennifer Mawby (jjtmstudio@gmail.com)" at bounding box center [391, 49] width 180 height 13
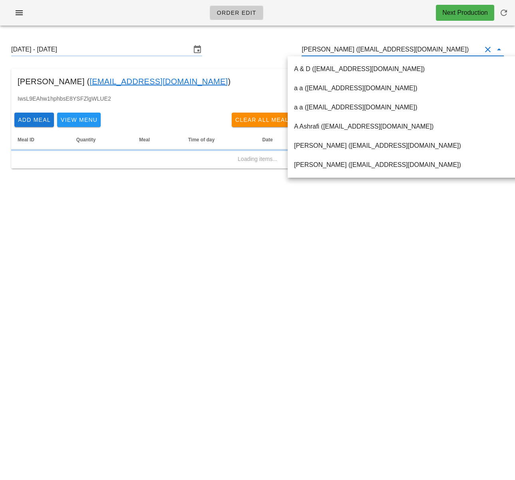
click at [339, 50] on input "Jennifer Mawby (jjtmstudio@gmail.com)" at bounding box center [391, 49] width 180 height 13
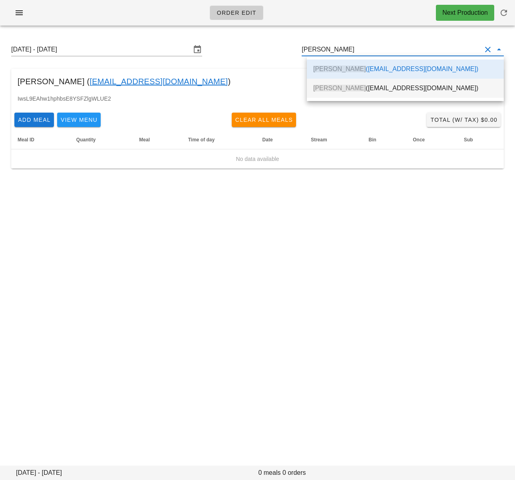
click at [345, 89] on span "Jennifer Mawby" at bounding box center [339, 88] width 53 height 7
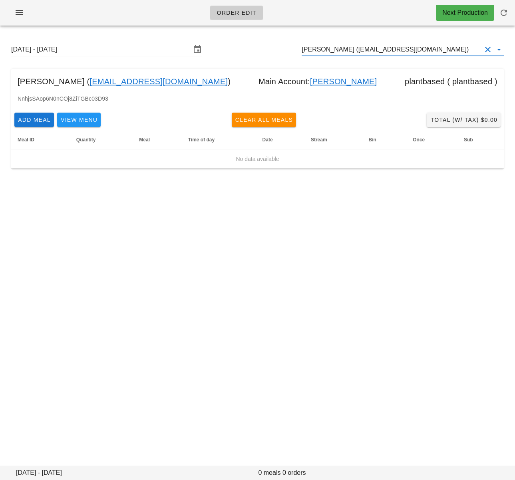
click at [328, 55] on div "Jennifer Mawby (vantageartprojectsmagazine@gmail.com)" at bounding box center [402, 49] width 202 height 13
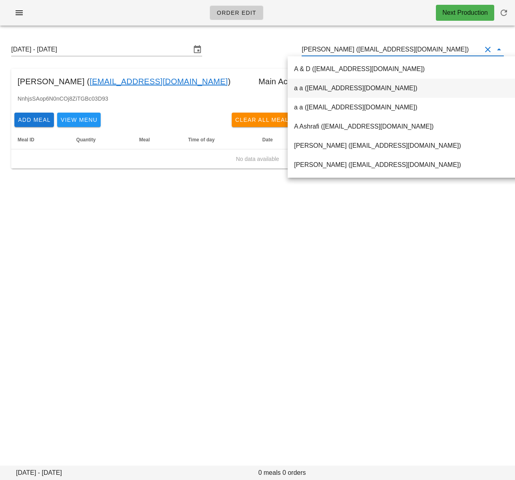
click at [328, 55] on div "Jennifer Mawby (vantageartprojectsmagazine@gmail.com)" at bounding box center [402, 49] width 202 height 13
click at [333, 50] on input "Jennifer Mawby (vantageartprojectsmagazine@gmail.com)" at bounding box center [391, 49] width 180 height 13
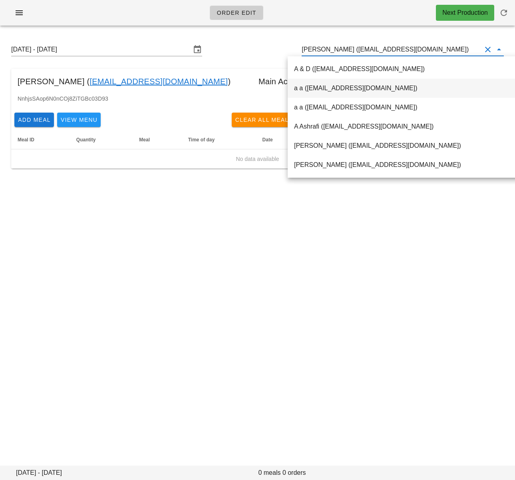
paste input "Romax Benedict"
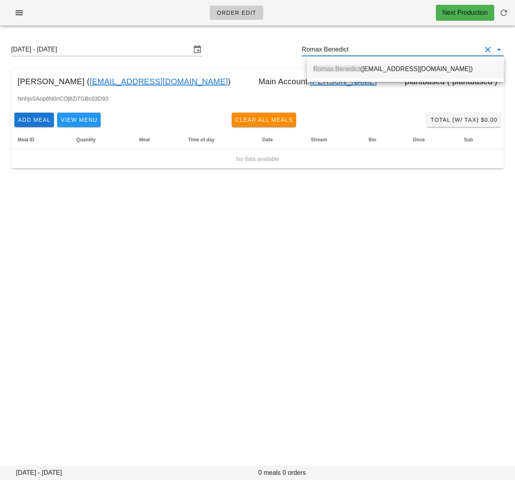
click at [335, 66] on span "Romax Benedict" at bounding box center [336, 68] width 47 height 7
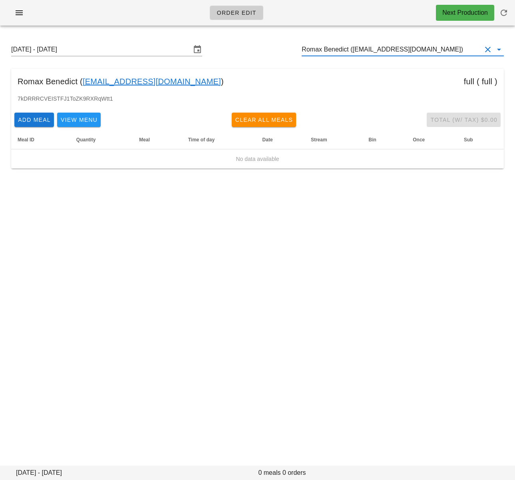
click at [323, 49] on input "Romax Benedict (Romaxbenedict@gmail.com)" at bounding box center [391, 49] width 180 height 13
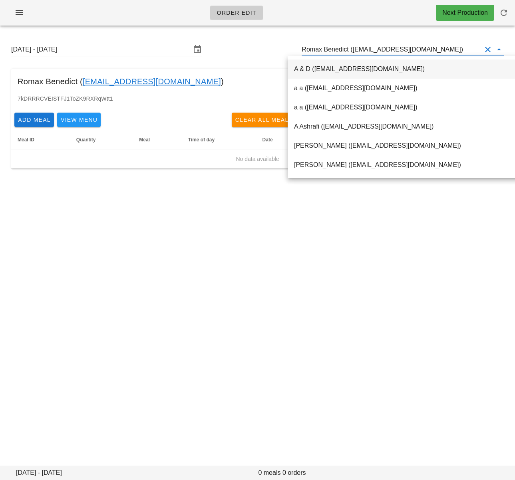
click at [323, 49] on input "Romax Benedict (Romaxbenedict@gmail.com)" at bounding box center [391, 49] width 180 height 13
paste input "Loic Avilez"
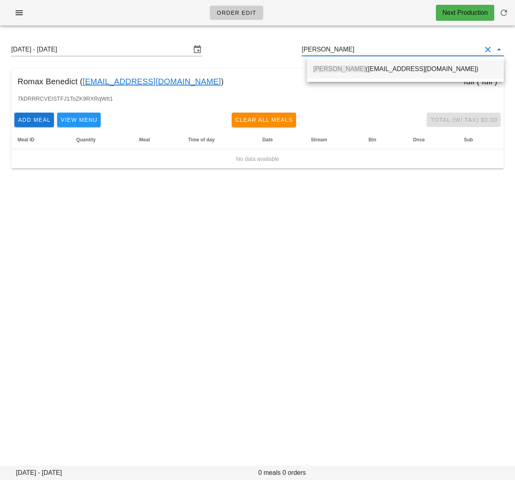
click at [330, 67] on span "Loic Avilez" at bounding box center [339, 68] width 53 height 7
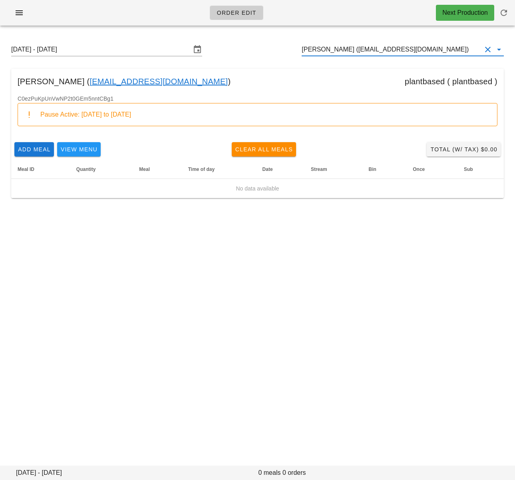
click at [354, 52] on input "Loic Avilez (vmary.noumea@gmail.com)" at bounding box center [391, 49] width 180 height 13
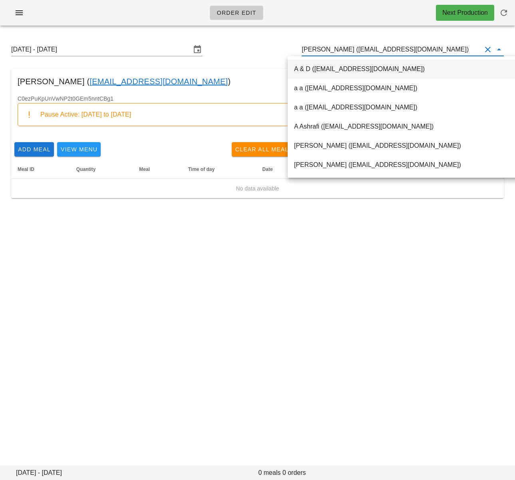
click at [354, 52] on input "Loic Avilez (vmary.noumea@gmail.com)" at bounding box center [391, 49] width 180 height 13
paste input "iam Kelly"
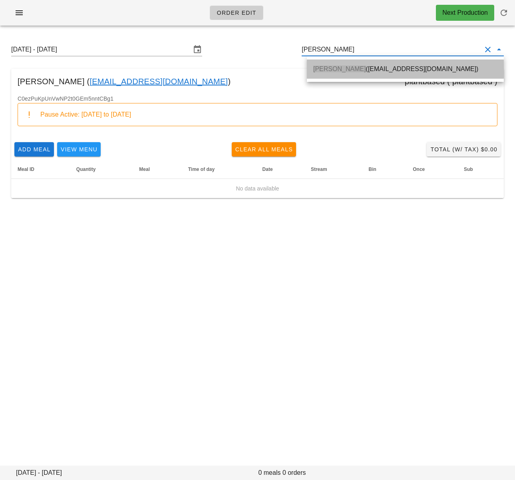
click at [354, 67] on div "Liam Kelly (lkelly@wkellyandsons.com)" at bounding box center [405, 69] width 184 height 8
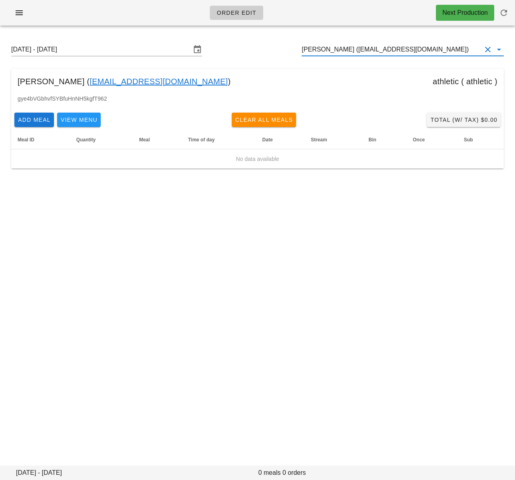
click at [341, 52] on input "Liam Kelly (lkelly@wkellyandsons.com)" at bounding box center [391, 49] width 180 height 13
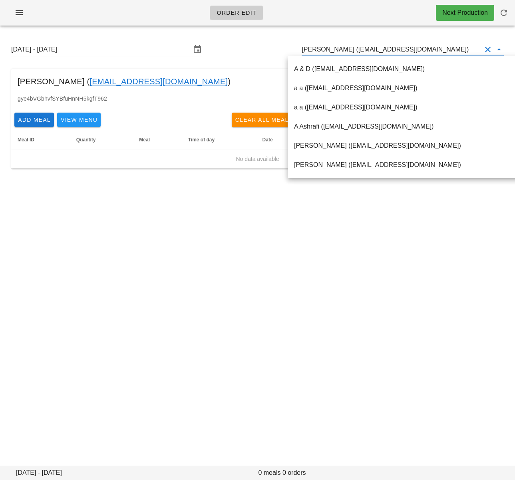
click at [341, 52] on input "Liam Kelly (lkelly@wkellyandsons.com)" at bounding box center [391, 49] width 180 height 13
paste input "Jeffrey Lee"
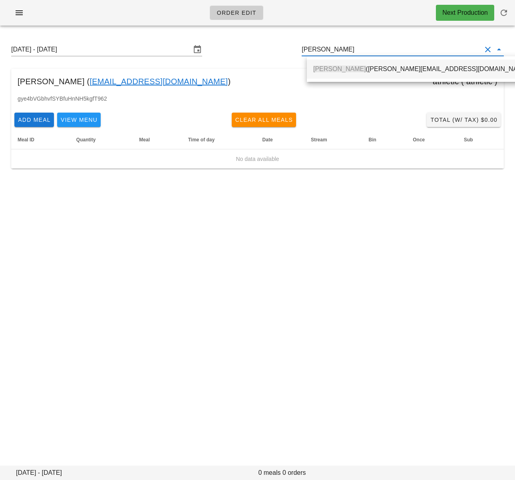
click at [343, 66] on span "Jeffrey Lee" at bounding box center [339, 68] width 53 height 7
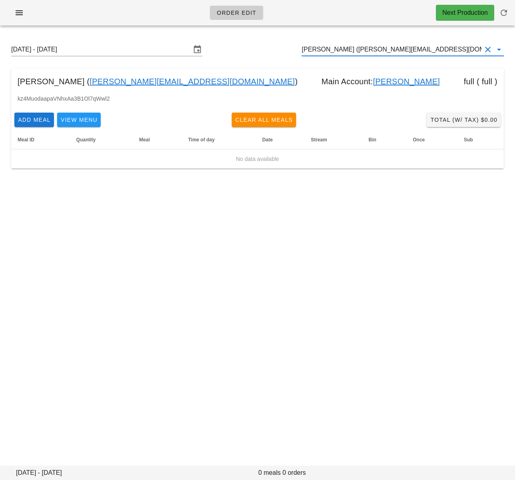
click at [329, 51] on input "Jeffrey Lee (jeffreylee@live.ca)" at bounding box center [391, 49] width 180 height 13
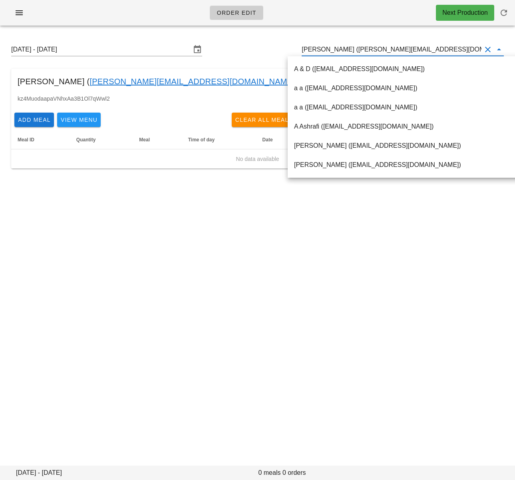
click at [329, 51] on input "Jeffrey Lee (jeffreylee@live.ca)" at bounding box center [391, 49] width 180 height 13
paste input "ackie Lo"
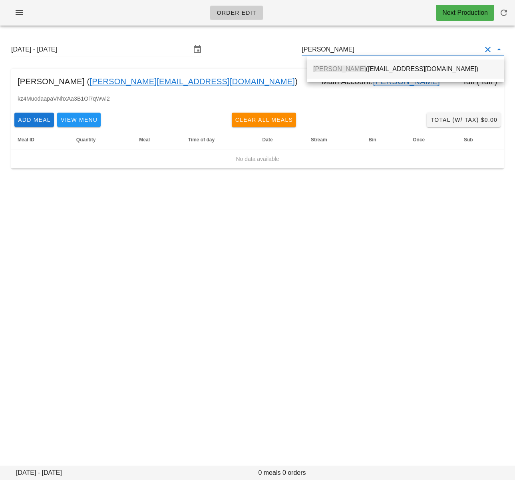
click at [343, 71] on div "Jackie Lo (jlo123@gmail.com)" at bounding box center [405, 69] width 184 height 8
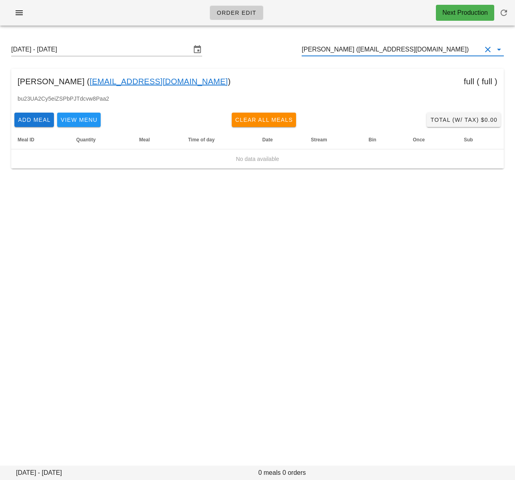
click at [337, 48] on input "Jackie Lo (jlo123@gmail.com)" at bounding box center [391, 49] width 180 height 13
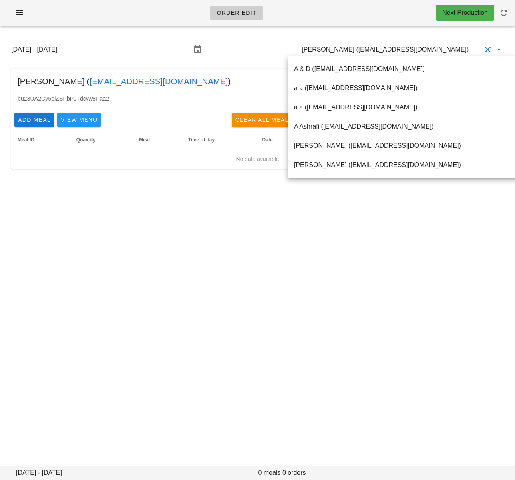
click at [337, 48] on input "Jackie Lo (jlo123@gmail.com)" at bounding box center [391, 49] width 180 height 13
paste input "Daniel Brown"
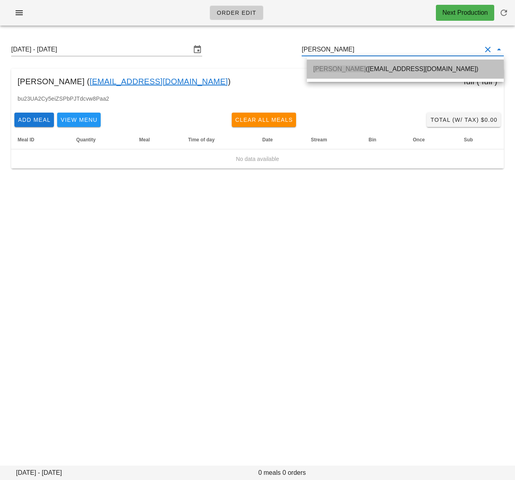
click at [343, 65] on span "Daniel Brown" at bounding box center [339, 68] width 53 height 7
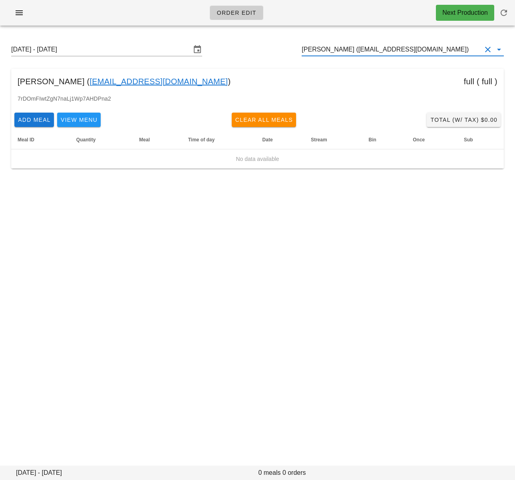
click at [345, 49] on input "Daniel Brown (dantaitbrown@gmail.com)" at bounding box center [391, 49] width 180 height 13
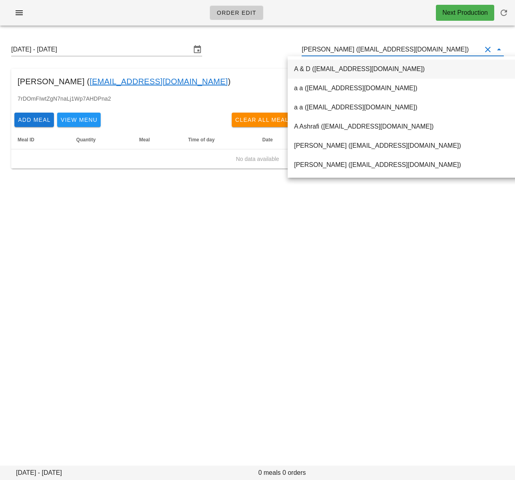
click at [345, 49] on input "Daniel Brown (dantaitbrown@gmail.com)" at bounding box center [391, 49] width 180 height 13
paste input "Brendon McLeod"
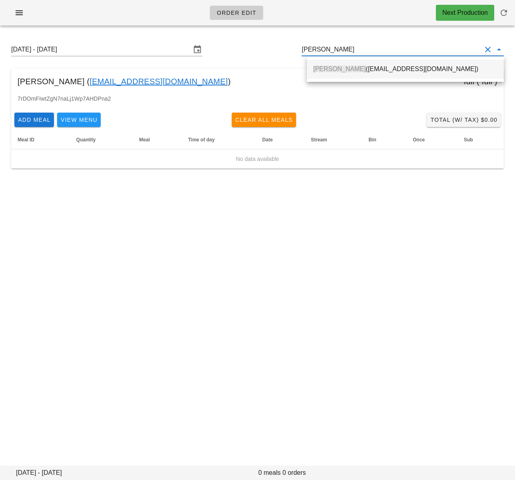
click at [342, 73] on div "Brendon McLeod (brendonjmcleod@gmail.com)" at bounding box center [405, 68] width 184 height 17
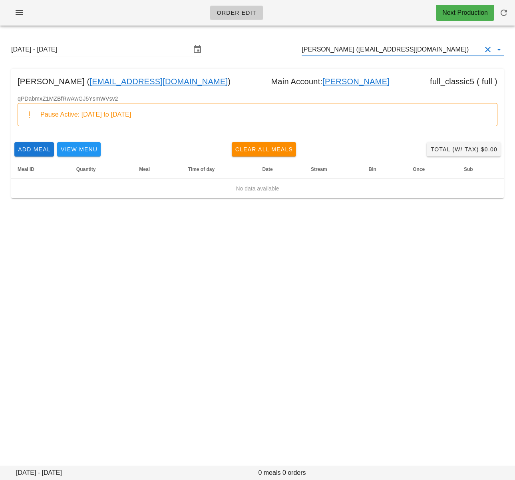
click at [332, 49] on input "Brendon McLeod (brendonjmcleod@gmail.com)" at bounding box center [391, 49] width 180 height 13
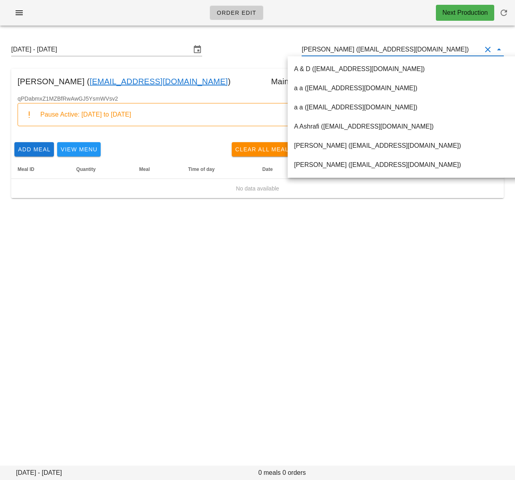
click at [332, 49] on input "Brendon McLeod (brendonjmcleod@gmail.com)" at bounding box center [391, 49] width 180 height 13
paste input "Evan Dacey"
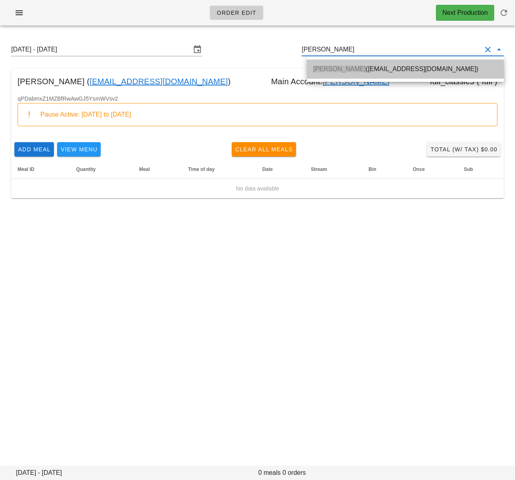
drag, startPoint x: 351, startPoint y: 72, endPoint x: 514, endPoint y: 176, distance: 193.1
click at [351, 72] on div "Evan Dacey (edacey@gmail.com)" at bounding box center [405, 69] width 184 height 8
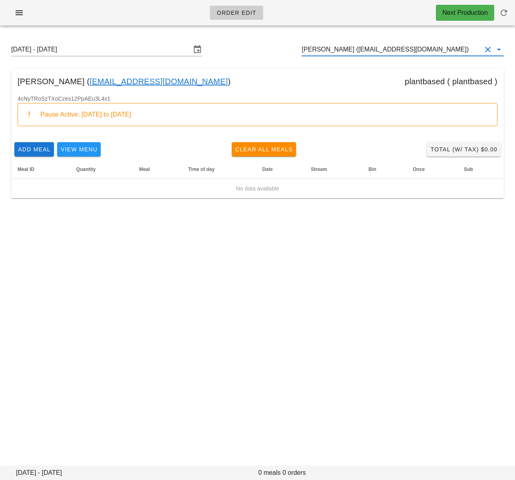
click at [341, 50] on input "Evan Dacey (edacey@gmail.com)" at bounding box center [391, 49] width 180 height 13
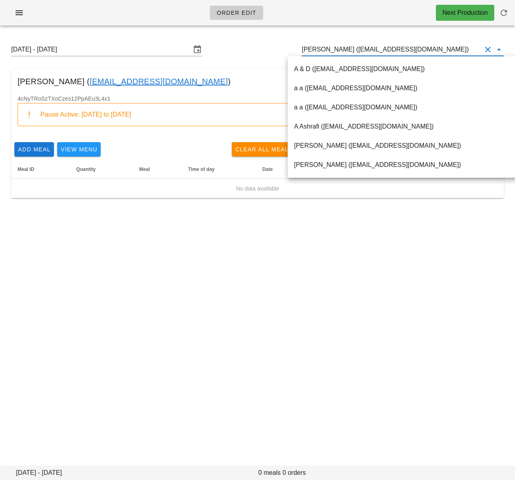
click at [341, 50] on input "Evan Dacey (edacey@gmail.com)" at bounding box center [391, 49] width 180 height 13
paste input "My Tran"
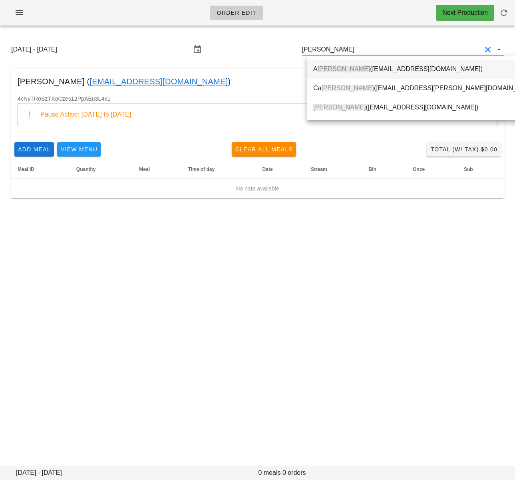
click at [344, 63] on div "A my Tran (tranamytrang@gmail.com)" at bounding box center [426, 68] width 226 height 17
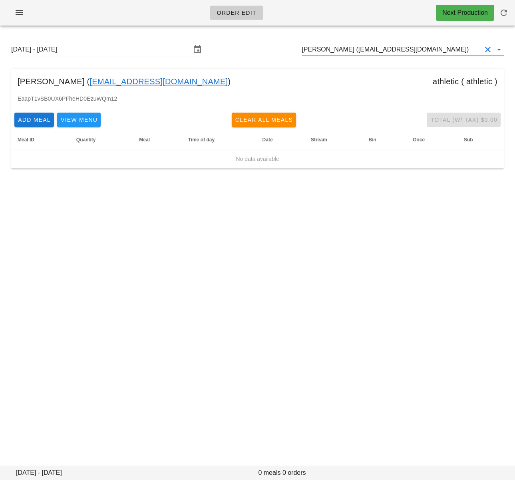
click at [368, 53] on input "Amy Tran (tranamytrang@gmail.com)" at bounding box center [391, 49] width 180 height 13
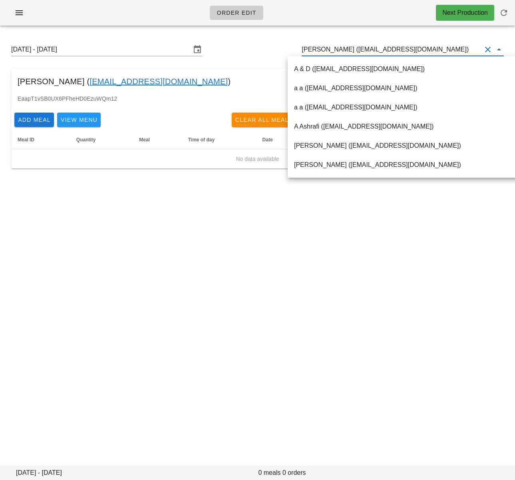
click at [368, 53] on input "Amy Tran (tranamytrang@gmail.com)" at bounding box center [391, 49] width 180 height 13
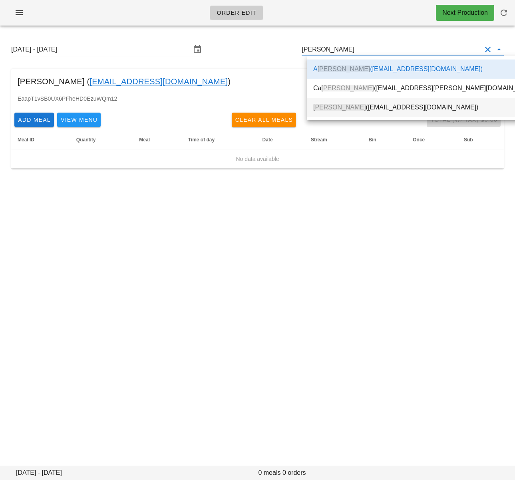
click at [374, 105] on div "My Tran (mytran604@gmail.com)" at bounding box center [426, 107] width 226 height 8
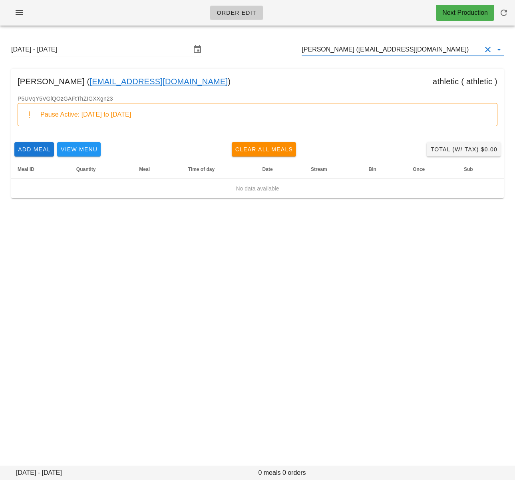
click at [342, 50] on input "My Tran (mytran604@gmail.com)" at bounding box center [391, 49] width 180 height 13
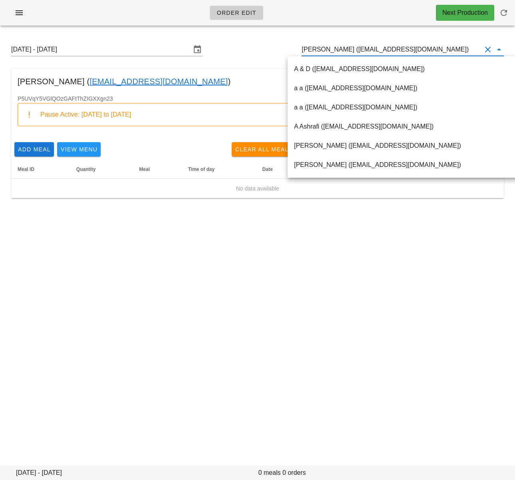
paste input "Kenneth Hang"
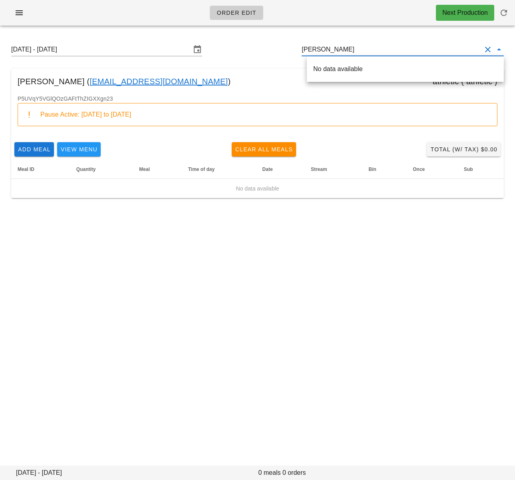
click at [340, 50] on input "Kenneth Hang" at bounding box center [391, 49] width 180 height 13
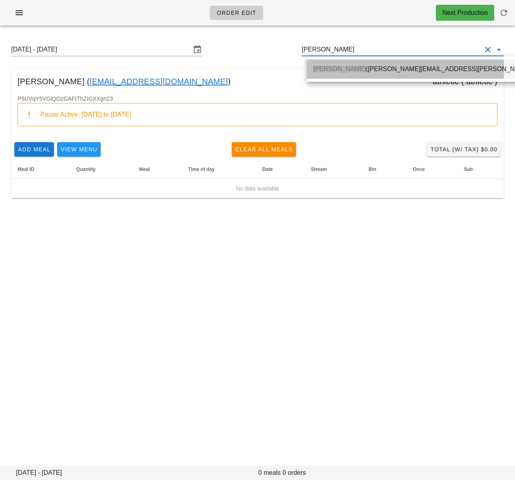
click at [360, 65] on div "Kenneth Heng (kenneth.heng@gmail.com)" at bounding box center [448, 69] width 270 height 8
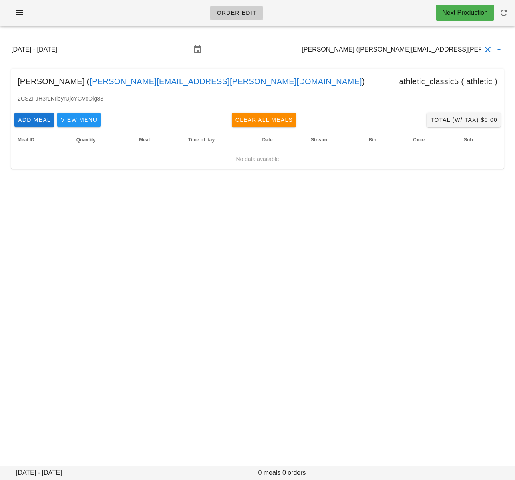
type input "Kenneth Heng (kenneth.heng@gmail.com)"
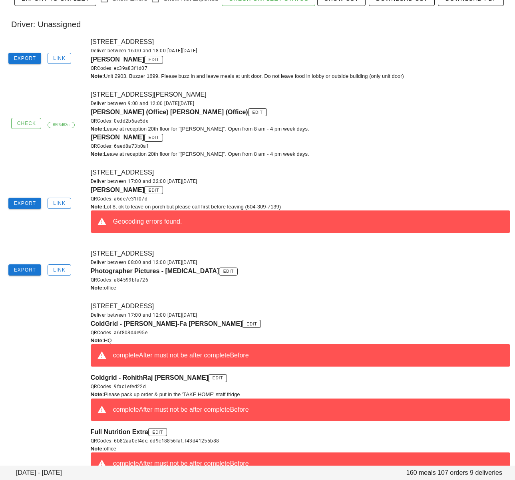
scroll to position [77, 0]
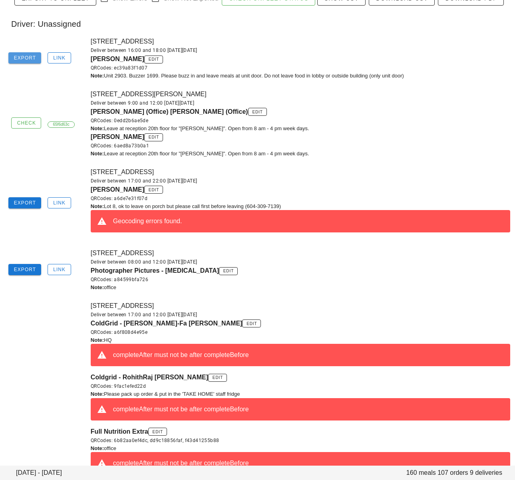
click at [26, 56] on span "Export" at bounding box center [25, 58] width 23 height 6
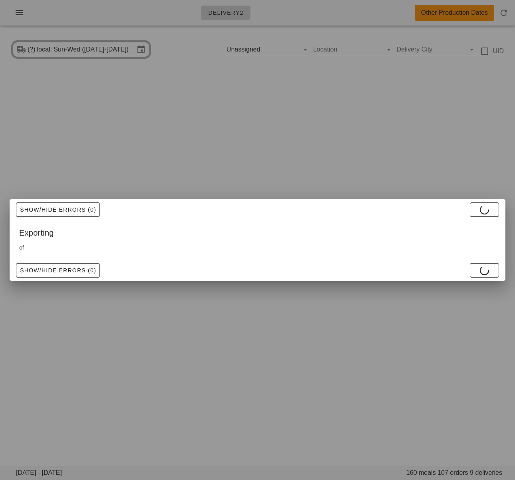
scroll to position [0, 0]
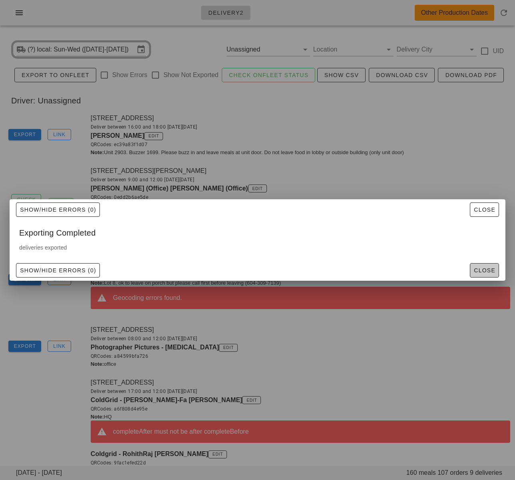
drag, startPoint x: 475, startPoint y: 270, endPoint x: 388, endPoint y: 246, distance: 90.5
click at [475, 270] on span "Close" at bounding box center [484, 270] width 22 height 6
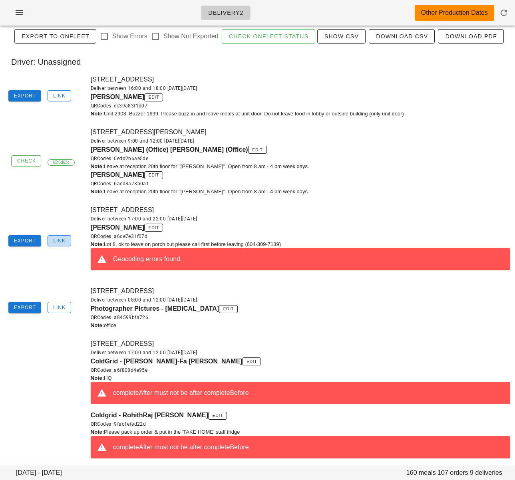
scroll to position [40, 0]
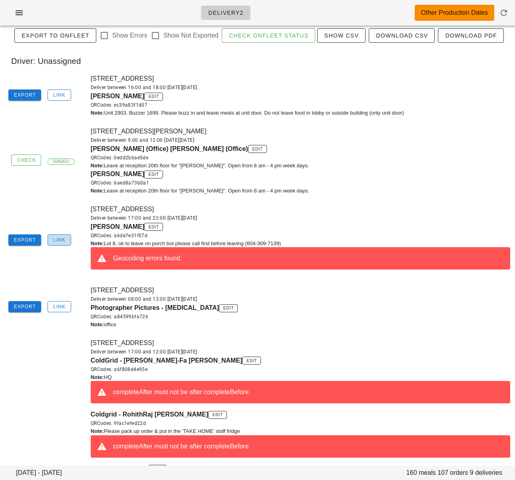
click at [56, 239] on span "Link" at bounding box center [59, 240] width 13 height 6
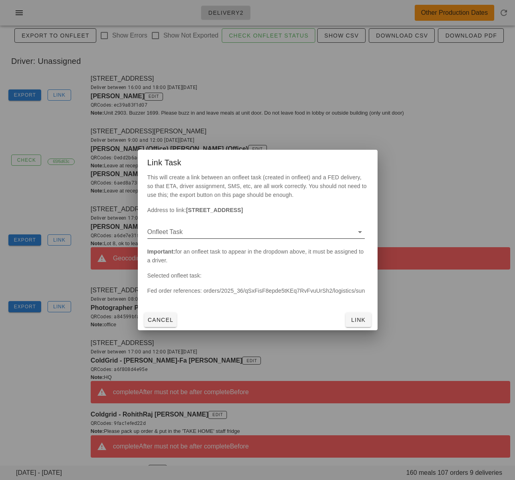
click at [185, 233] on input "Onfleet Task" at bounding box center [249, 232] width 204 height 13
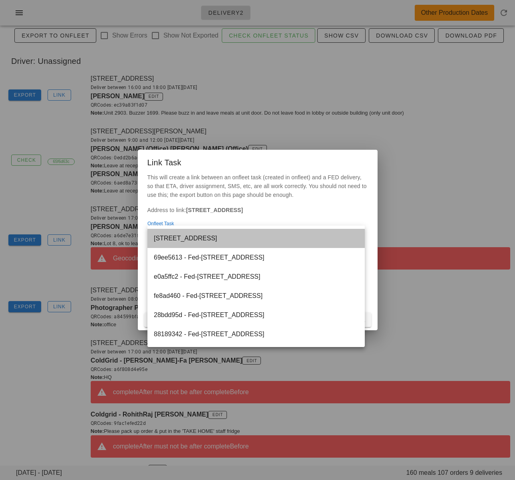
click at [220, 240] on div "[STREET_ADDRESS]" at bounding box center [256, 238] width 204 height 8
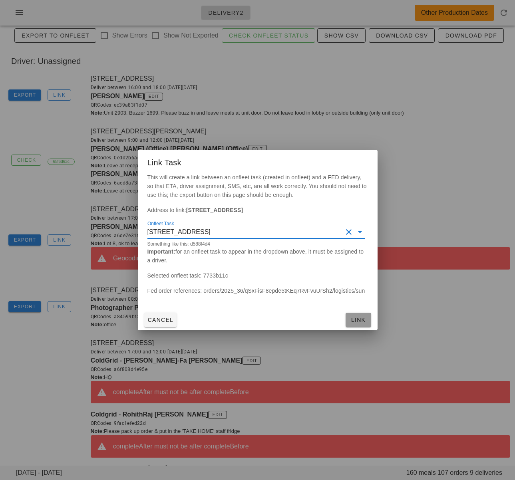
click at [362, 317] on span "Link" at bounding box center [358, 320] width 19 height 6
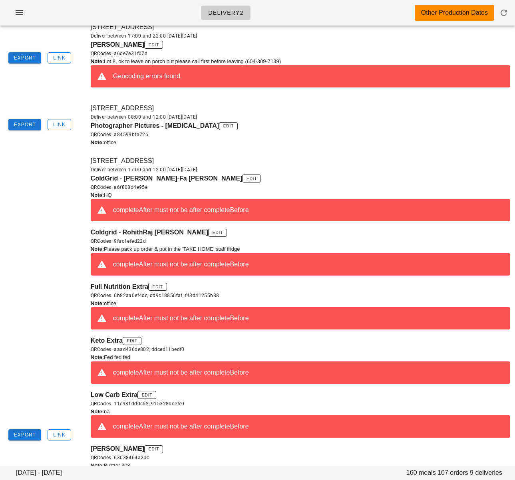
scroll to position [0, 0]
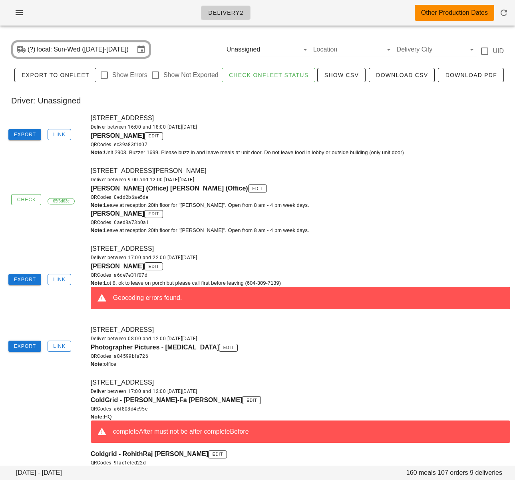
click at [399, 111] on div "[STREET_ADDRESS] Deliver between 16:00 and 18:00 [DATE][DATE] [PERSON_NAME] edi…" at bounding box center [300, 135] width 429 height 53
click at [336, 93] on div "Driver: Unassigned" at bounding box center [257, 101] width 505 height 26
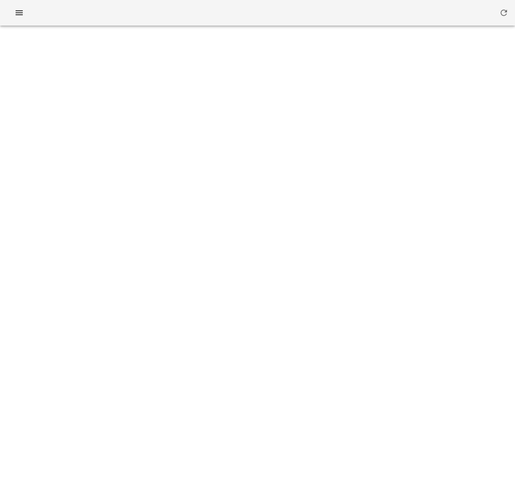
drag, startPoint x: 279, startPoint y: 107, endPoint x: 123, endPoint y: 2, distance: 188.3
click at [267, 97] on div "Something unexpected happened. Please refresh the page and check your work. Clo…" at bounding box center [257, 240] width 515 height 480
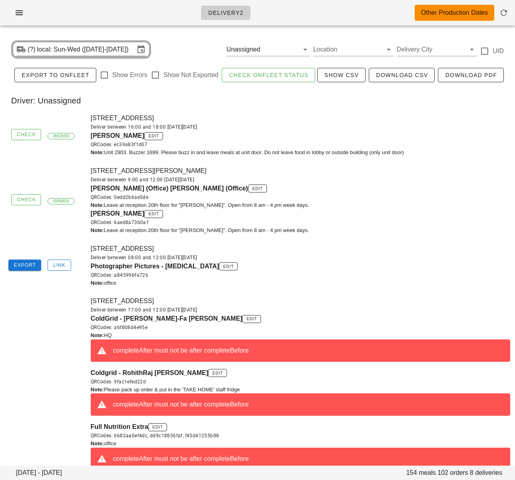
click at [304, 133] on div "Nick Saugestad edit QRCodes: ec39a83f1d07" at bounding box center [300, 140] width 419 height 18
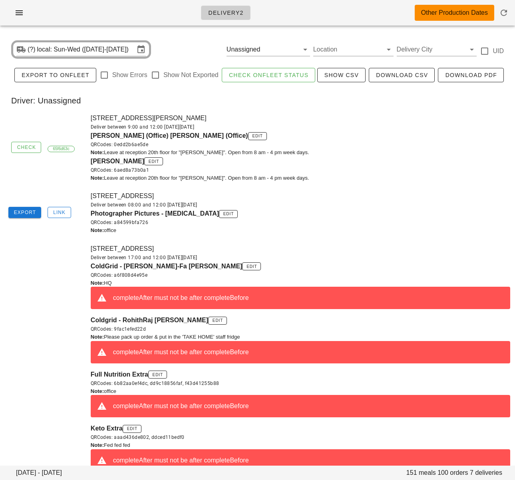
click at [304, 228] on div "Note: office" at bounding box center [300, 230] width 419 height 8
drag, startPoint x: 350, startPoint y: 208, endPoint x: 126, endPoint y: 64, distance: 265.8
click at [348, 206] on div "Deliver between 08:00 and 12:00 [DATE][DATE]" at bounding box center [300, 205] width 419 height 8
click at [275, 48] on input "text" at bounding box center [274, 49] width 26 height 13
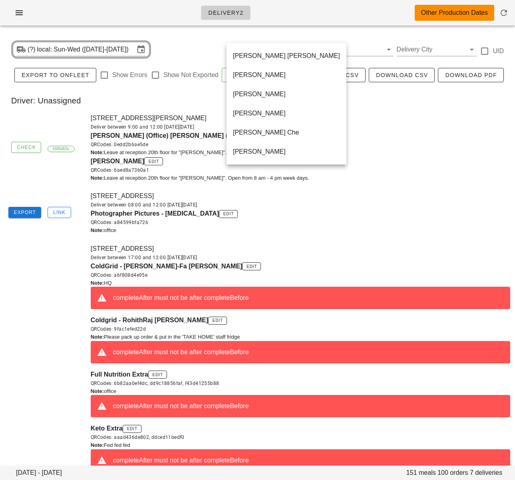
drag, startPoint x: 360, startPoint y: 164, endPoint x: 344, endPoint y: 166, distance: 16.5
click at [360, 164] on div "Carolyn Costigan edit QRCodes: 6aed8a73b0a1" at bounding box center [300, 165] width 419 height 18
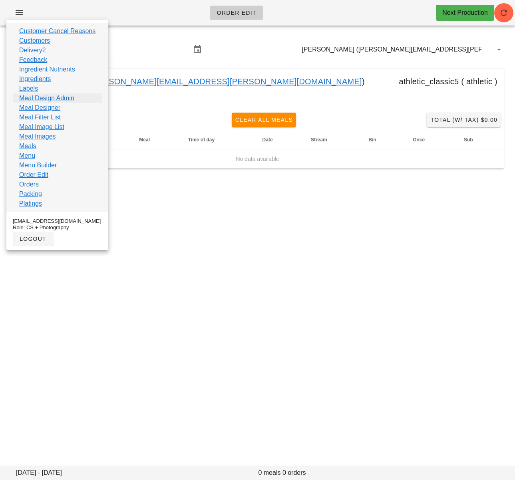
click at [45, 95] on link "Meal Design Admin" at bounding box center [46, 98] width 55 height 10
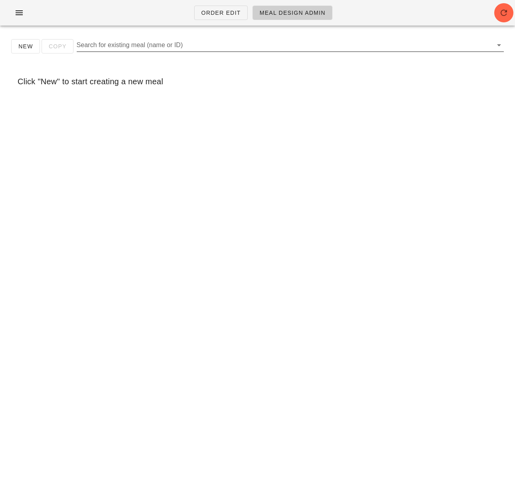
click at [112, 48] on input "Search for existing meal (name or ID)" at bounding box center [284, 45] width 414 height 13
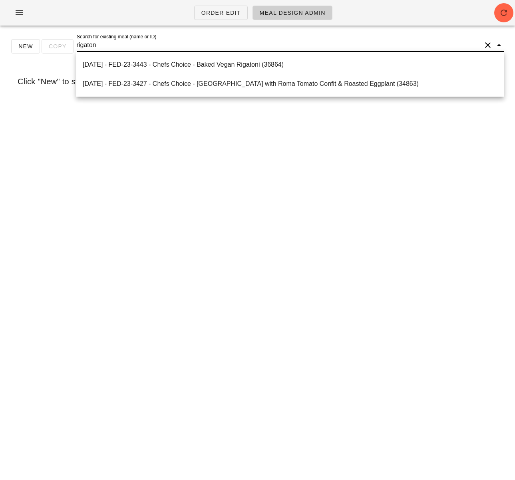
type input "rigatoni"
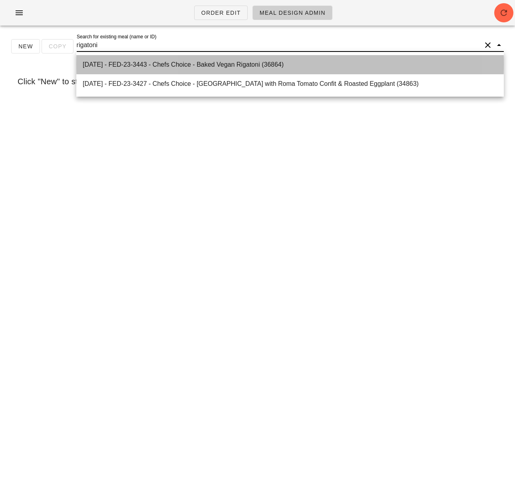
click at [135, 60] on div "[DATE] - FED-23-3443 - Chefs Choice - Baked Vegan Rigatoni (36864)" at bounding box center [290, 64] width 414 height 17
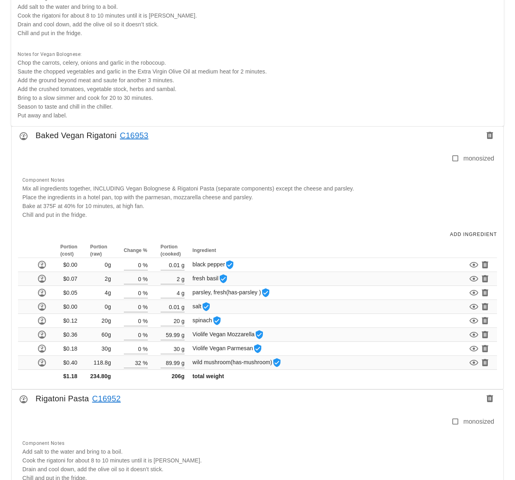
scroll to position [391, 0]
click at [288, 207] on div "Component Notes Mix all ingredients together, INCLUDING Vegan Bolognese & Rigat…" at bounding box center [256, 196] width 476 height 53
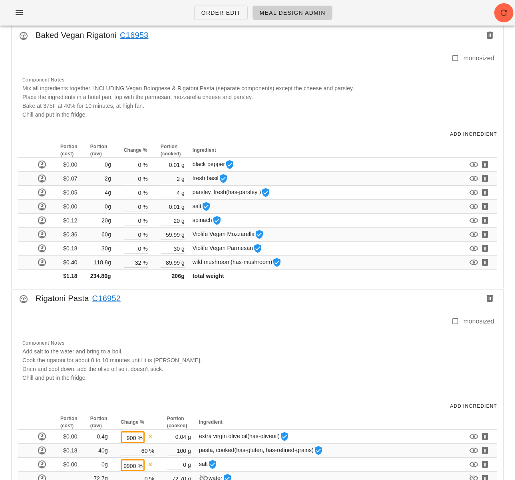
scroll to position [475, 0]
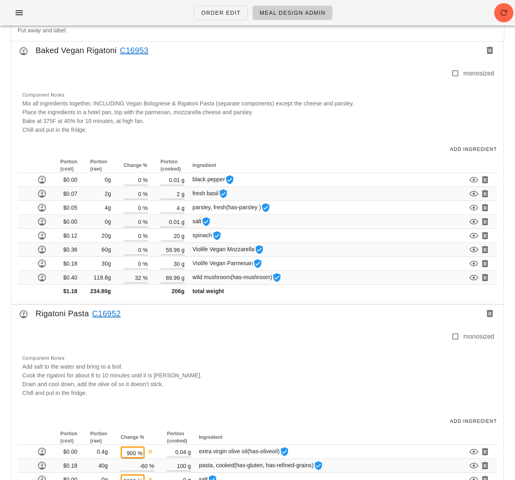
click at [316, 121] on div "Component Notes Mix all ingredients together, INCLUDING Vegan Bolognese & Rigat…" at bounding box center [256, 111] width 476 height 53
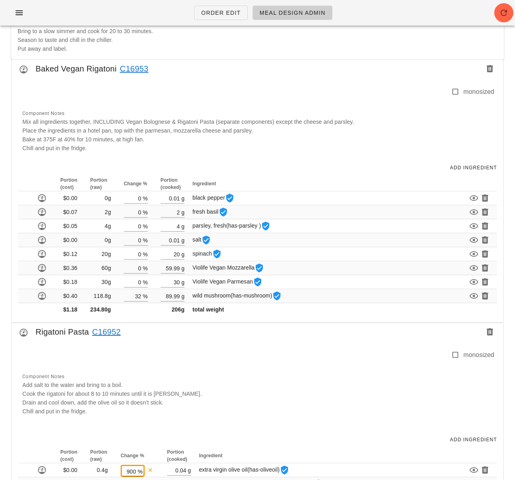
scroll to position [453, 0]
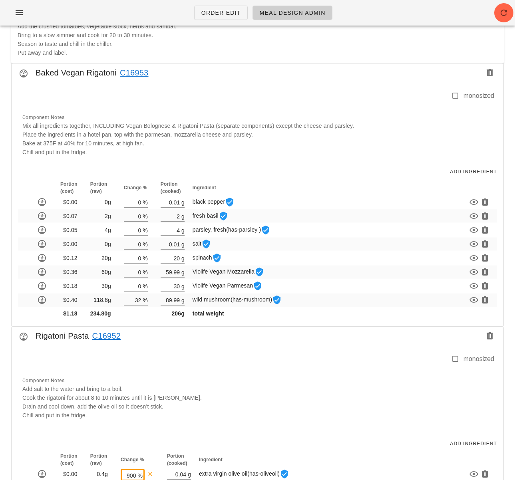
click at [328, 97] on div at bounding box center [234, 99] width 433 height 17
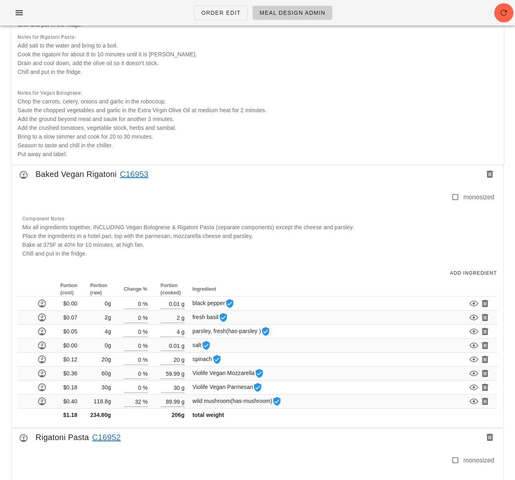
scroll to position [199, 0]
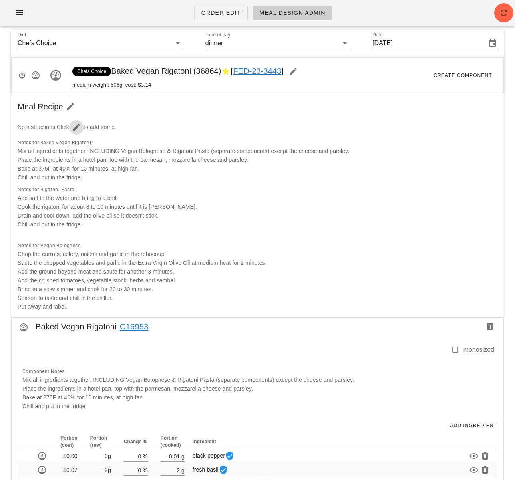
click at [79, 127] on icon "button" at bounding box center [76, 128] width 10 height 10
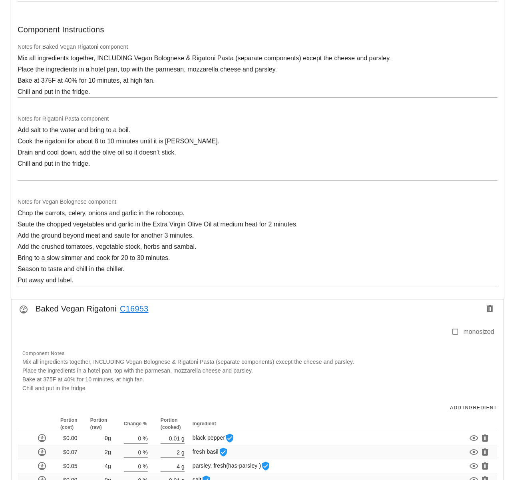
scroll to position [339, 0]
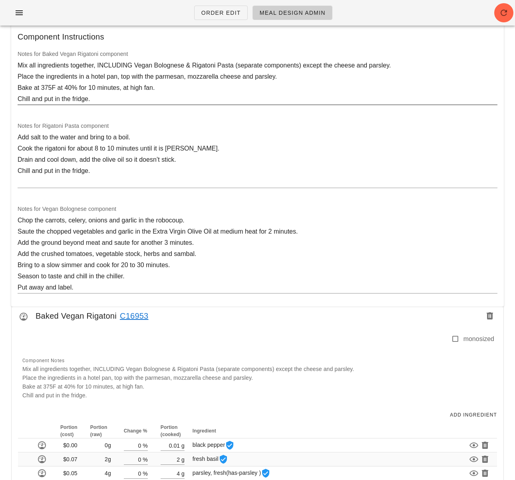
drag, startPoint x: 17, startPoint y: 63, endPoint x: 18, endPoint y: 67, distance: 4.6
click at [18, 63] on textarea "Mix all ingredients together, INCLUDING Vegan Bolognese & Rigatoni Pasta (separ…" at bounding box center [257, 82] width 479 height 45
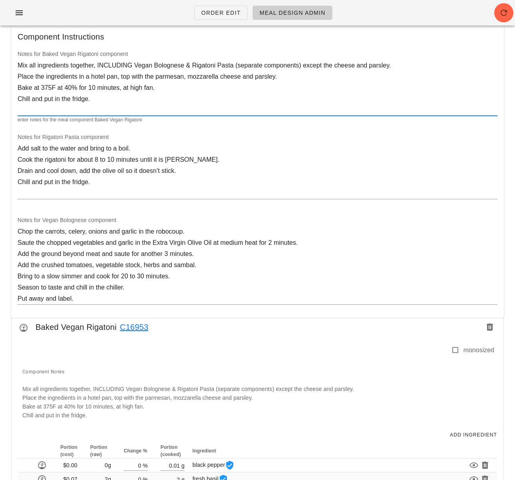
click at [31, 64] on textarea "Mix all ingredients together, INCLUDING Vegan Bolognese & Rigatoni Pasta (separ…" at bounding box center [257, 88] width 479 height 56
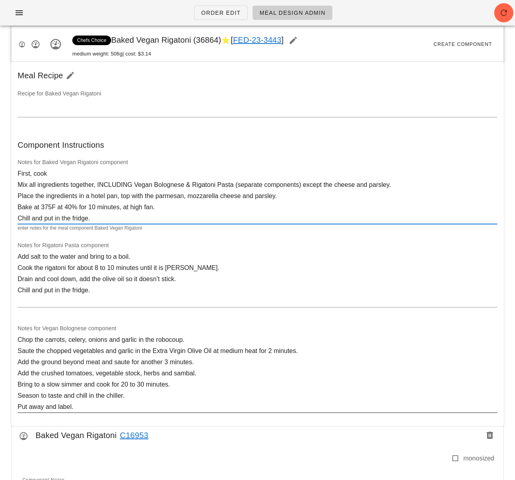
scroll to position [224, 0]
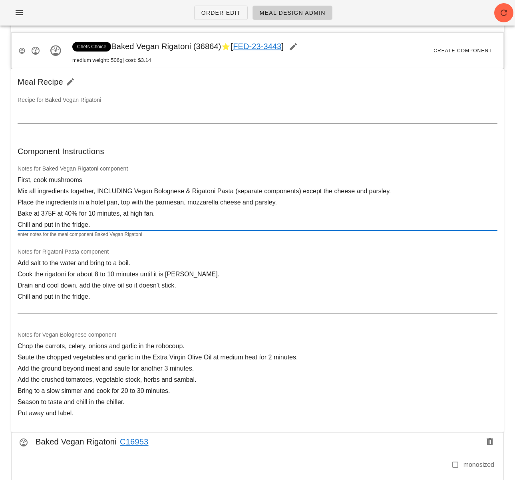
paste textarea "roast at 400F, dry heat for 6 t0 8 minutes, cool it down in chiller"
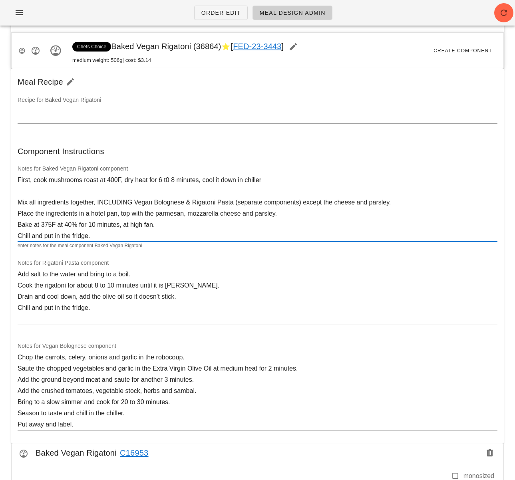
drag, startPoint x: 82, startPoint y: 179, endPoint x: 86, endPoint y: 184, distance: 6.2
click at [82, 179] on textarea "First, cook mushrooms roast at 400F, dry heat for 6 t0 8 minutes, cool it down …" at bounding box center [257, 207] width 479 height 67
click at [48, 178] on textarea "First, cook mushrooms by mixing roast at 400F, dry heat for 6 t0 8 minutes, coo…" at bounding box center [257, 207] width 479 height 67
paste textarea "w"
drag, startPoint x: 102, startPoint y: 178, endPoint x: 97, endPoint y: 178, distance: 4.8
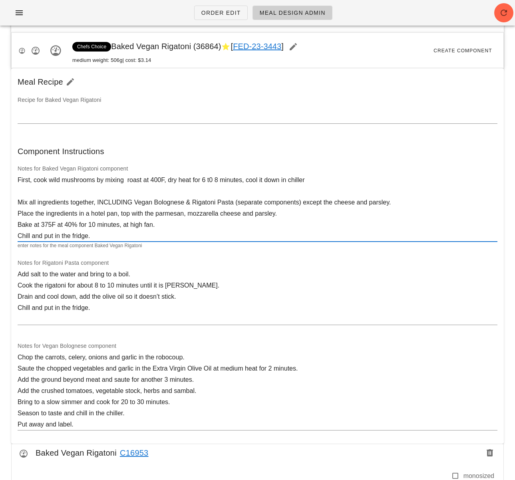
click at [97, 179] on textarea "First, cook wild mushrooms by mixing roast at 400F, dry heat for 6 t0 8 minutes…" at bounding box center [257, 207] width 479 height 67
click at [127, 179] on textarea "First, cook wild mushrooms by mixing roast at 400F, dry heat for 6 t0 8 minutes…" at bounding box center [257, 207] width 479 height 67
click at [127, 180] on textarea "First, cook wild mushrooms by mixing 20g olive oil and roast at 400F, dry heat …" at bounding box center [257, 207] width 479 height 67
paste textarea "w"
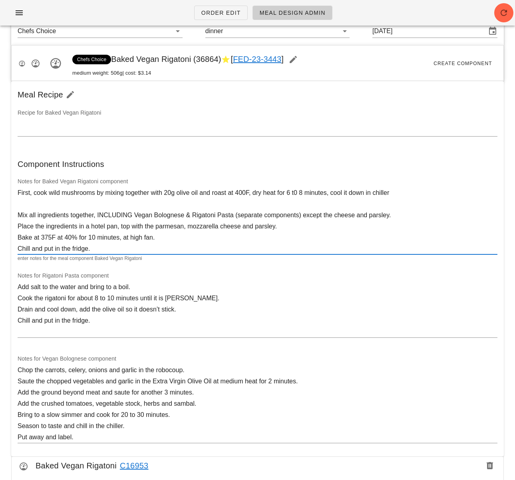
scroll to position [210, 0]
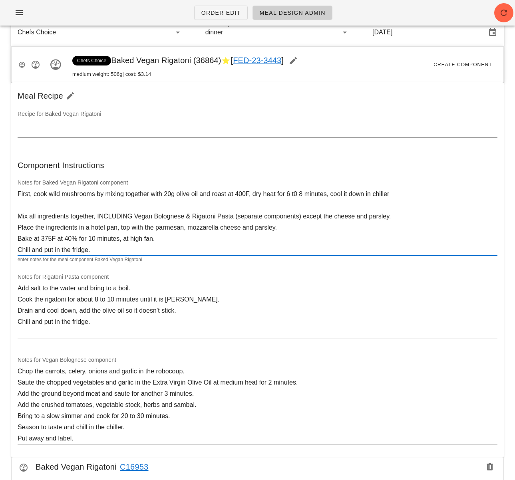
click at [202, 195] on textarea "First, cook wild mushrooms by mixing together with 20g olive oil and roast at 4…" at bounding box center [257, 221] width 479 height 67
click at [215, 195] on textarea "First, cook wild mushrooms by mixing together with 20g olive oil and roast at 4…" at bounding box center [257, 221] width 479 height 67
click at [240, 193] on textarea "First, cook wild mushrooms by mixing together with 20g olive oil and 10 salt. r…" at bounding box center [257, 221] width 479 height 67
click at [101, 205] on textarea "First, cook wild mushrooms by mixing together with 20g olive oil and 10 salt. R…" at bounding box center [257, 221] width 479 height 67
click at [425, 195] on textarea "First, cook wild mushrooms by mixing together with 20g olive oil and 10 salt. R…" at bounding box center [257, 221] width 479 height 67
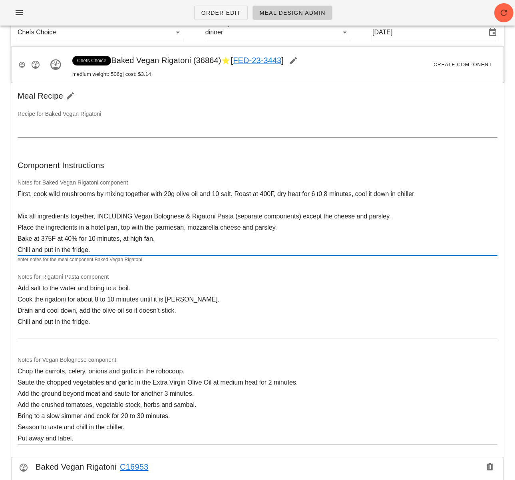
click at [361, 196] on textarea "First, cook wild mushrooms by mixing together with 20g olive oil and 10 salt. R…" at bounding box center [257, 221] width 479 height 67
click at [357, 197] on textarea "First, cook wild mushrooms by mixing together with 20g olive oil and 10 salt. R…" at bounding box center [257, 221] width 479 height 67
click at [202, 217] on textarea "First, cook wild mushrooms by mixing together with 20g olive oil and 10 salt. R…" at bounding box center [257, 221] width 479 height 67
click at [414, 218] on textarea "First, cook wild mushrooms by mixing together with 20g olive oil and 10 salt. R…" at bounding box center [257, 221] width 479 height 67
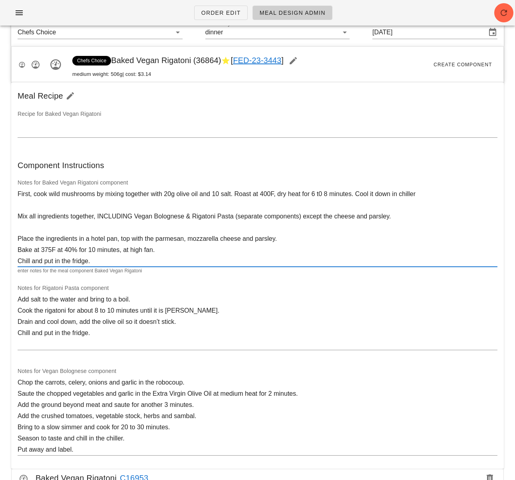
scroll to position [233, 0]
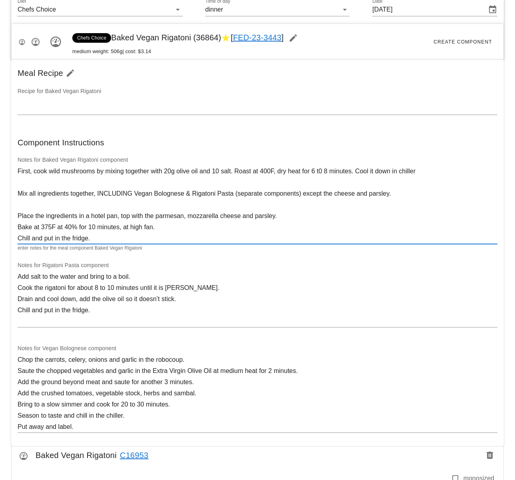
click at [282, 219] on textarea "First, cook wild mushrooms by mixing together with 20g olive oil and 10 salt. R…" at bounding box center [257, 205] width 479 height 78
click at [238, 210] on textarea "First, cook wild mushrooms by mixing together with 20g olive oil and 10 salt. R…" at bounding box center [257, 205] width 479 height 78
click at [240, 206] on textarea "First, cook wild mushrooms by mixing together with 20g olive oil and 10 salt. R…" at bounding box center [257, 205] width 479 height 78
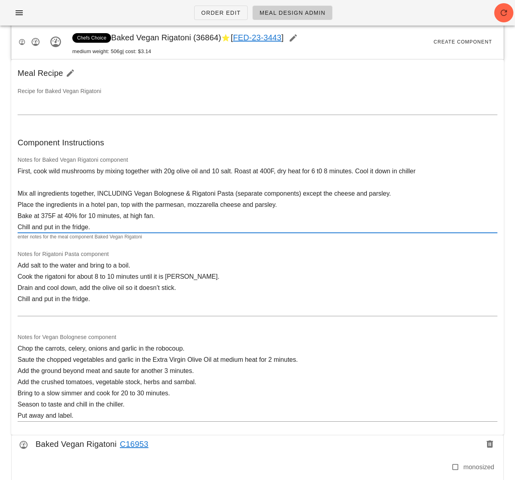
scroll to position [210, 0]
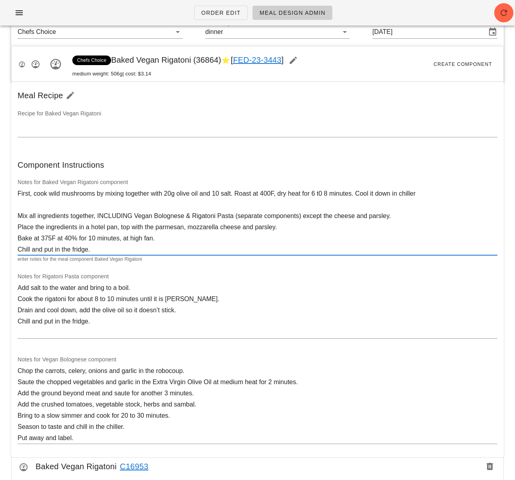
type textarea "First, cook wild mushrooms by mixing together with 20g olive oil and 10 salt. R…"
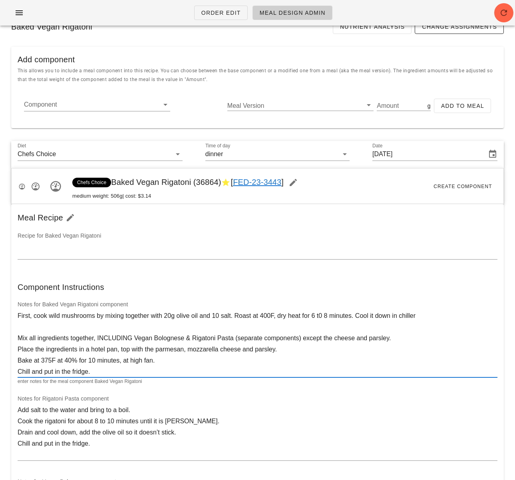
scroll to position [136, 0]
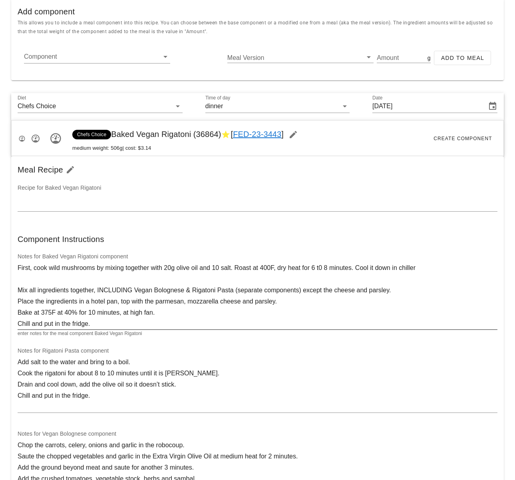
click at [275, 242] on div "Component Instructions" at bounding box center [257, 239] width 492 height 26
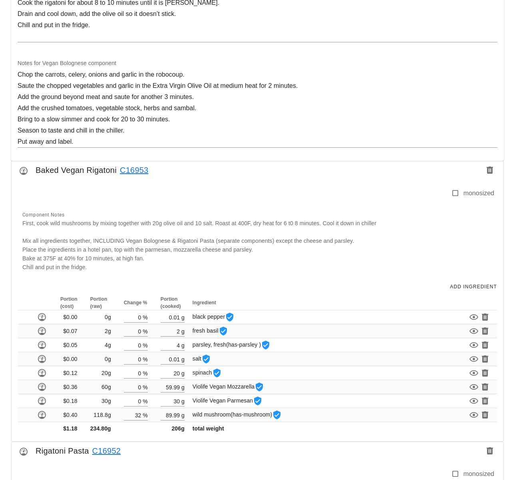
scroll to position [550, 0]
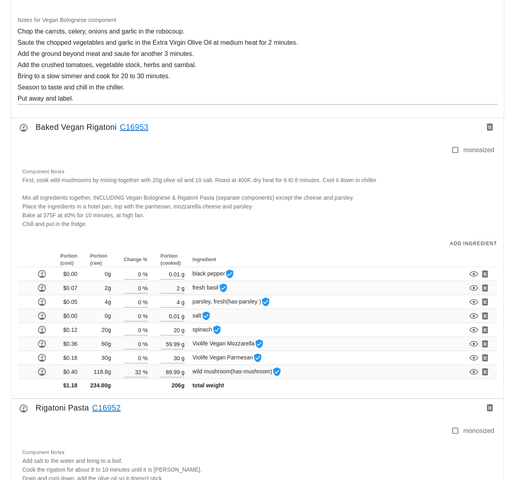
click at [327, 236] on div "Add Ingredient" at bounding box center [257, 244] width 491 height 18
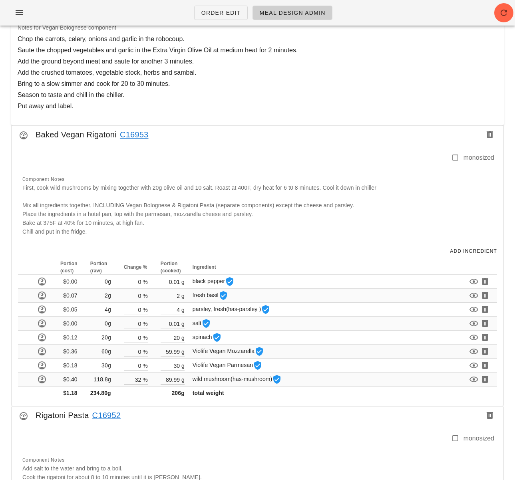
scroll to position [541, 0]
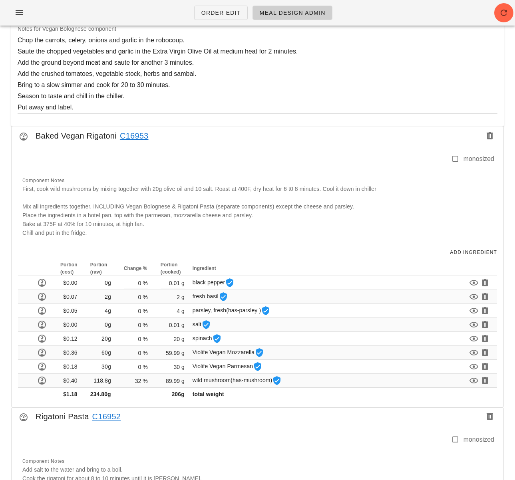
click at [340, 159] on div at bounding box center [234, 162] width 433 height 17
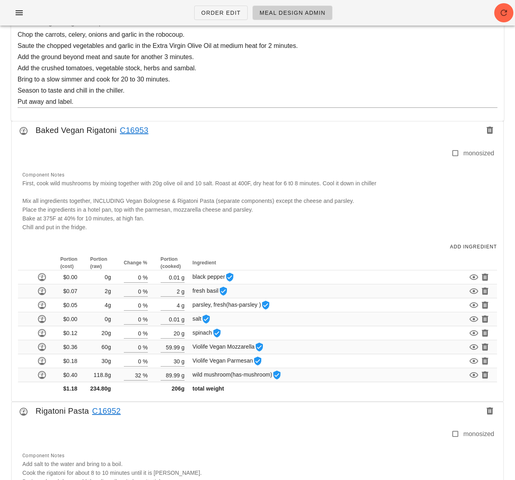
scroll to position [545, 0]
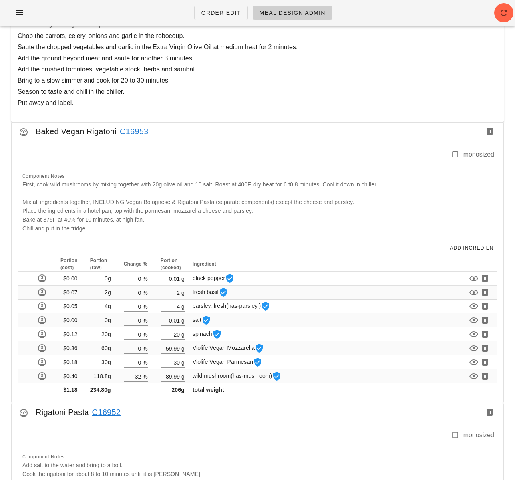
click at [138, 133] on link "C16953" at bounding box center [133, 131] width 32 height 13
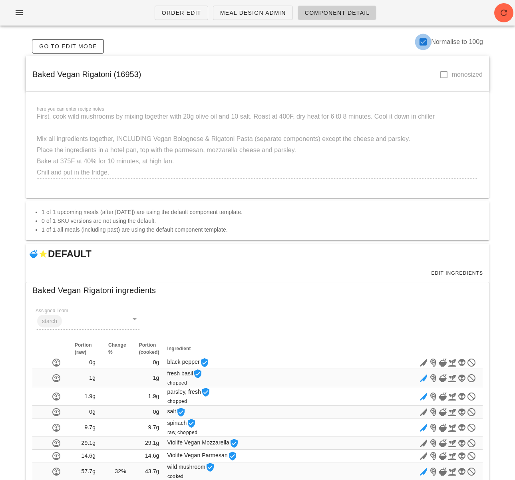
click at [424, 41] on div at bounding box center [423, 42] width 14 height 14
checkbox input "false"
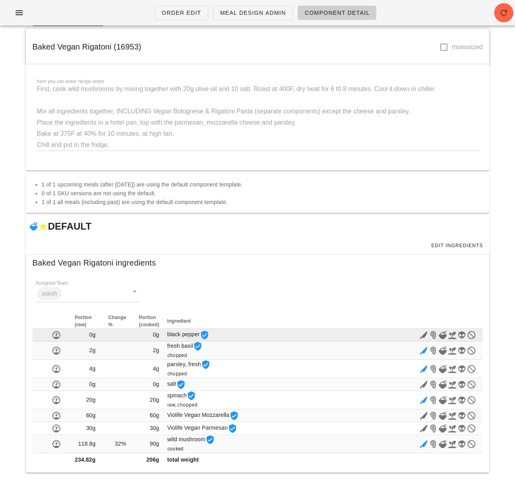
scroll to position [103, 0]
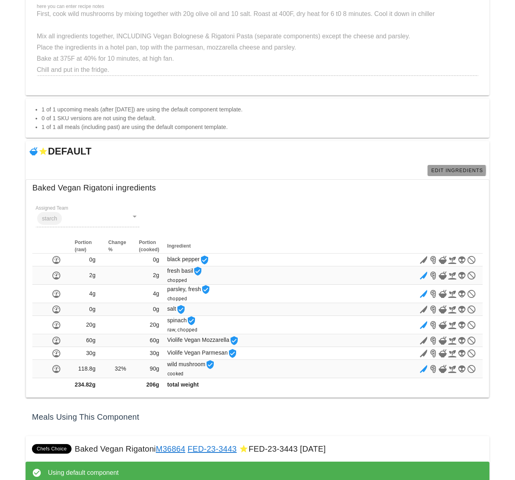
click at [454, 166] on link "Edit Ingredients" at bounding box center [456, 170] width 59 height 11
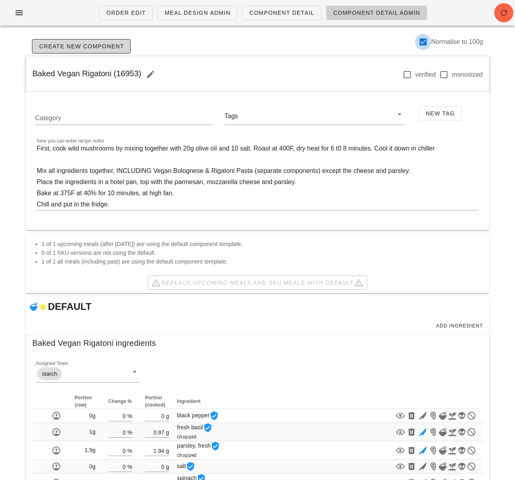
drag, startPoint x: 424, startPoint y: 41, endPoint x: 412, endPoint y: 93, distance: 52.9
click at [424, 41] on div at bounding box center [423, 42] width 14 height 14
checkbox input "false"
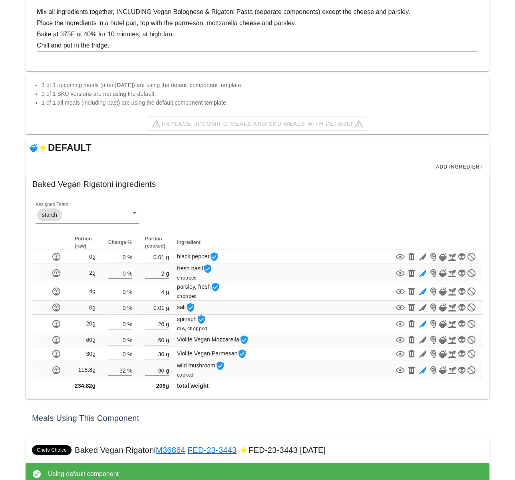
scroll to position [164, 0]
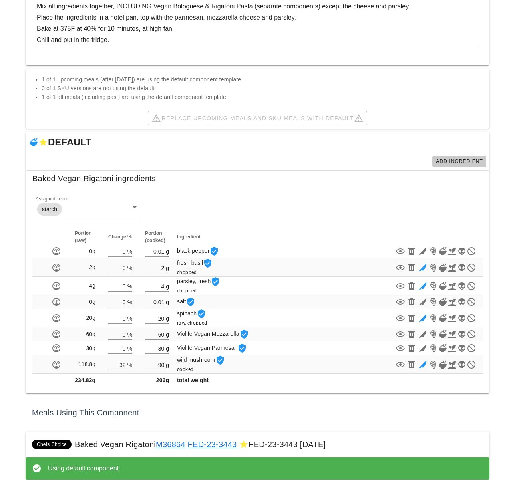
click at [443, 162] on span "Add Ingredient" at bounding box center [459, 161] width 48 height 6
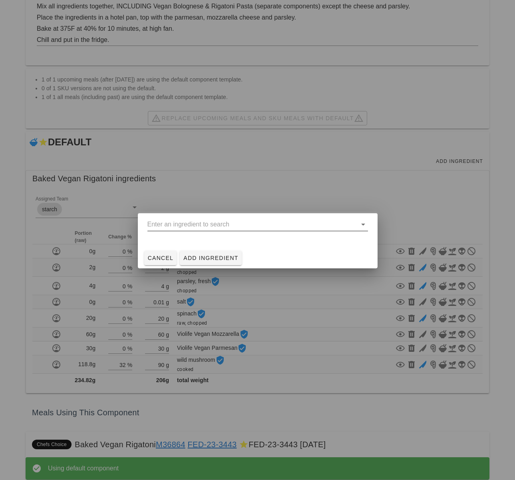
click at [212, 224] on input "text" at bounding box center [251, 224] width 209 height 13
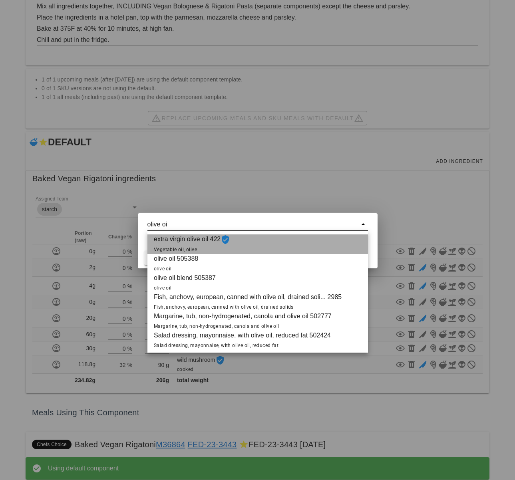
click at [190, 247] on span "Vegetable oil, olive" at bounding box center [175, 250] width 43 height 6
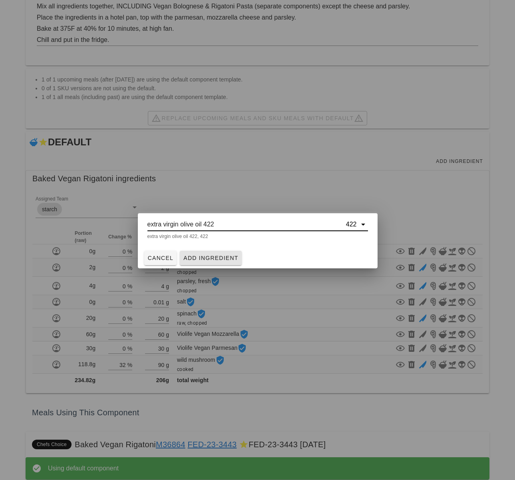
type input "extra virgin olive oil 422"
click at [210, 256] on span "Add Ingredient" at bounding box center [210, 258] width 55 height 6
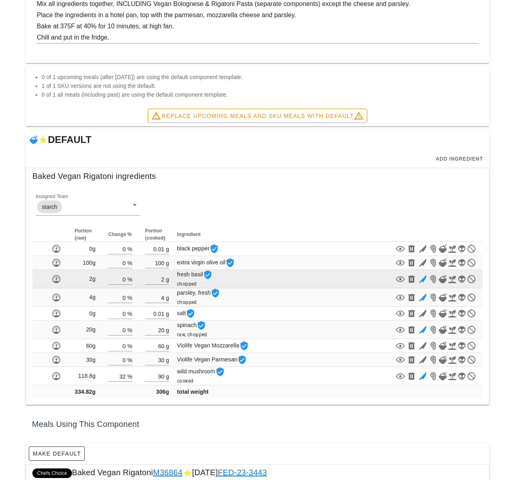
scroll to position [169, 0]
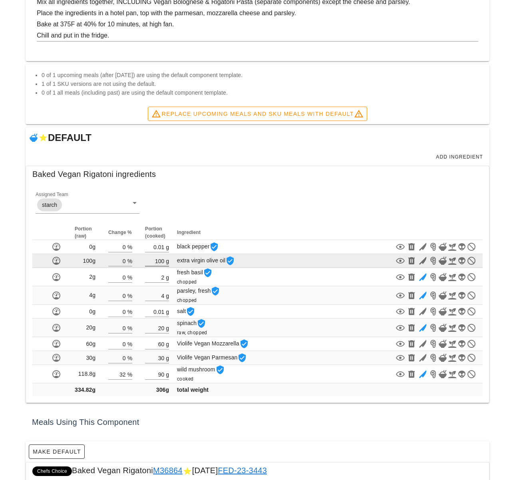
drag, startPoint x: 165, startPoint y: 261, endPoint x: 158, endPoint y: 260, distance: 6.8
click at [158, 260] on div "100 g" at bounding box center [157, 260] width 24 height 10
drag, startPoint x: 157, startPoint y: 261, endPoint x: 164, endPoint y: 261, distance: 7.6
click at [164, 261] on input "100" at bounding box center [154, 260] width 19 height 10
type input "20"
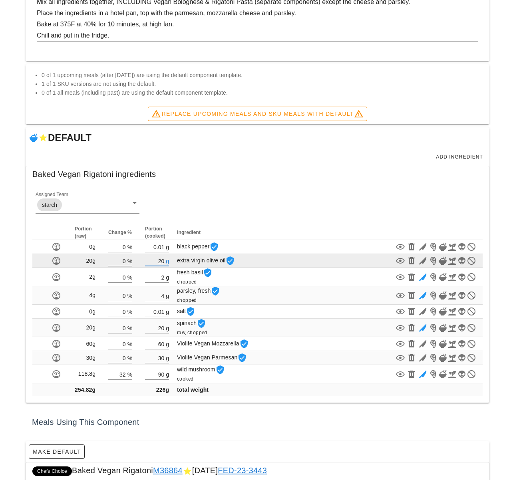
click at [127, 258] on div "%" at bounding box center [129, 260] width 6 height 10
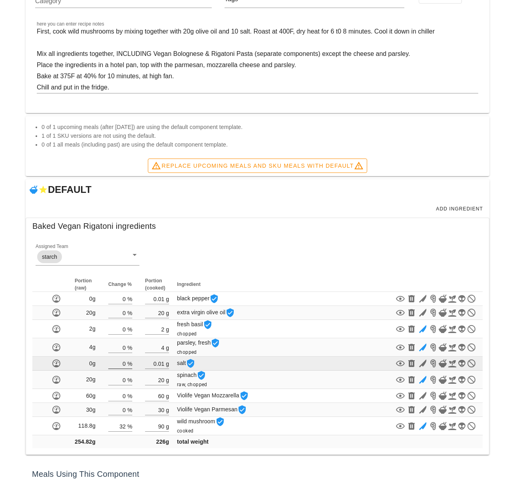
scroll to position [139, 0]
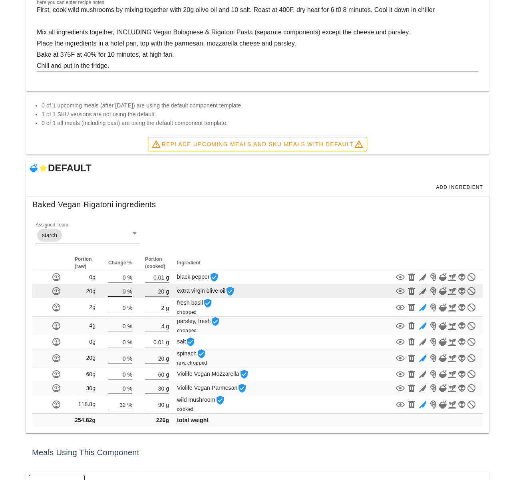
click at [127, 291] on div "%" at bounding box center [129, 291] width 6 height 10
type input "100"
click at [158, 291] on div "Component Detail Admin Create New Component Normalise to 100g Baked Vegan Rigat…" at bounding box center [257, 272] width 515 height 822
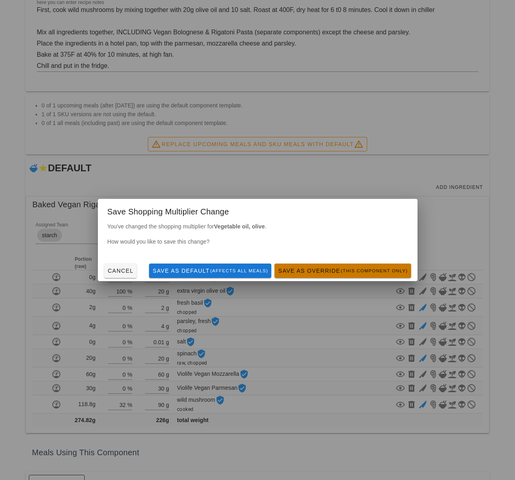
click at [321, 271] on span "Save as Override (this component only)" at bounding box center [342, 270] width 130 height 6
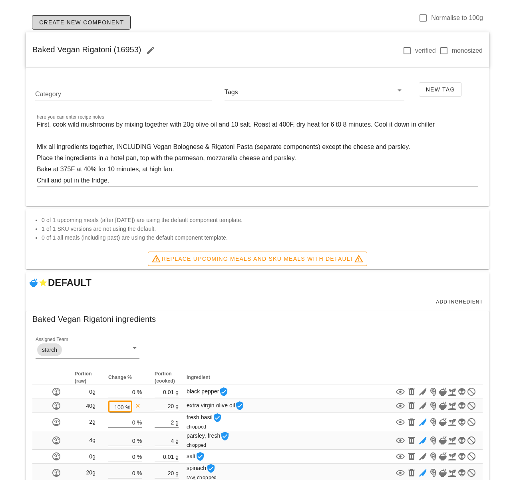
scroll to position [68, 0]
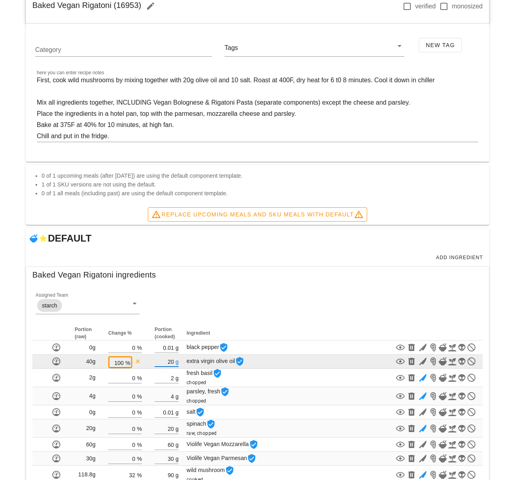
click at [172, 362] on input "20" at bounding box center [163, 361] width 19 height 10
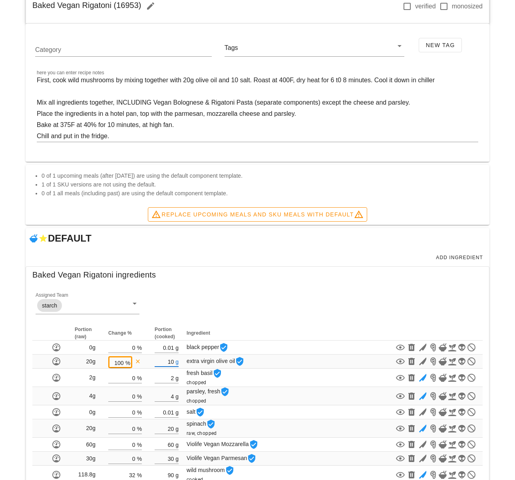
type input "10"
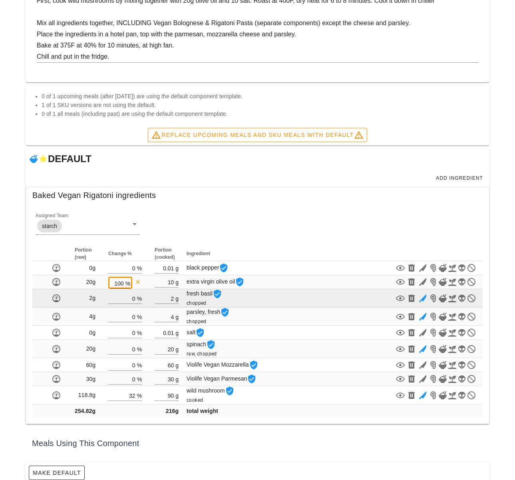
scroll to position [162, 0]
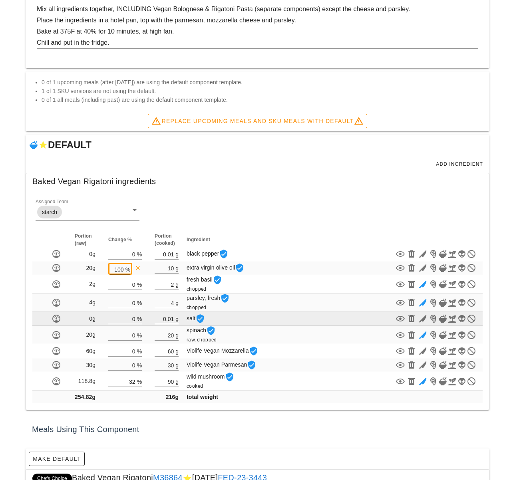
click at [167, 319] on input "0.01" at bounding box center [163, 318] width 19 height 10
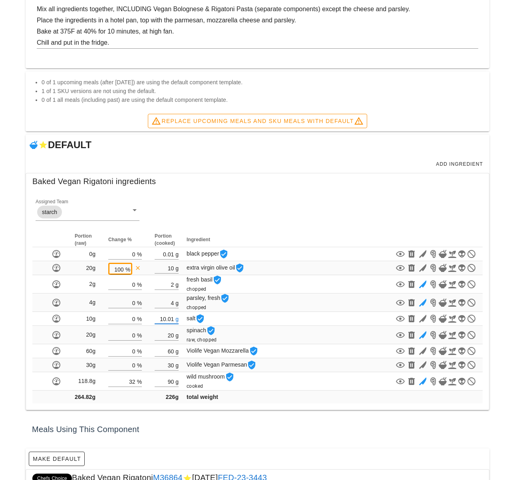
type input "10.01"
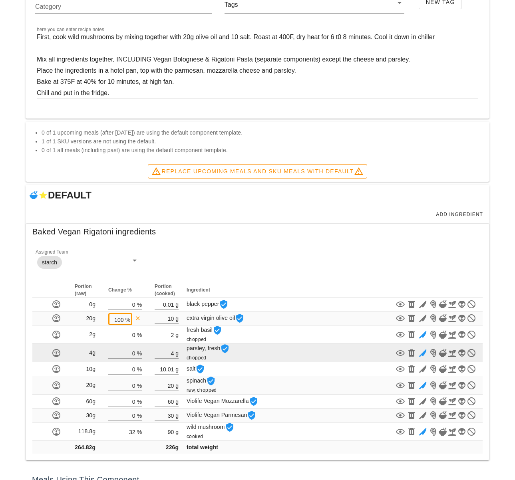
scroll to position [124, 0]
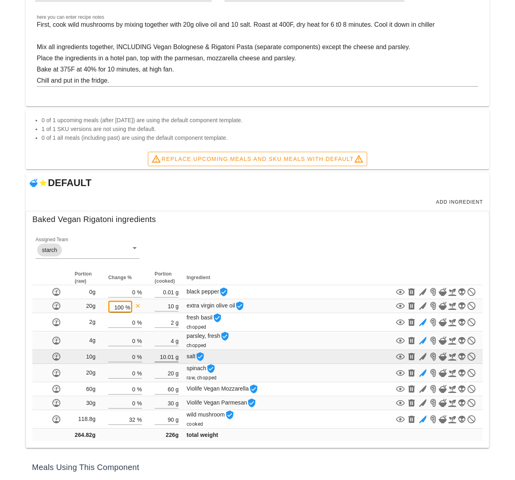
click at [166, 358] on input "10.01" at bounding box center [163, 356] width 19 height 10
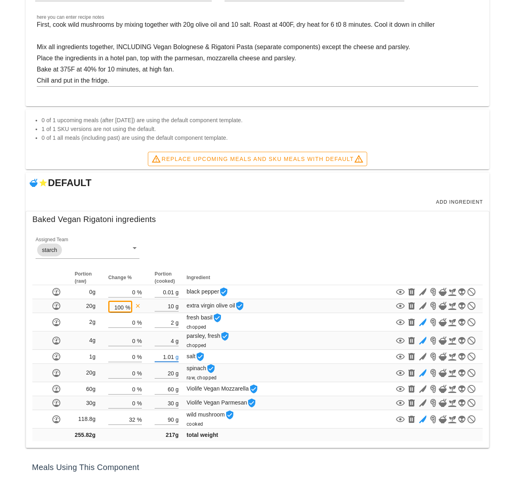
type input "1.01"
click at [233, 253] on div "Assigned Team starch" at bounding box center [257, 251] width 459 height 48
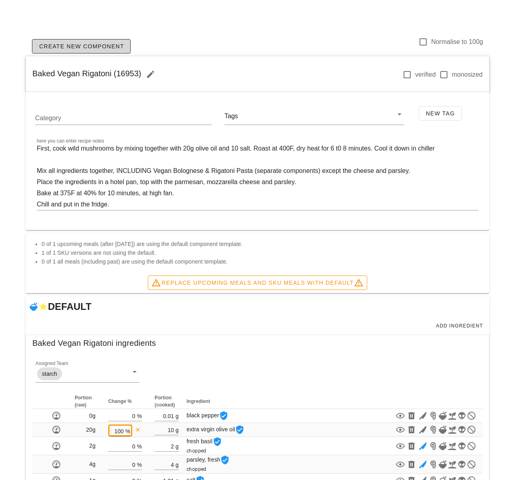
scroll to position [157, 0]
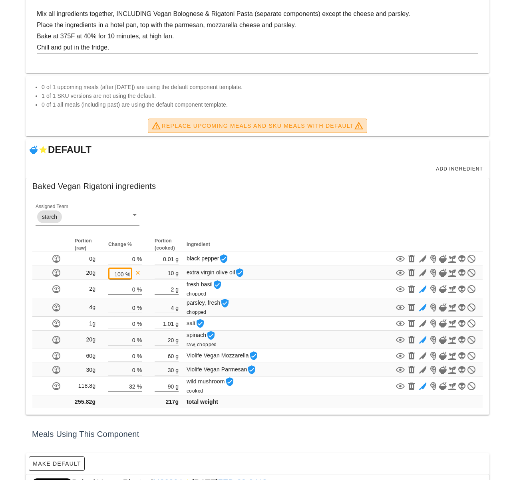
click at [258, 127] on span "Replace Upcoming Meals and SKU Meals with DEFAULT" at bounding box center [257, 126] width 212 height 10
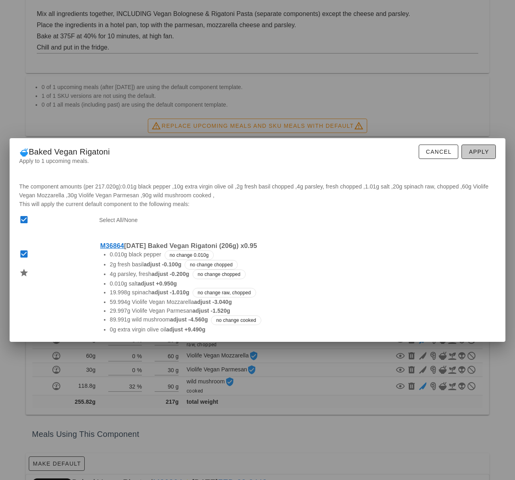
click at [475, 153] on span "Apply" at bounding box center [478, 152] width 21 height 6
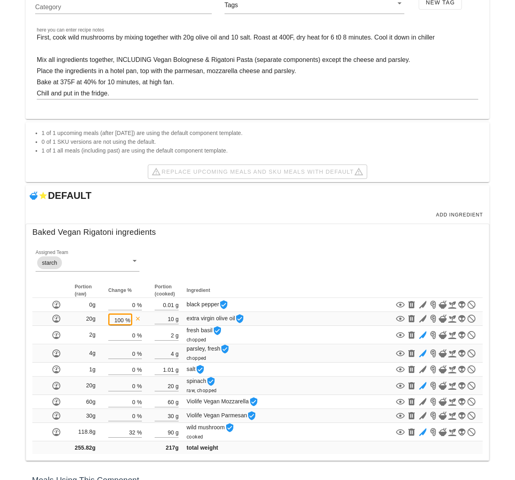
scroll to position [171, 0]
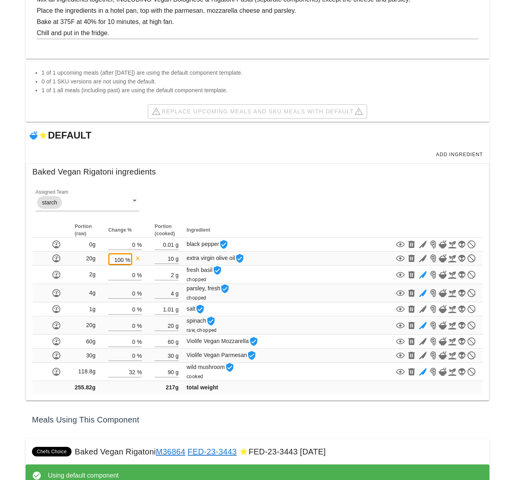
click at [314, 203] on div "Assigned Team starch" at bounding box center [257, 204] width 459 height 48
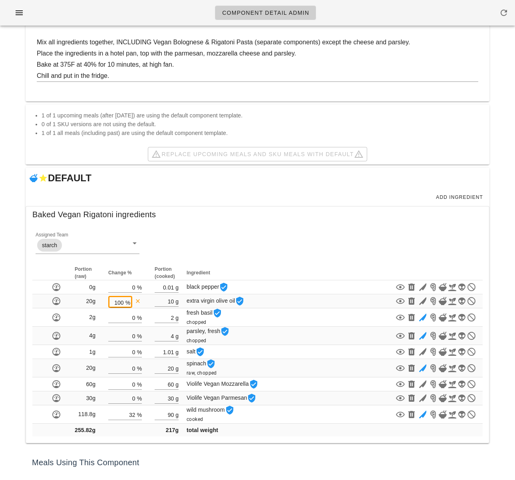
scroll to position [0, 0]
